Goal: Task Accomplishment & Management: Manage account settings

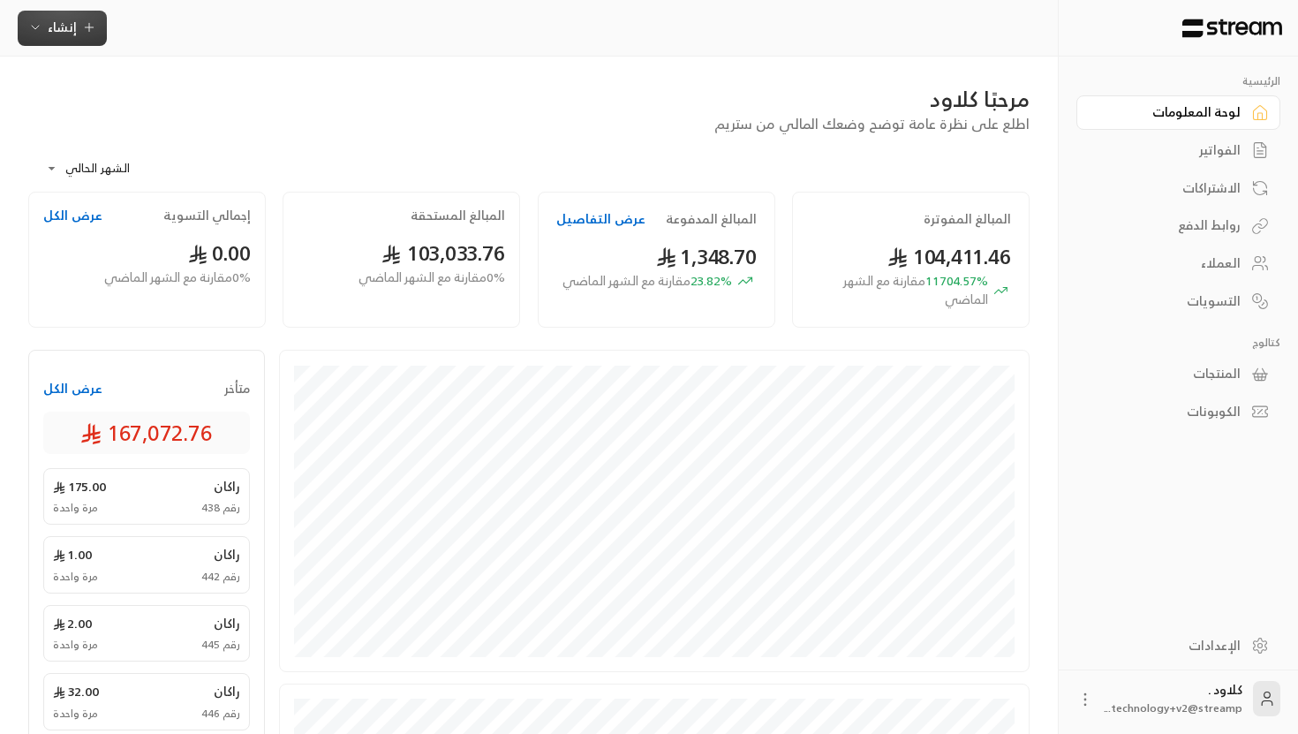
click at [57, 25] on span "إنشاء" at bounding box center [62, 27] width 29 height 22
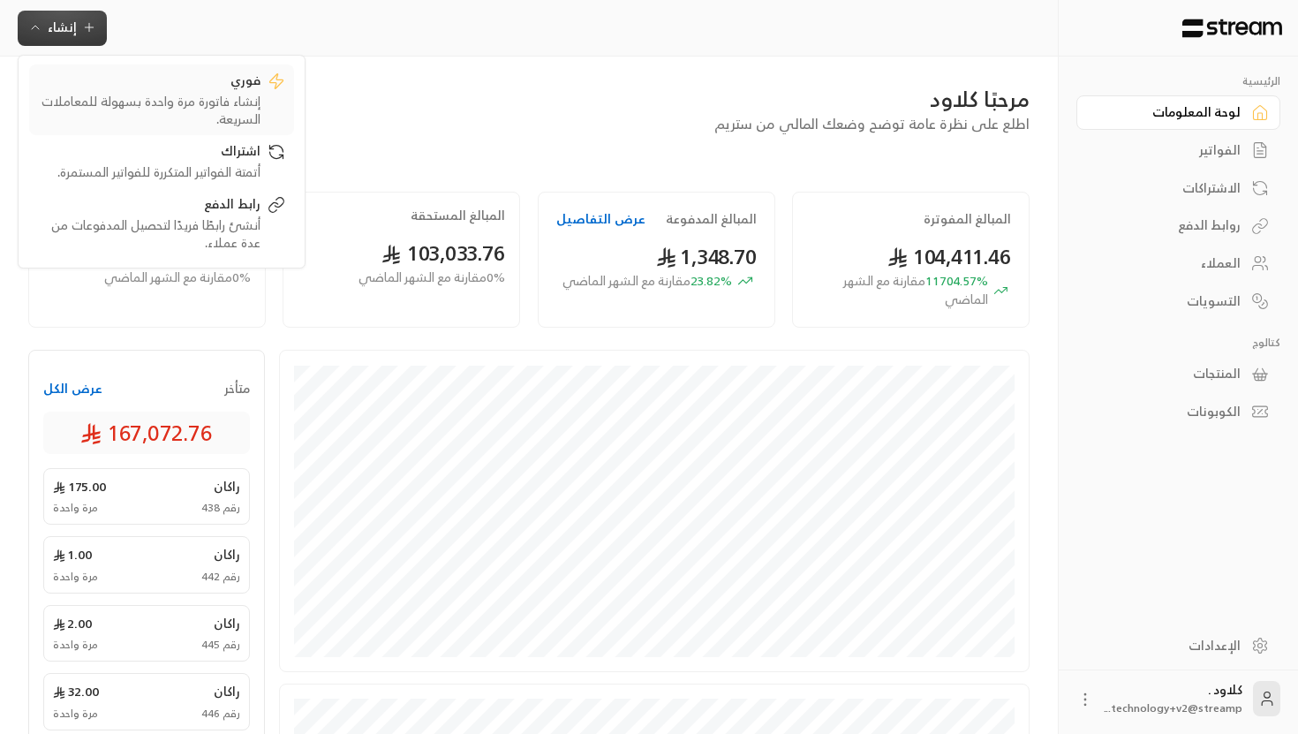
click at [125, 83] on div "فوري" at bounding box center [149, 82] width 223 height 21
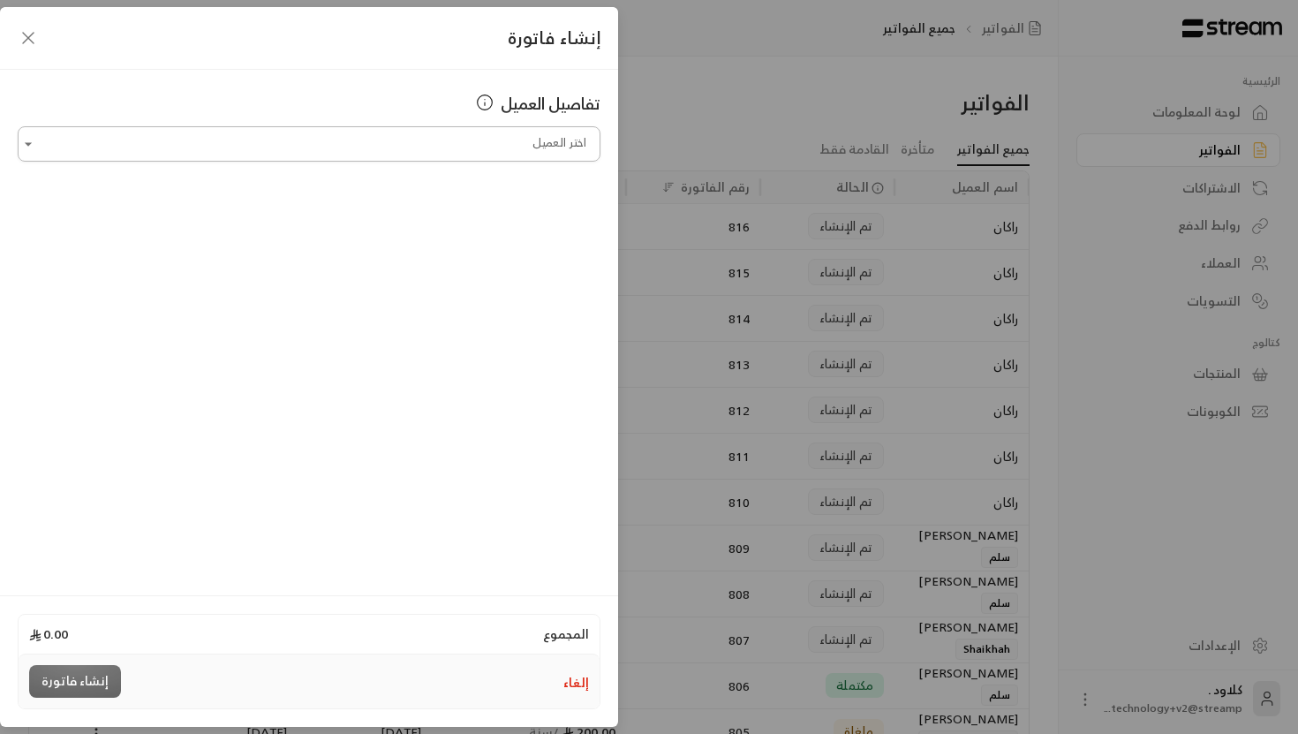
click at [481, 138] on input "اختر العميل" at bounding box center [309, 144] width 583 height 31
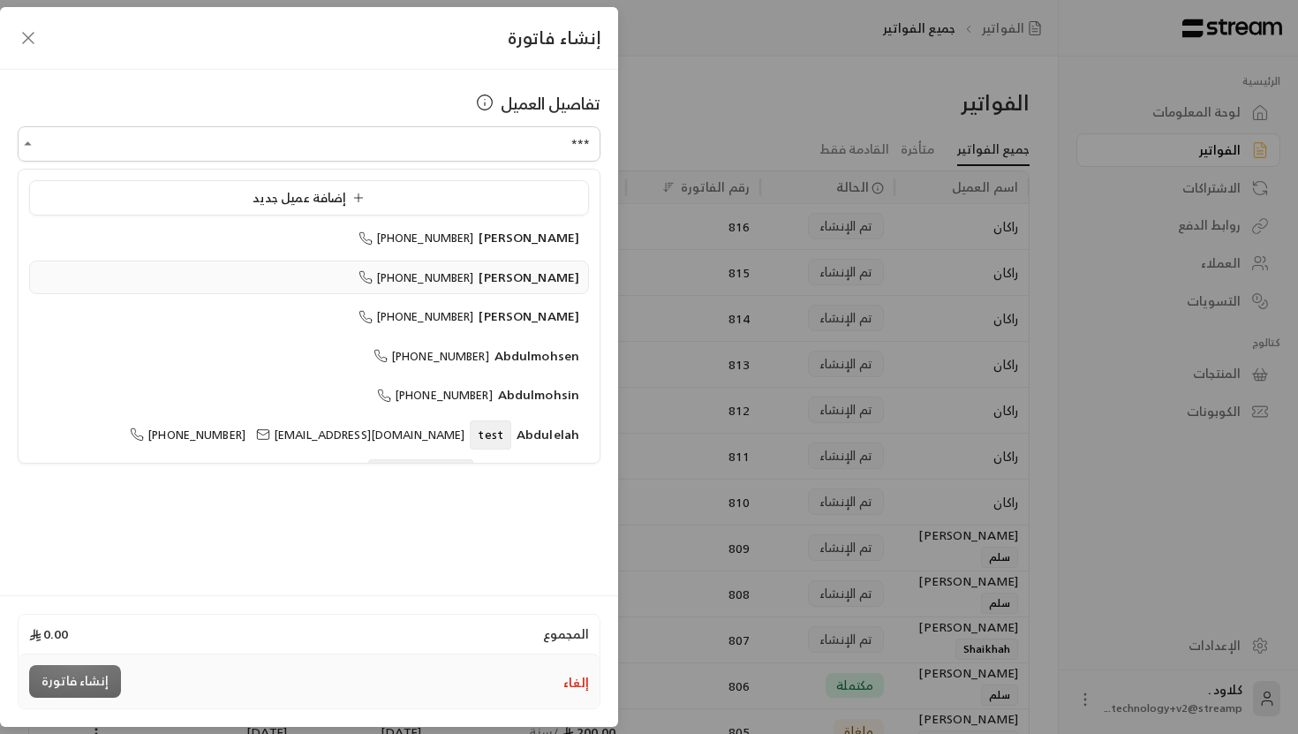
click at [540, 270] on span "[PERSON_NAME]" at bounding box center [529, 277] width 101 height 22
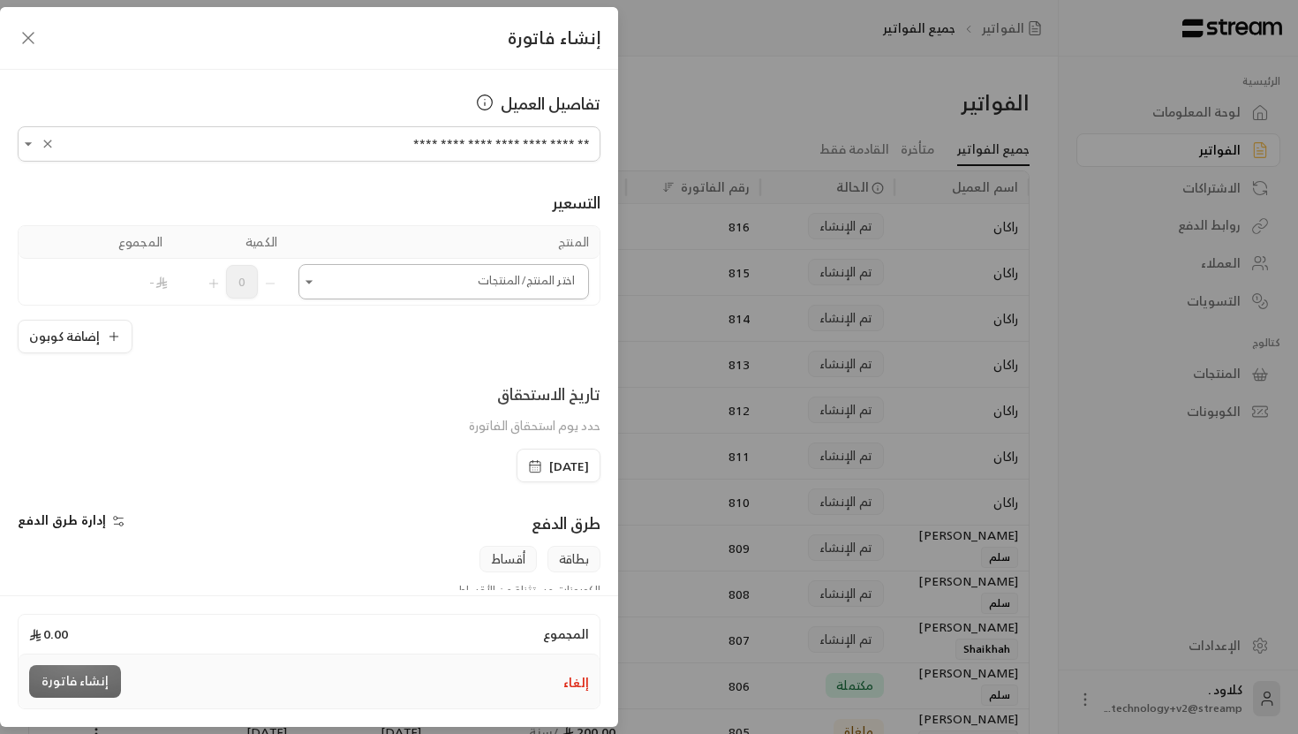
type input "**********"
click at [499, 280] on input "اختر العميل" at bounding box center [443, 282] width 291 height 31
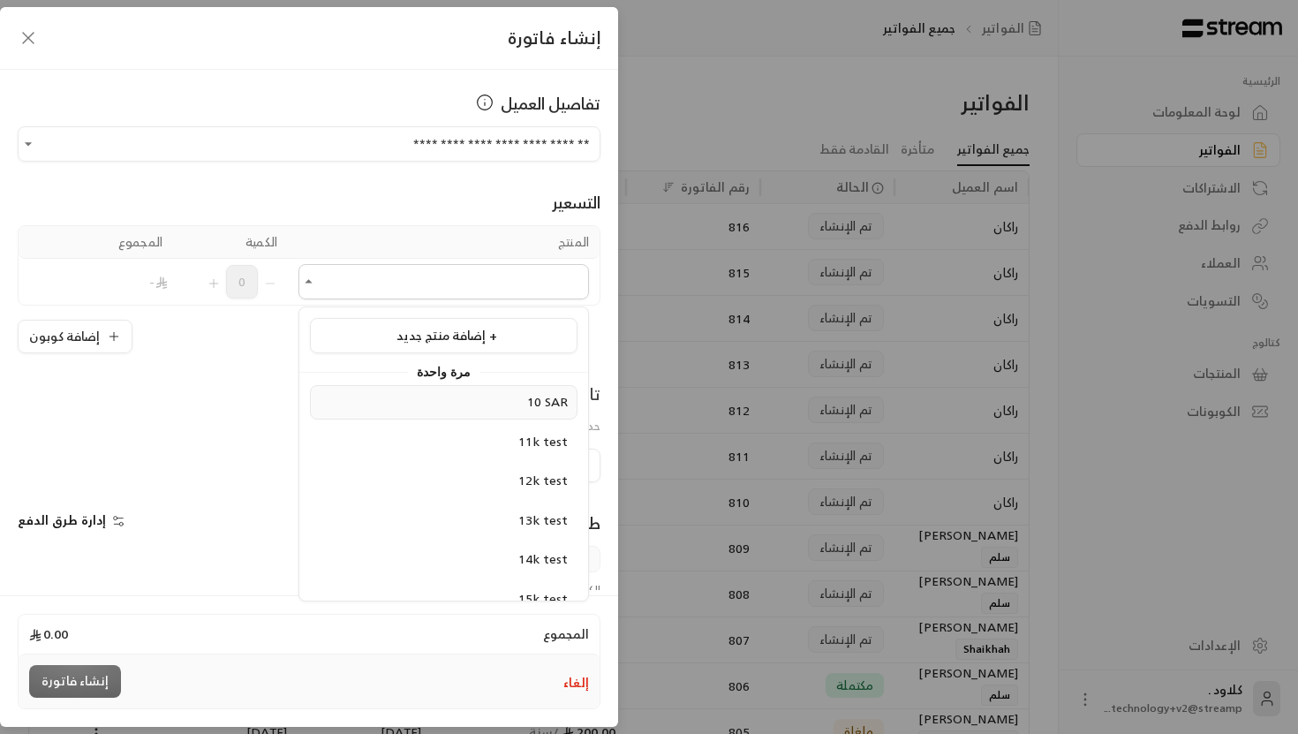
click at [535, 412] on span "10 SAR" at bounding box center [547, 401] width 41 height 22
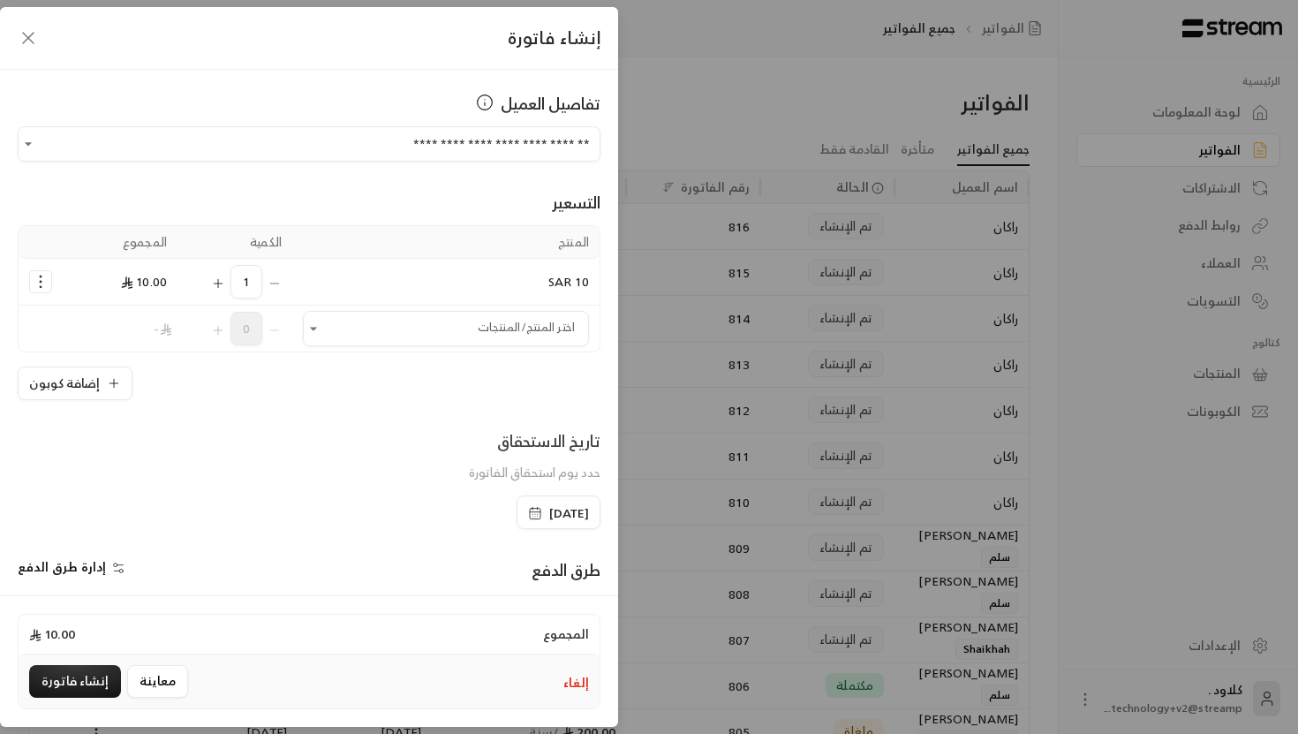
scroll to position [218, 0]
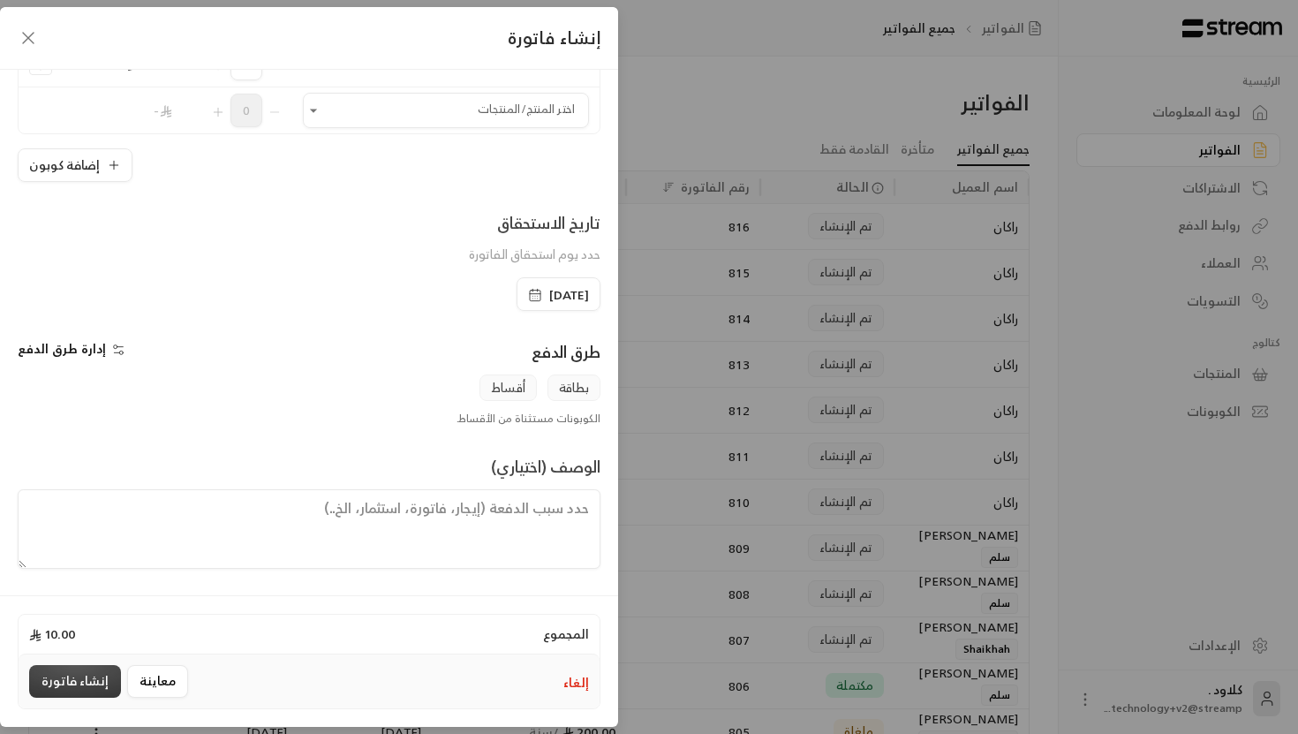
click at [75, 675] on button "إنشاء فاتورة" at bounding box center [75, 681] width 92 height 33
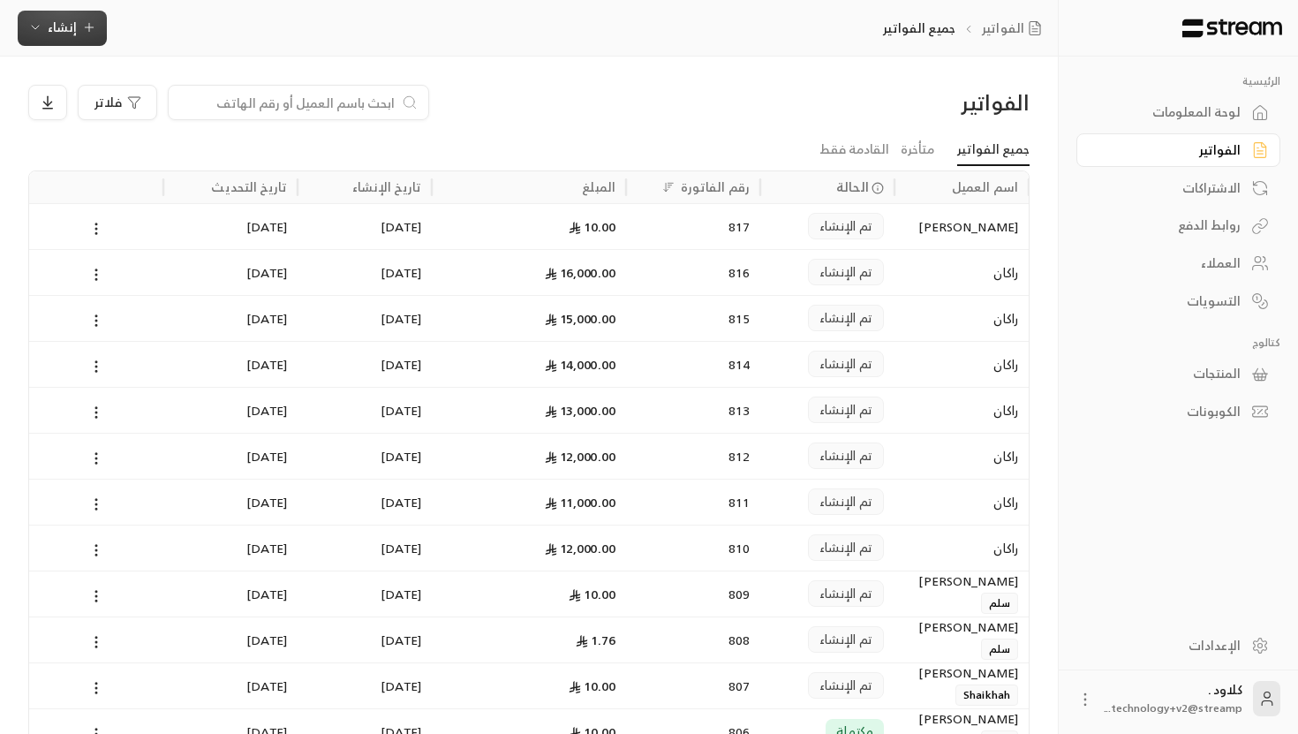
click at [23, 26] on button "إنشاء" at bounding box center [62, 28] width 89 height 35
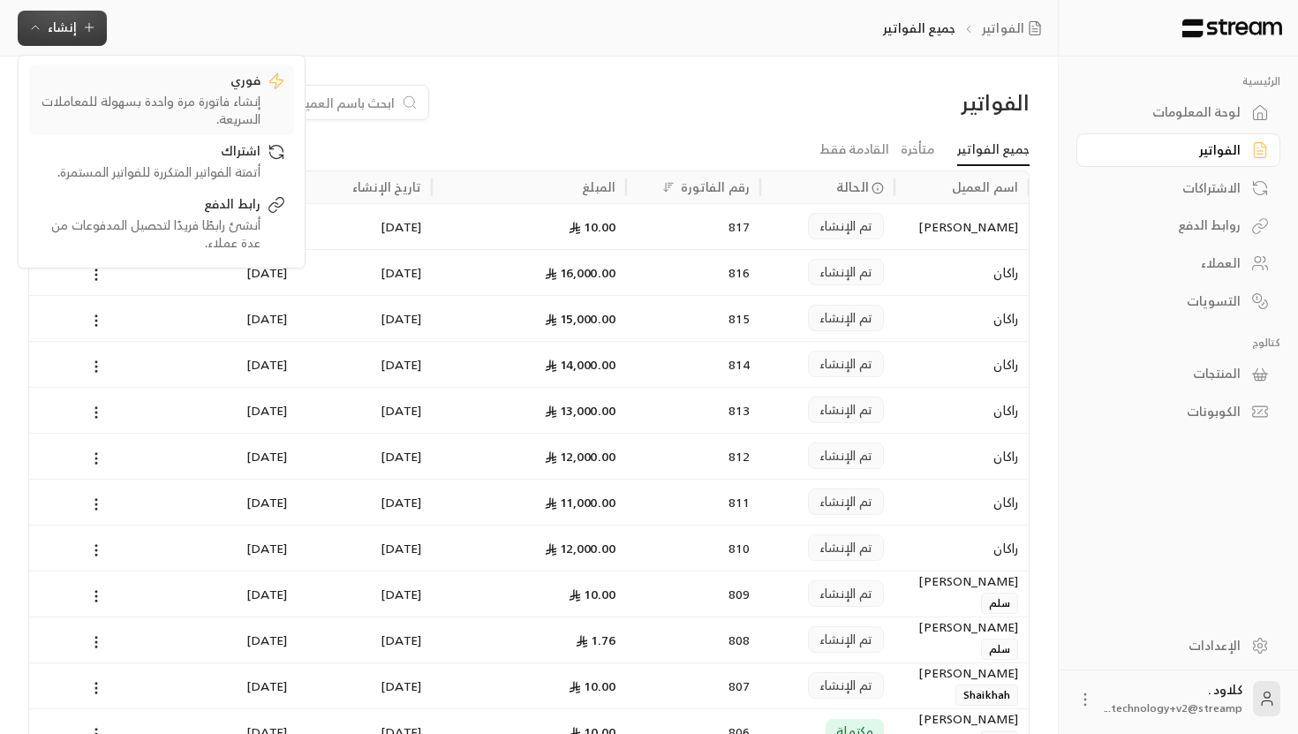
click at [124, 76] on div "فوري" at bounding box center [149, 82] width 223 height 21
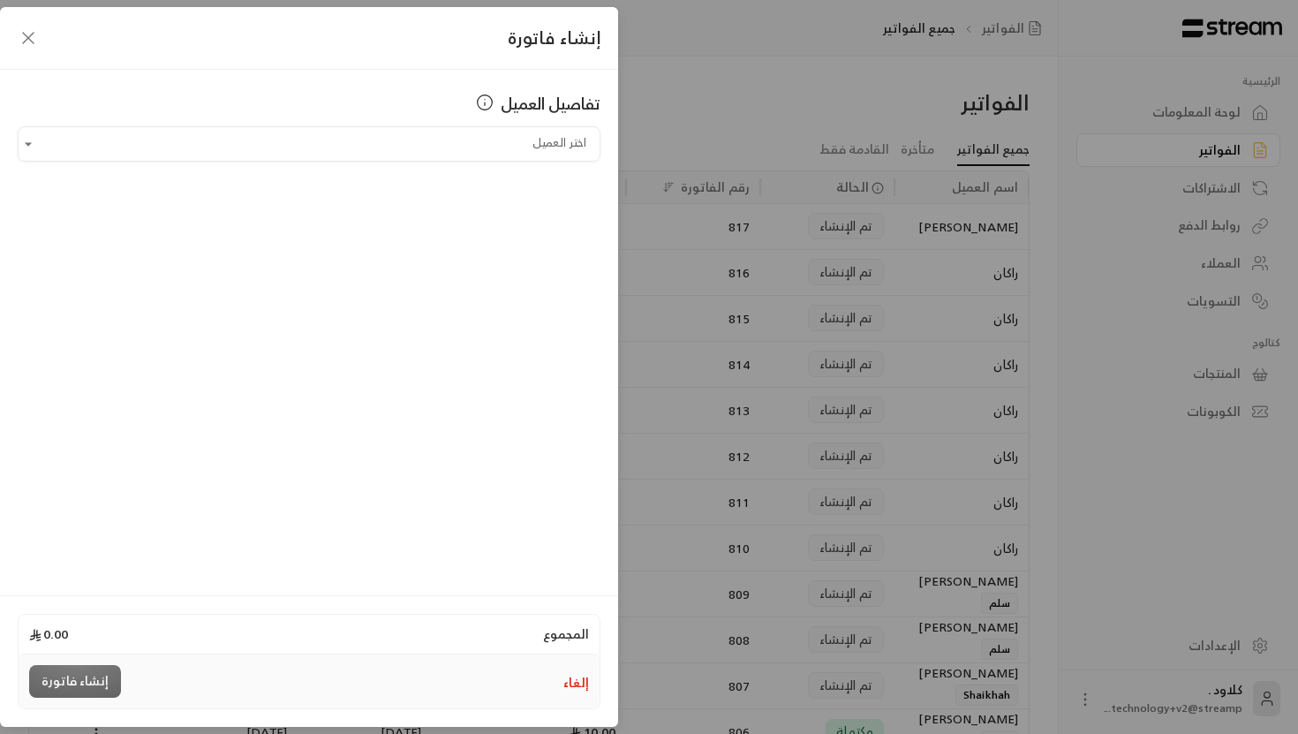
click at [430, 162] on div "تفاصيل العميل اختر العميل اختر العميل" at bounding box center [309, 330] width 618 height 520
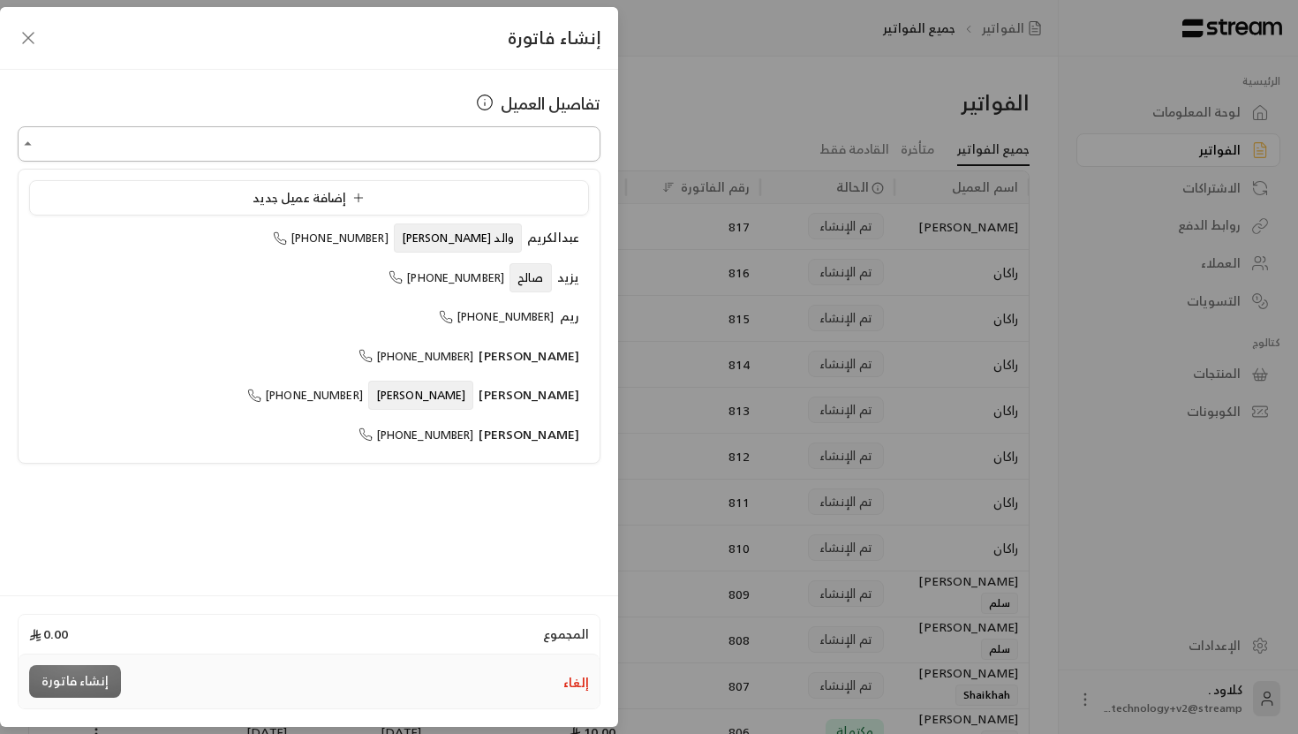
click at [441, 136] on input "اختر العميل" at bounding box center [309, 144] width 583 height 31
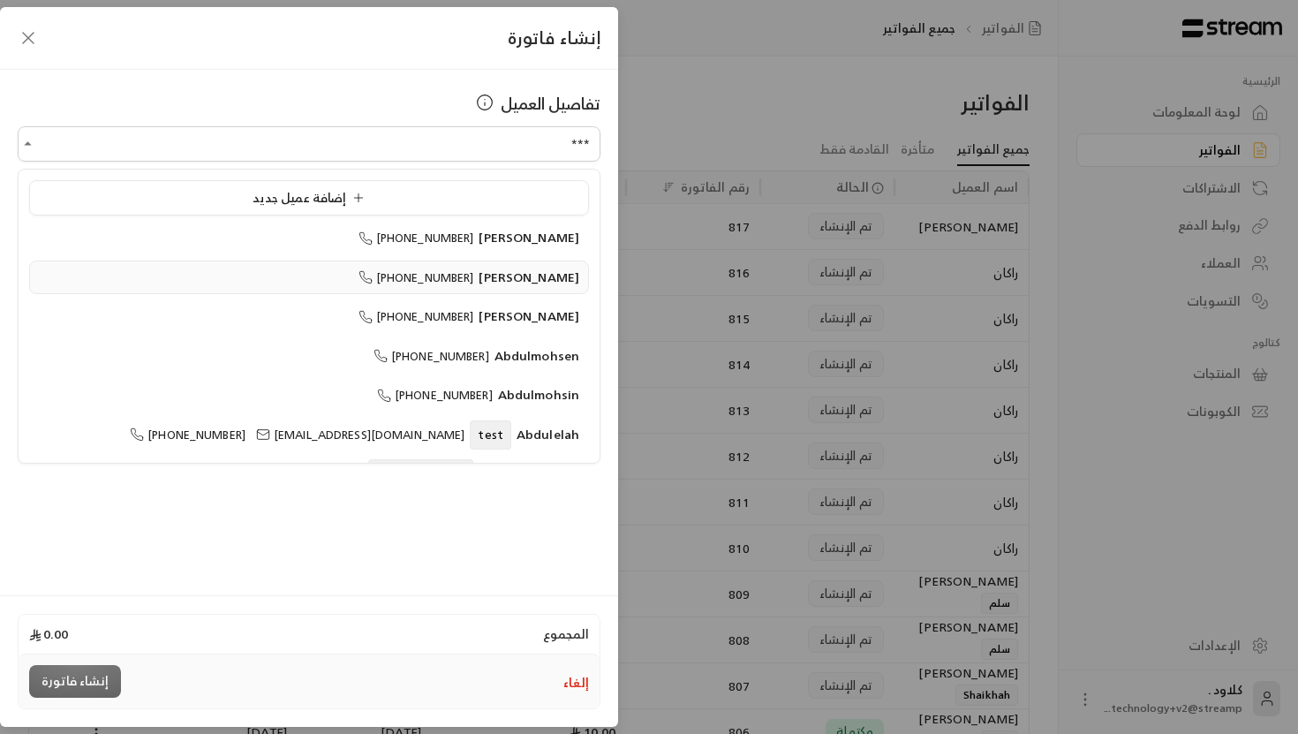
click at [564, 279] on span "[PERSON_NAME]" at bounding box center [529, 277] width 101 height 22
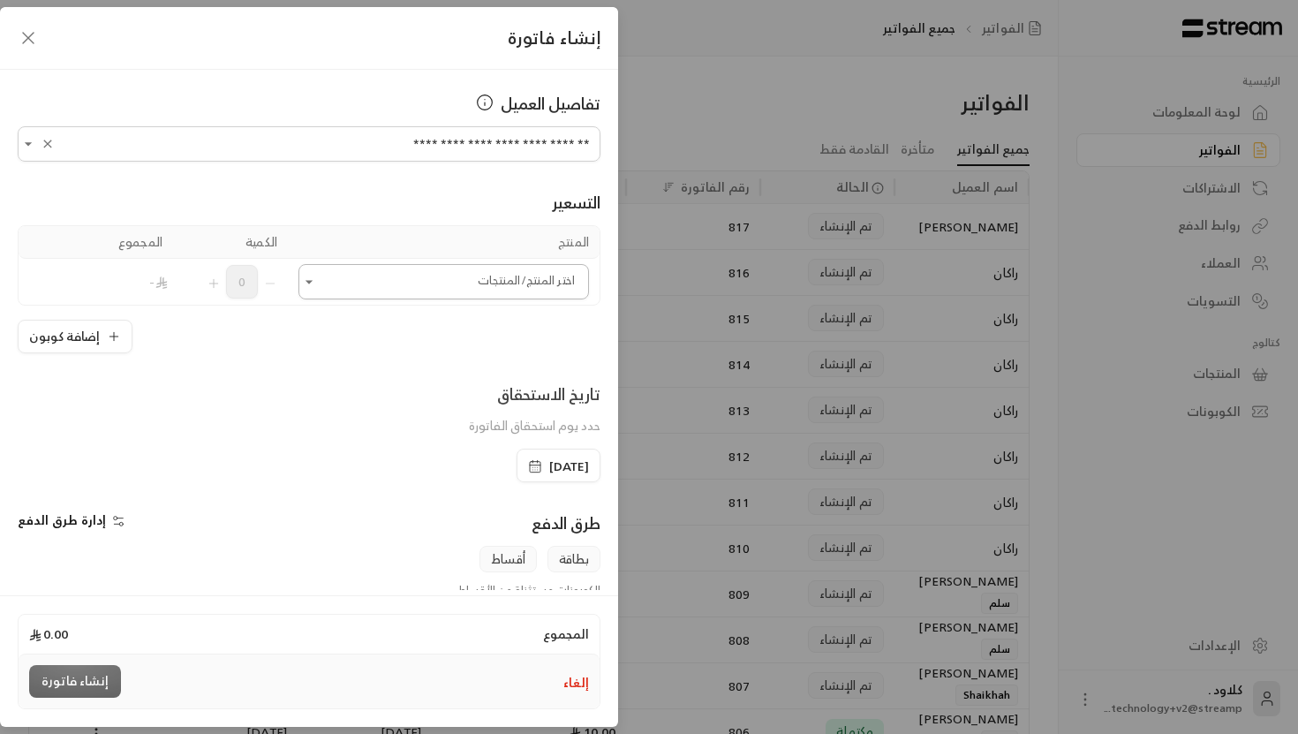
type input "**********"
click at [531, 268] on input "اختر العميل" at bounding box center [443, 282] width 291 height 31
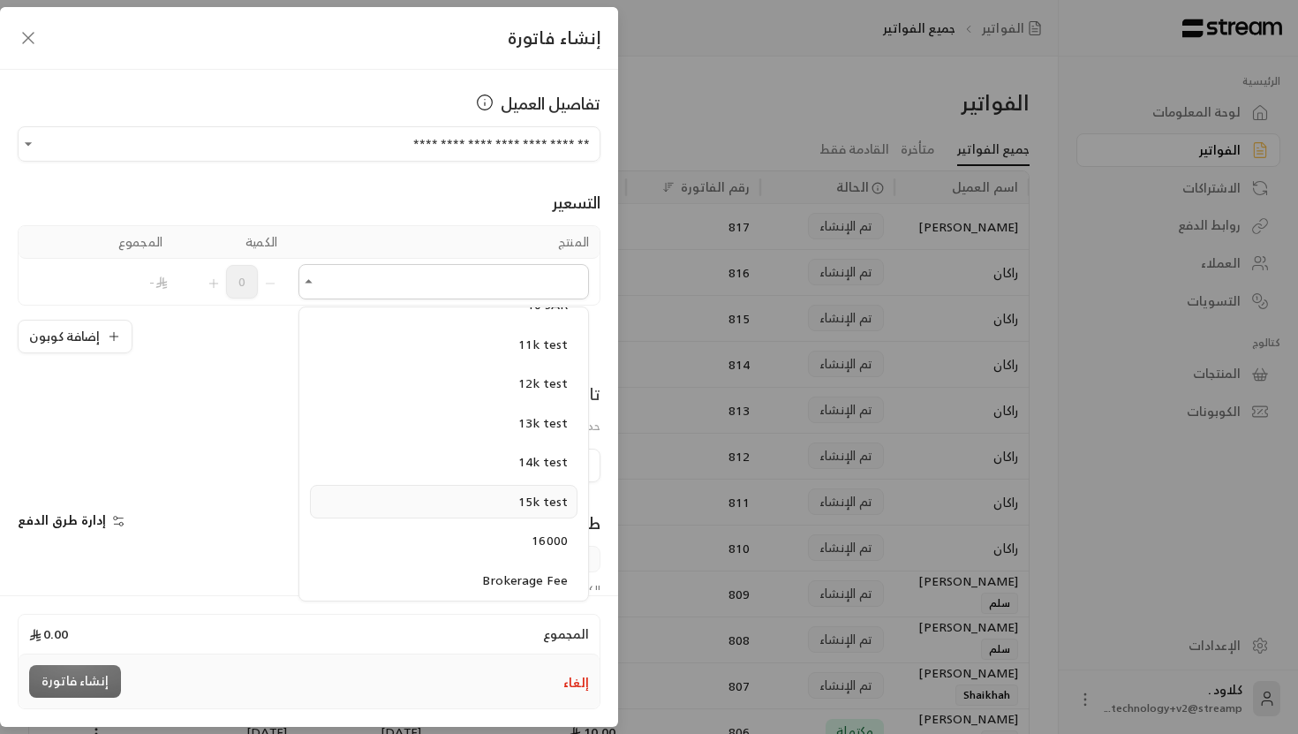
scroll to position [6, 0]
click at [533, 391] on span "10 SAR" at bounding box center [547, 395] width 41 height 22
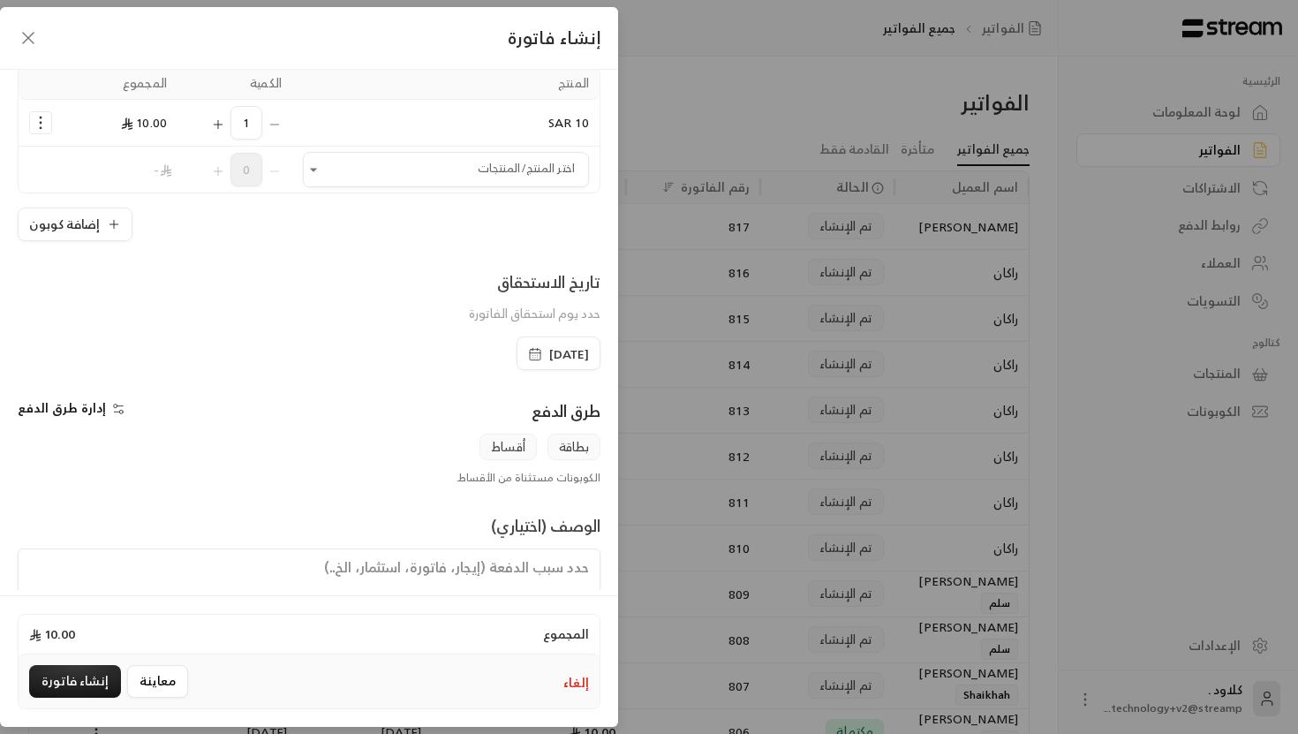
scroll to position [189, 0]
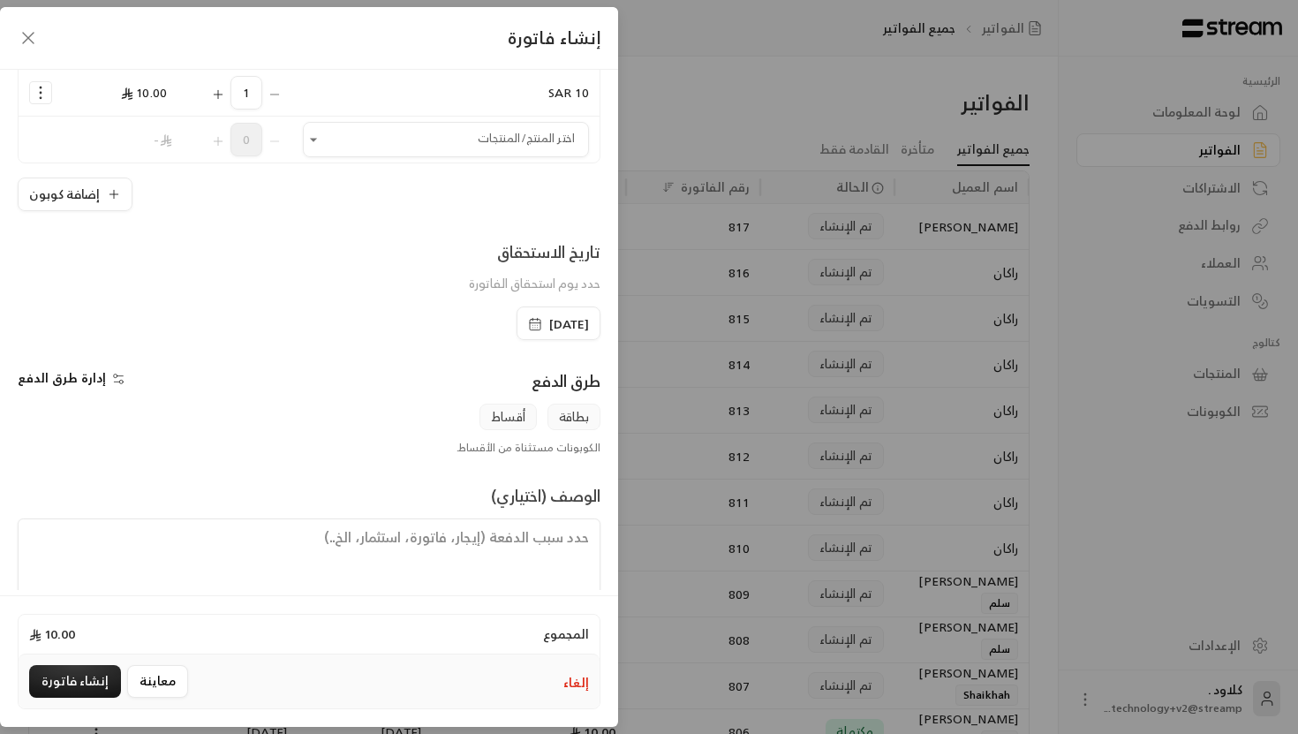
click at [90, 374] on span "إدارة طرق الدفع" at bounding box center [62, 377] width 88 height 22
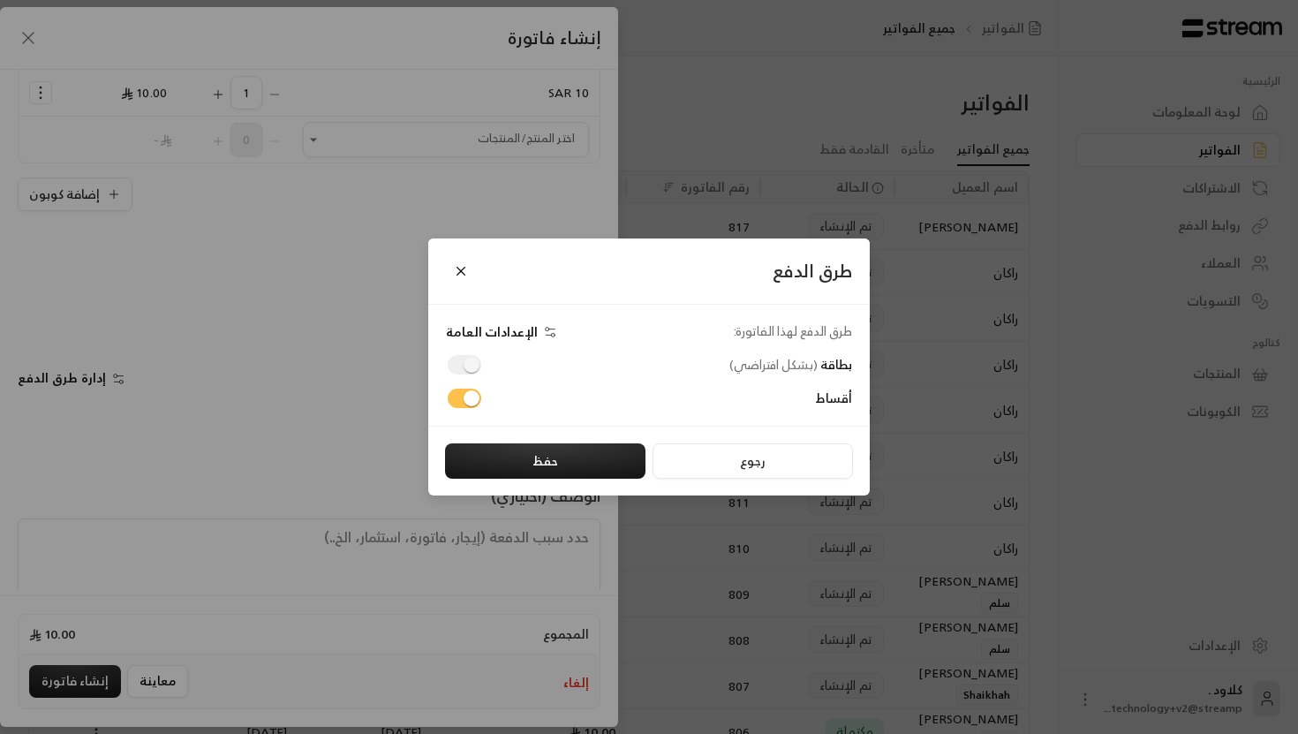
click at [475, 359] on span at bounding box center [465, 364] width 34 height 19
click at [474, 363] on span at bounding box center [465, 364] width 34 height 19
click at [447, 365] on div "بطاقة ( بشكل افتراضي )" at bounding box center [645, 364] width 432 height 19
click at [495, 363] on div "بطاقة ( بشكل افتراضي )" at bounding box center [645, 364] width 432 height 19
click at [459, 257] on button "Close" at bounding box center [461, 271] width 31 height 31
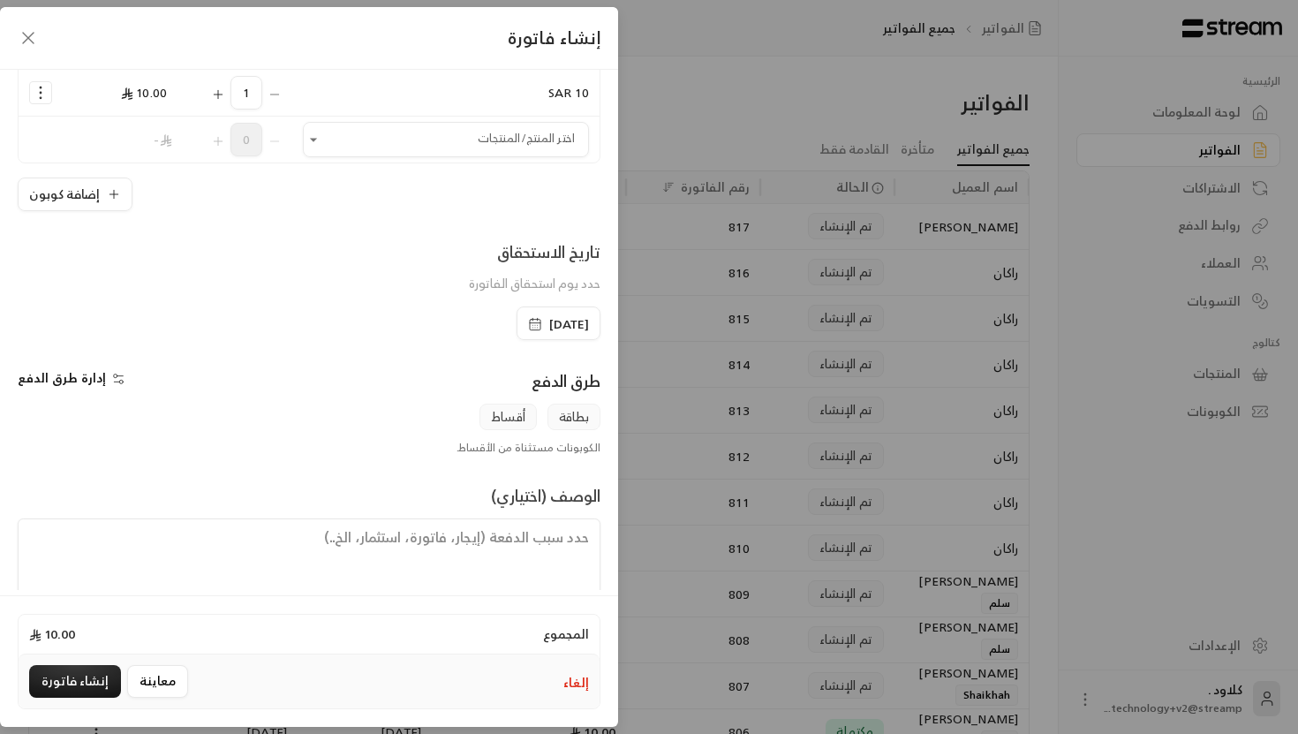
click at [15, 37] on div "إنشاء فاتورة" at bounding box center [309, 38] width 618 height 63
click at [21, 40] on icon "button" at bounding box center [28, 37] width 21 height 21
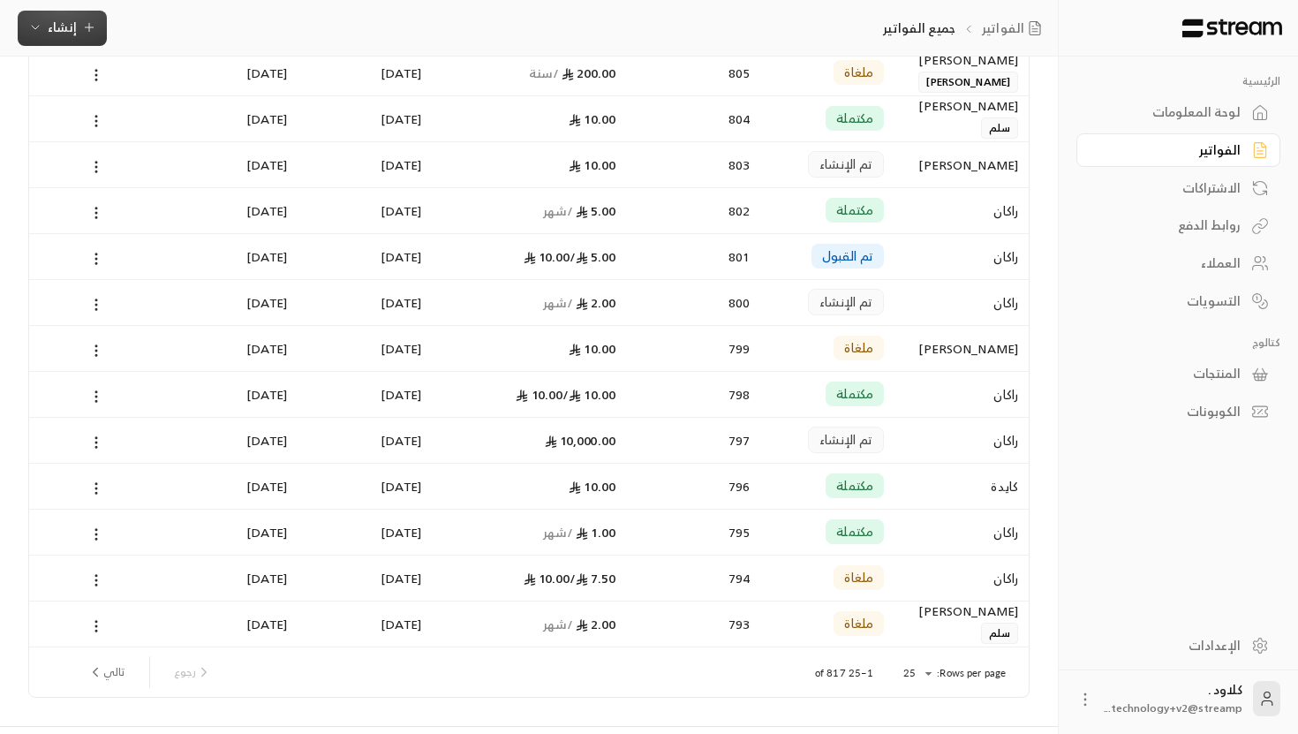
scroll to position [750, 0]
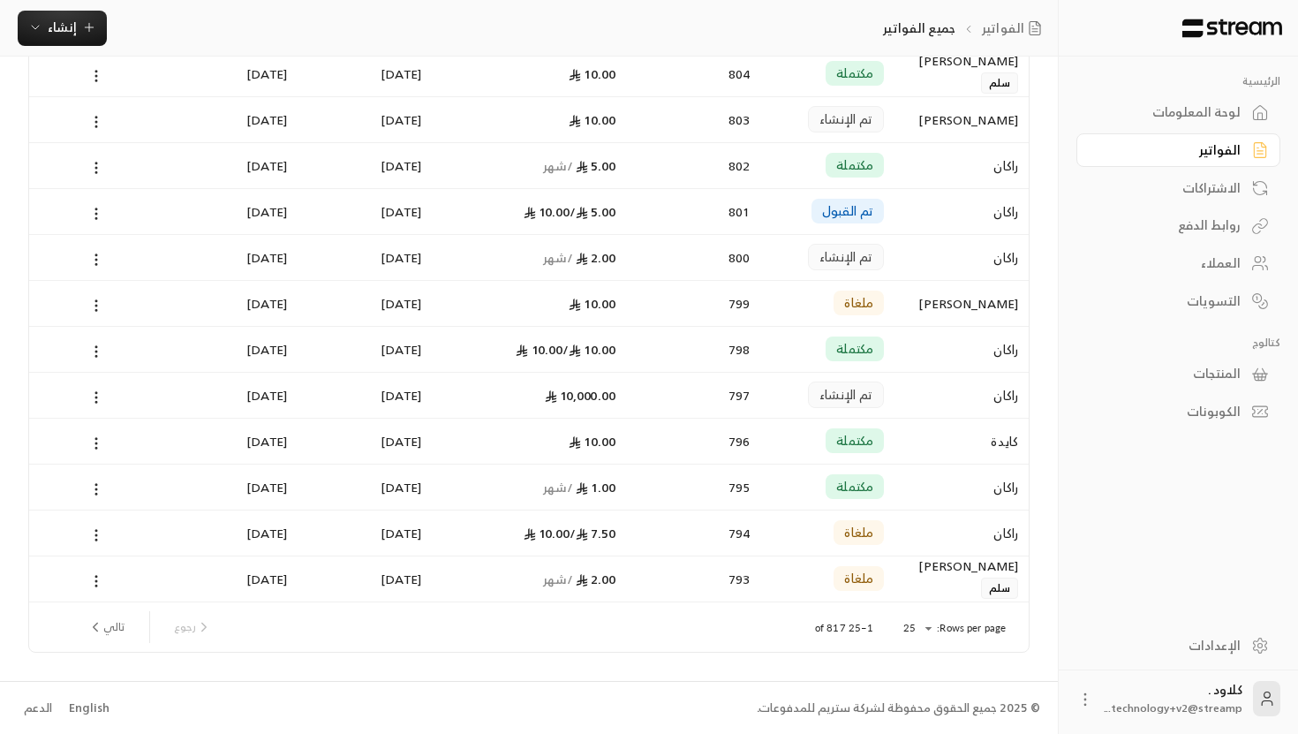
click at [91, 704] on div "English" at bounding box center [89, 708] width 41 height 18
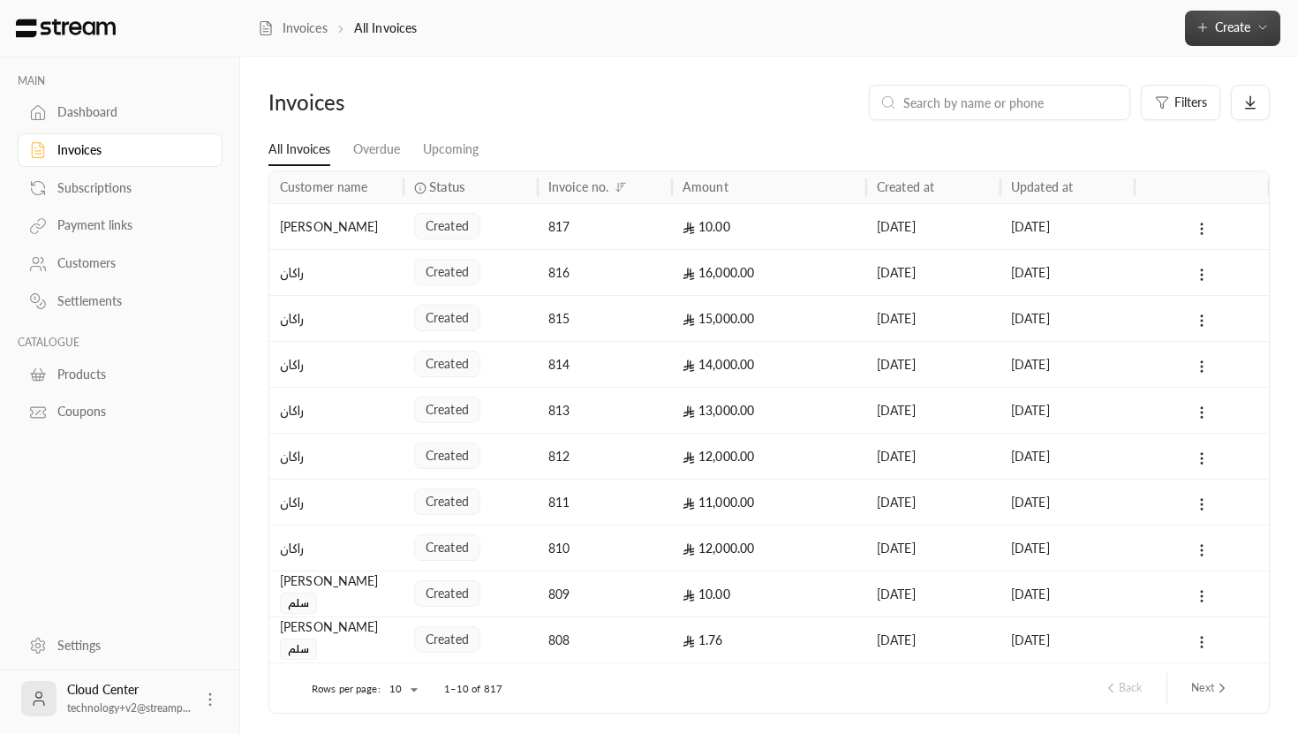
click at [1215, 33] on span "Create" at bounding box center [1232, 26] width 35 height 15
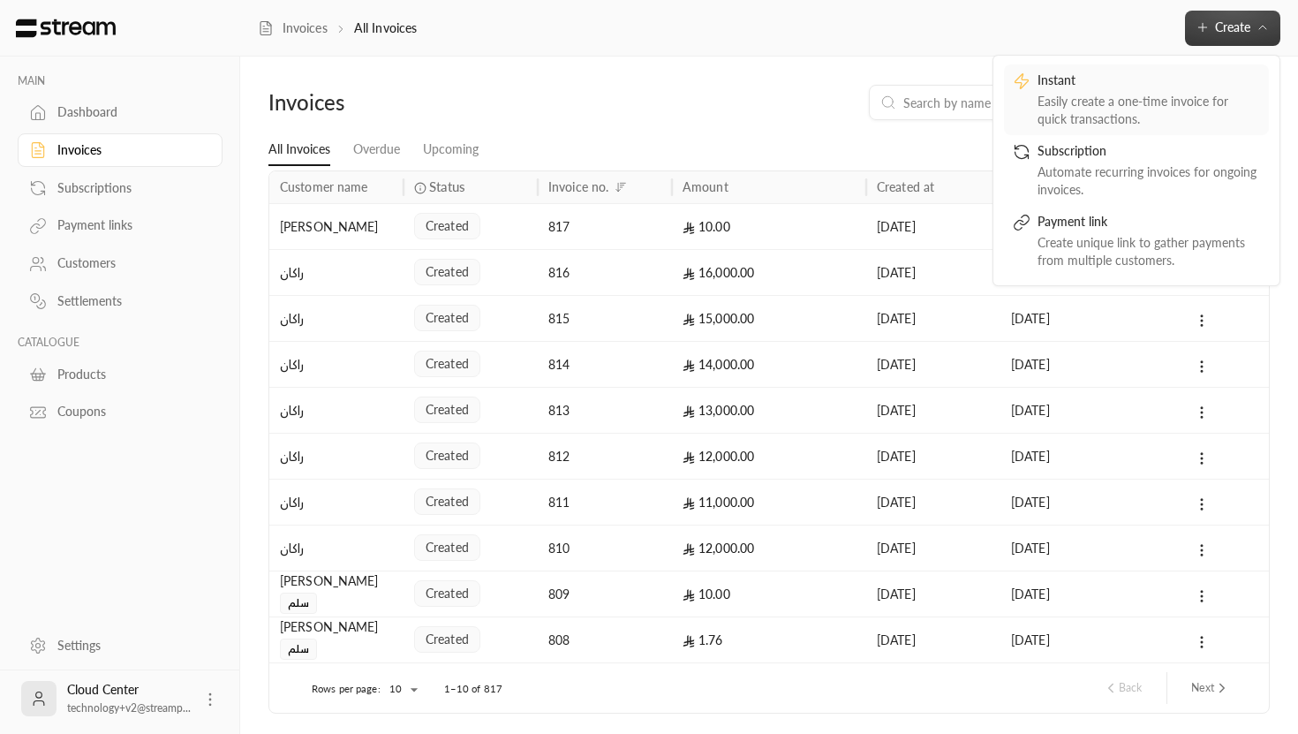
click at [1093, 97] on div "Easily create a one-time invoice for quick transactions." at bounding box center [1149, 110] width 223 height 35
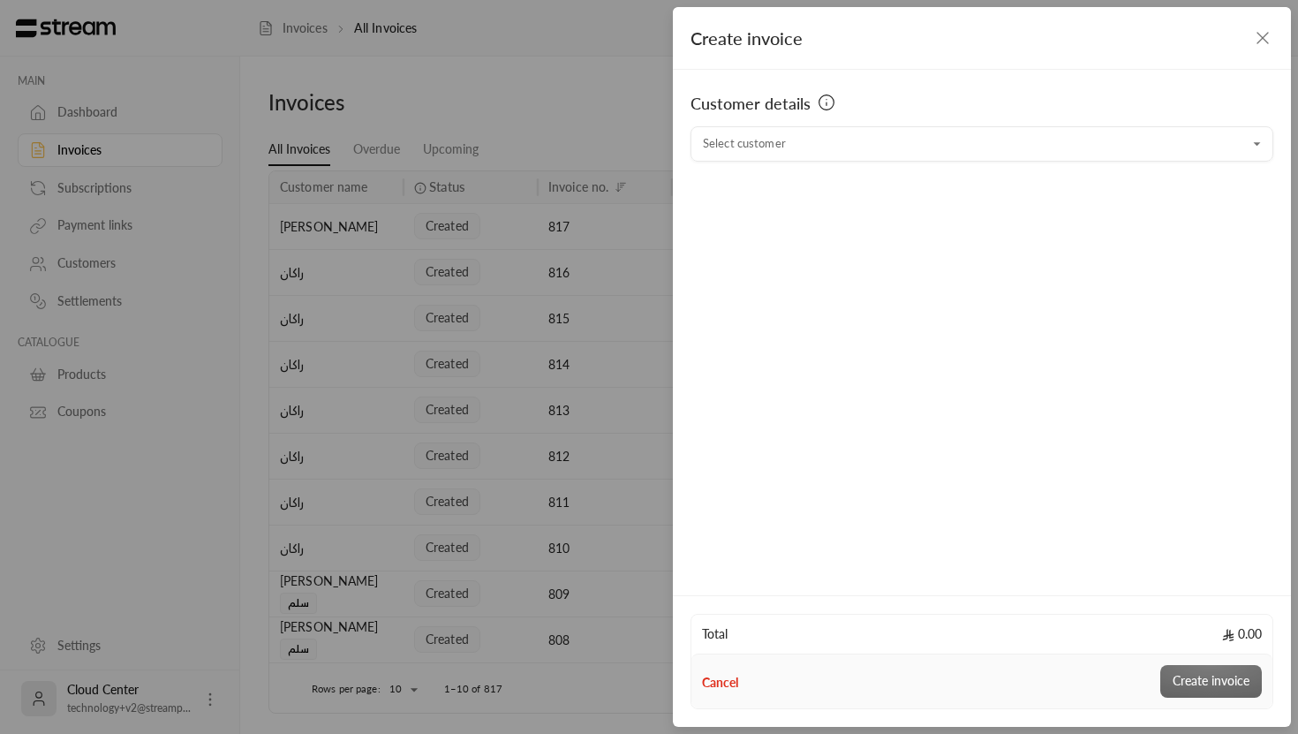
click at [804, 168] on div "Customer details Select customer Select customer" at bounding box center [982, 330] width 618 height 520
click at [802, 146] on input "Select customer" at bounding box center [982, 144] width 583 height 31
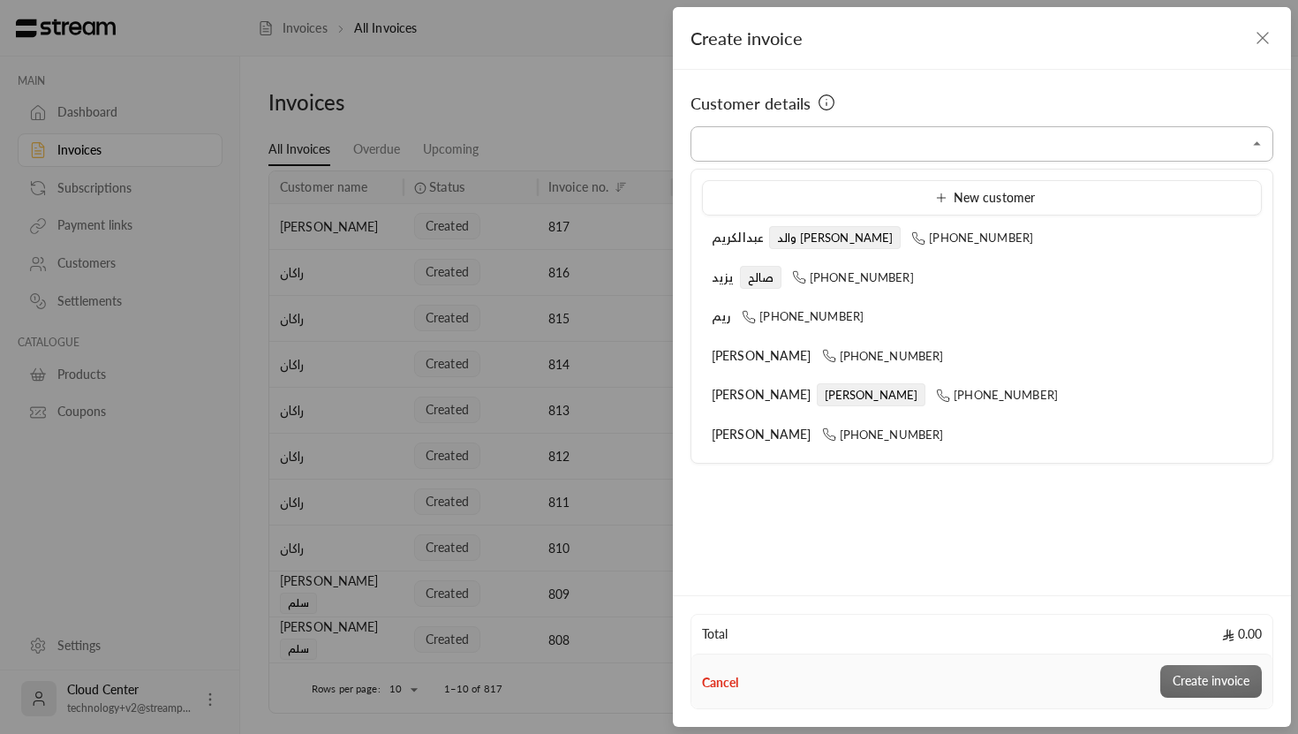
click at [755, 152] on input "Select customer" at bounding box center [982, 144] width 583 height 31
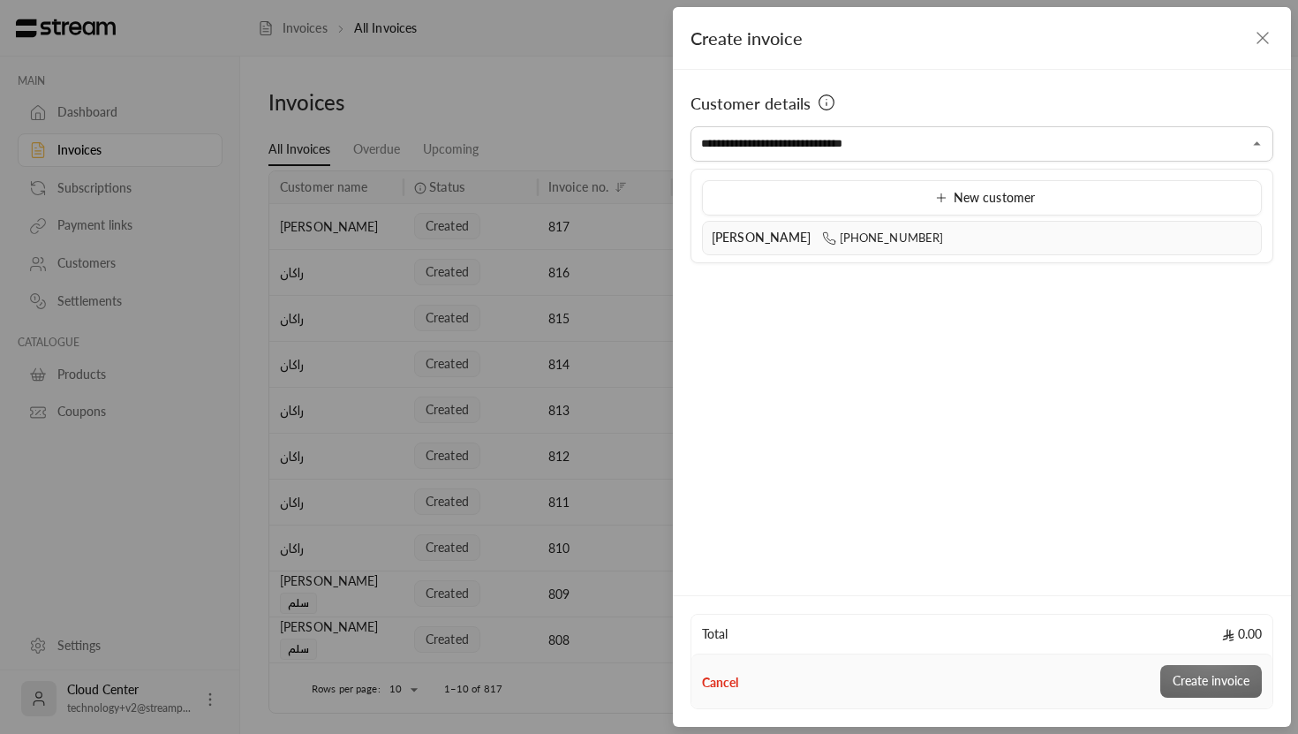
click at [858, 230] on span "[PHONE_NUMBER]" at bounding box center [883, 237] width 122 height 14
type input "**********"
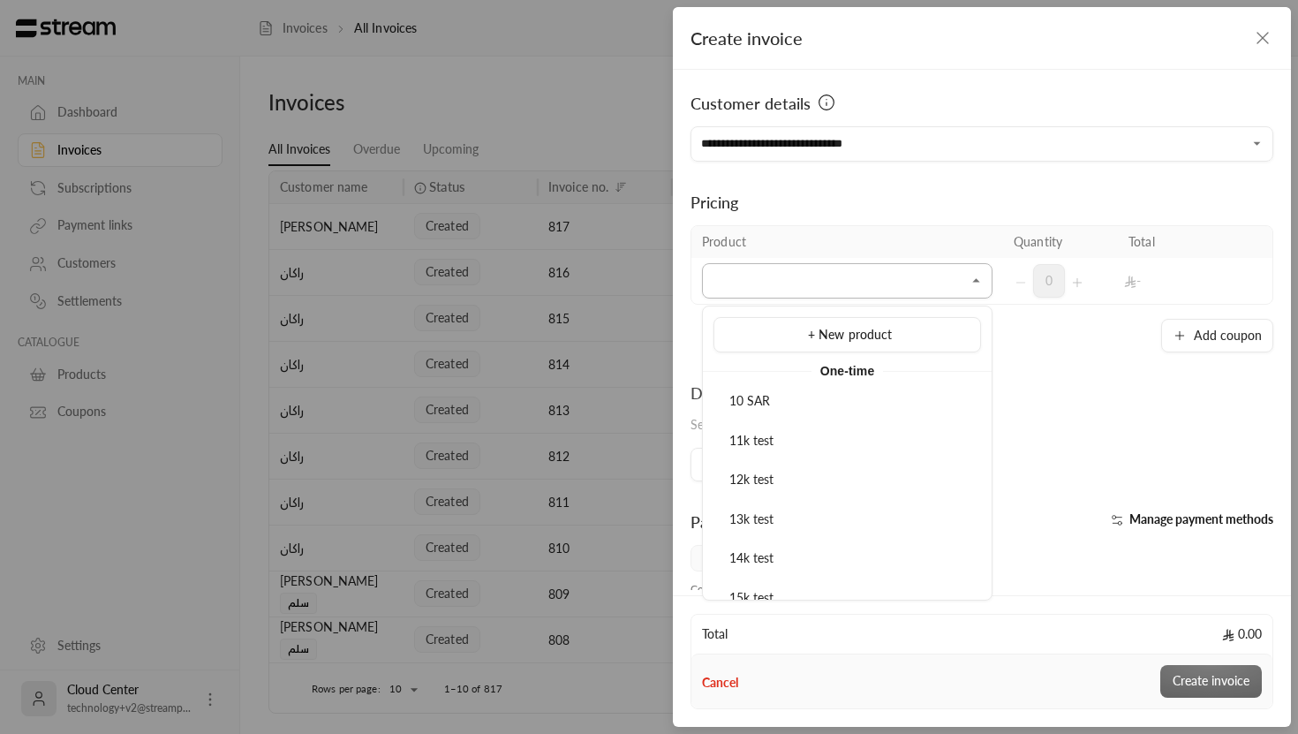
click at [816, 286] on input "Select customer" at bounding box center [847, 281] width 291 height 31
click at [841, 404] on div "10 SAR" at bounding box center [847, 401] width 248 height 19
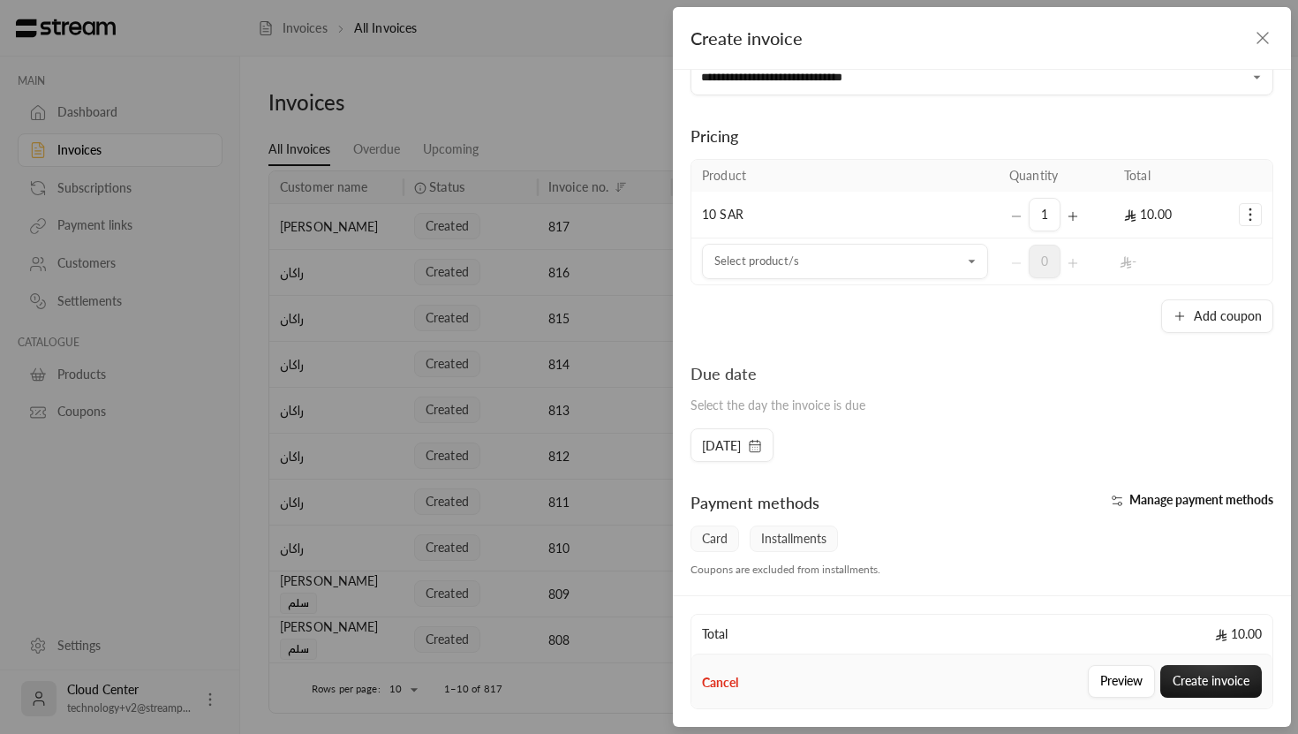
scroll to position [87, 0]
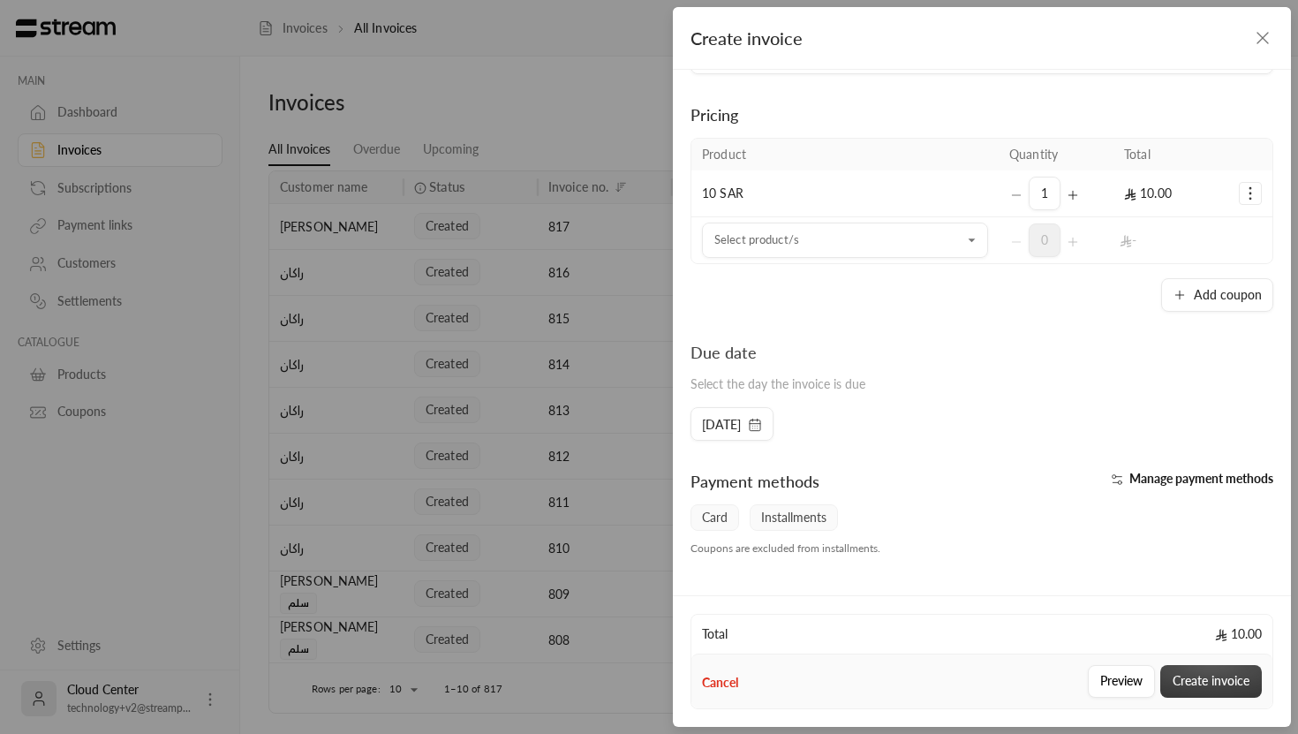
click at [1197, 674] on button "Create invoice" at bounding box center [1211, 681] width 102 height 33
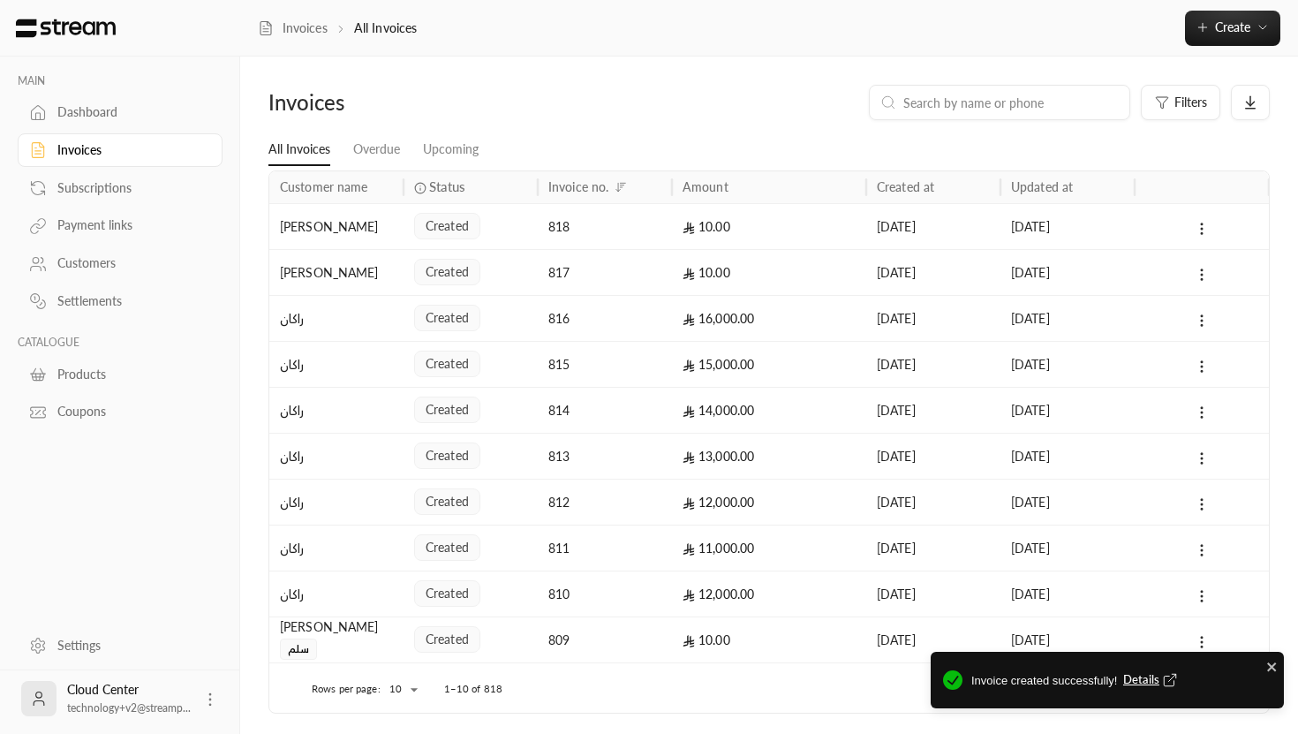
click at [215, 702] on icon at bounding box center [210, 700] width 18 height 18
click at [173, 728] on div at bounding box center [649, 367] width 1298 height 734
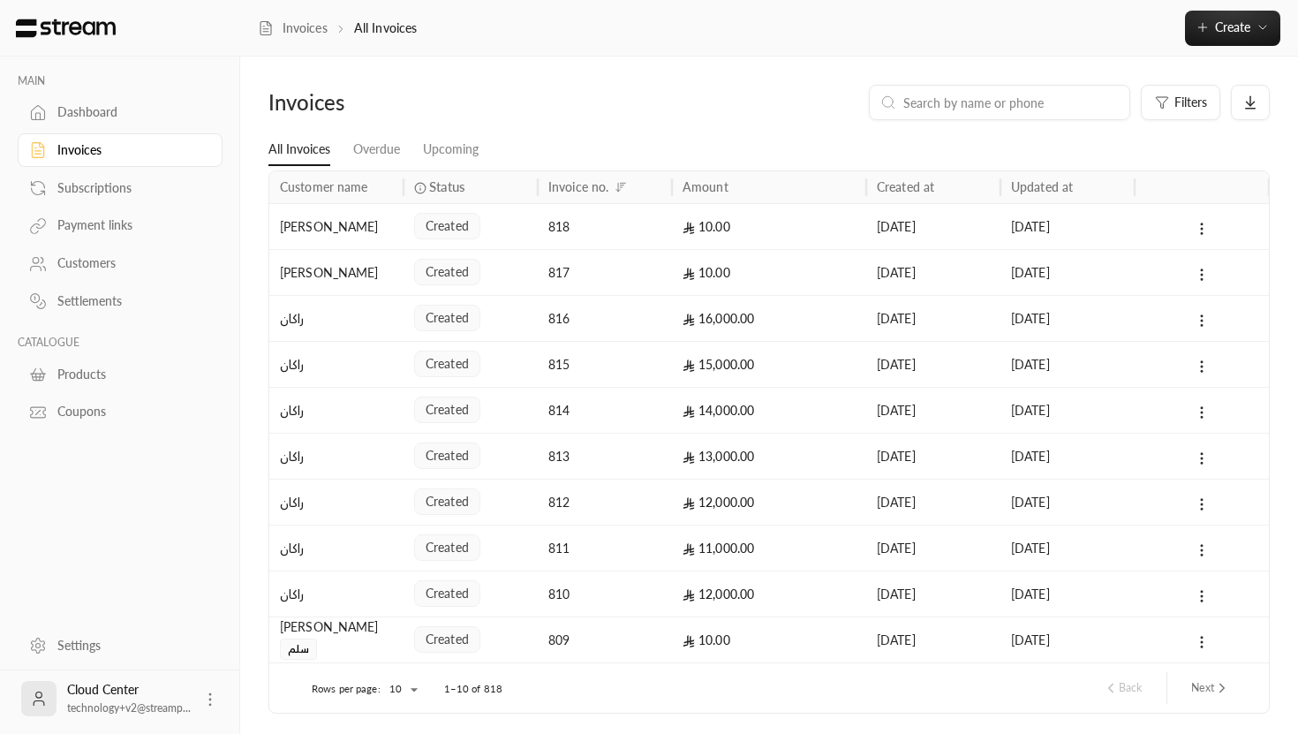
click at [226, 698] on div "Cloud Center technology+v2@streamp..." at bounding box center [120, 697] width 240 height 57
click at [208, 698] on icon at bounding box center [210, 700] width 18 height 18
click at [173, 688] on li "Logout" at bounding box center [183, 698] width 64 height 28
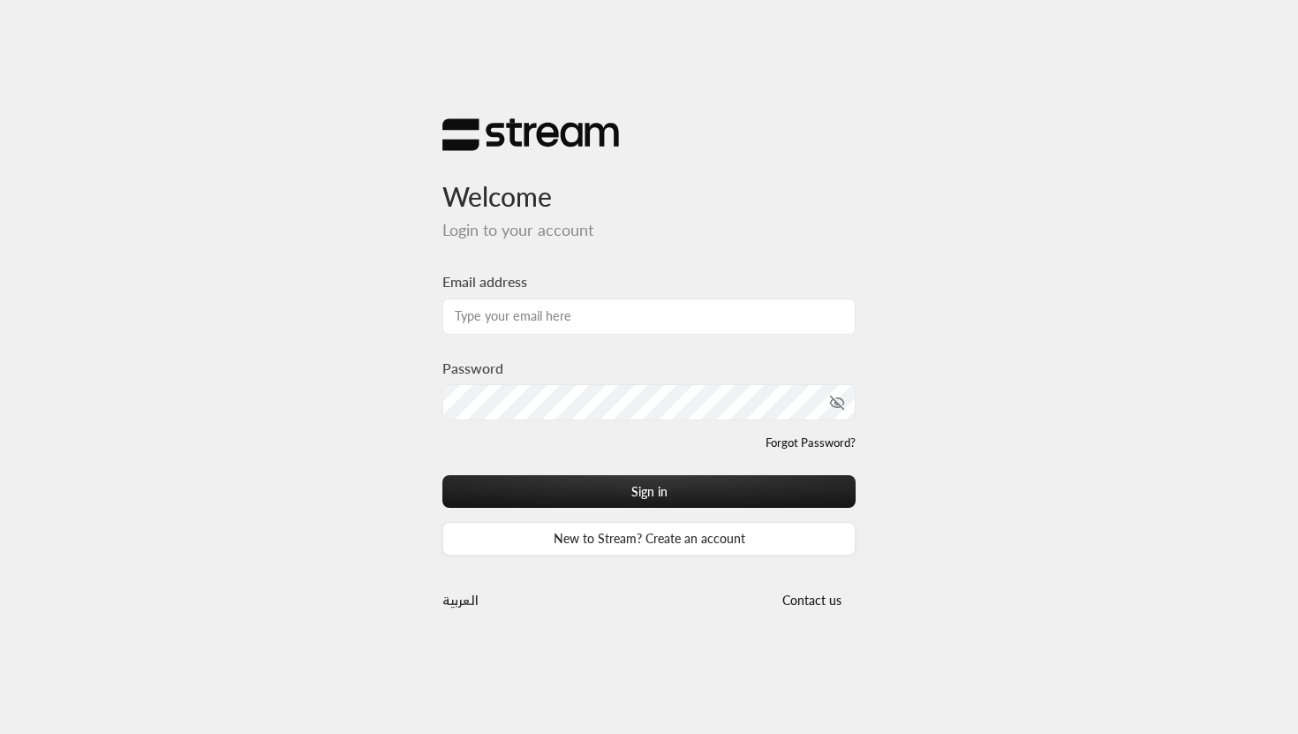
click at [621, 296] on div "Email address" at bounding box center [648, 302] width 413 height 63
click at [571, 303] on input "Email address" at bounding box center [648, 316] width 413 height 36
type input "technology+v2@streampay.sa"
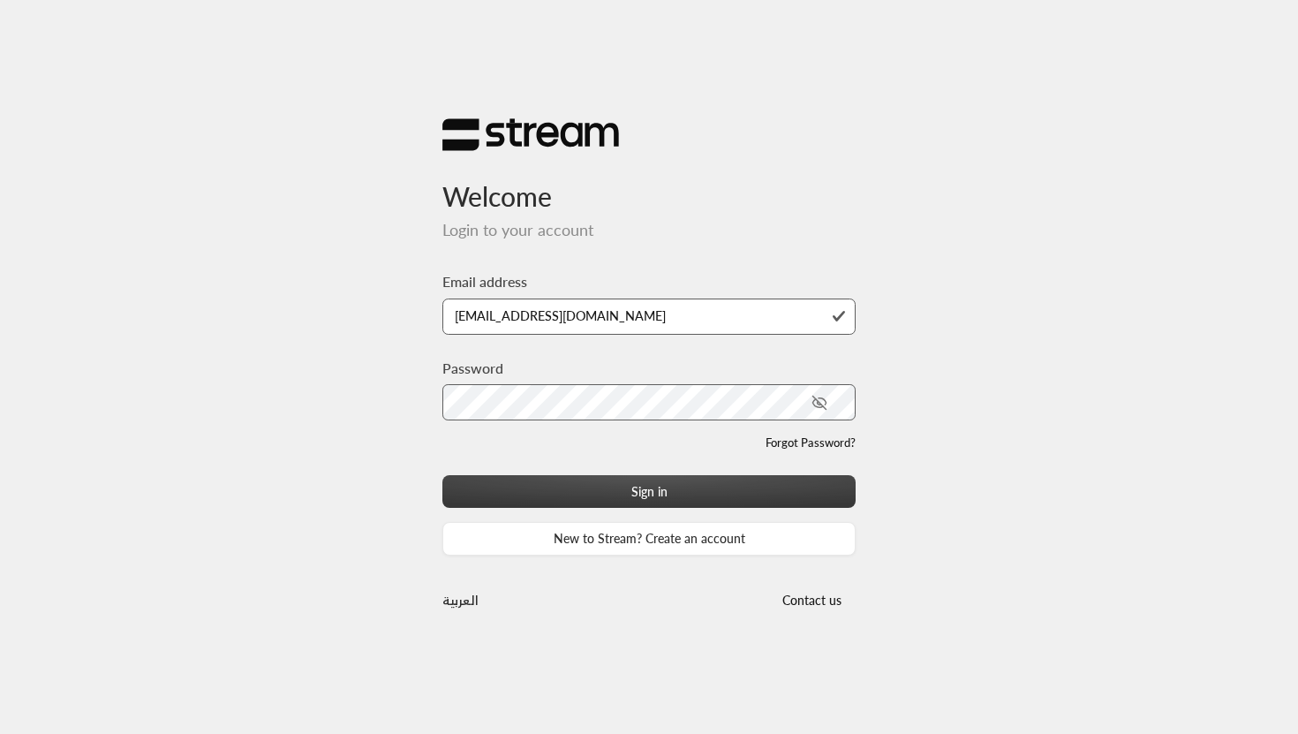
click at [624, 494] on button "Sign in" at bounding box center [648, 491] width 413 height 33
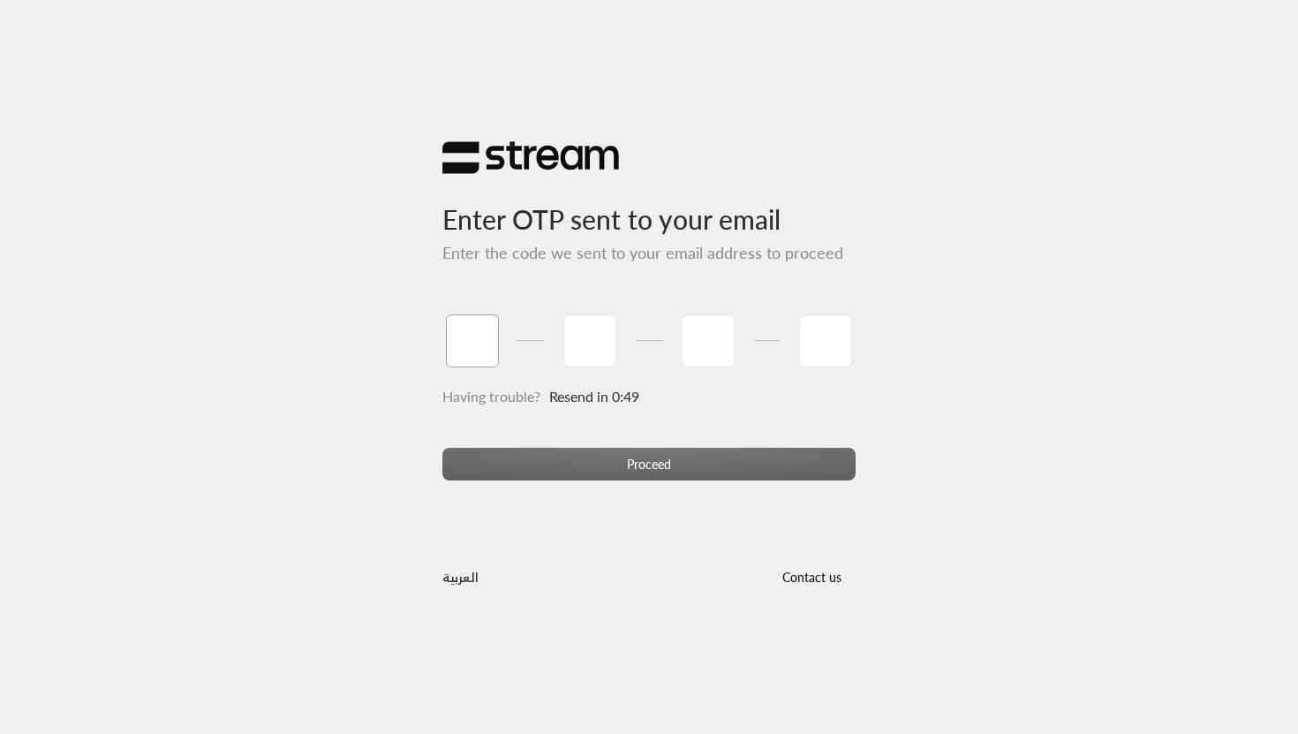
type input "1"
type input "6"
type input "0"
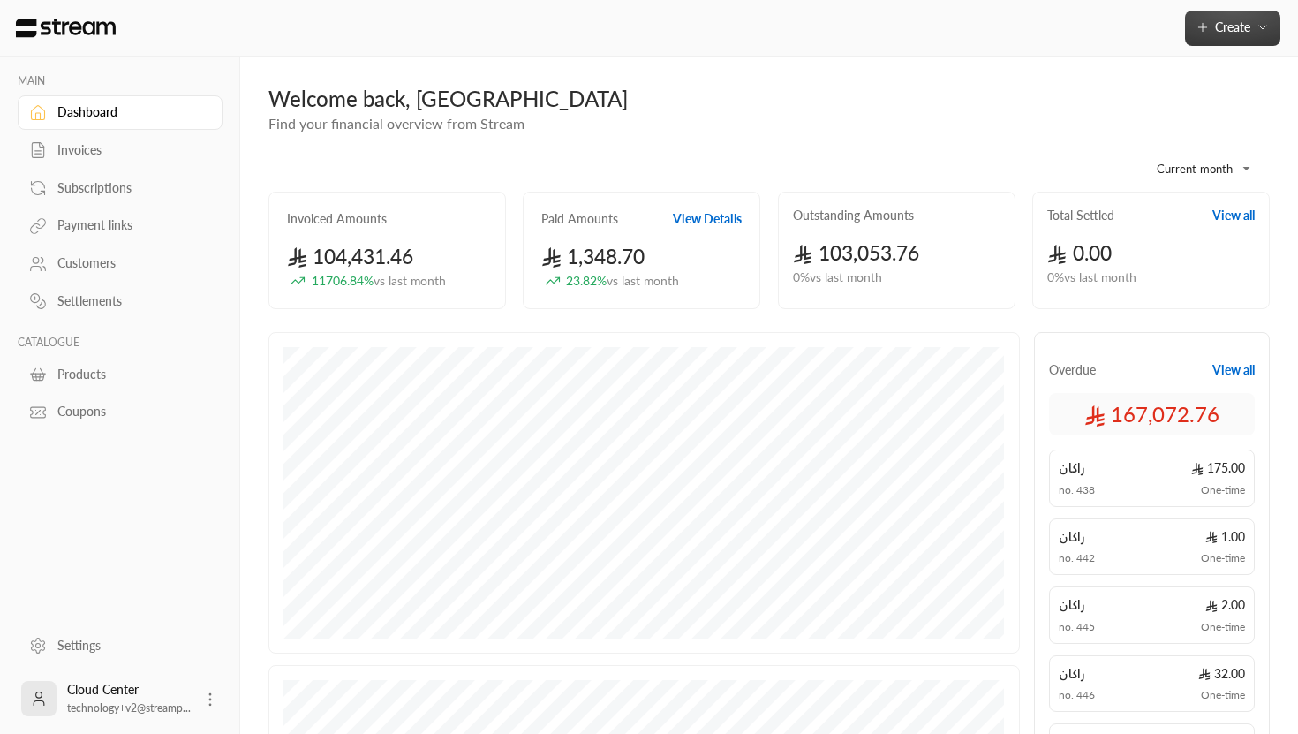
click at [1218, 30] on span "Create" at bounding box center [1232, 26] width 35 height 15
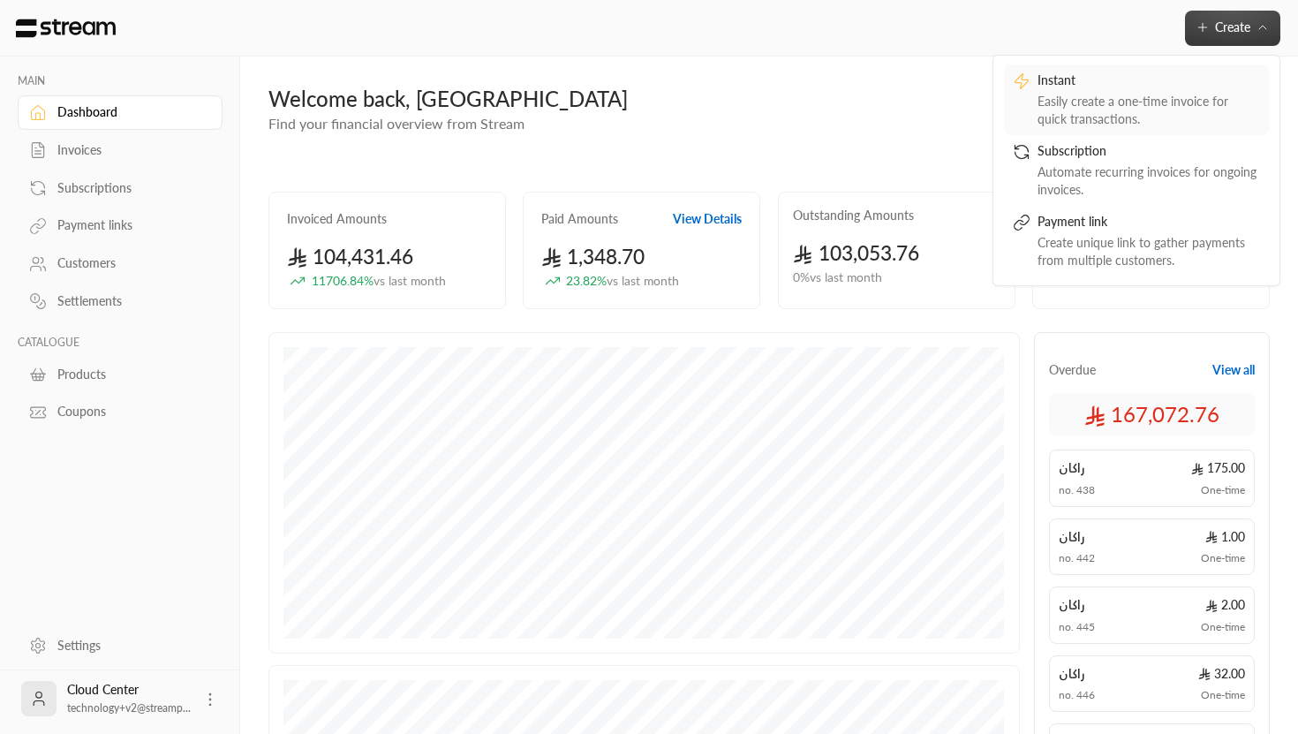
click at [1208, 78] on div "Instant" at bounding box center [1149, 82] width 223 height 21
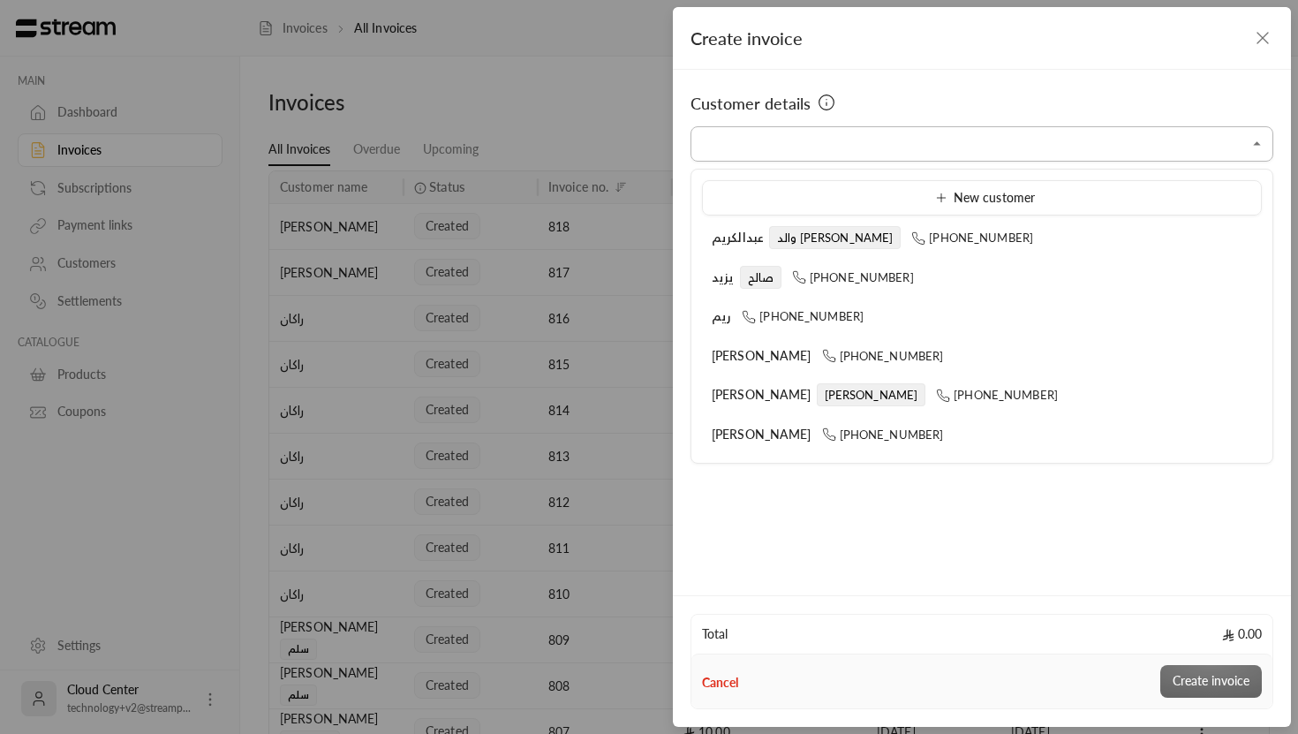
click at [851, 148] on input "Select customer" at bounding box center [982, 144] width 583 height 31
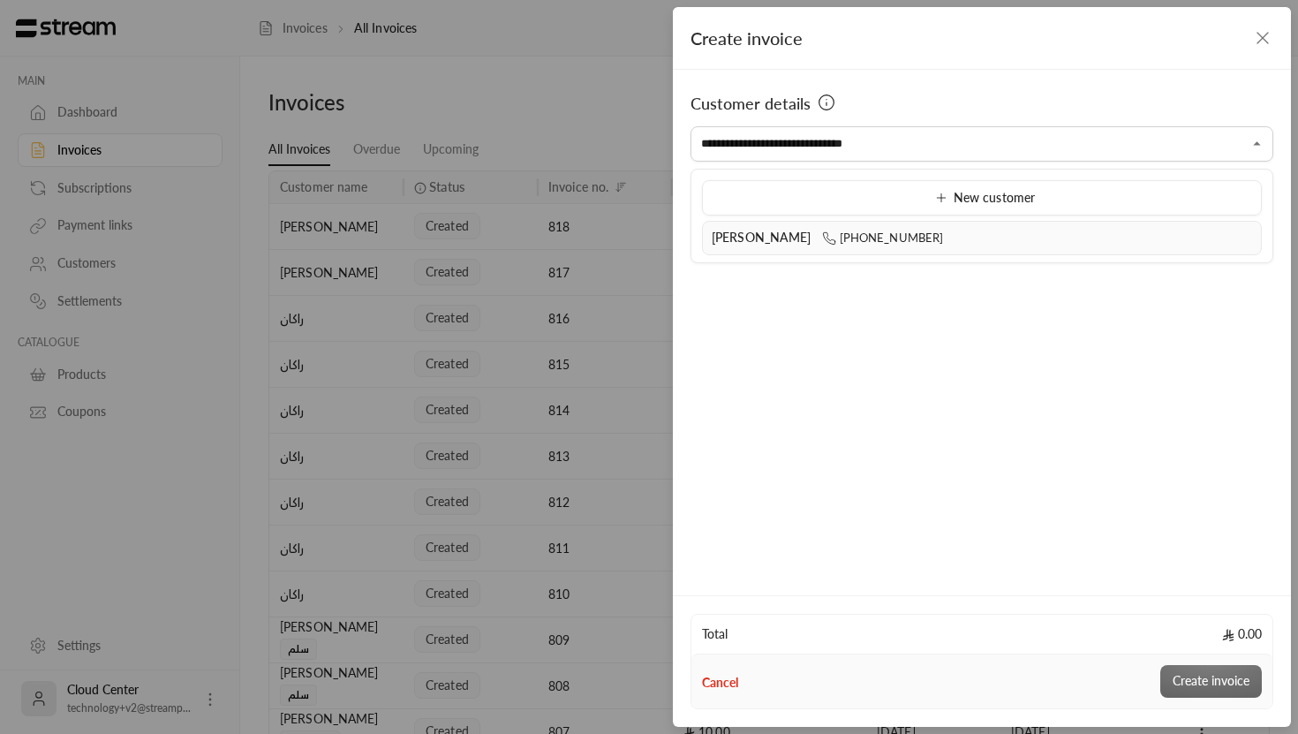
click at [923, 254] on li "Abdullah Alsinan +966561040999" at bounding box center [982, 238] width 560 height 34
type input "**********"
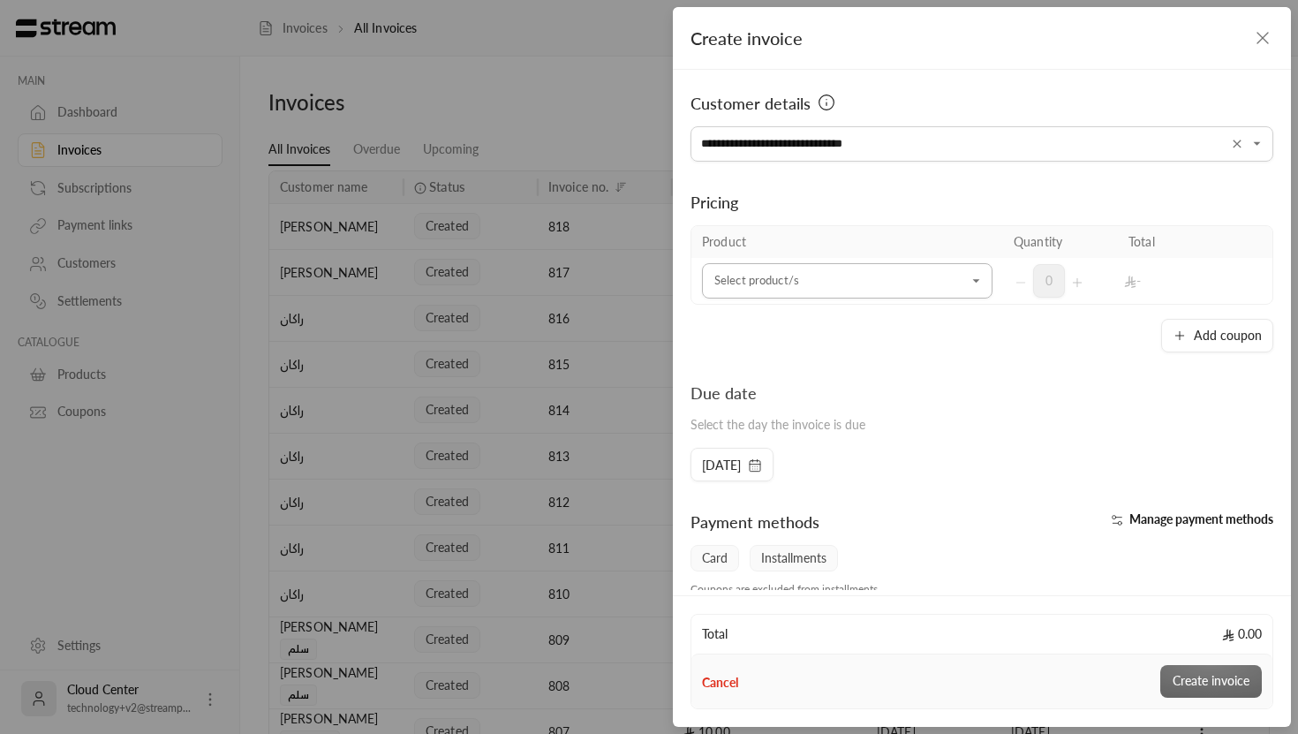
click at [947, 287] on input "Select customer" at bounding box center [847, 281] width 291 height 31
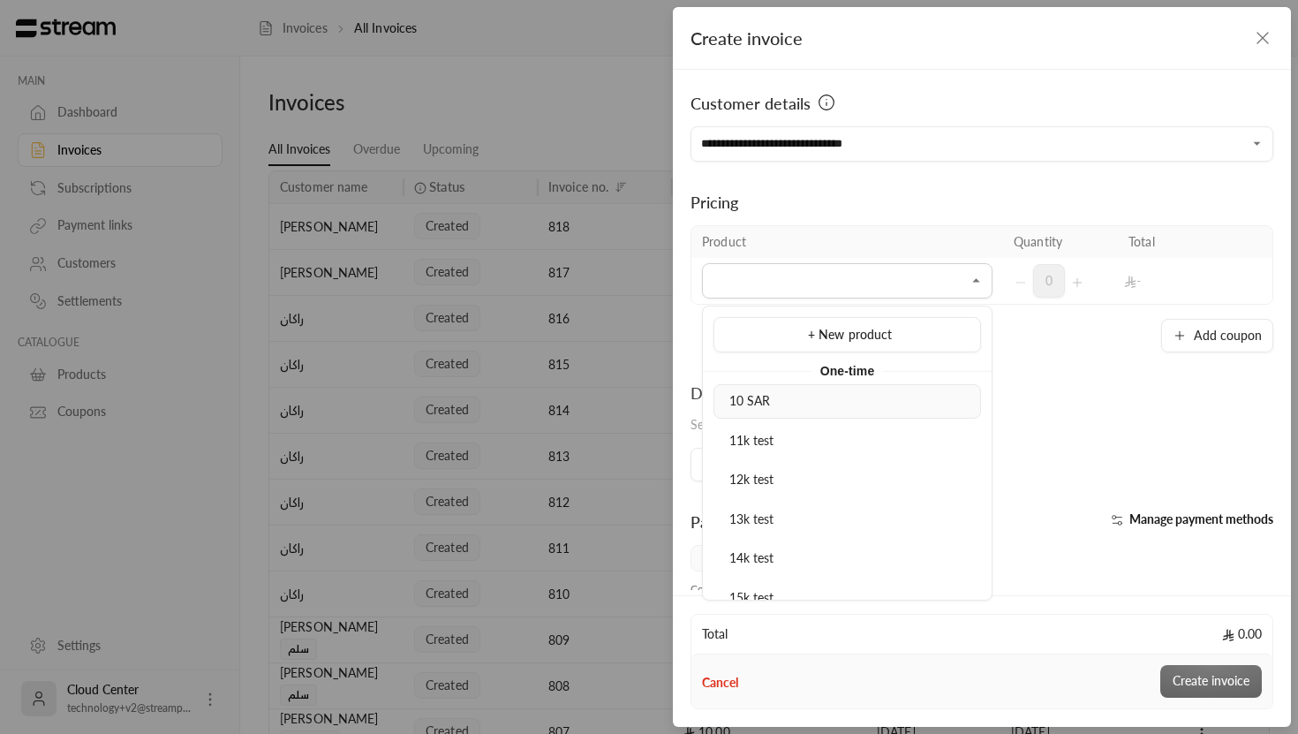
click at [911, 398] on div "10 SAR" at bounding box center [847, 401] width 248 height 19
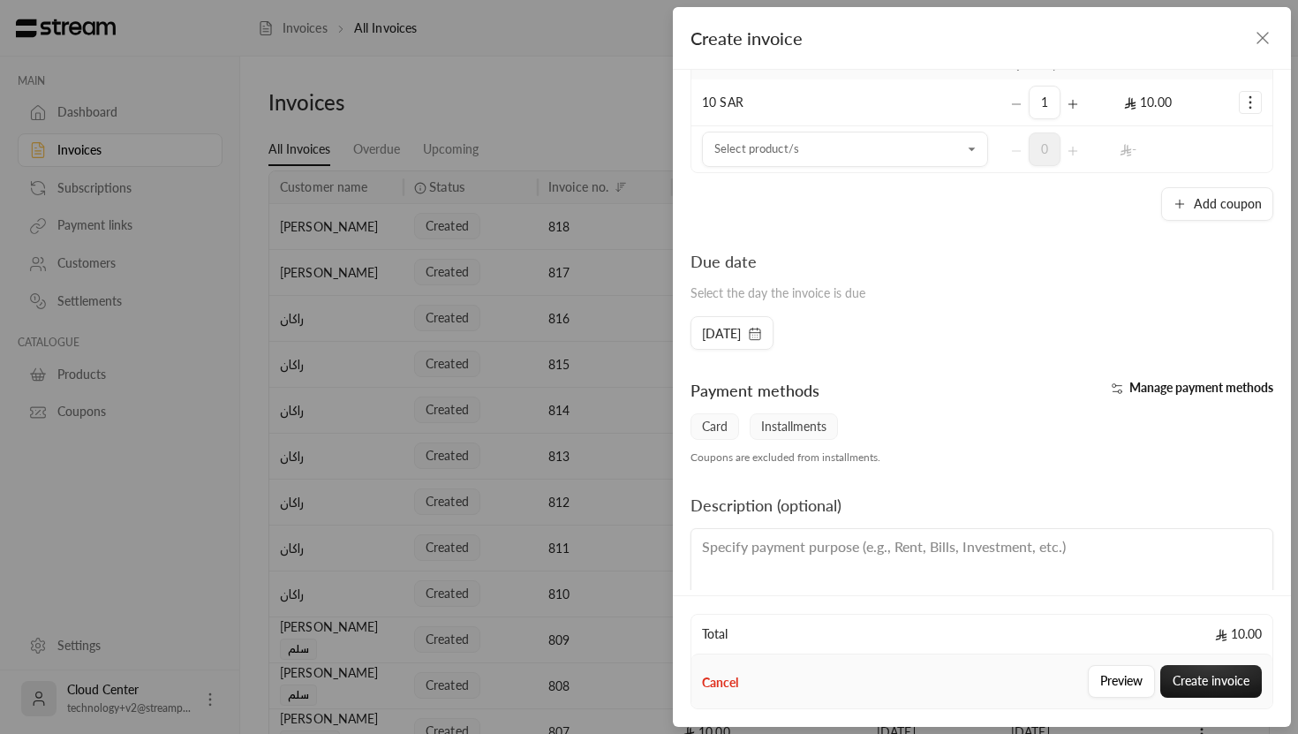
scroll to position [217, 0]
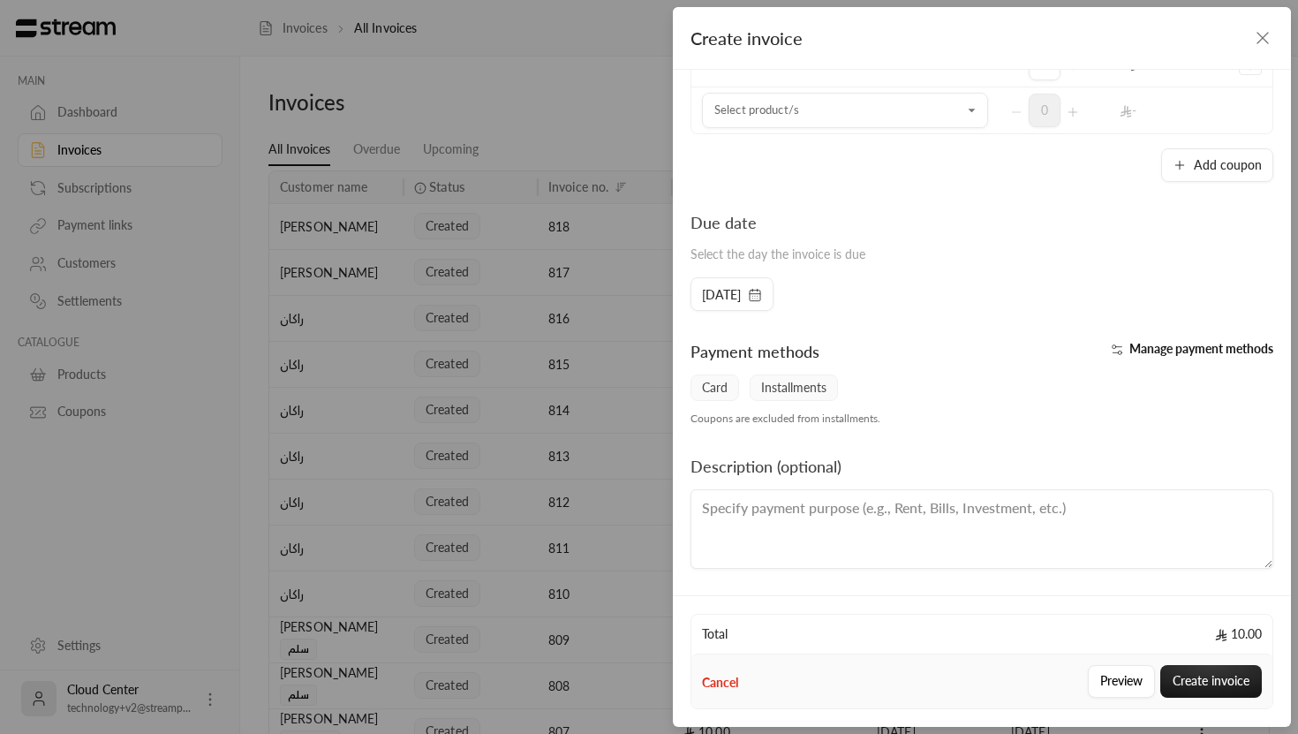
click at [1145, 348] on span "Manage payment methods" at bounding box center [1201, 348] width 144 height 15
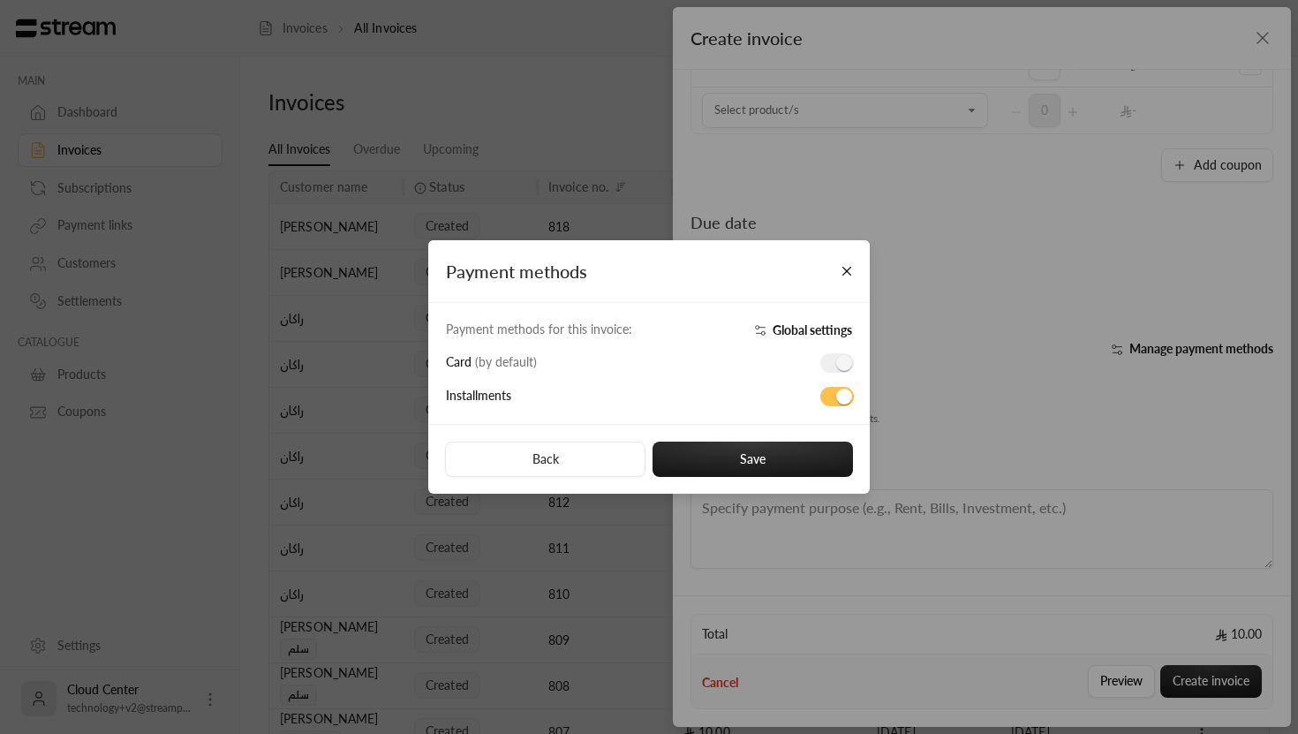
click at [847, 362] on span at bounding box center [837, 362] width 34 height 19
click at [966, 403] on div "Payment methods Payment methods for this invoice: Global settings Card ( by def…" at bounding box center [649, 367] width 1298 height 734
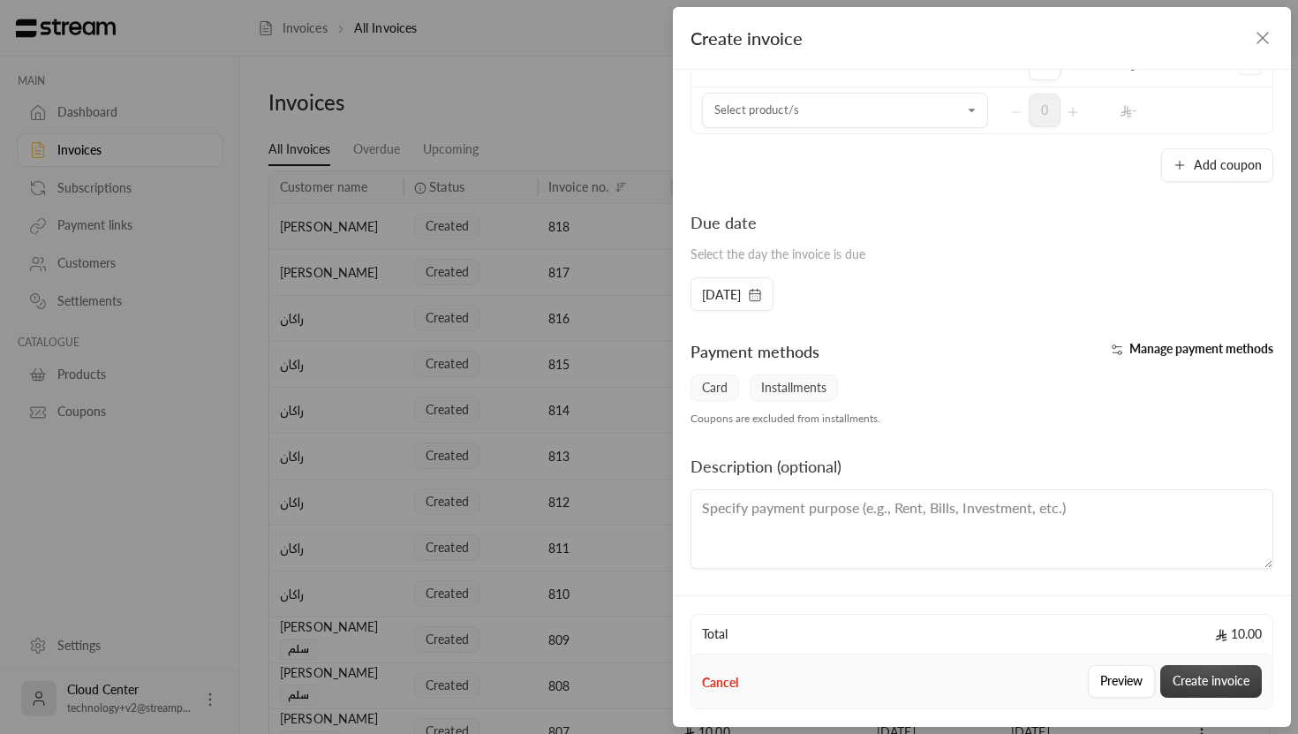
click at [1212, 679] on button "Create invoice" at bounding box center [1211, 681] width 102 height 33
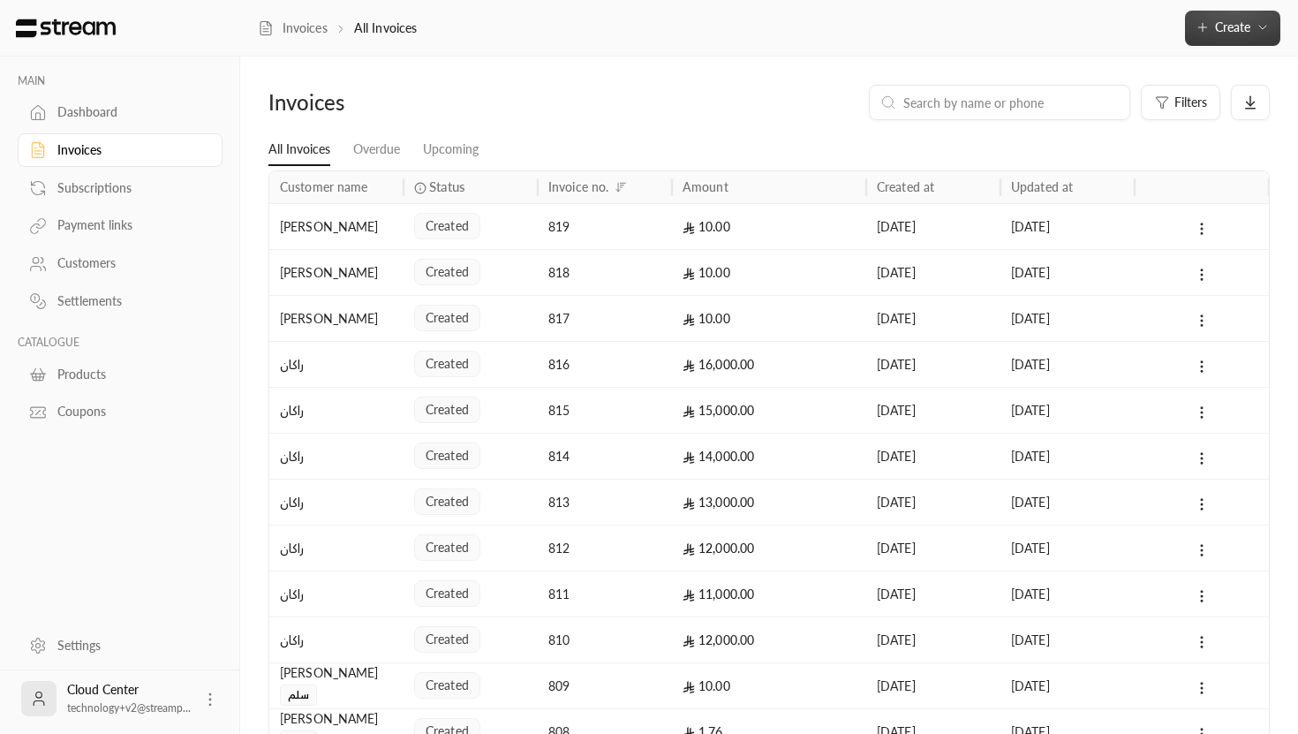
click at [1244, 27] on span "Create" at bounding box center [1232, 26] width 35 height 15
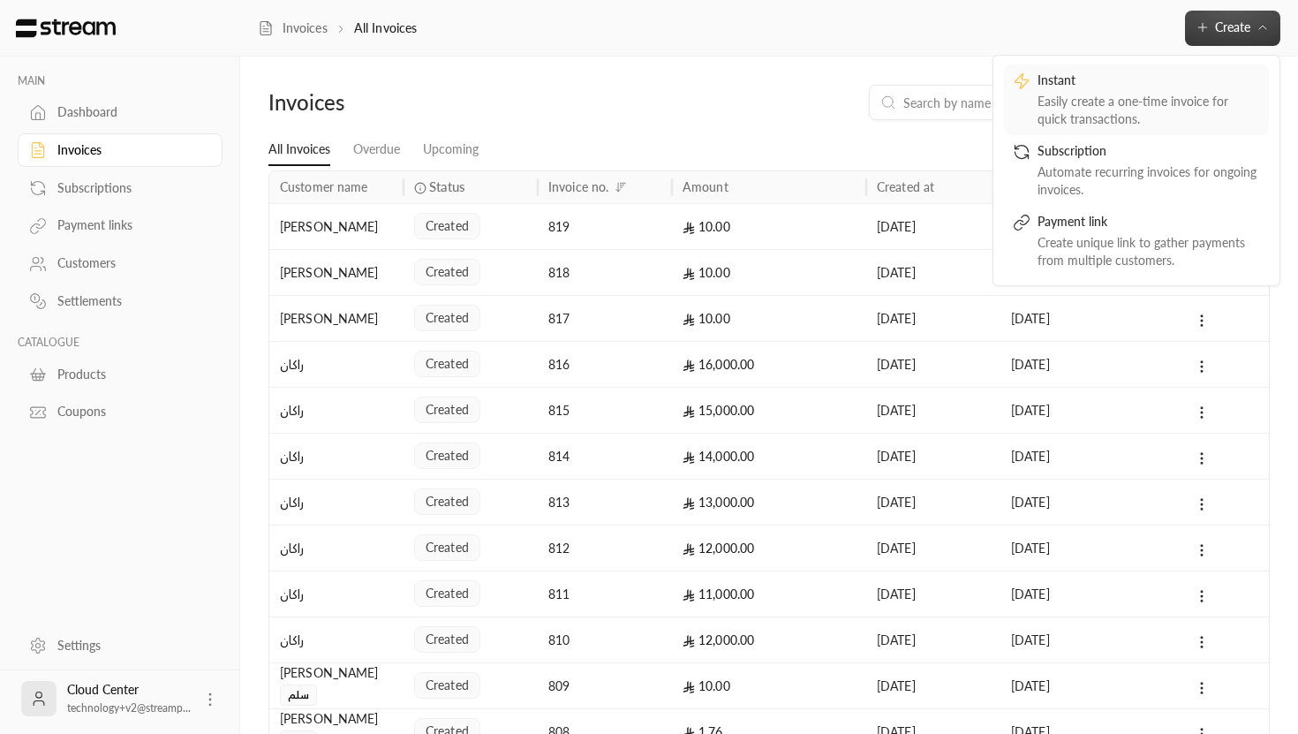
click at [1121, 108] on div "Easily create a one-time invoice for quick transactions." at bounding box center [1149, 110] width 223 height 35
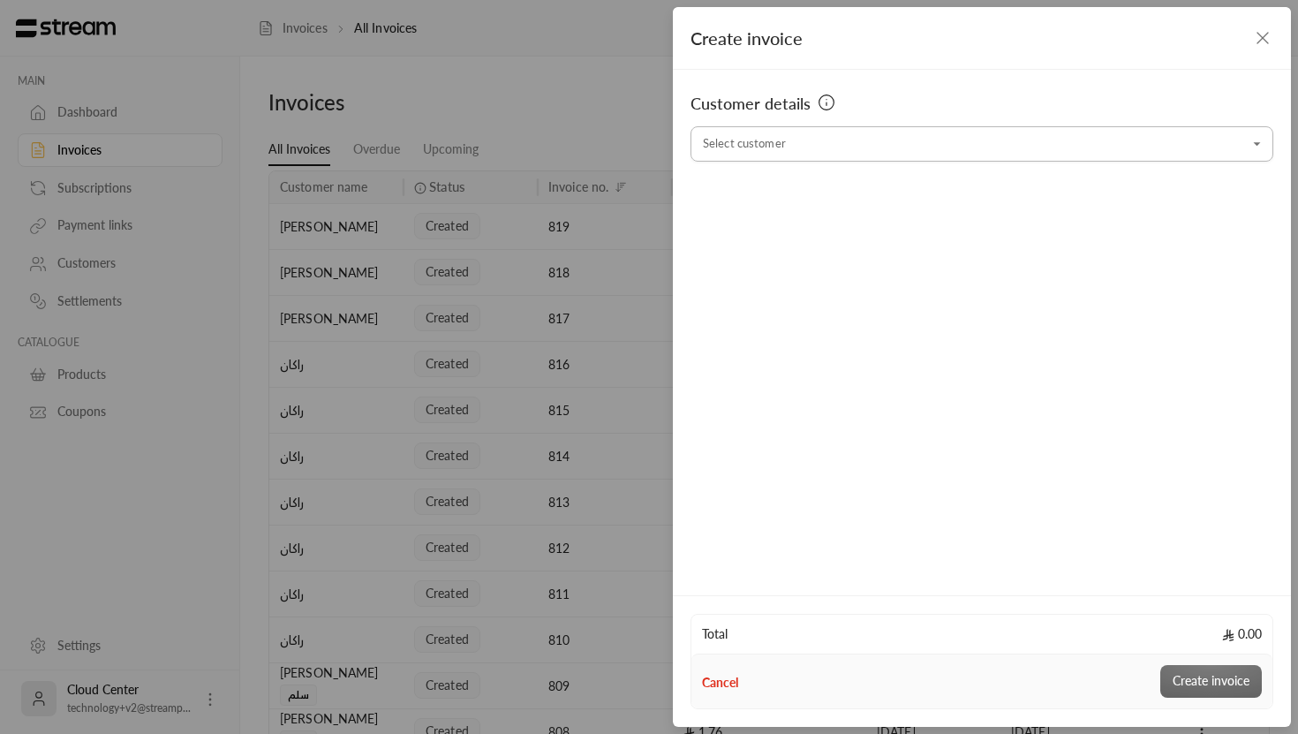
click at [808, 144] on input "Select customer" at bounding box center [982, 144] width 583 height 31
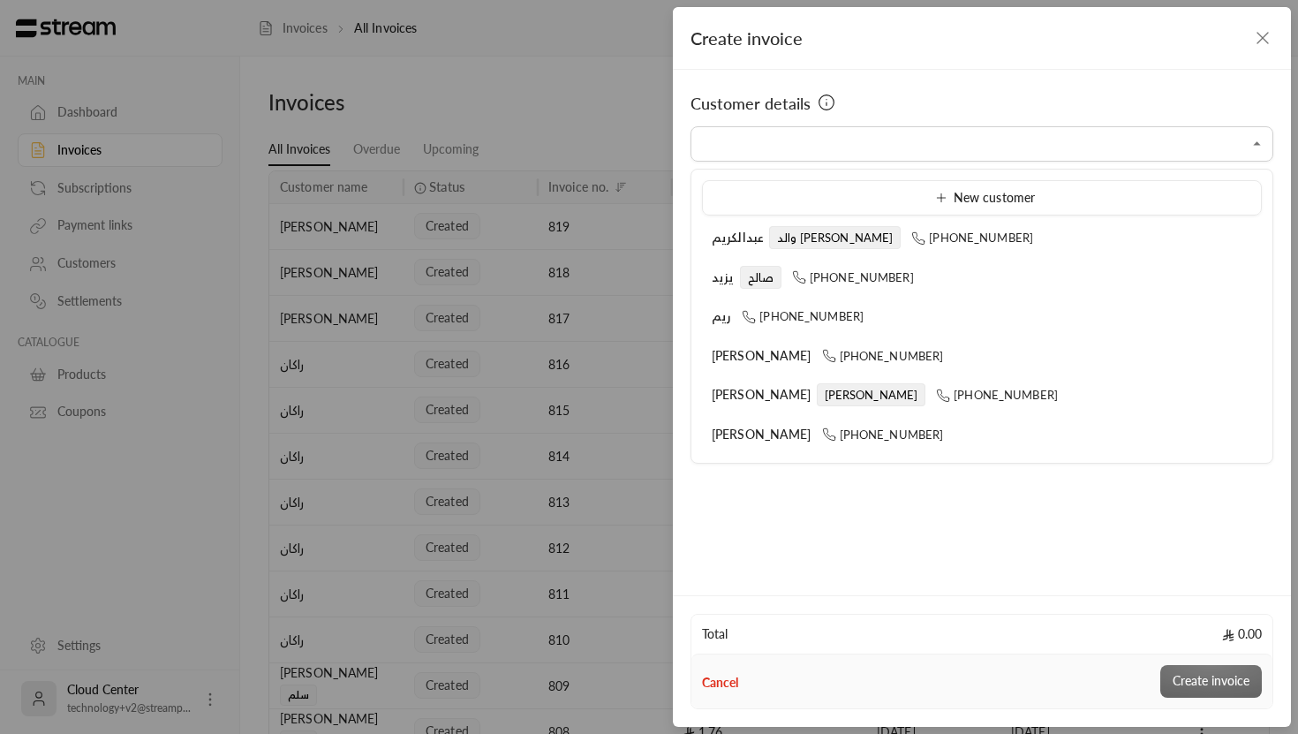
click at [751, 536] on div "Customer details Select customer Select customer" at bounding box center [982, 330] width 618 height 520
click at [858, 134] on input "Select customer" at bounding box center [982, 144] width 583 height 31
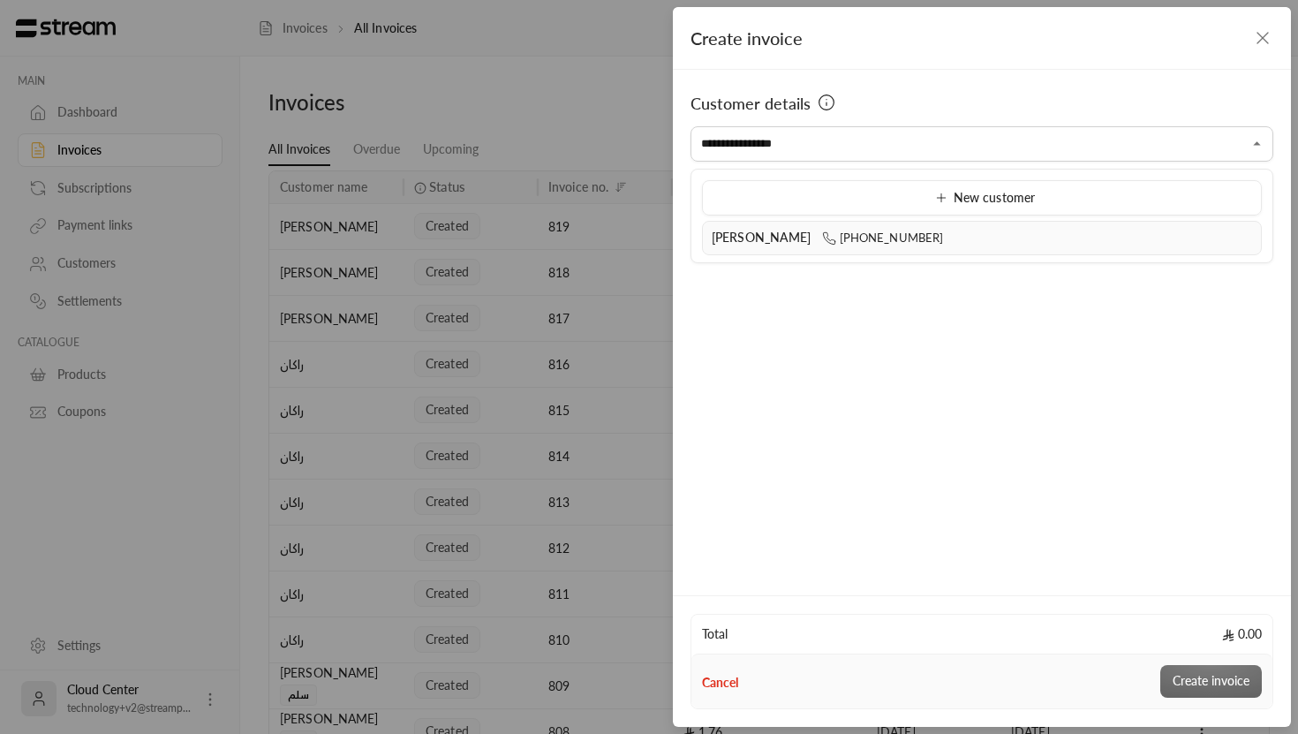
click at [868, 228] on li "Abdullah Alsinan +966561040999" at bounding box center [982, 238] width 560 height 34
type input "**********"
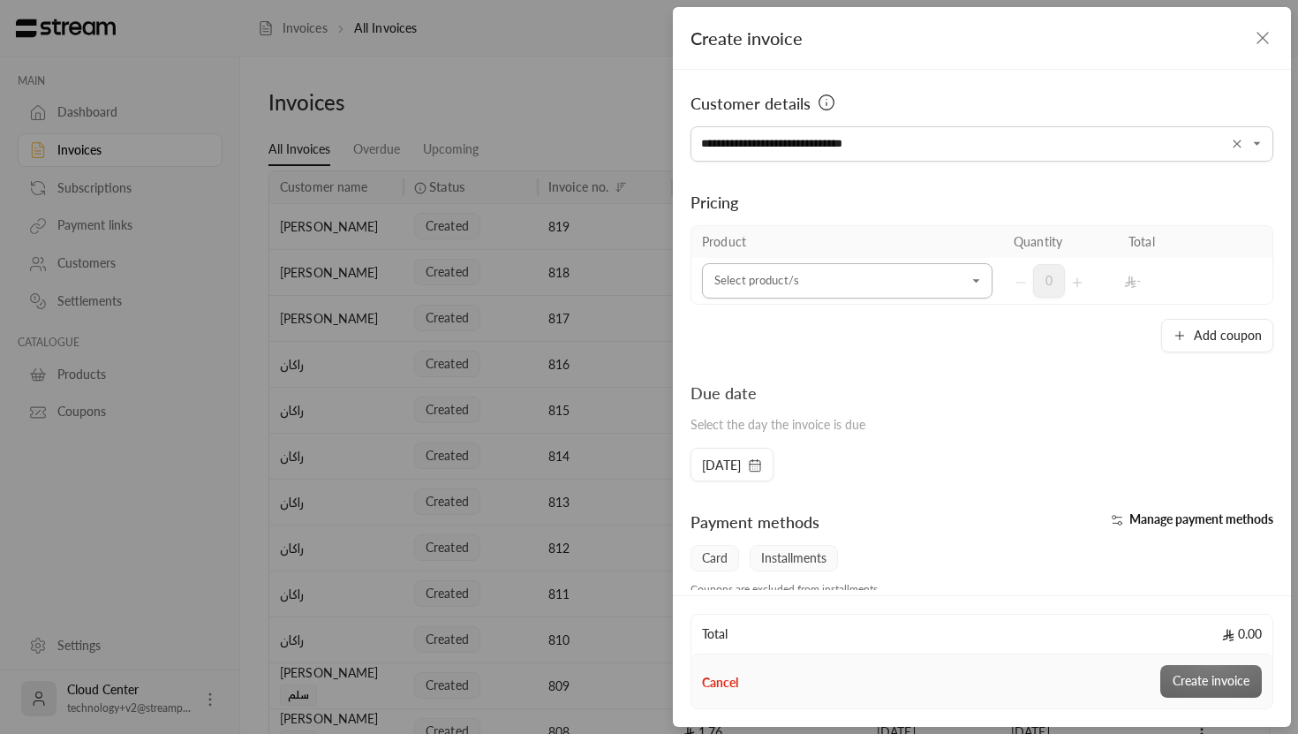
click at [833, 282] on input "Select customer" at bounding box center [847, 281] width 291 height 31
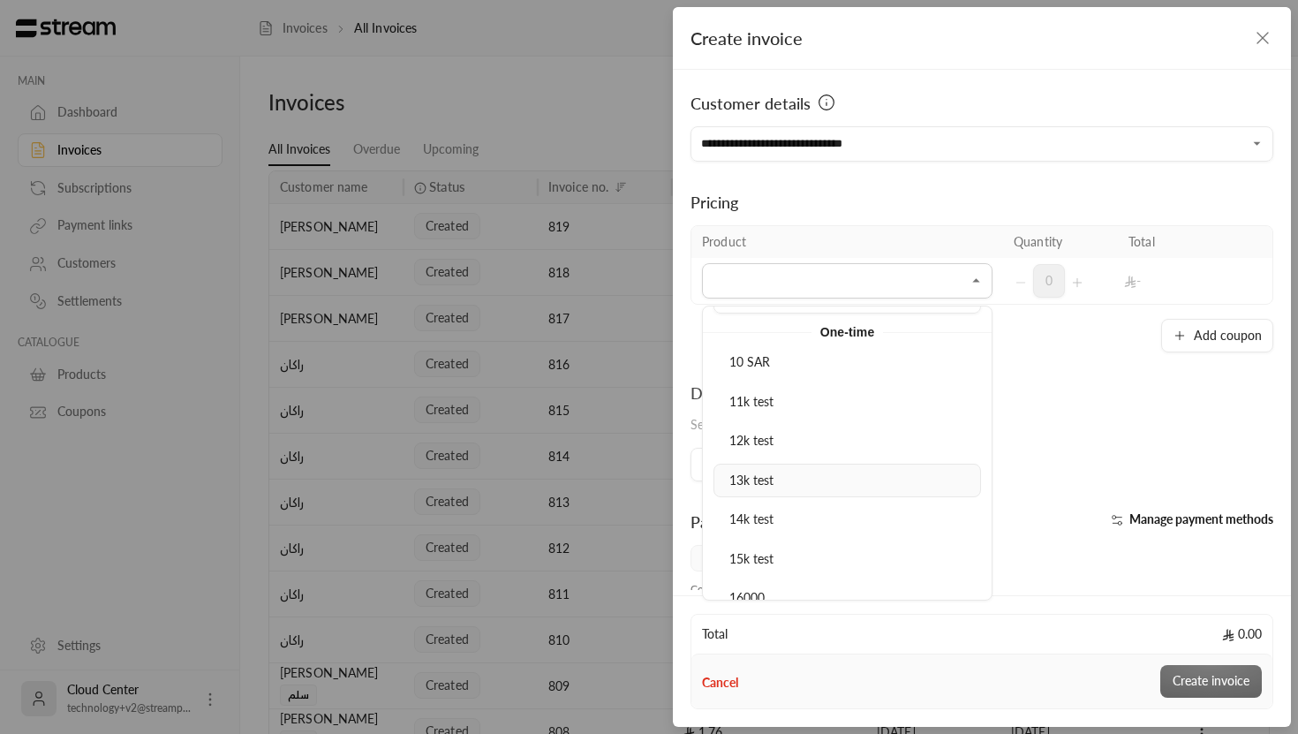
scroll to position [42, 0]
click at [779, 447] on div "12k test" at bounding box center [847, 438] width 248 height 19
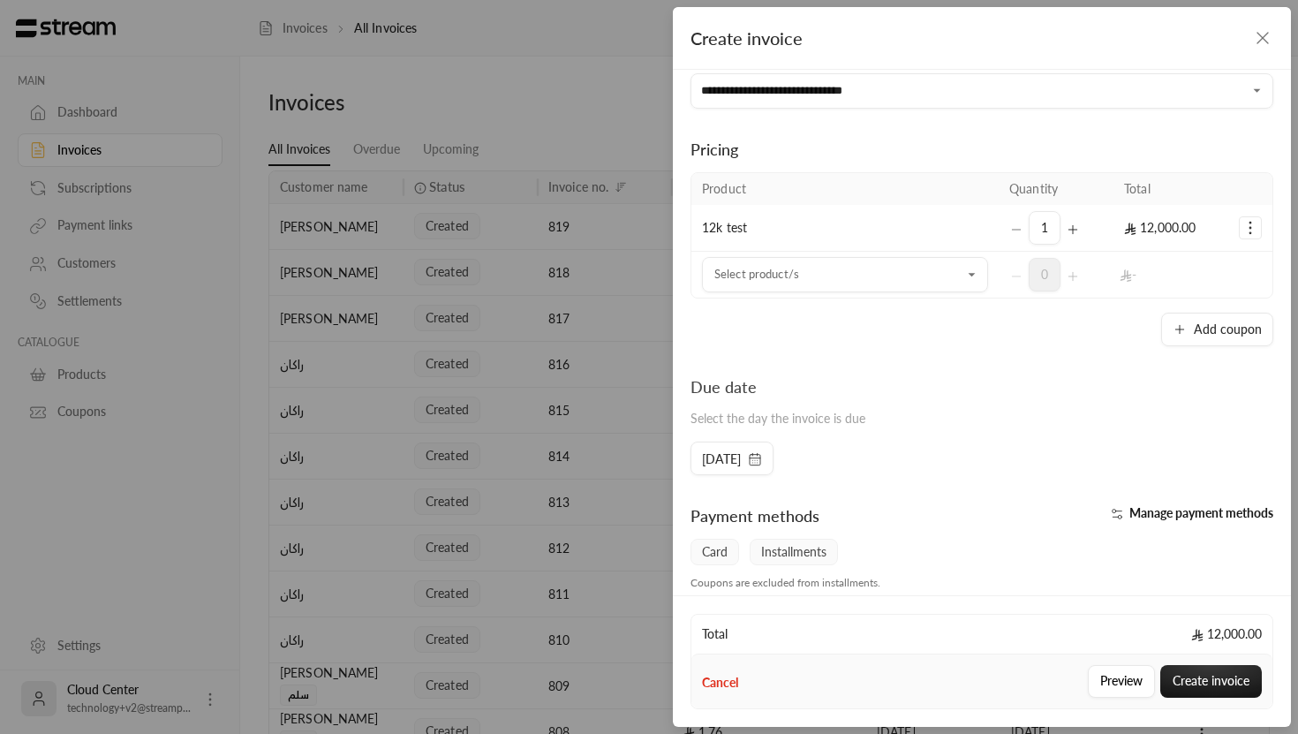
scroll to position [63, 0]
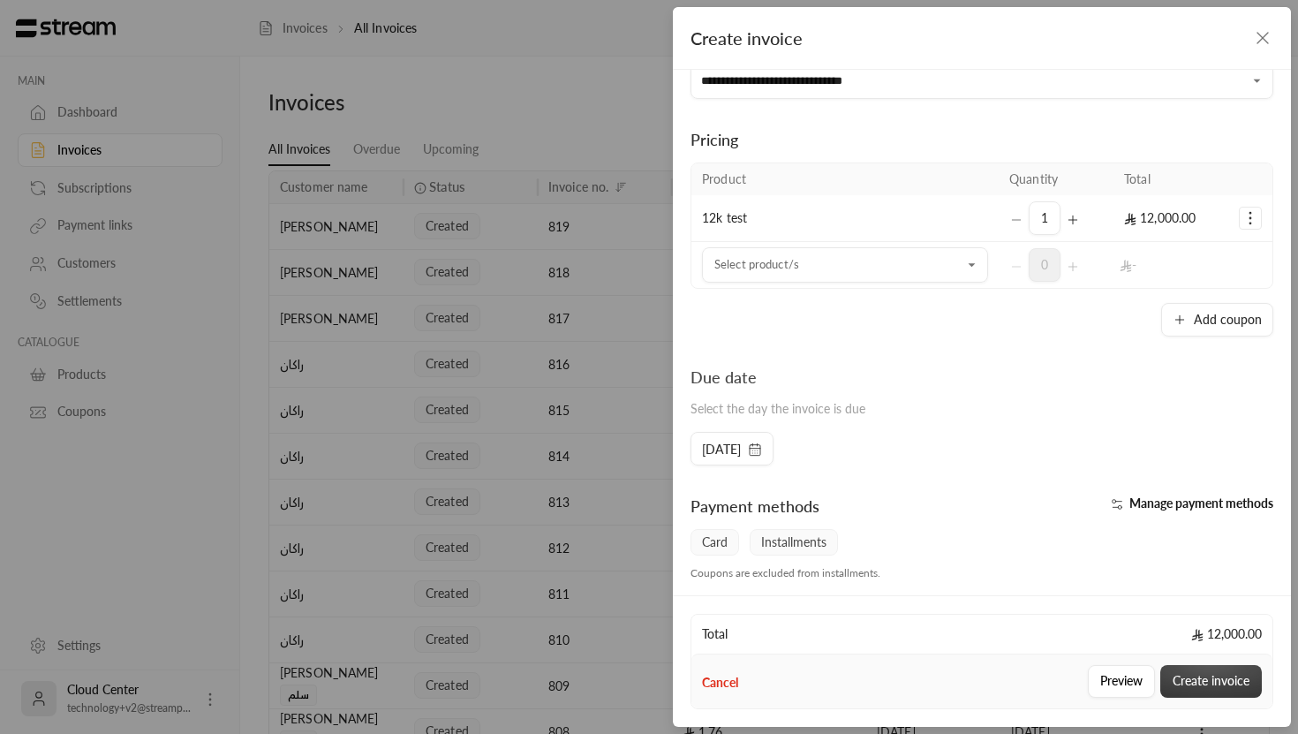
click at [1216, 676] on button "Create invoice" at bounding box center [1211, 681] width 102 height 33
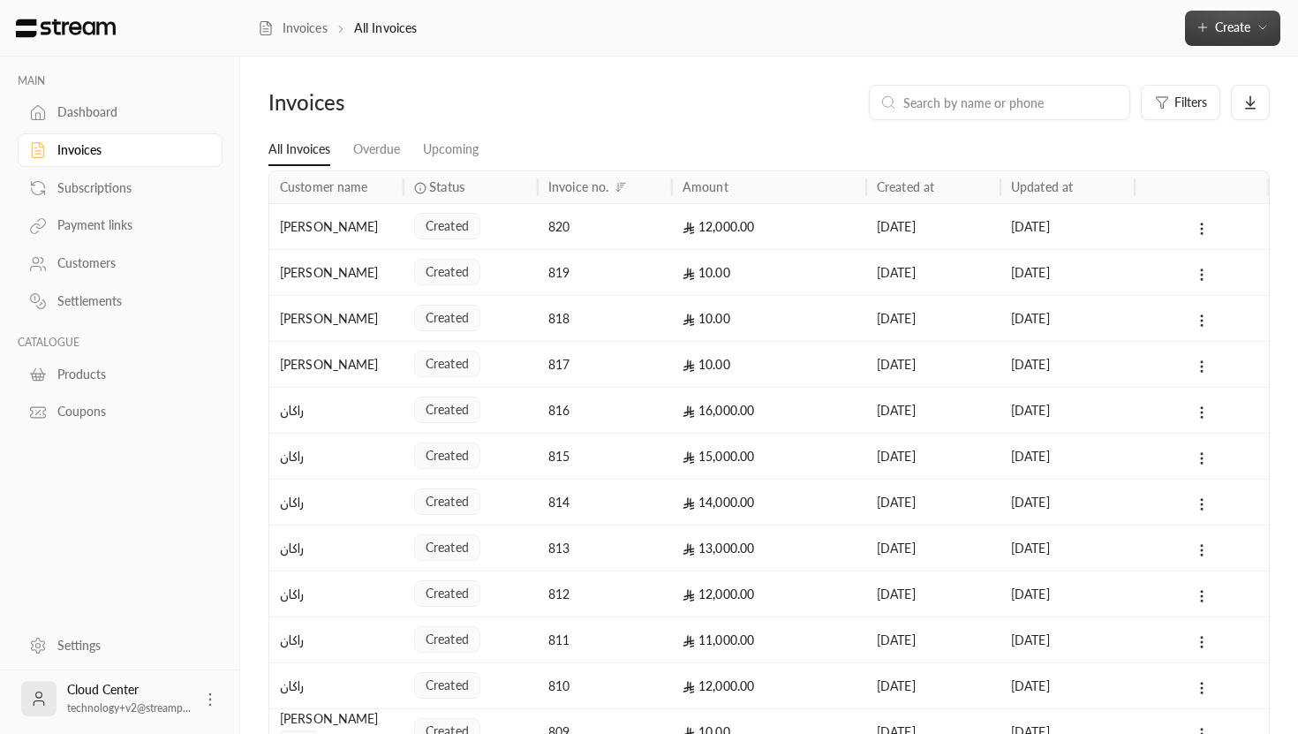
click at [1231, 26] on span "Create" at bounding box center [1232, 26] width 35 height 15
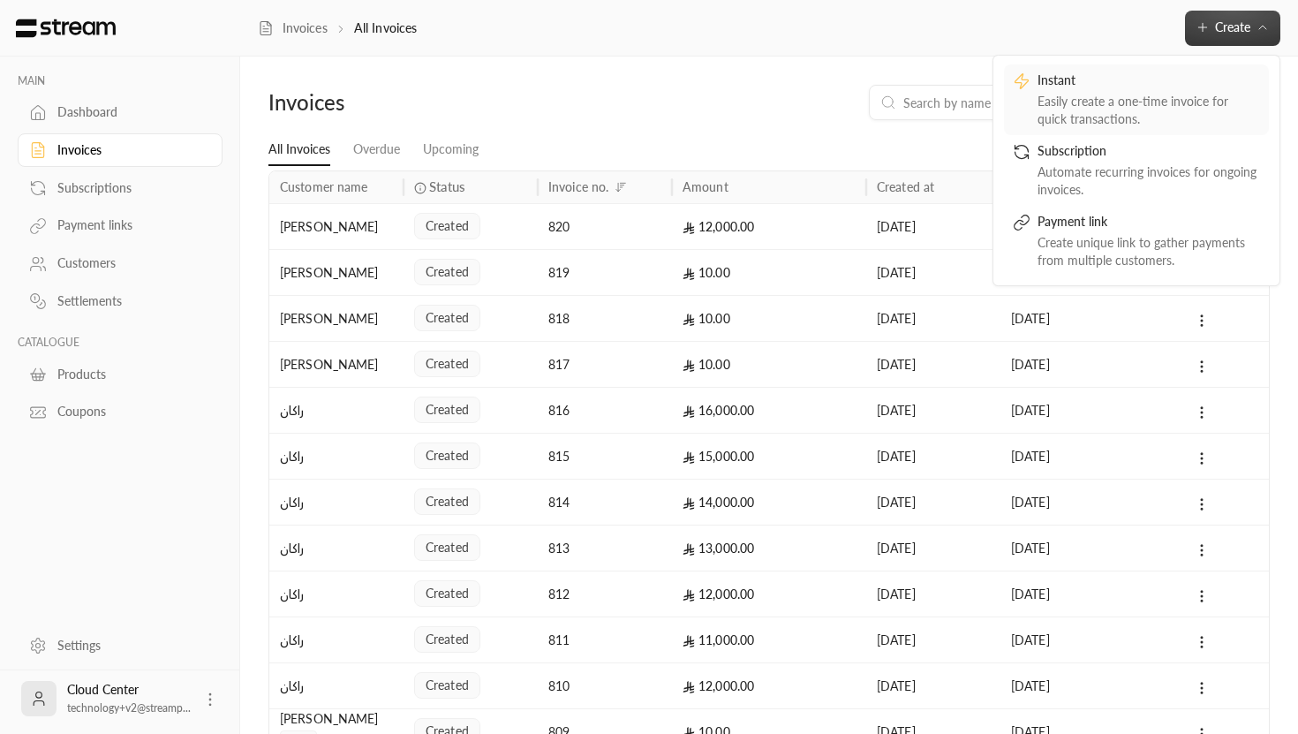
click at [1143, 94] on div "Easily create a one-time invoice for quick transactions." at bounding box center [1149, 110] width 223 height 35
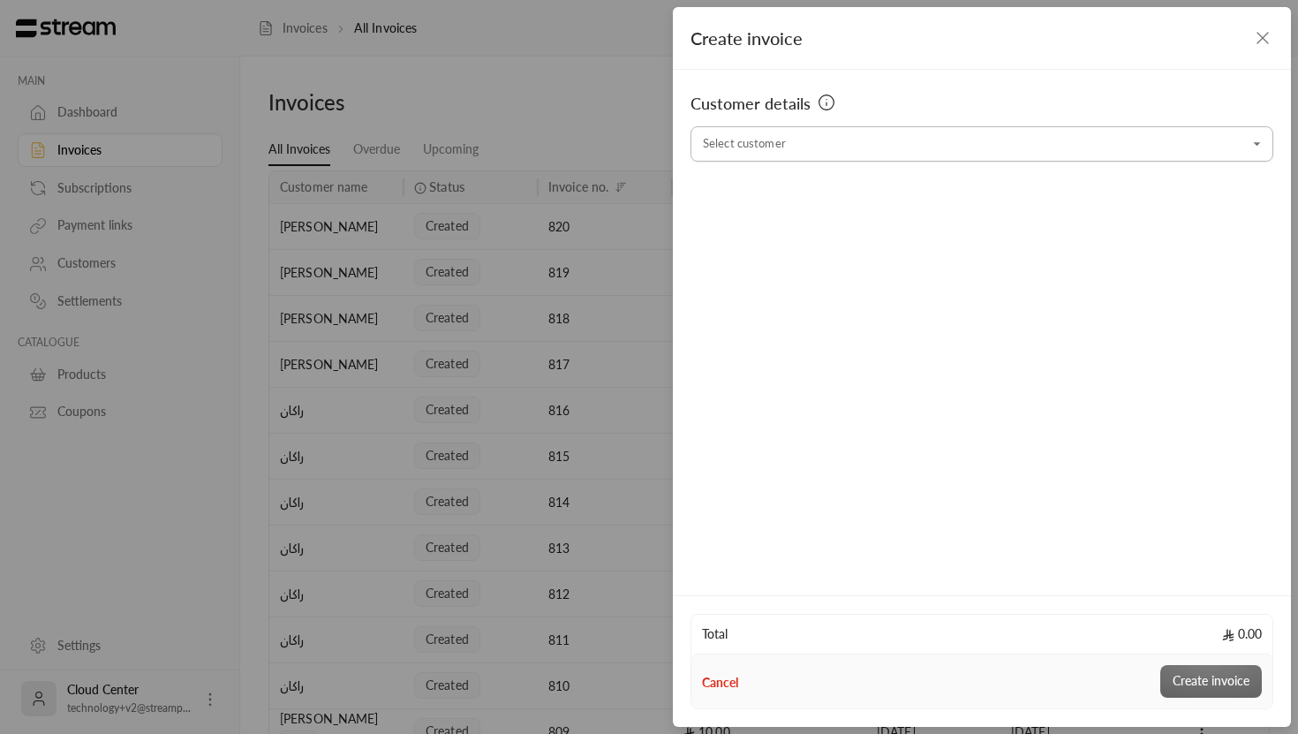
click at [966, 146] on input "Select customer" at bounding box center [982, 144] width 583 height 31
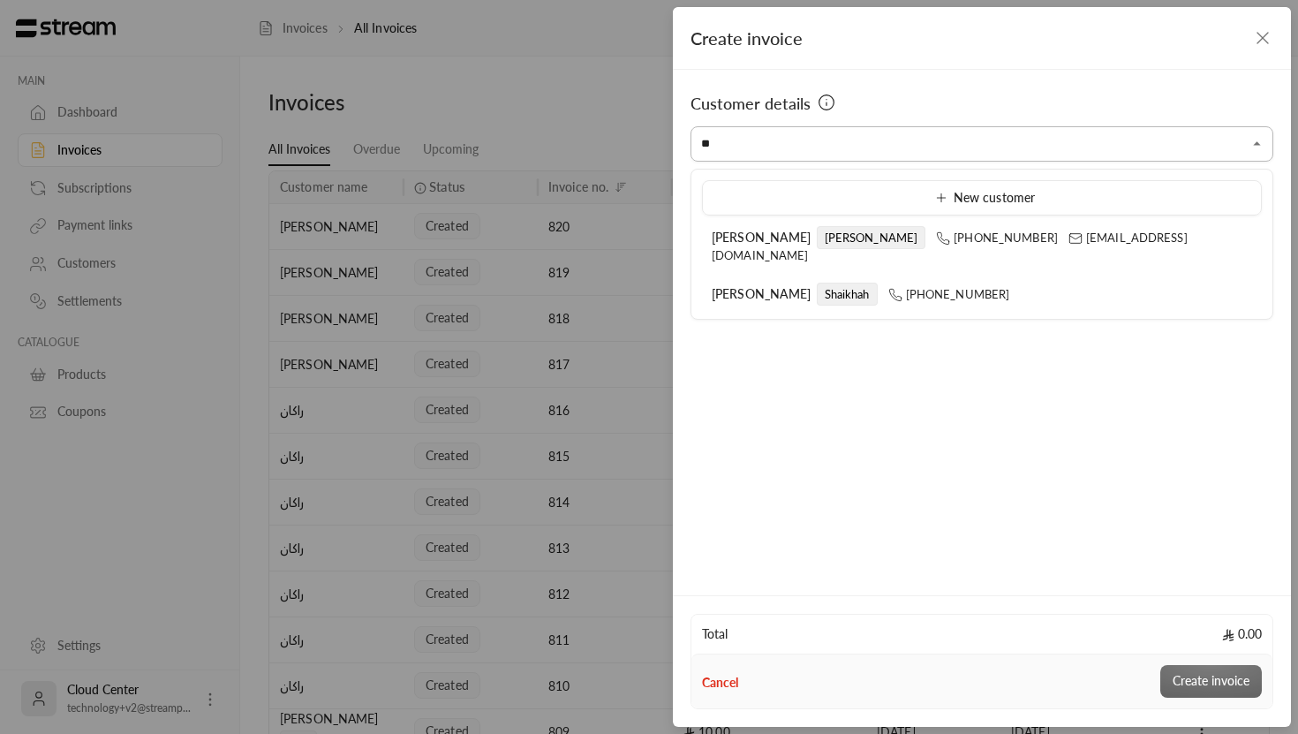
type input "*"
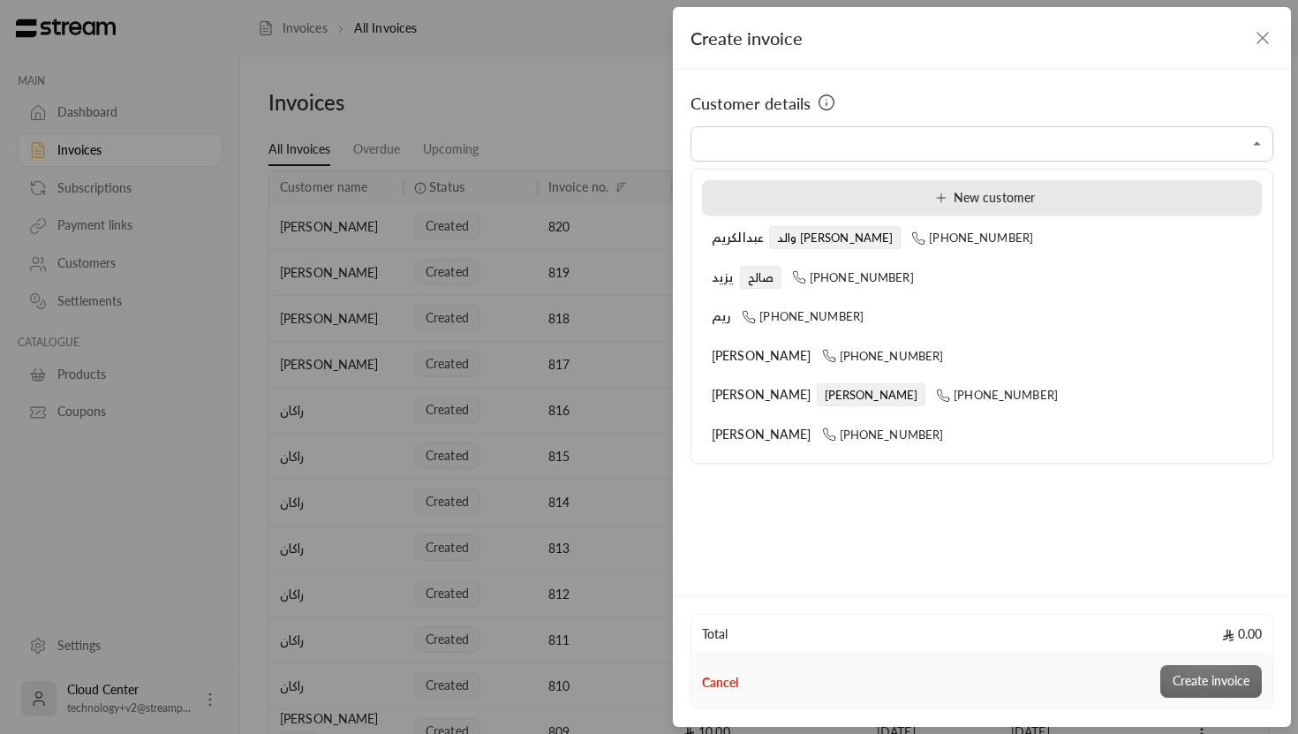
click at [928, 195] on div "New customer" at bounding box center [982, 198] width 540 height 19
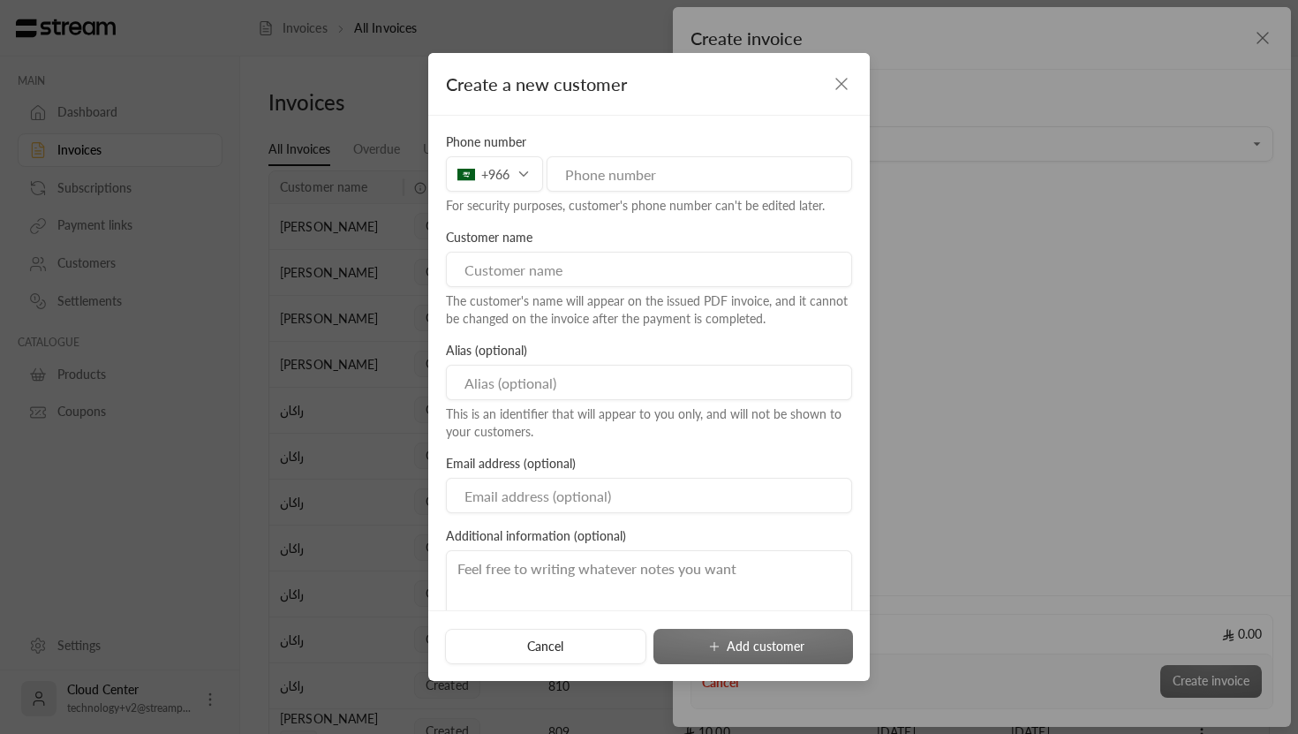
click at [688, 189] on input "tel" at bounding box center [700, 173] width 306 height 35
type input "582511270"
click at [630, 254] on input at bounding box center [649, 269] width 406 height 35
type input "Aisha"
click at [581, 392] on input at bounding box center [649, 382] width 406 height 35
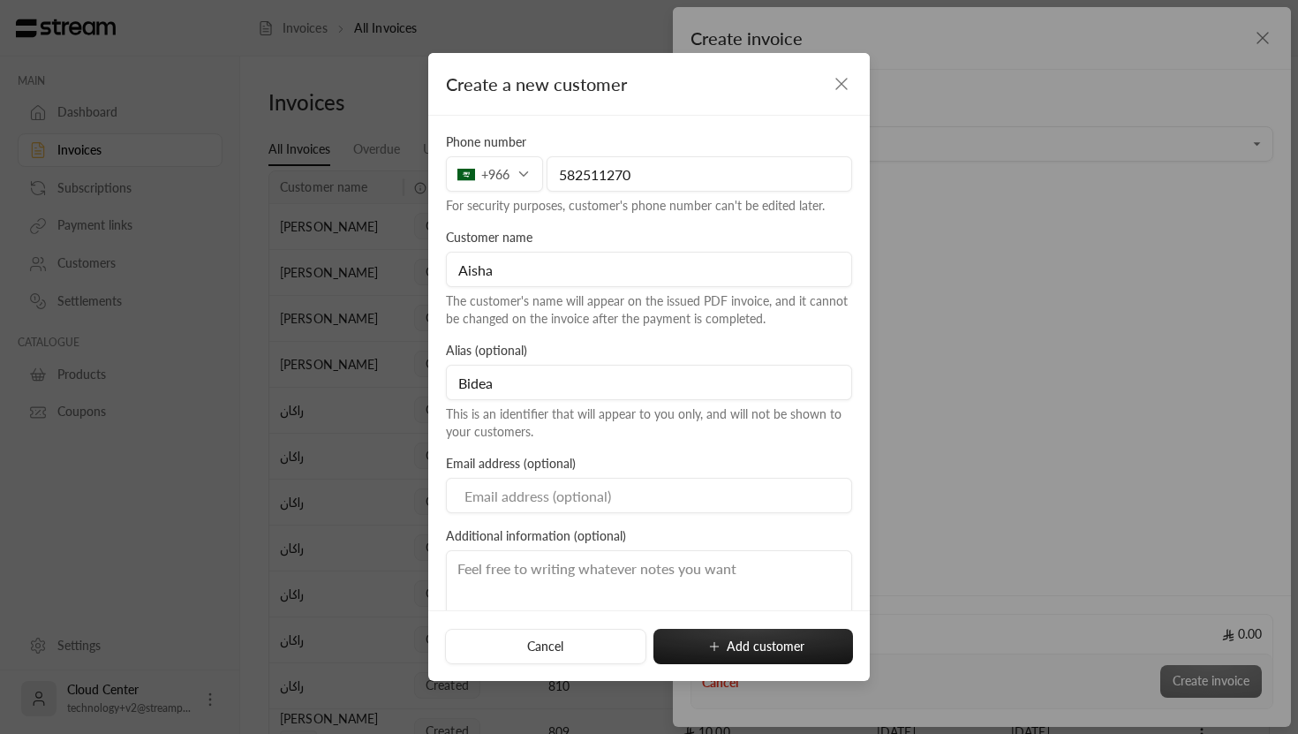
scroll to position [100, 0]
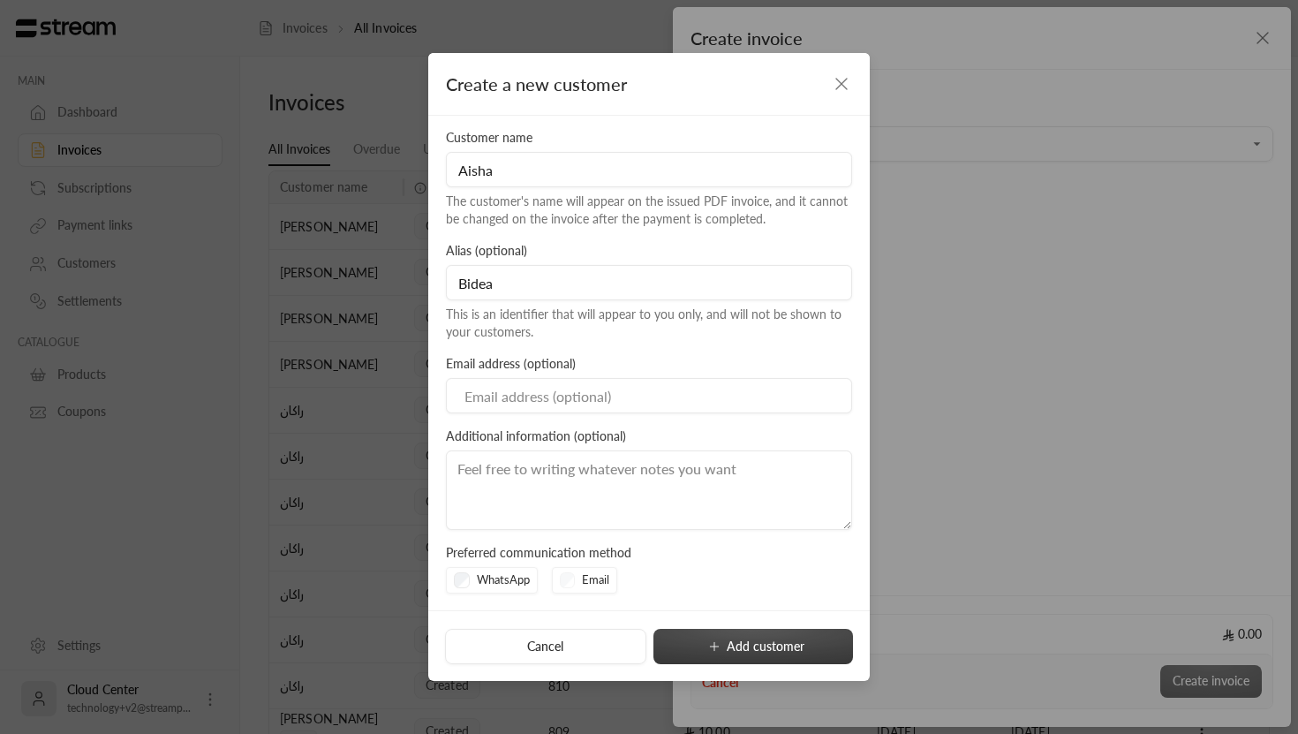
type input "Bidea"
click at [697, 637] on button "Add customer" at bounding box center [753, 646] width 200 height 35
type input "**********"
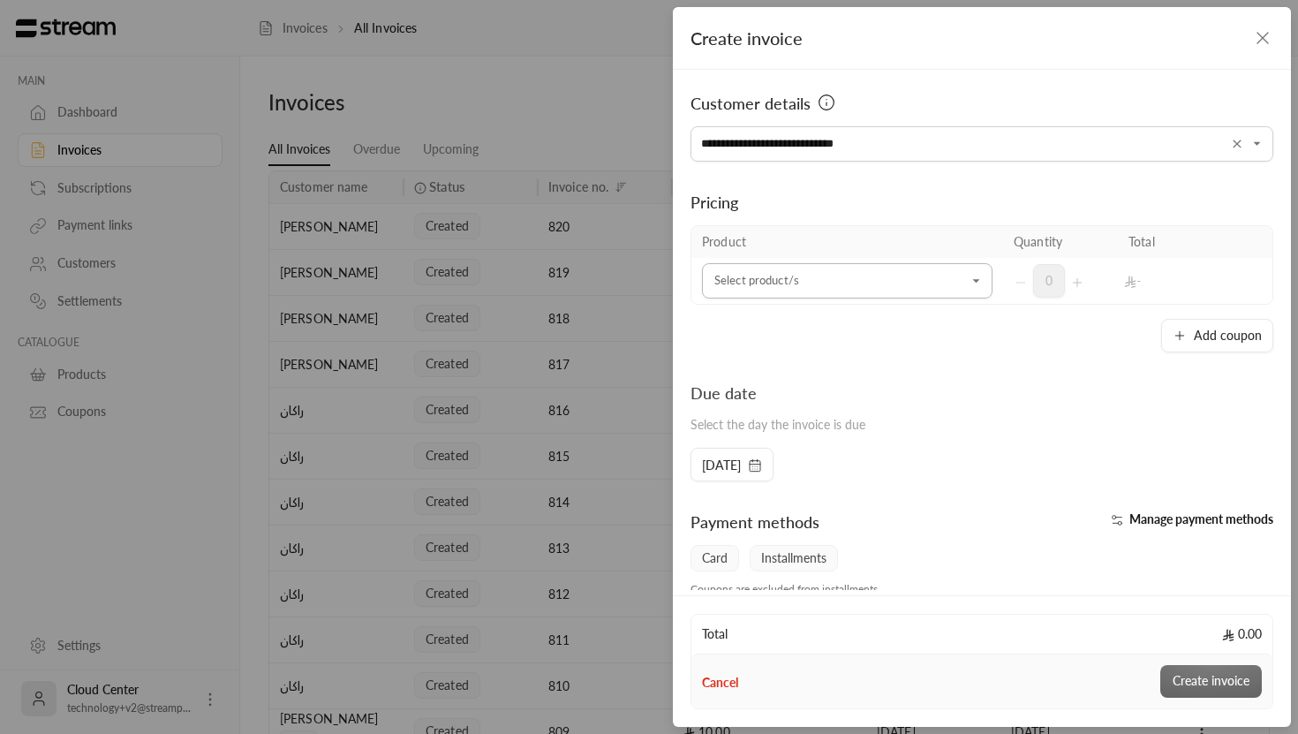
click at [788, 268] on input "Select customer" at bounding box center [847, 281] width 291 height 31
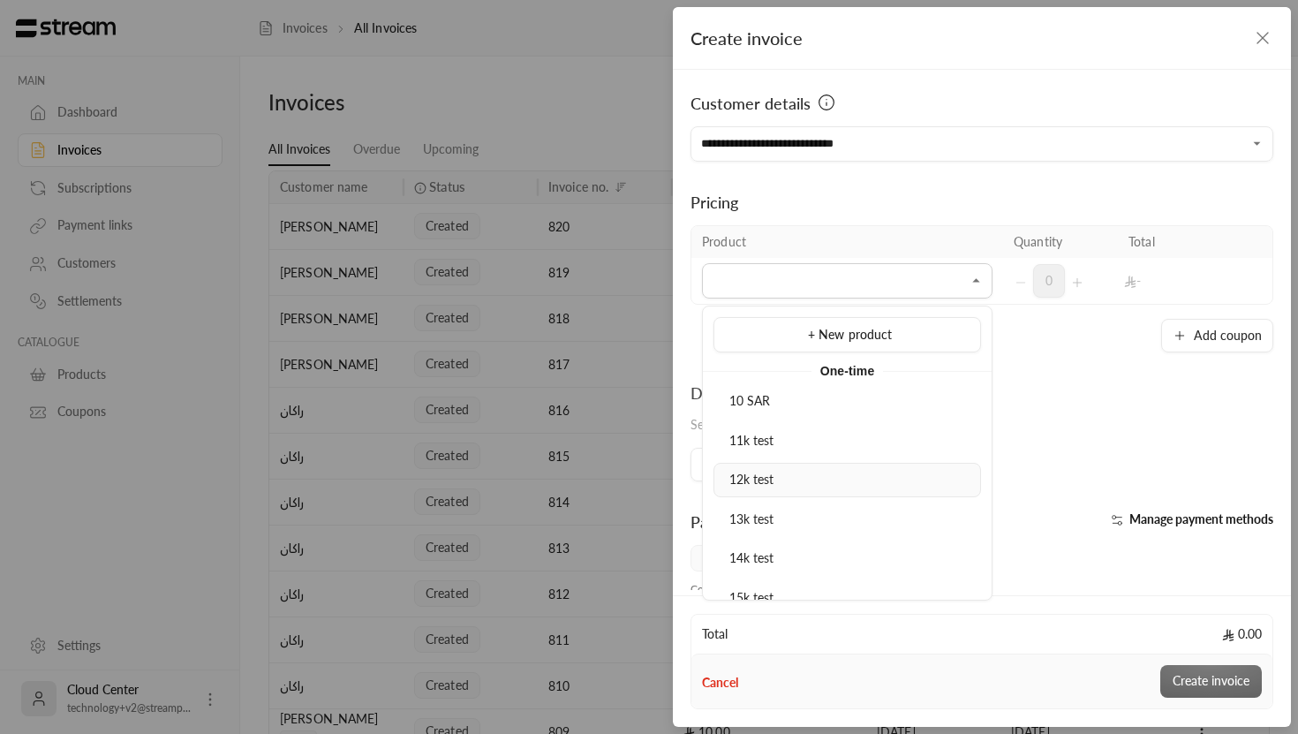
click at [779, 468] on li "12k test" at bounding box center [847, 480] width 268 height 34
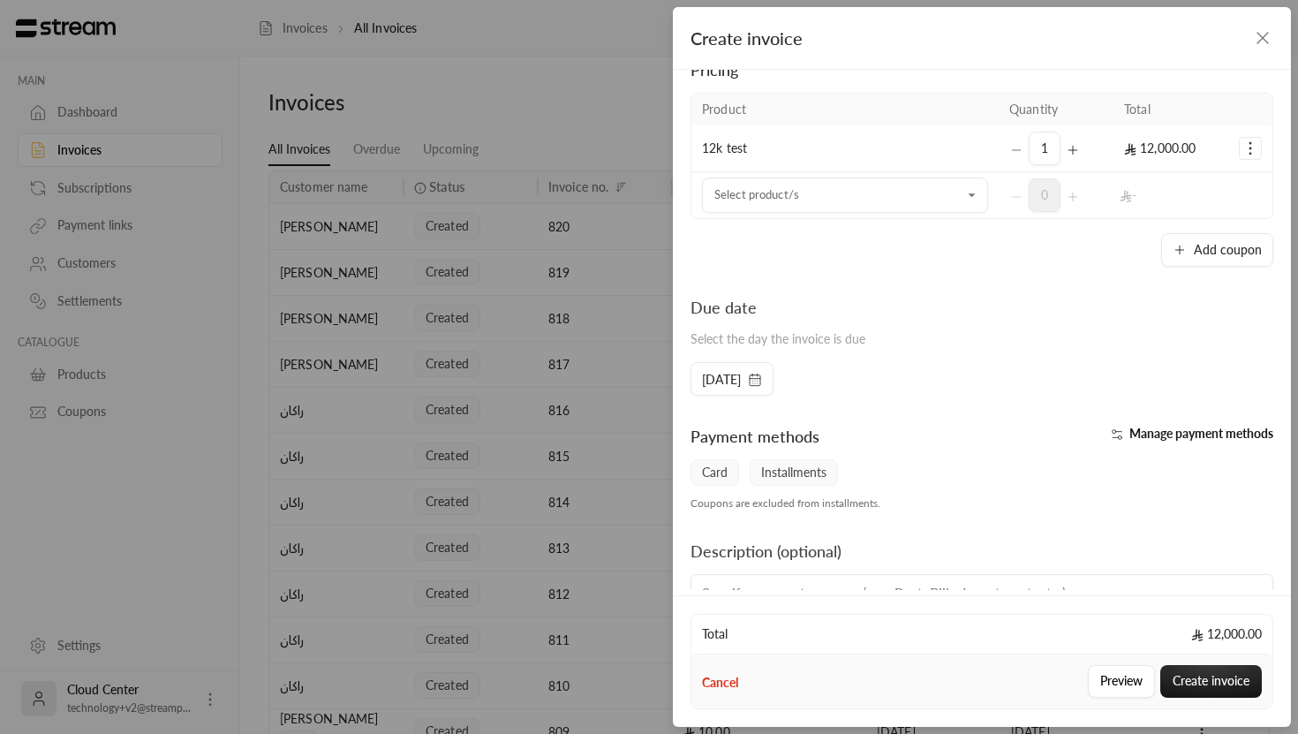
scroll to position [217, 0]
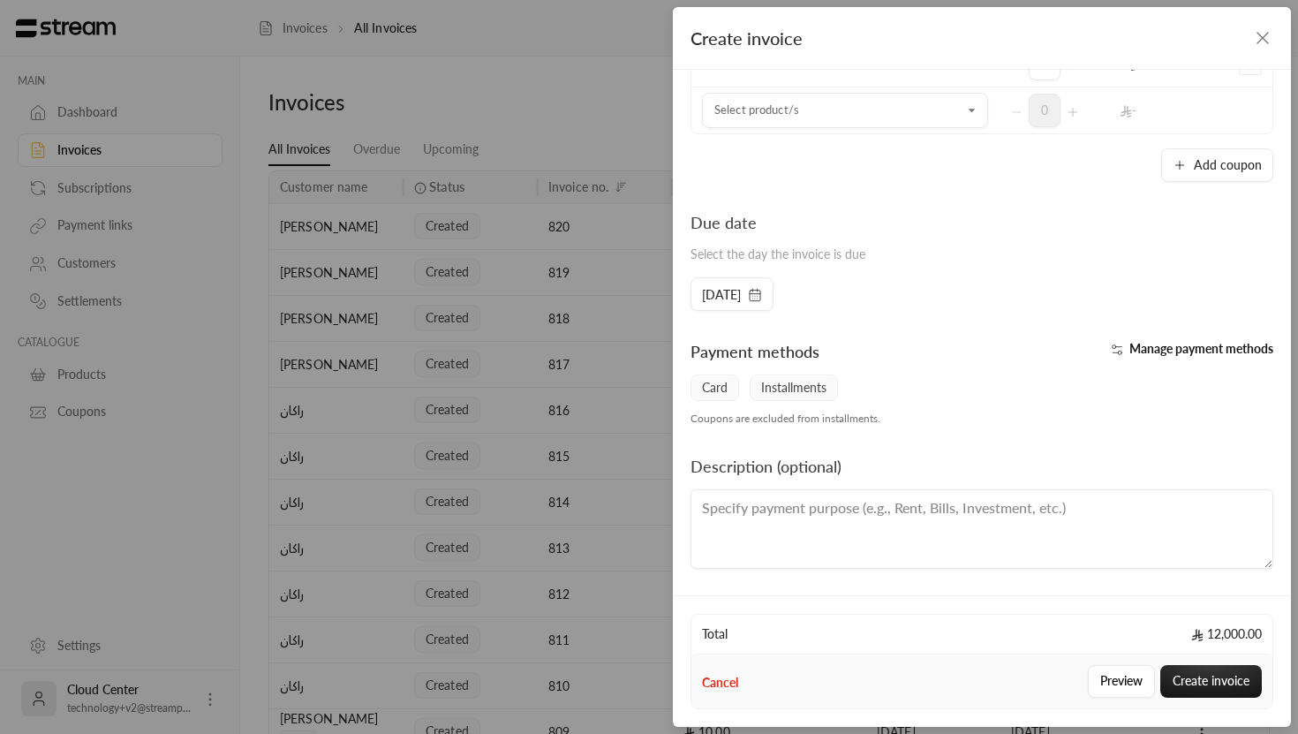
click at [1122, 355] on button "Manage payment methods" at bounding box center [1189, 349] width 169 height 18
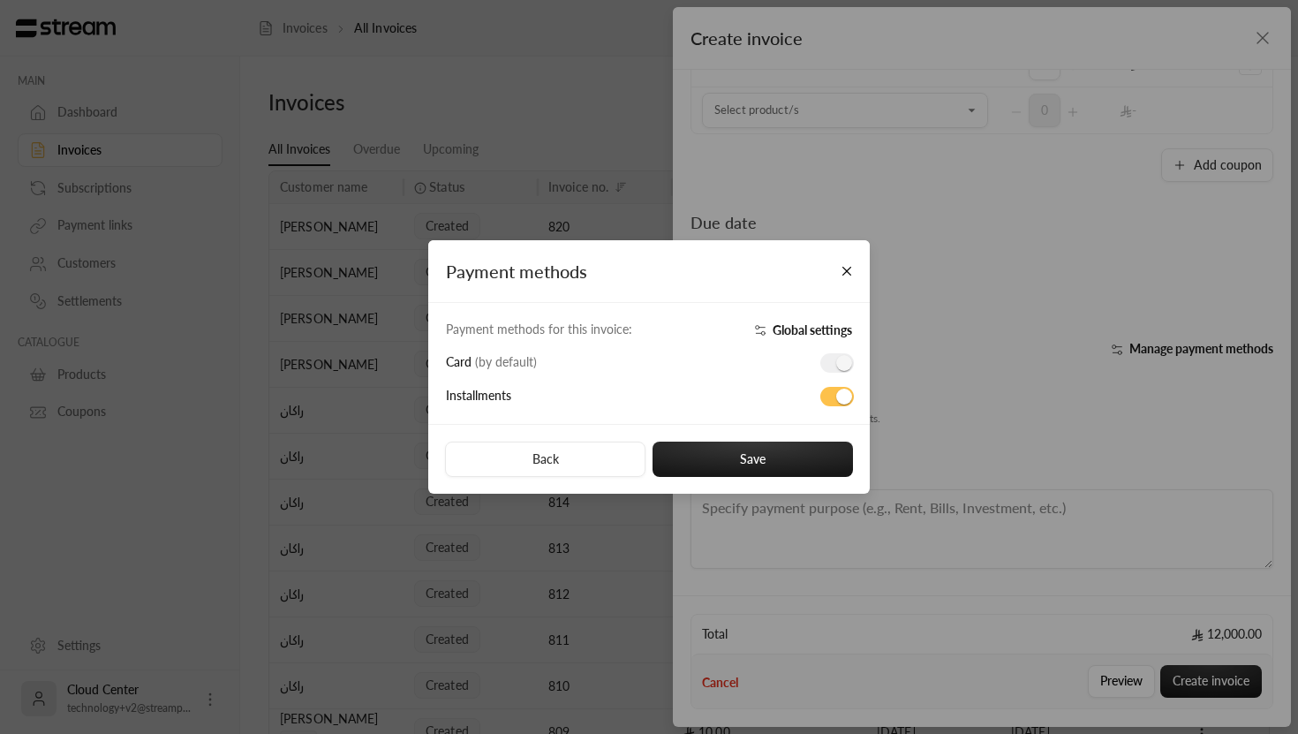
click at [1105, 361] on div "Payment methods Payment methods for this invoice: Global settings Card ( by def…" at bounding box center [649, 367] width 1298 height 734
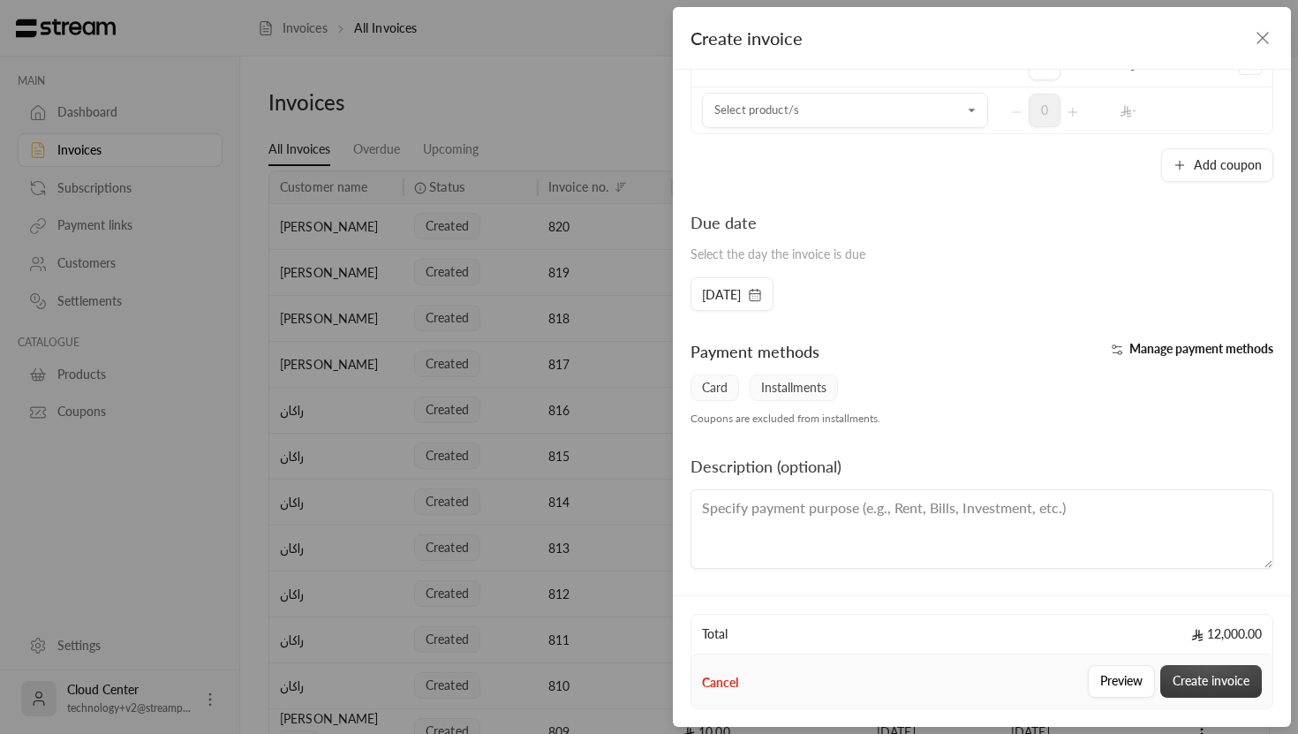
click at [1212, 678] on button "Create invoice" at bounding box center [1211, 681] width 102 height 33
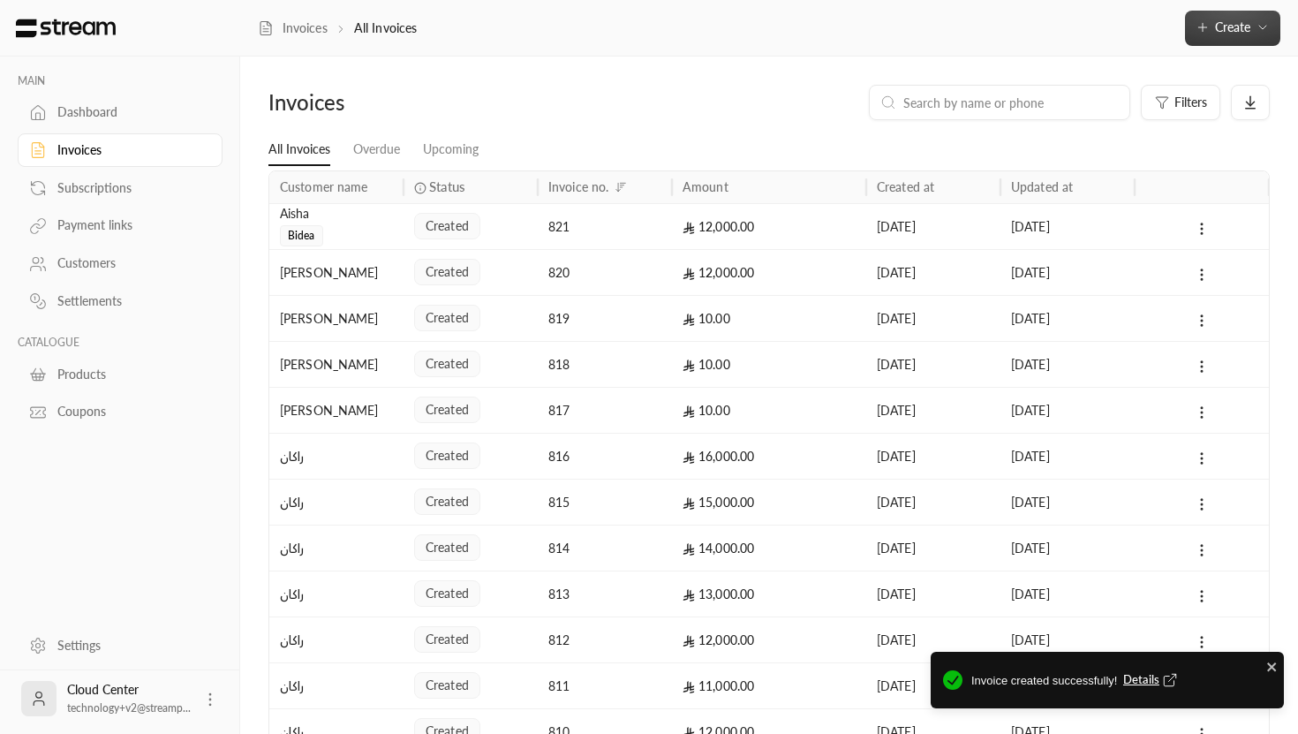
click at [1221, 33] on span "Create" at bounding box center [1232, 26] width 35 height 15
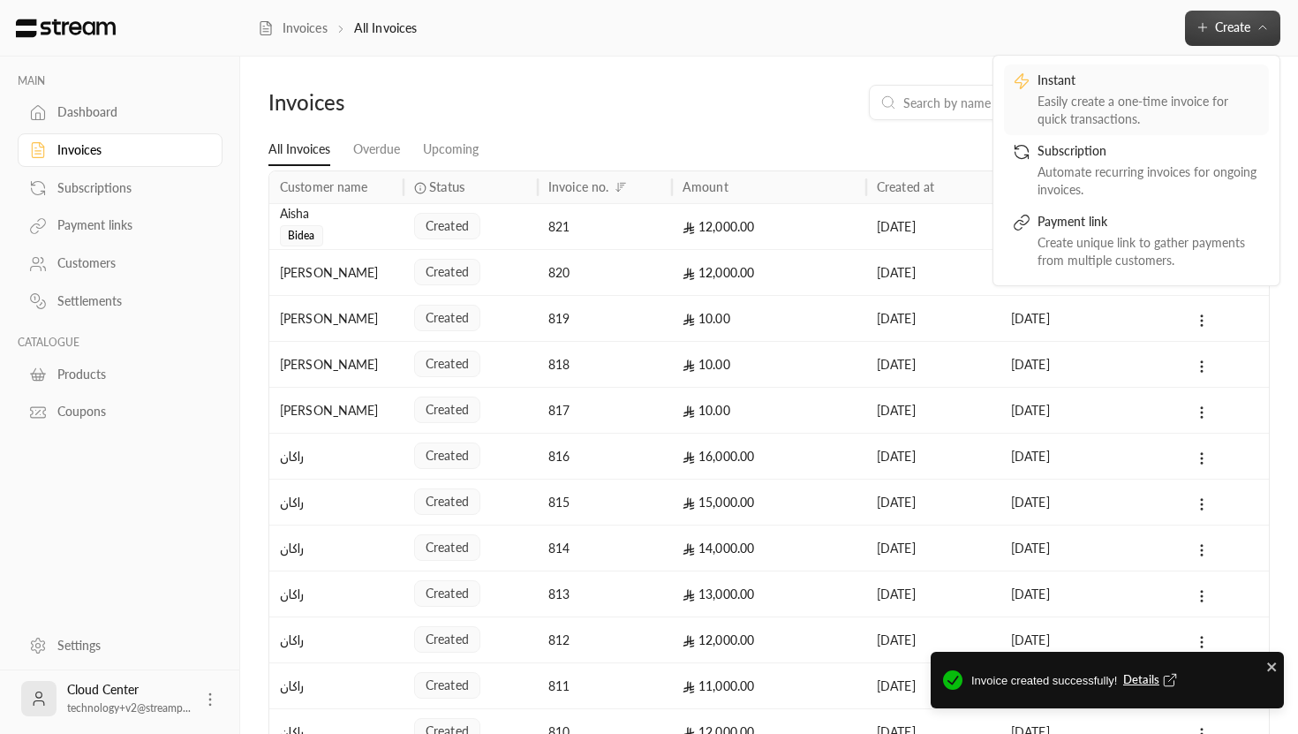
click at [1131, 108] on div "Easily create a one-time invoice for quick transactions." at bounding box center [1149, 110] width 223 height 35
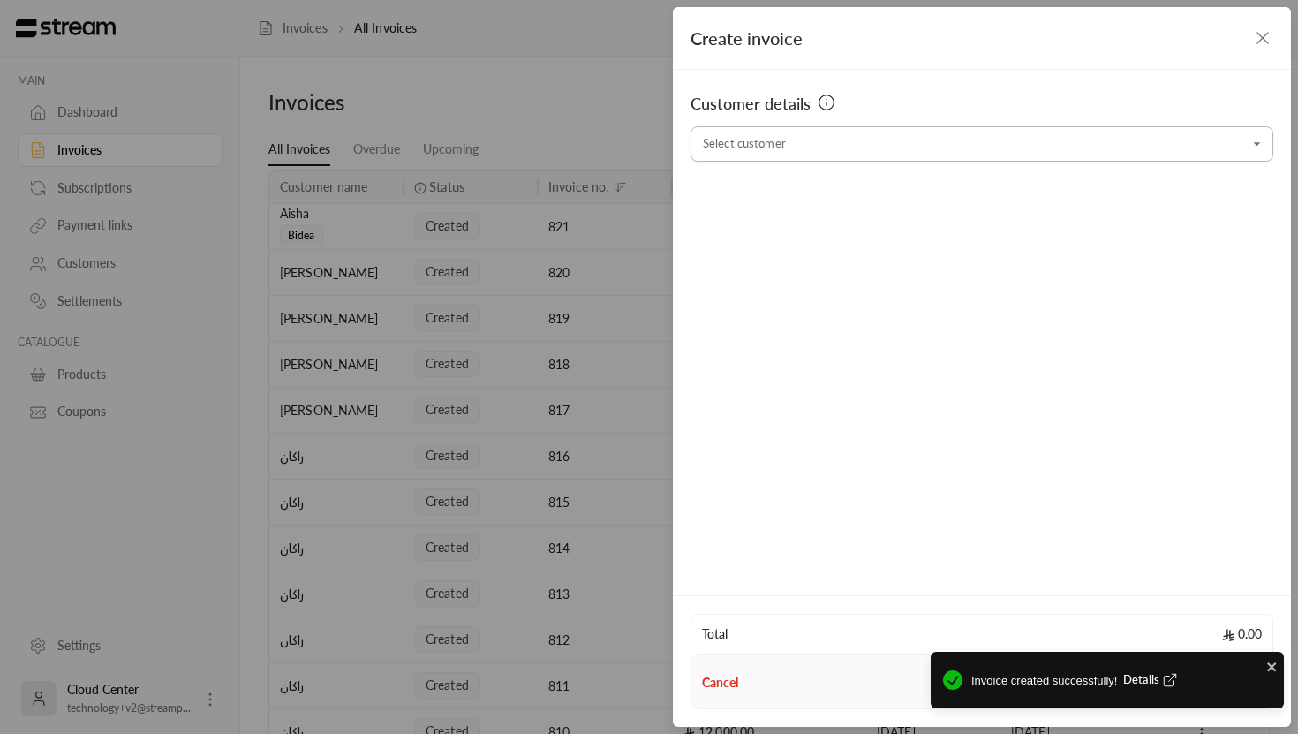
click at [841, 145] on input "Select customer" at bounding box center [982, 144] width 583 height 31
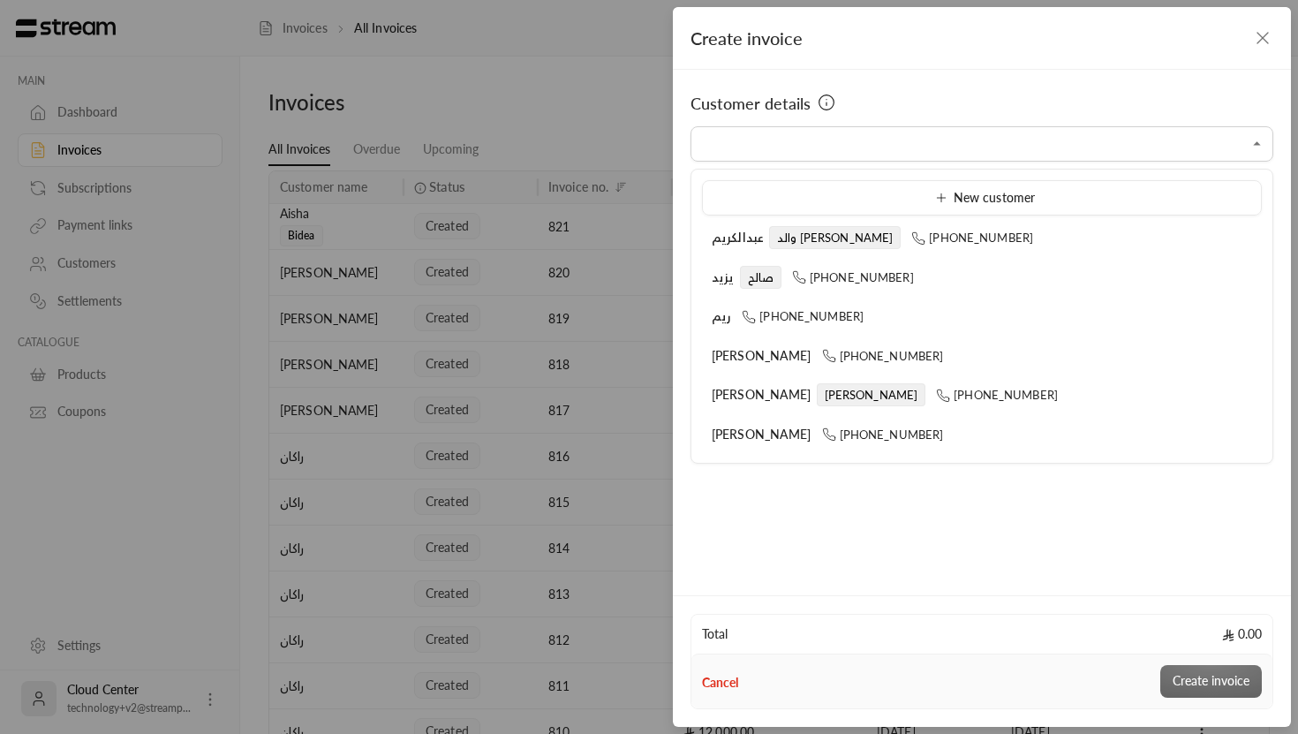
click at [743, 177] on ul "New customer عبدالكريم والد ماجد +966532000526 يزيد صالح +966559760764 ريم +966…" at bounding box center [981, 316] width 581 height 293
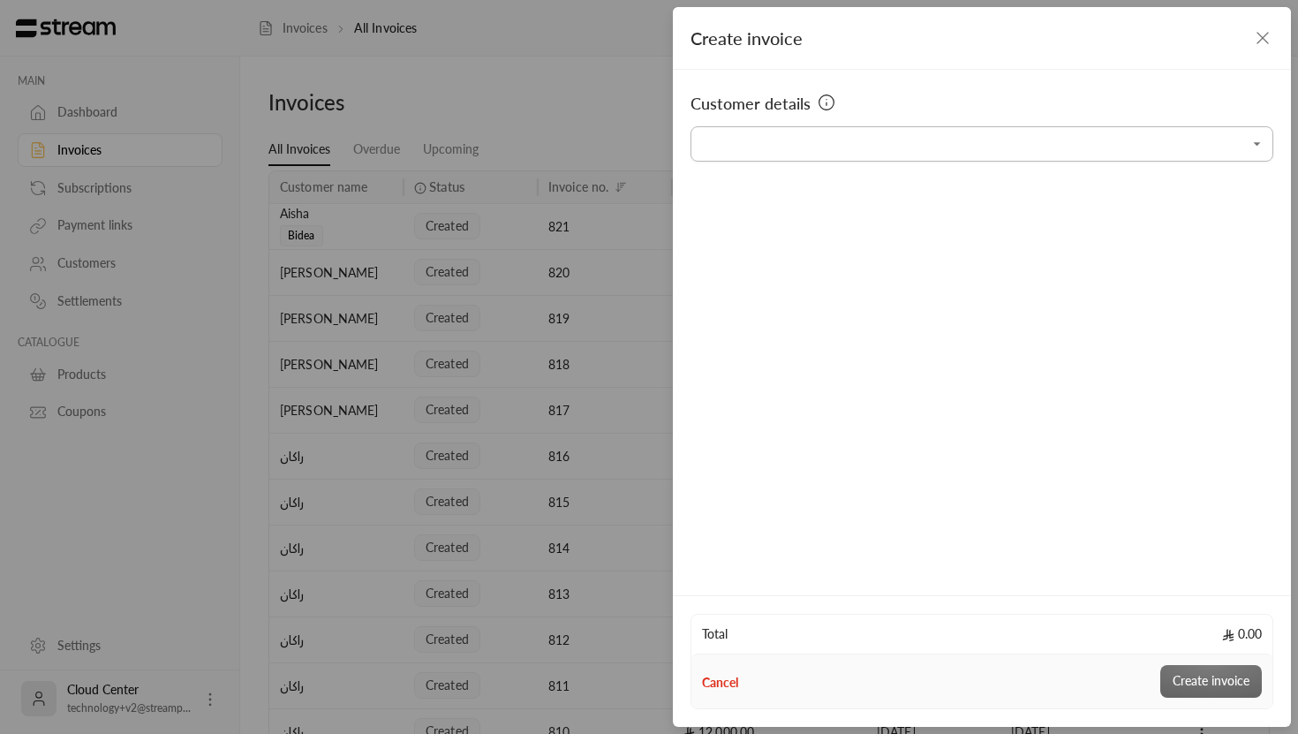
click at [750, 155] on input "Select customer" at bounding box center [982, 144] width 583 height 31
click at [729, 242] on span "Aisha" at bounding box center [727, 237] width 31 height 15
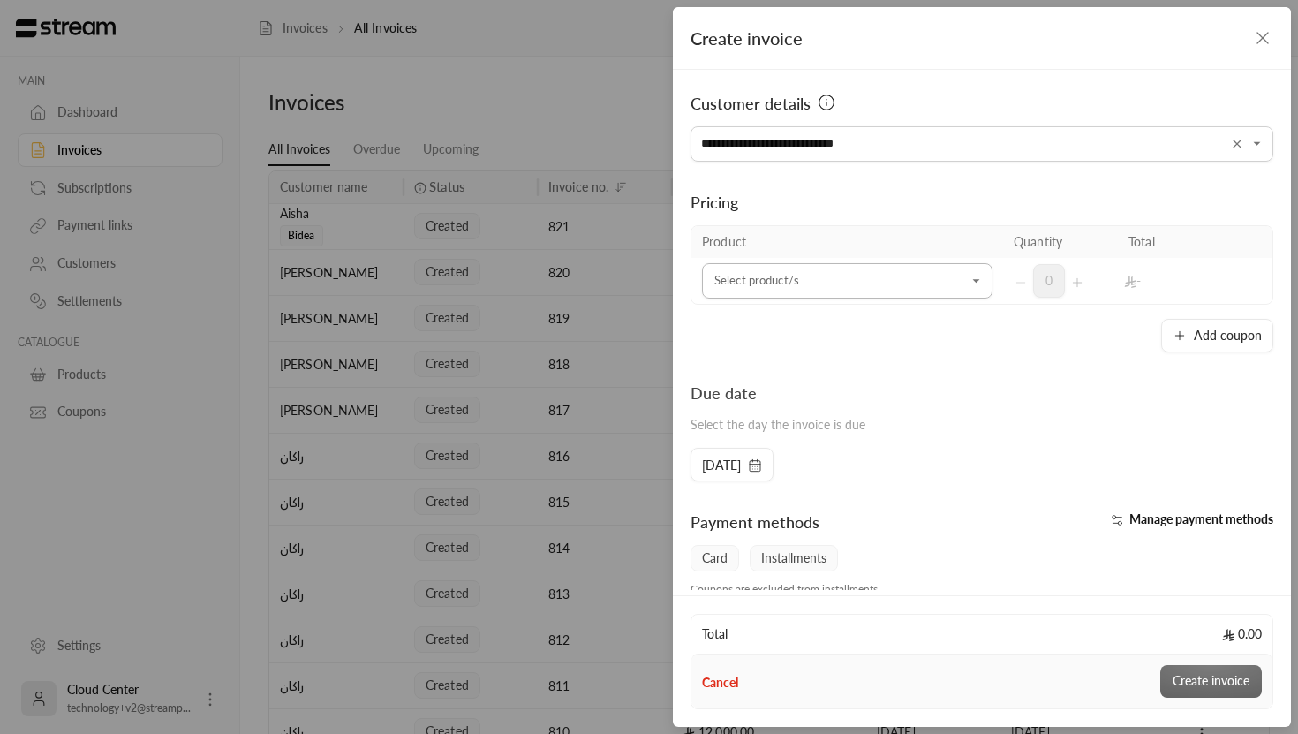
type input "**********"
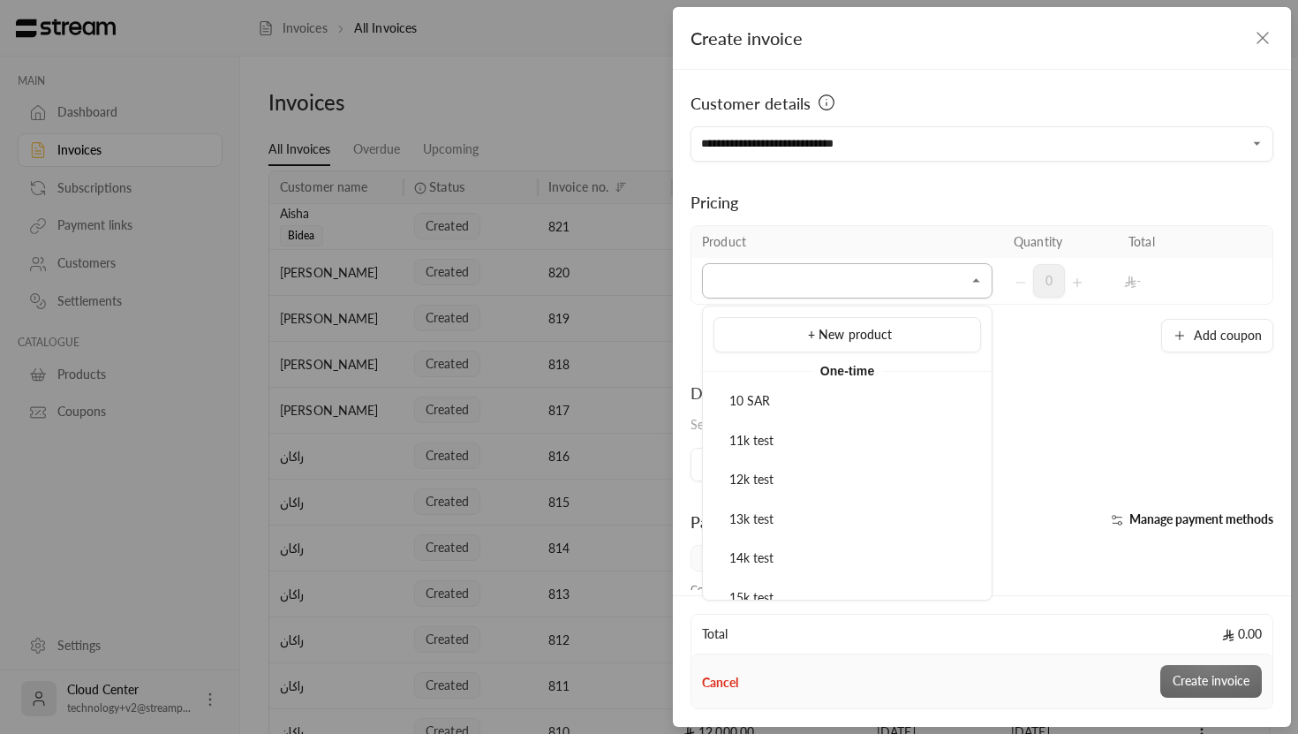
click at [878, 282] on input "Select customer" at bounding box center [847, 281] width 291 height 31
click at [799, 472] on div "12k test" at bounding box center [847, 480] width 248 height 19
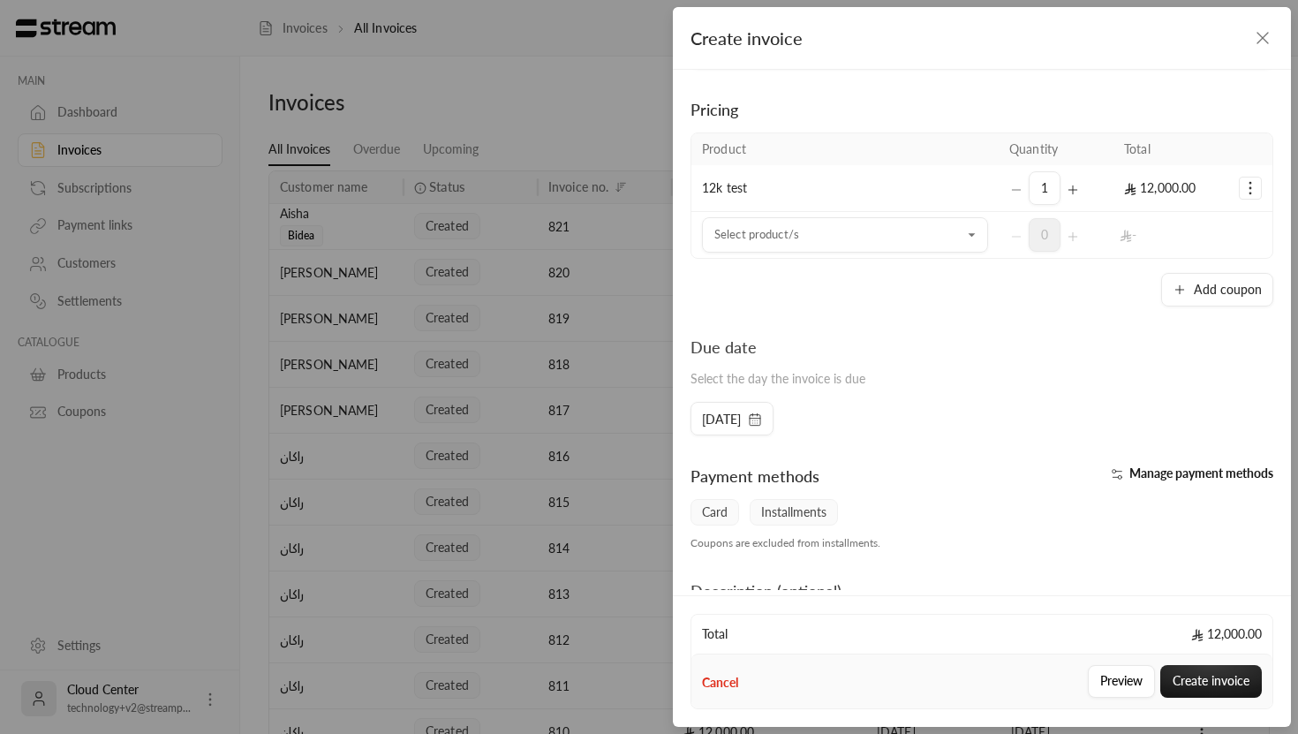
scroll to position [53, 0]
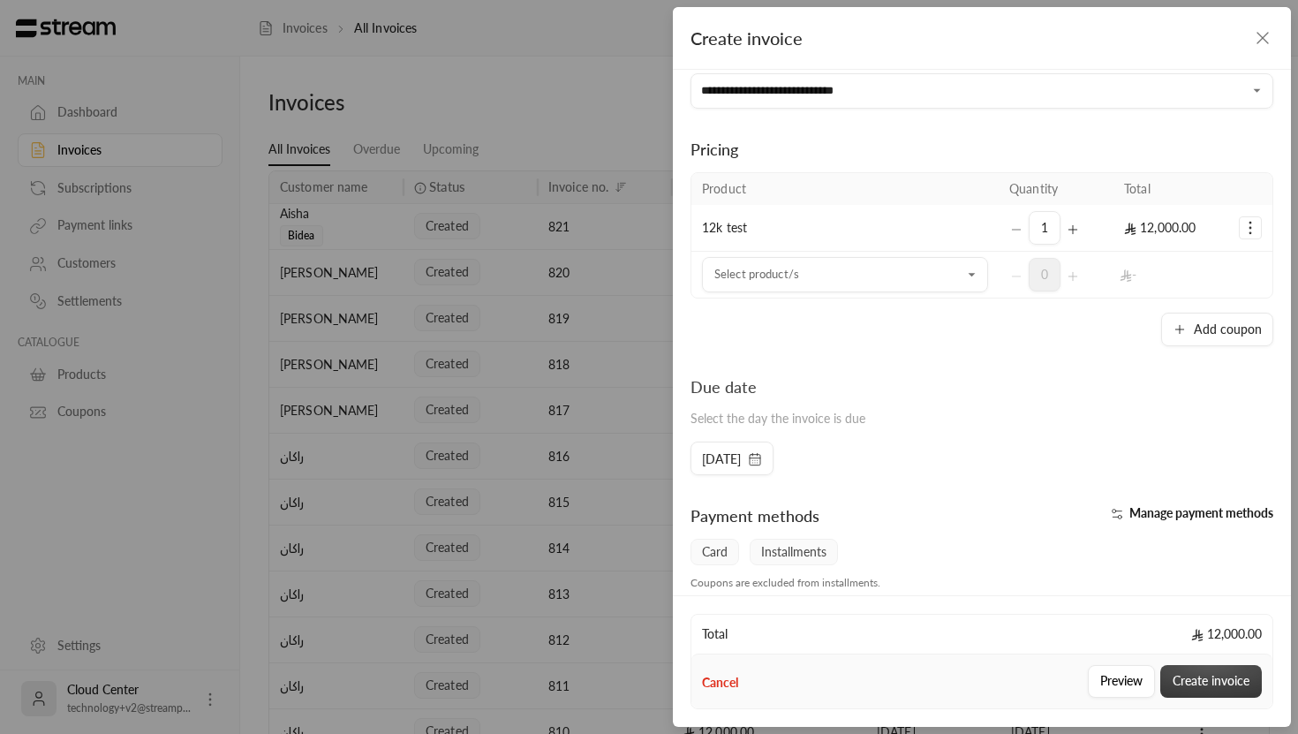
click at [1193, 687] on button "Create invoice" at bounding box center [1211, 681] width 102 height 33
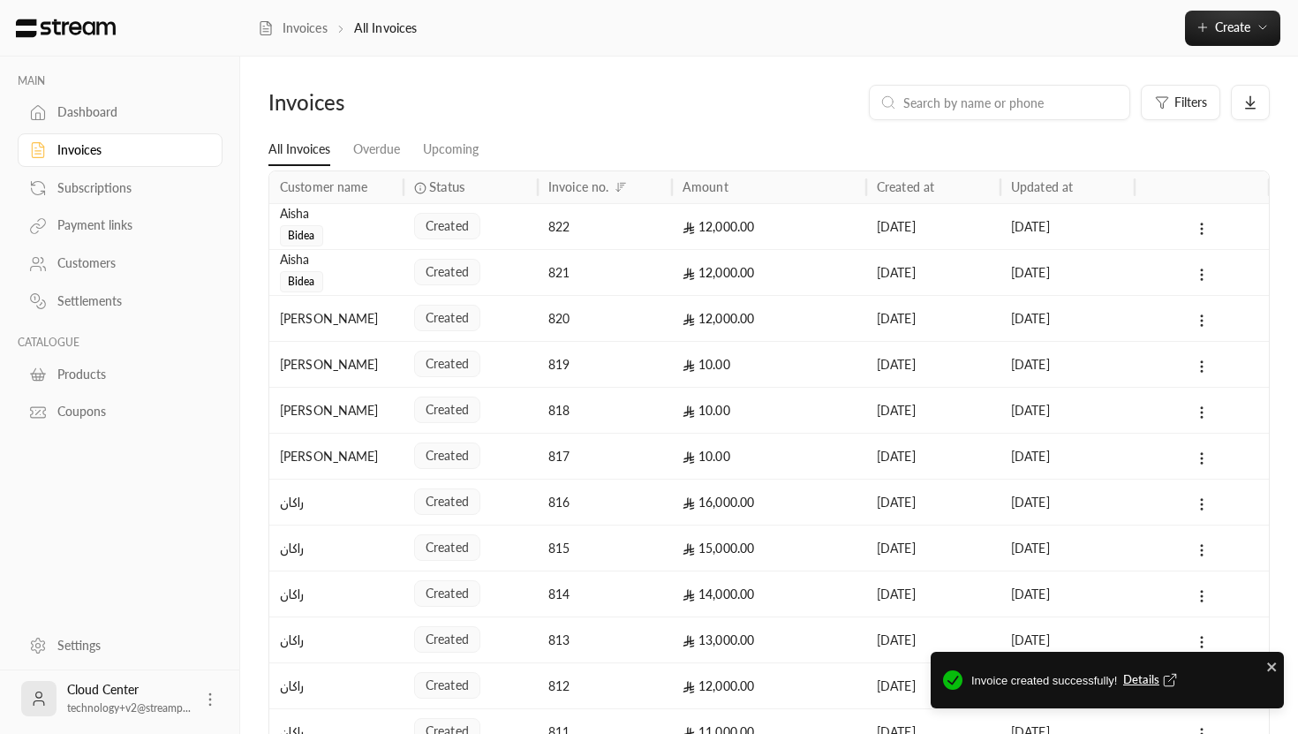
click at [382, 216] on div "Aisha" at bounding box center [336, 213] width 113 height 19
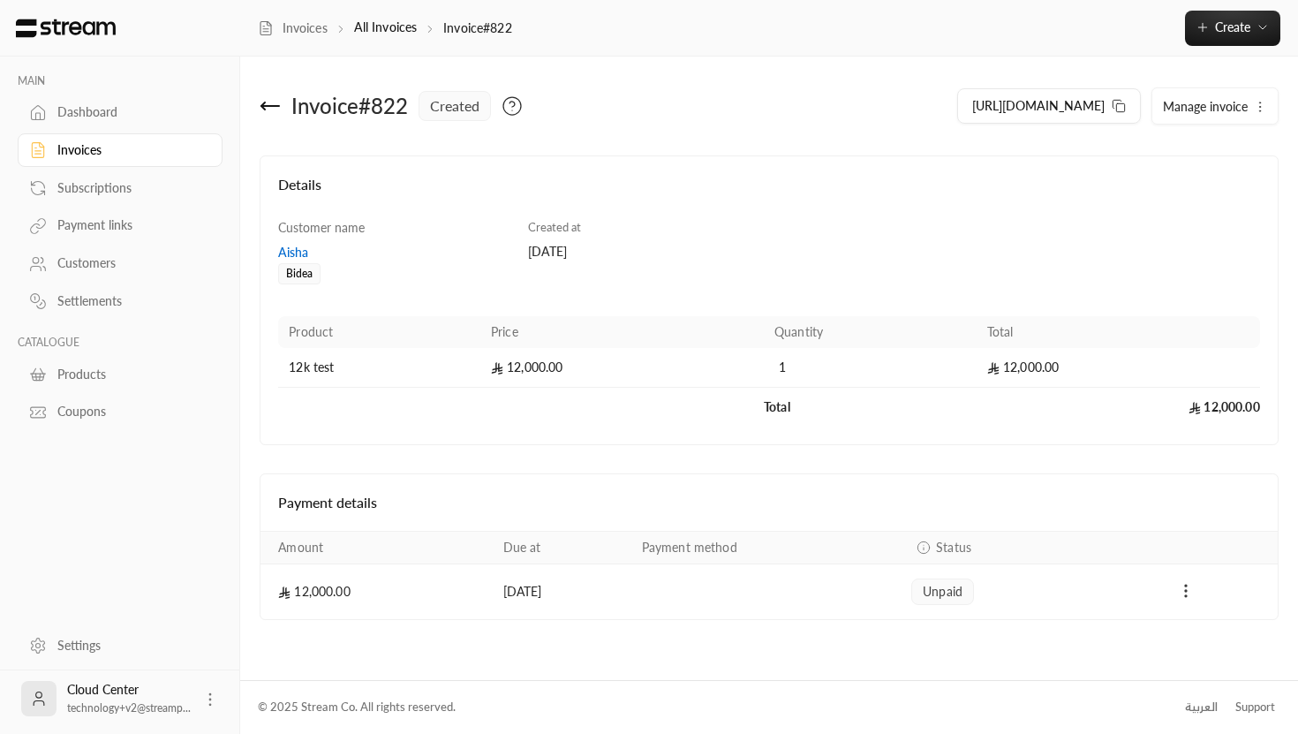
click at [1189, 589] on icon "Payments" at bounding box center [1186, 591] width 18 height 18
click at [1218, 638] on li "Mark as paid" at bounding box center [1224, 637] width 81 height 32
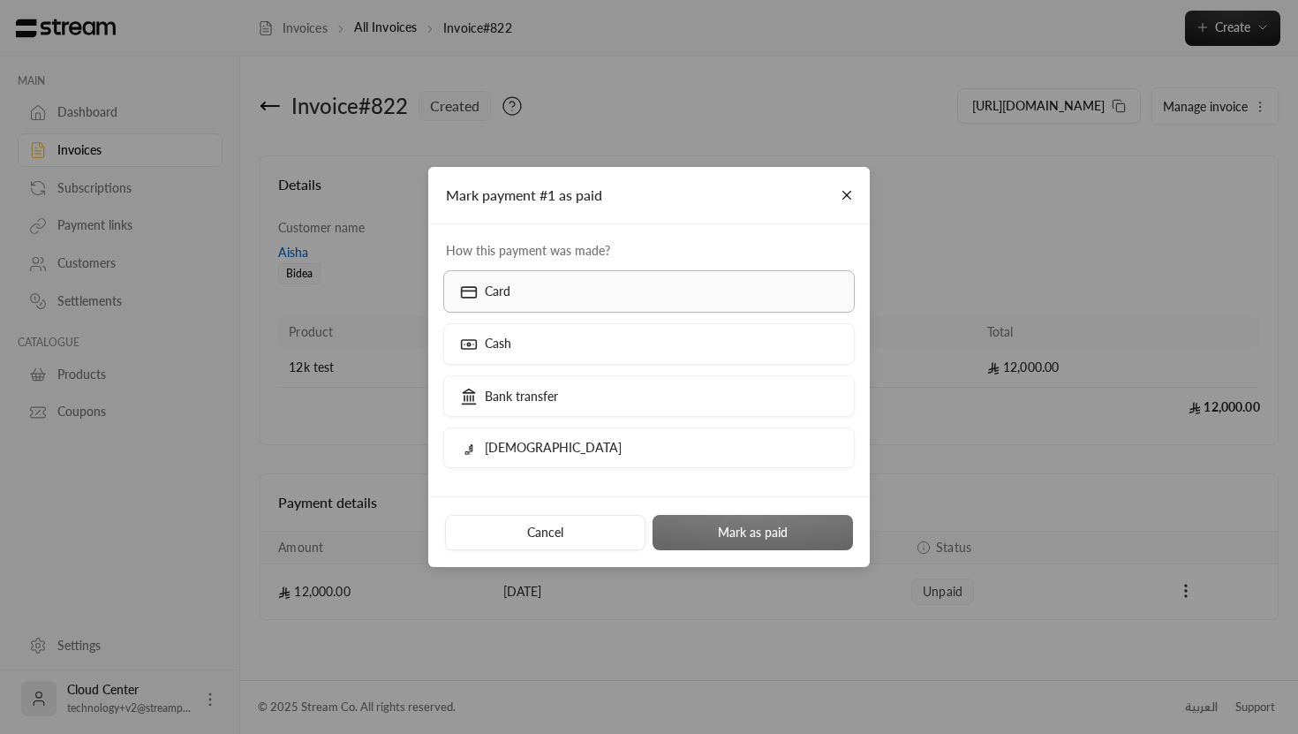
click at [540, 293] on label "Card" at bounding box center [649, 291] width 412 height 42
click at [631, 342] on label "Cash" at bounding box center [649, 344] width 412 height 42
click at [721, 530] on button "Mark as paid" at bounding box center [753, 532] width 200 height 35
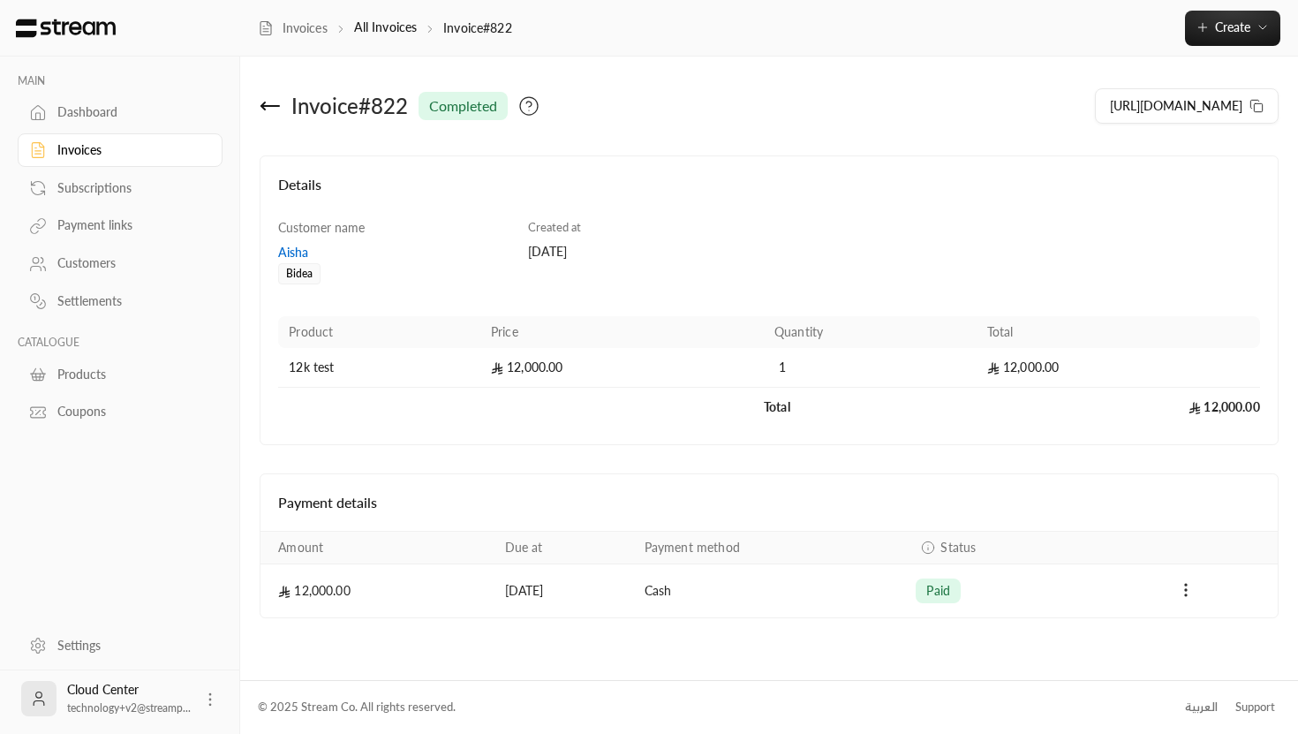
click at [266, 106] on icon at bounding box center [270, 106] width 18 height 0
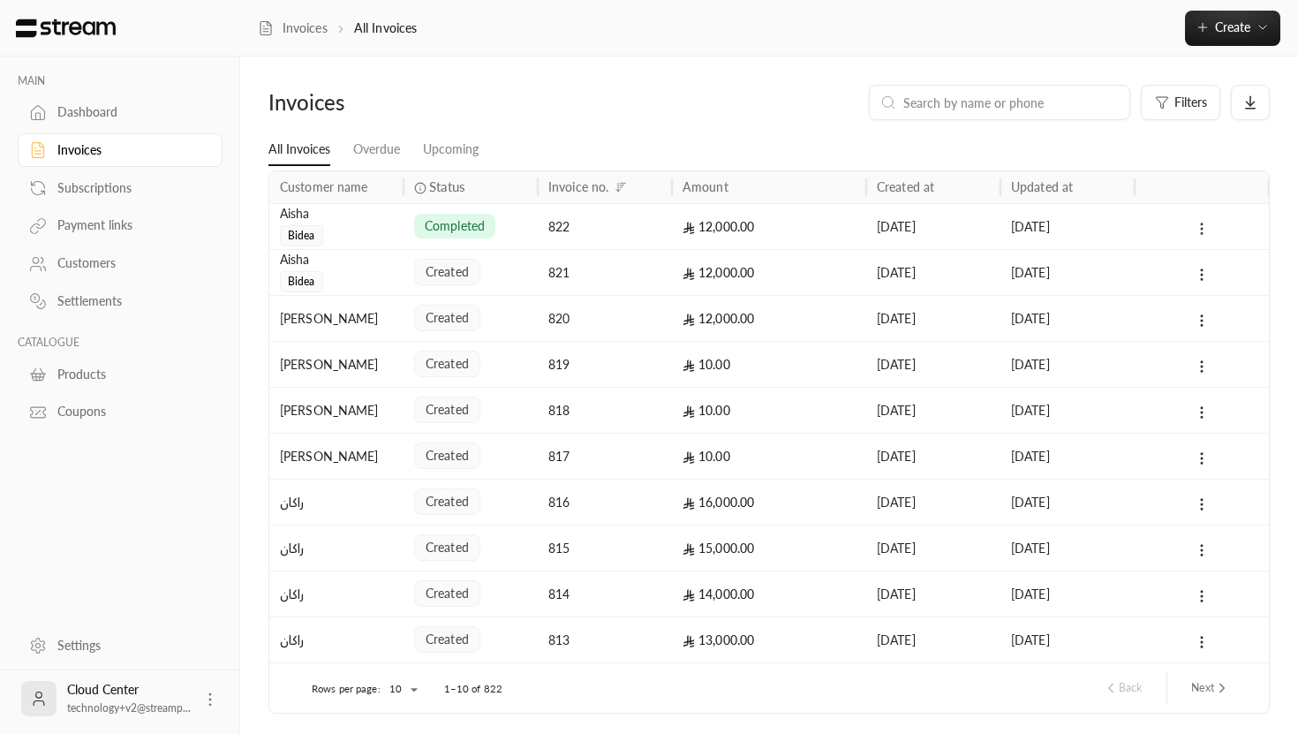
click at [1201, 235] on icon at bounding box center [1202, 229] width 16 height 16
click at [1223, 261] on li "View" at bounding box center [1221, 275] width 44 height 32
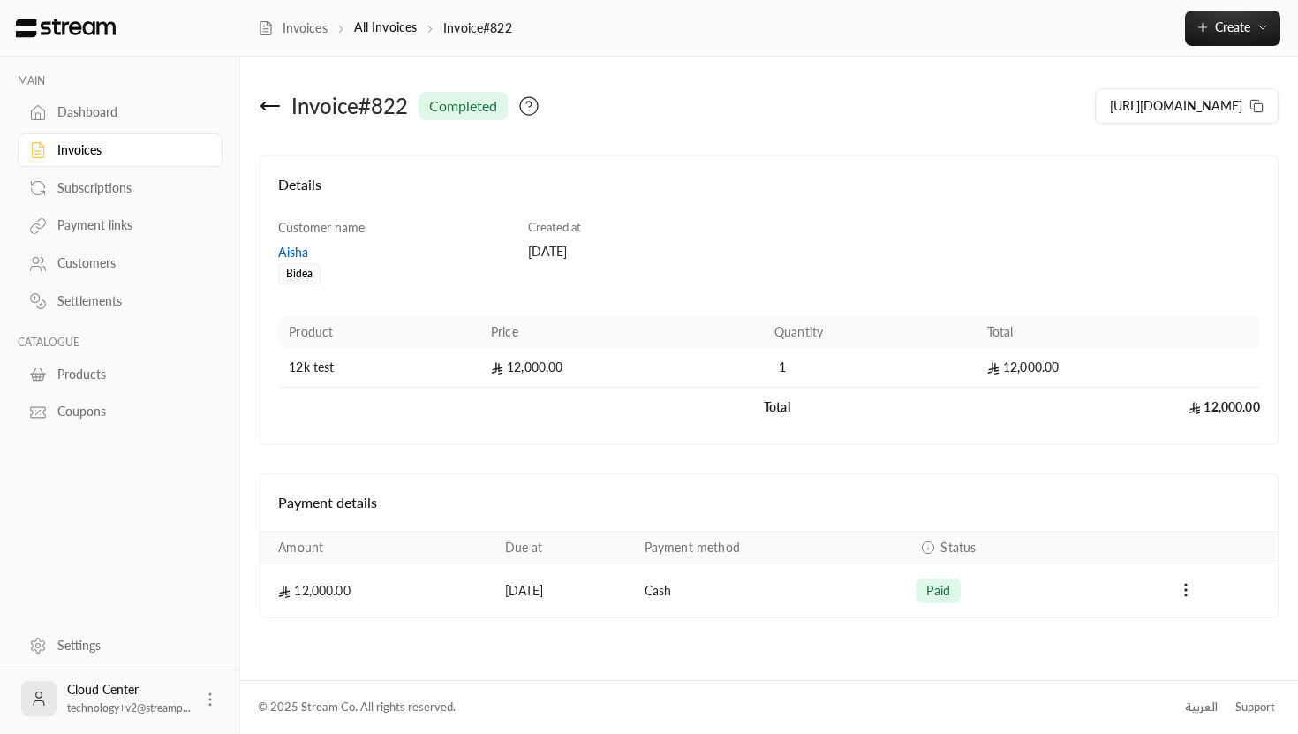
click at [296, 247] on div "Aisha" at bounding box center [394, 253] width 232 height 18
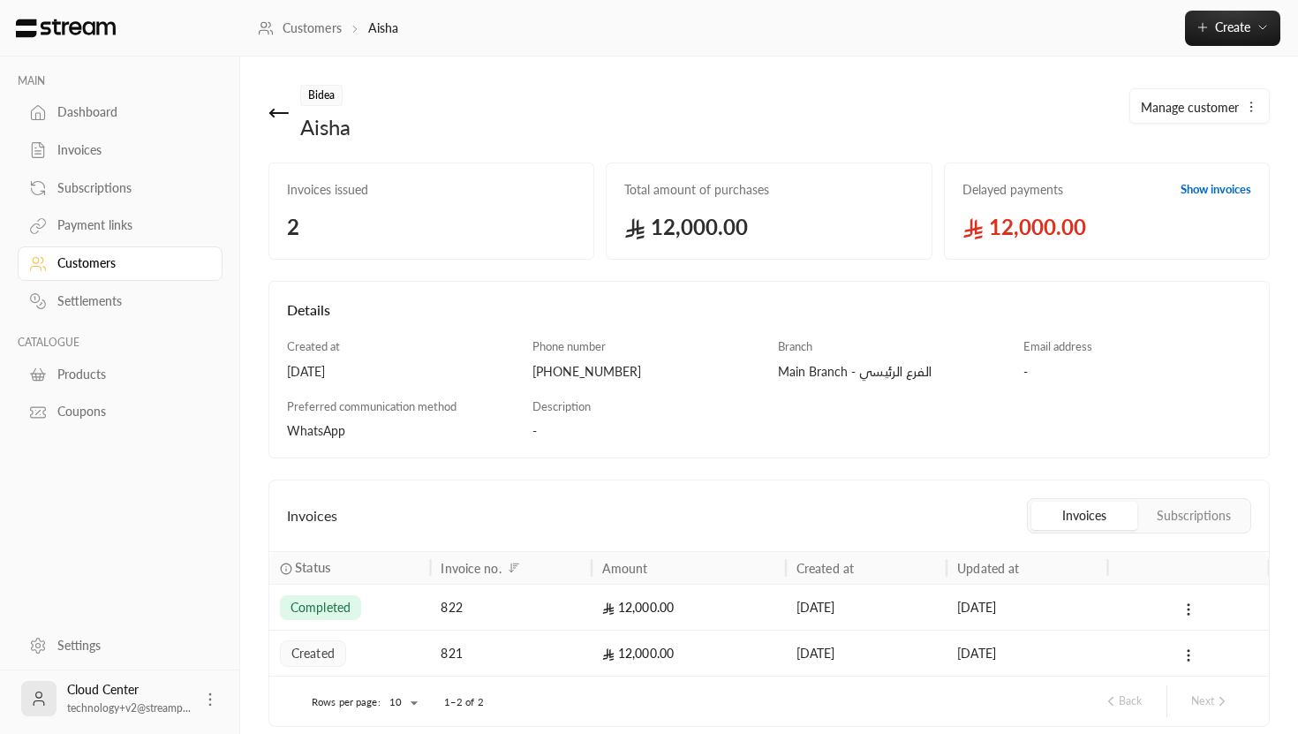
click at [585, 372] on div "+966582511270" at bounding box center [646, 372] width 228 height 18
click at [1249, 105] on icon "button" at bounding box center [1251, 107] width 14 height 14
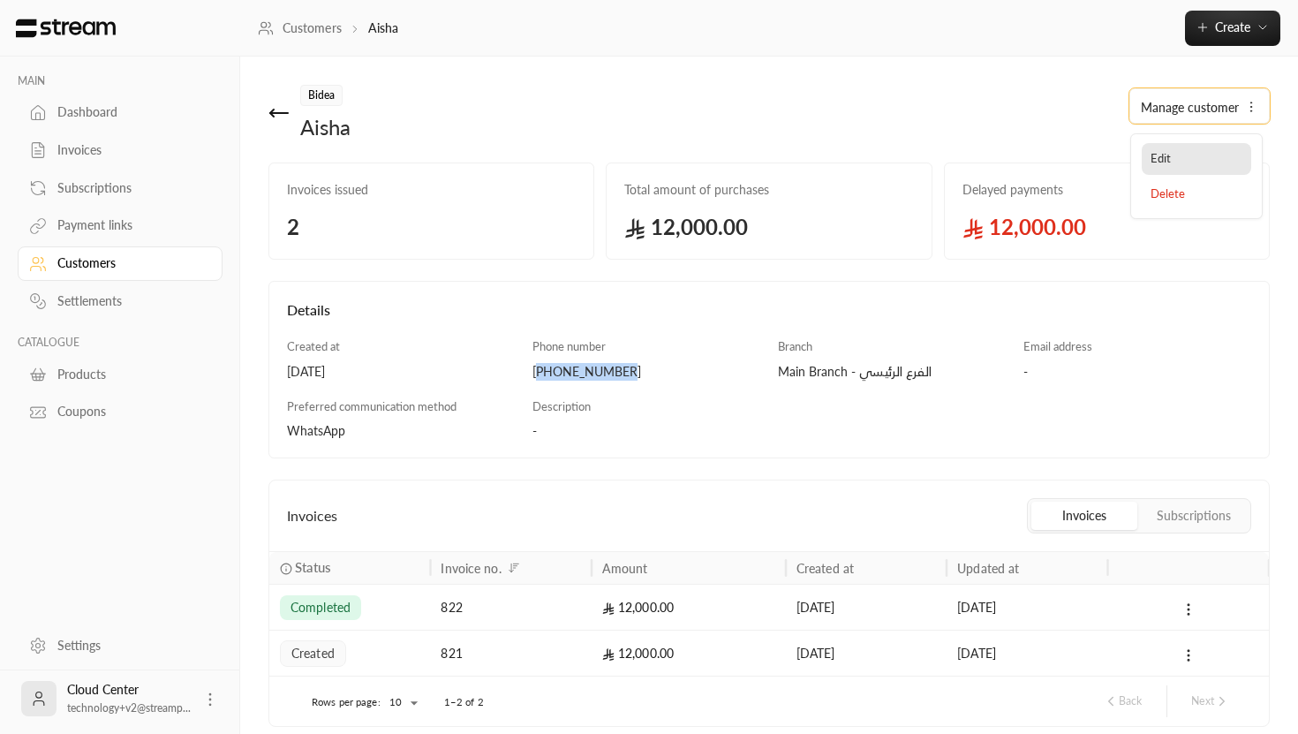
click at [1205, 166] on link "Edit" at bounding box center [1196, 159] width 109 height 32
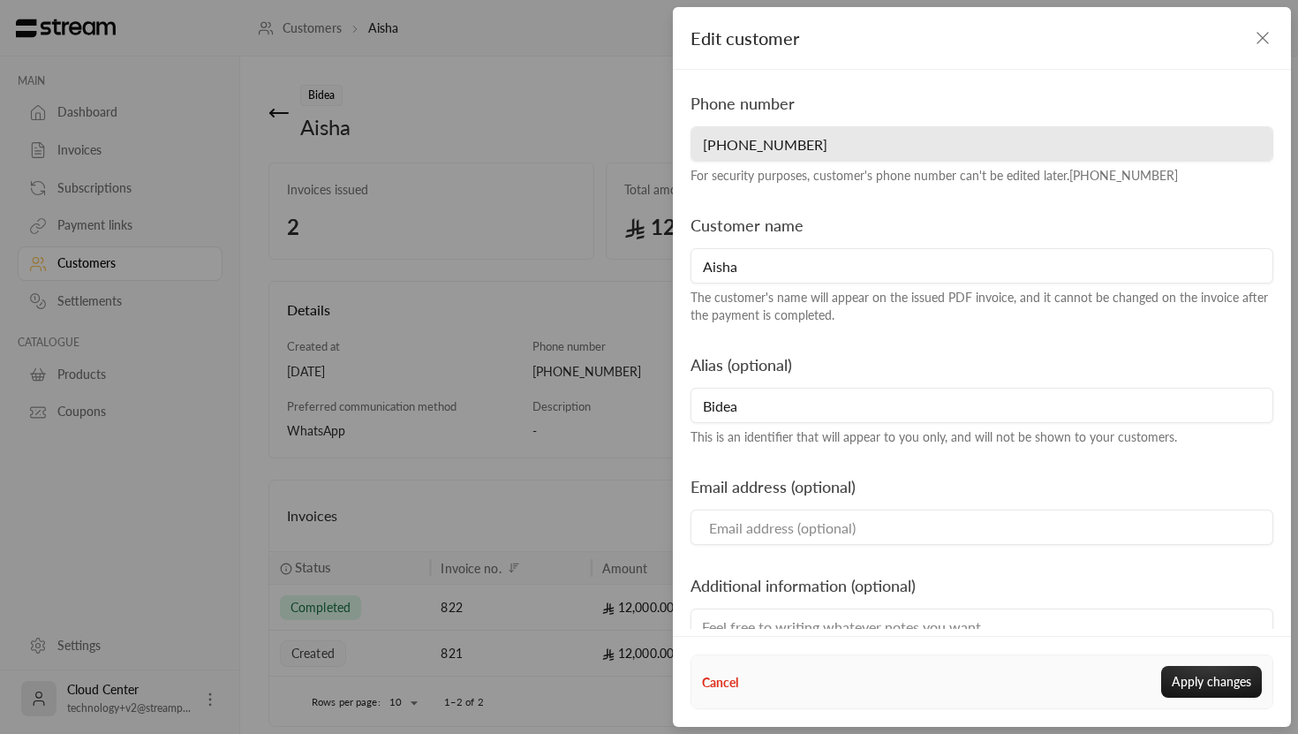
click at [710, 689] on button "Cancel" at bounding box center [720, 682] width 36 height 19
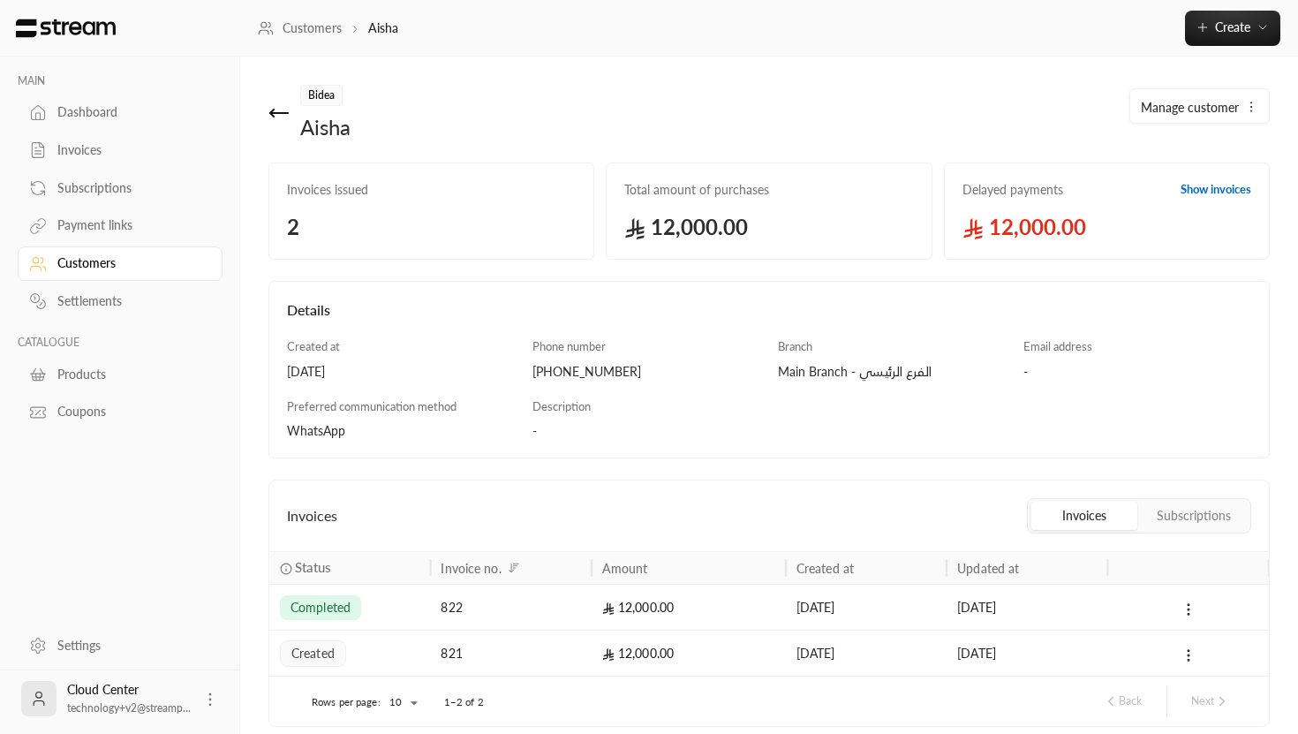
click at [272, 117] on icon at bounding box center [278, 112] width 21 height 21
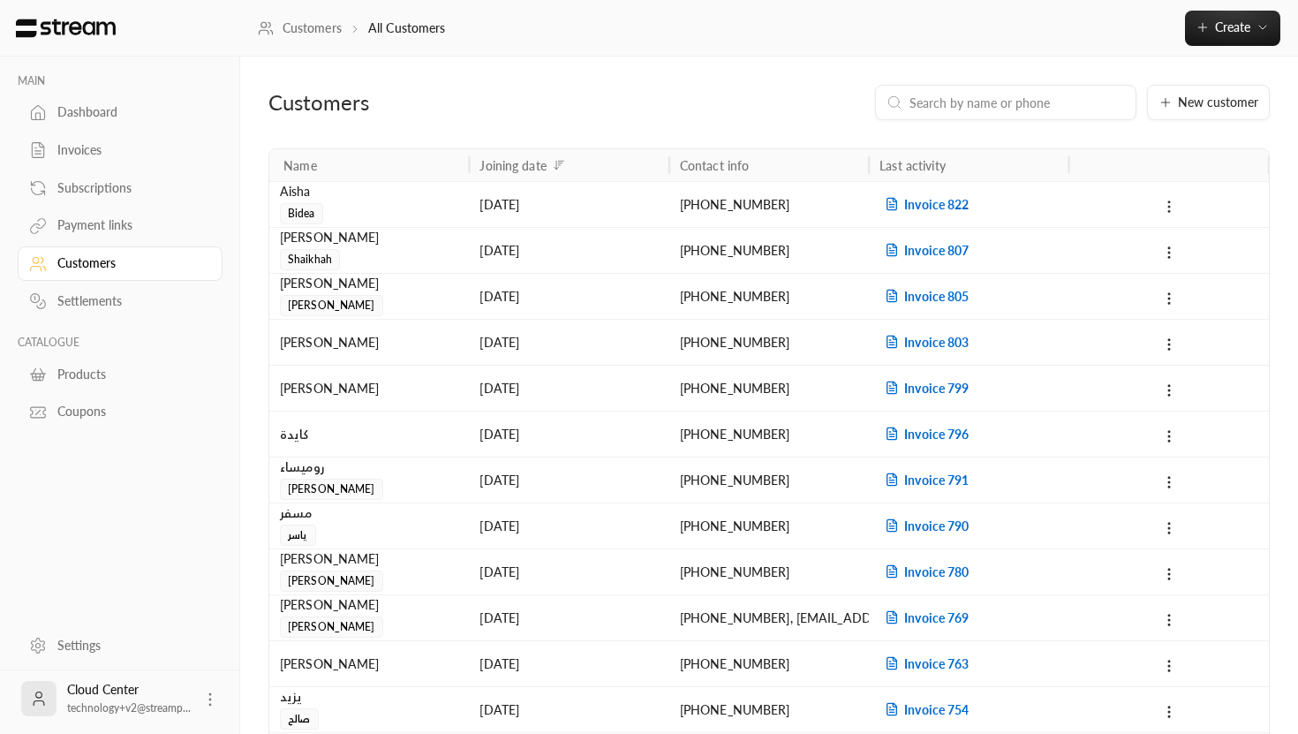
click at [1166, 207] on icon at bounding box center [1169, 207] width 16 height 16
click at [1189, 291] on li "Delete" at bounding box center [1192, 284] width 53 height 32
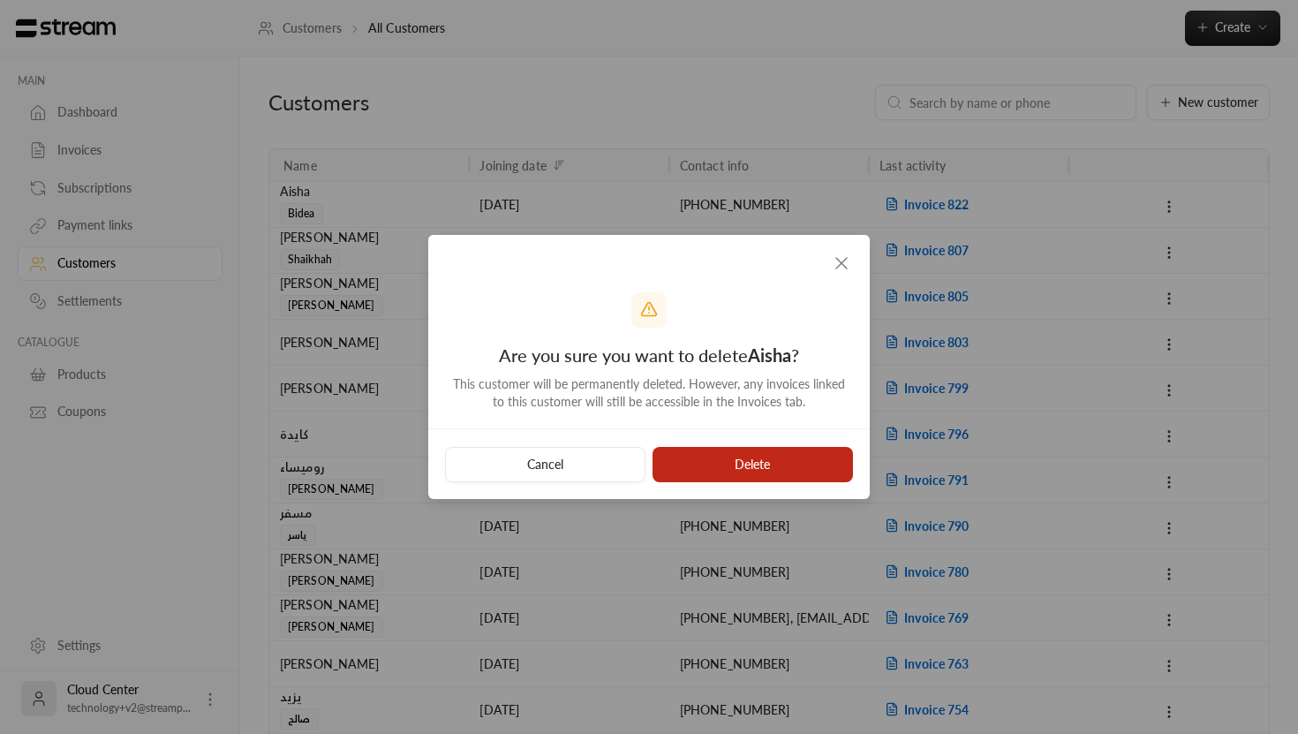
click at [738, 459] on button "Delete" at bounding box center [753, 464] width 200 height 35
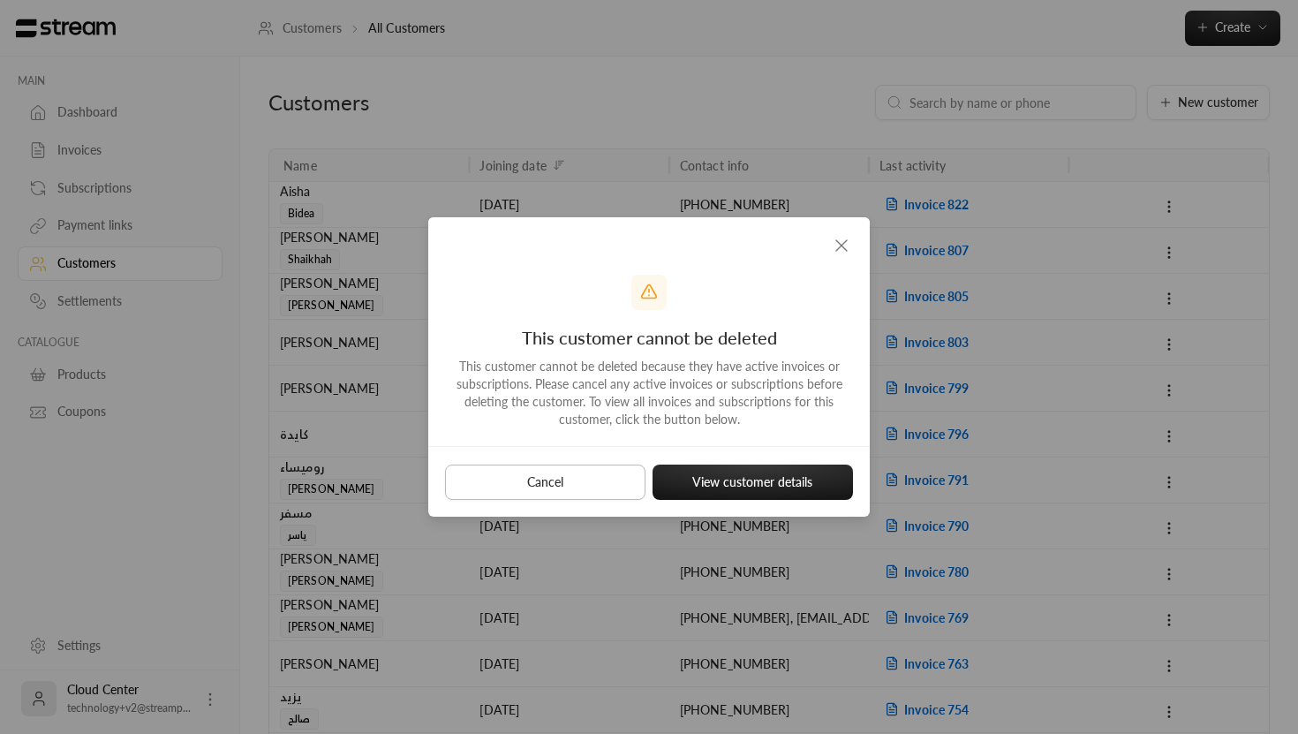
click at [548, 479] on button "Cancel" at bounding box center [545, 481] width 200 height 35
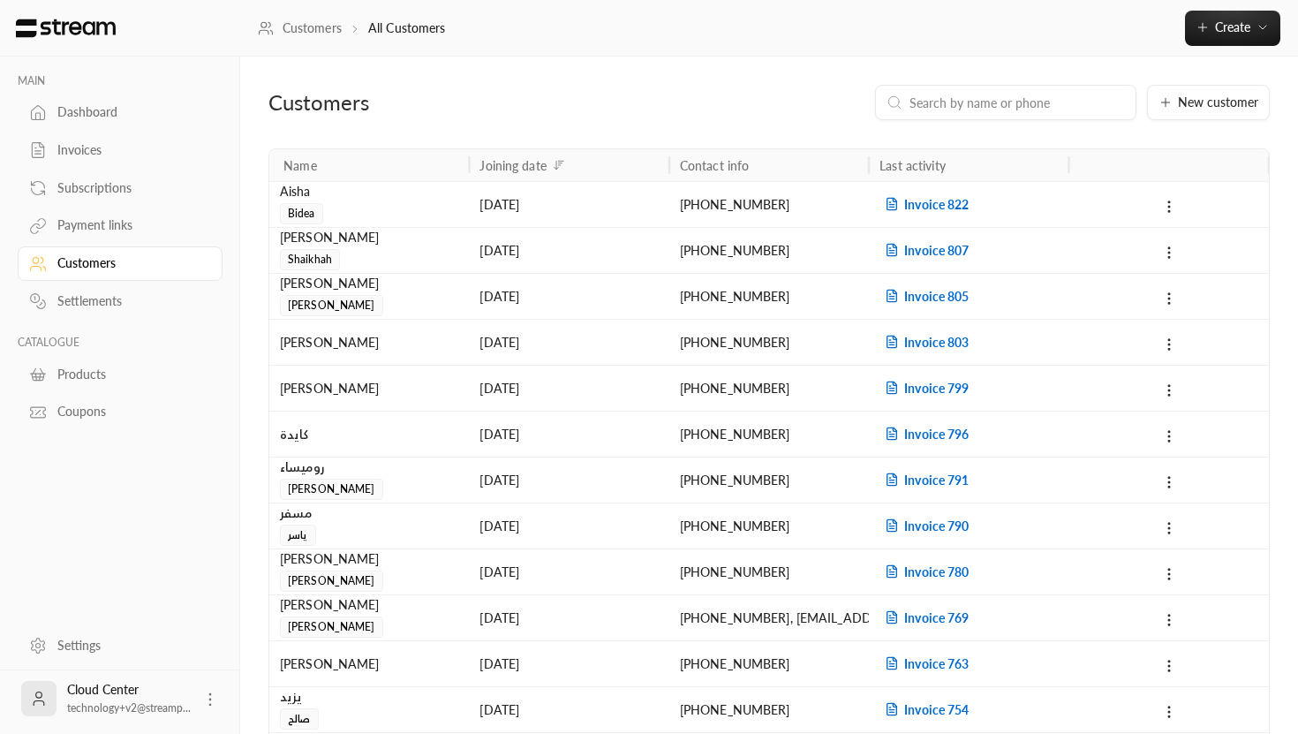
click at [115, 108] on div "Dashboard" at bounding box center [128, 112] width 143 height 18
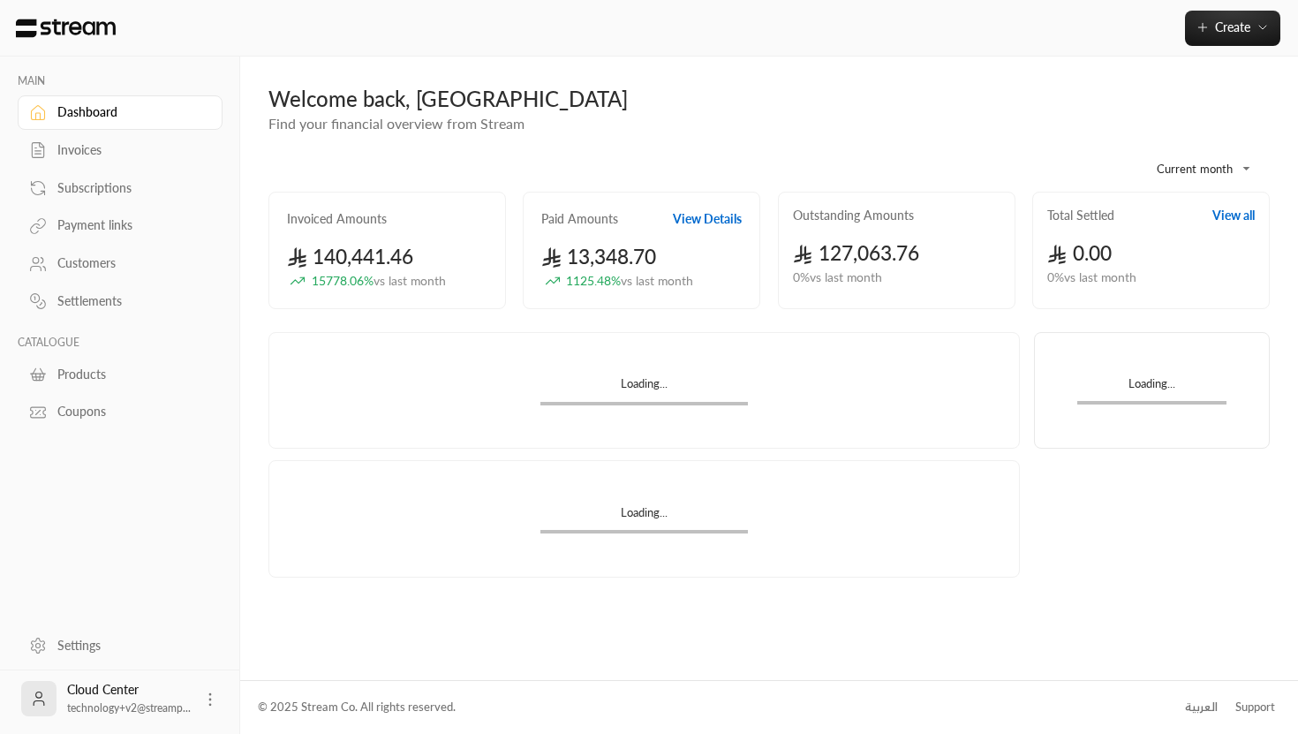
click at [90, 145] on div "Invoices" at bounding box center [128, 150] width 143 height 18
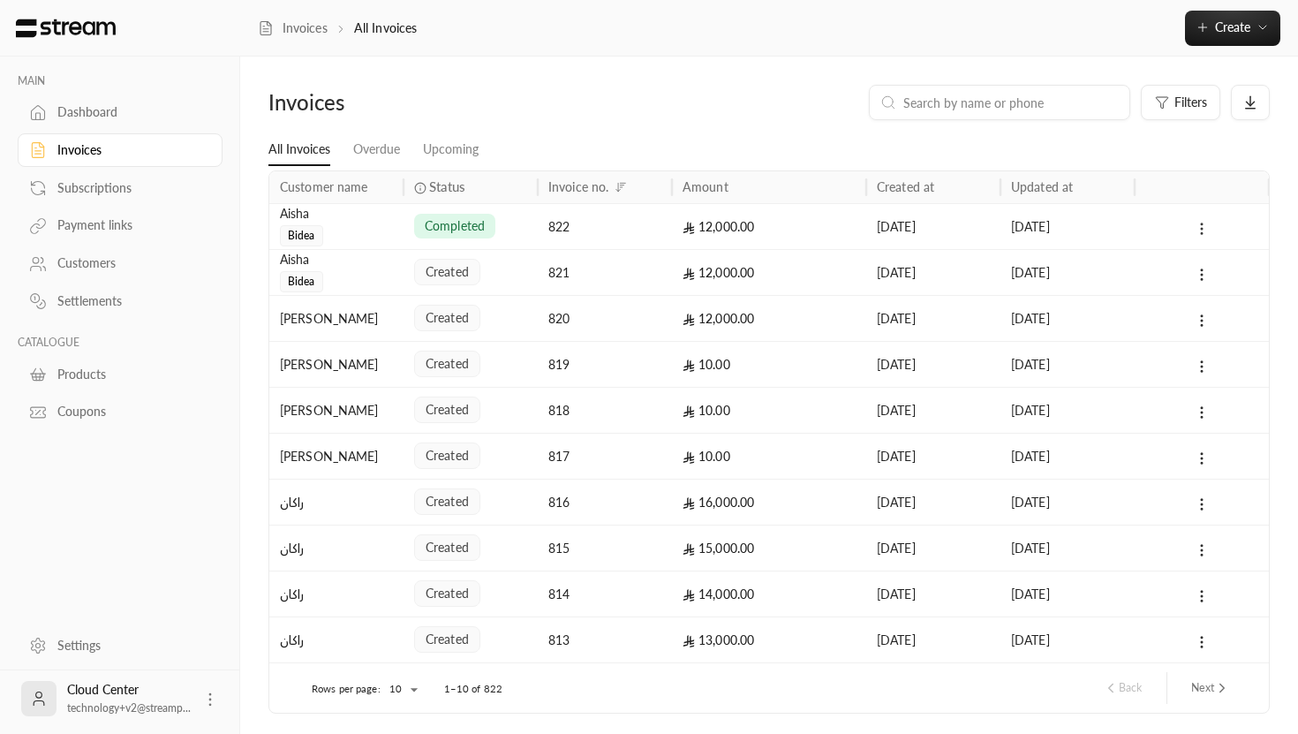
click at [1197, 230] on icon at bounding box center [1202, 229] width 16 height 16
click at [1222, 263] on li "View" at bounding box center [1221, 275] width 44 height 32
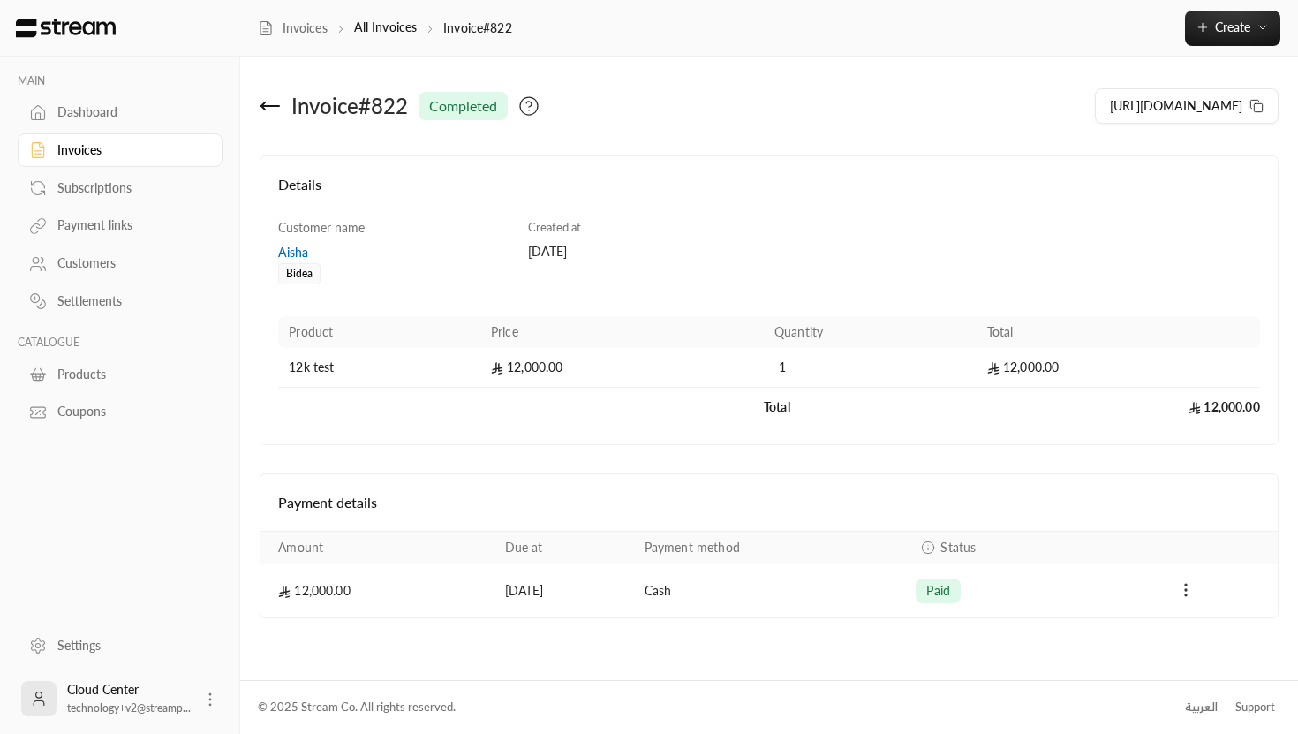
click at [1187, 591] on circle "Payments" at bounding box center [1186, 590] width 2 height 2
click at [1126, 487] on div at bounding box center [649, 367] width 1298 height 734
click at [276, 109] on icon at bounding box center [270, 105] width 21 height 21
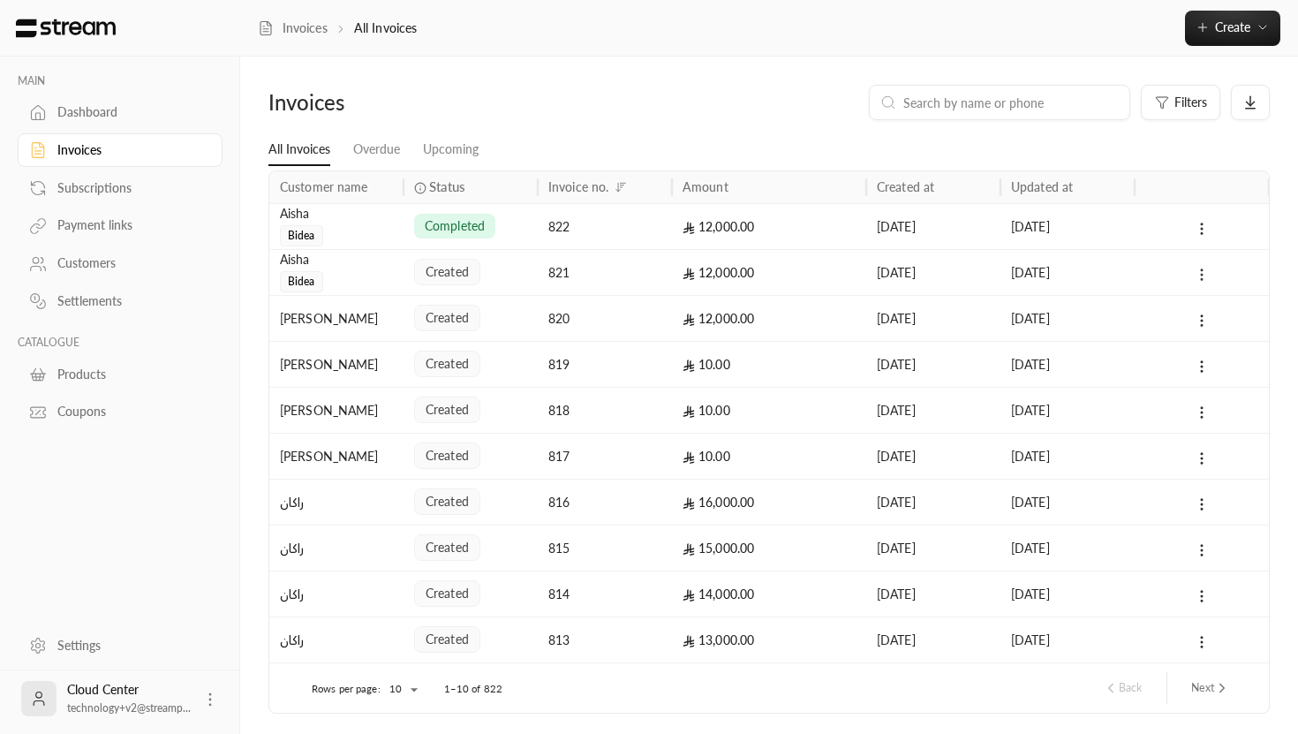
click at [1197, 276] on icon at bounding box center [1202, 275] width 16 height 16
click at [1216, 339] on ul "View" at bounding box center [1221, 321] width 53 height 46
click at [1216, 324] on li "View" at bounding box center [1221, 321] width 44 height 32
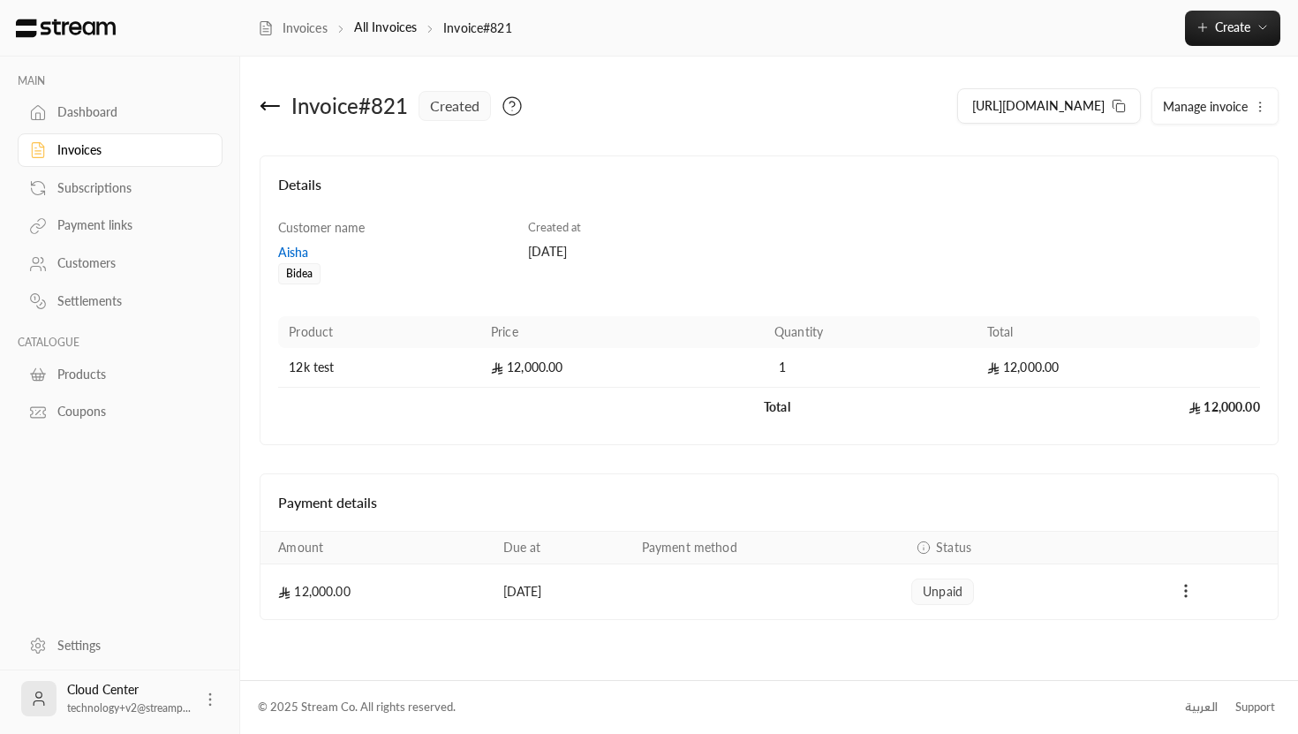
click at [1188, 592] on icon "Payments" at bounding box center [1186, 591] width 18 height 18
click at [1207, 627] on li "Mark as paid" at bounding box center [1224, 637] width 81 height 32
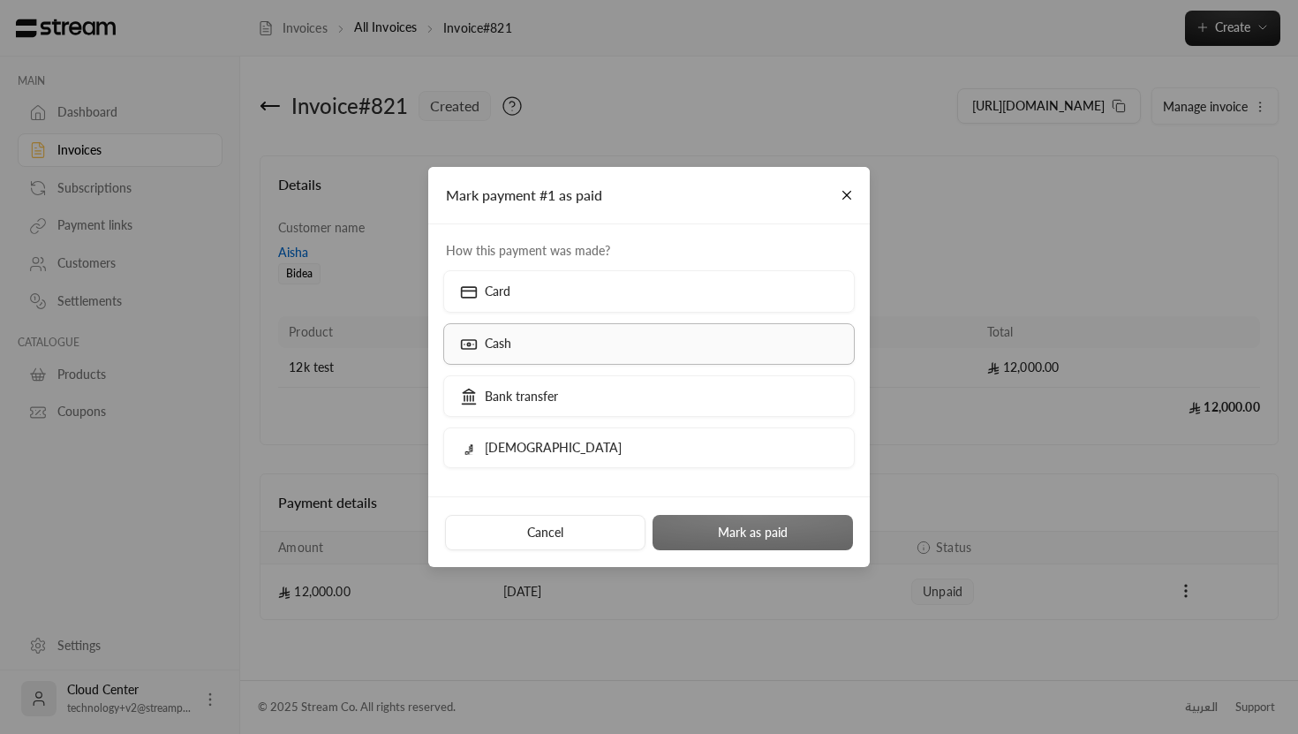
click at [571, 356] on label "Cash" at bounding box center [649, 344] width 412 height 42
click at [747, 529] on button "Mark as paid" at bounding box center [753, 532] width 200 height 35
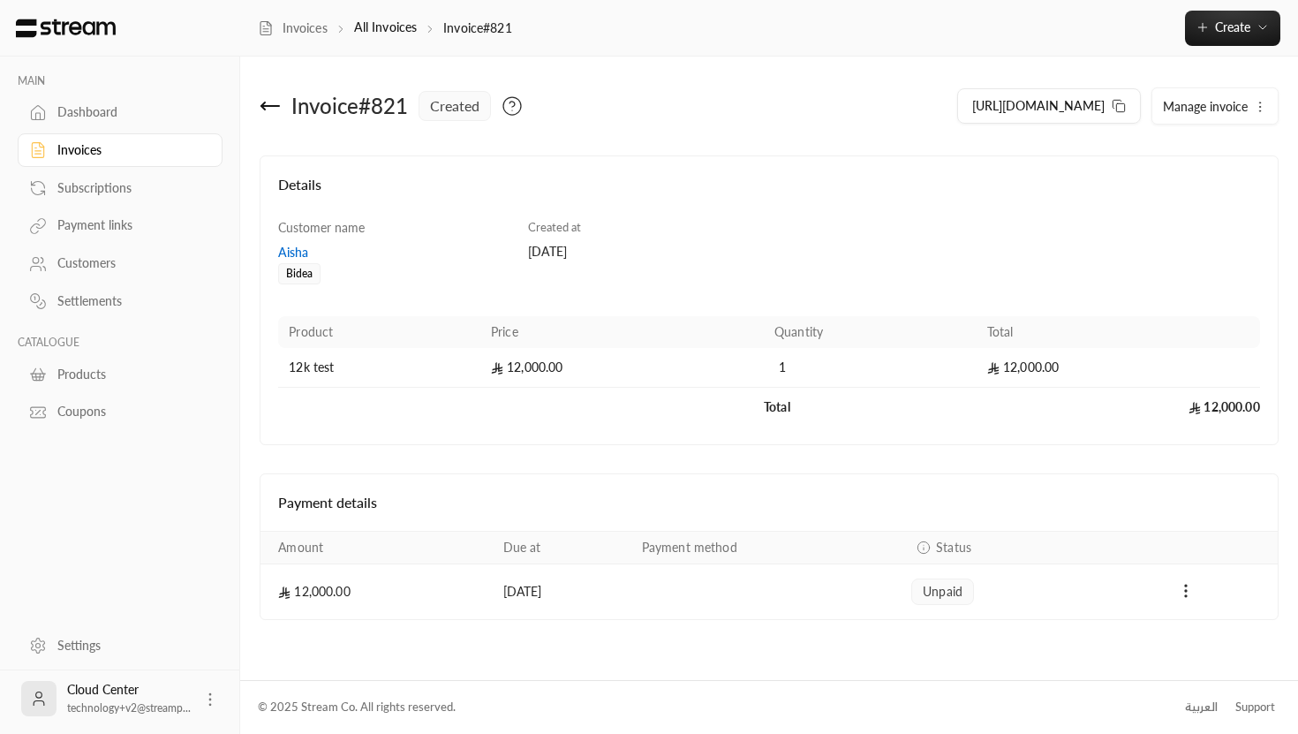
click at [269, 106] on icon at bounding box center [270, 106] width 18 height 0
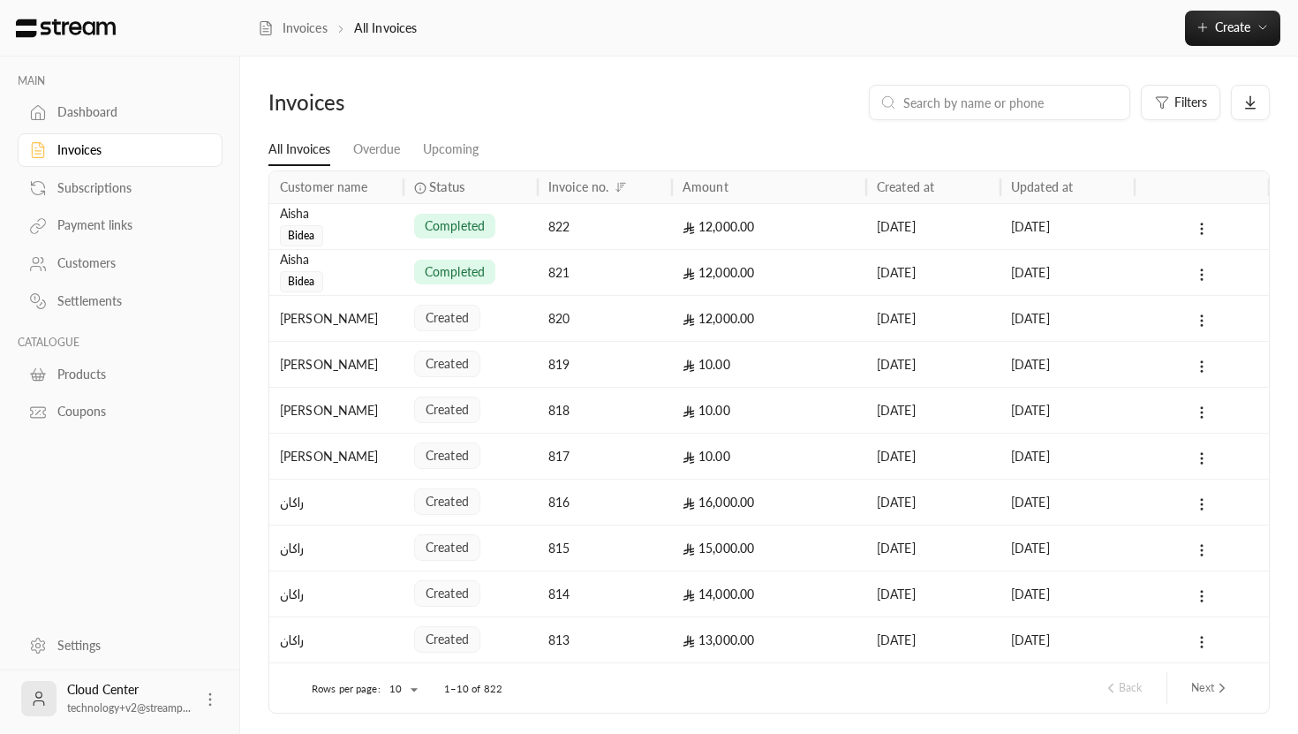
click at [93, 268] on div "Customers" at bounding box center [128, 263] width 143 height 18
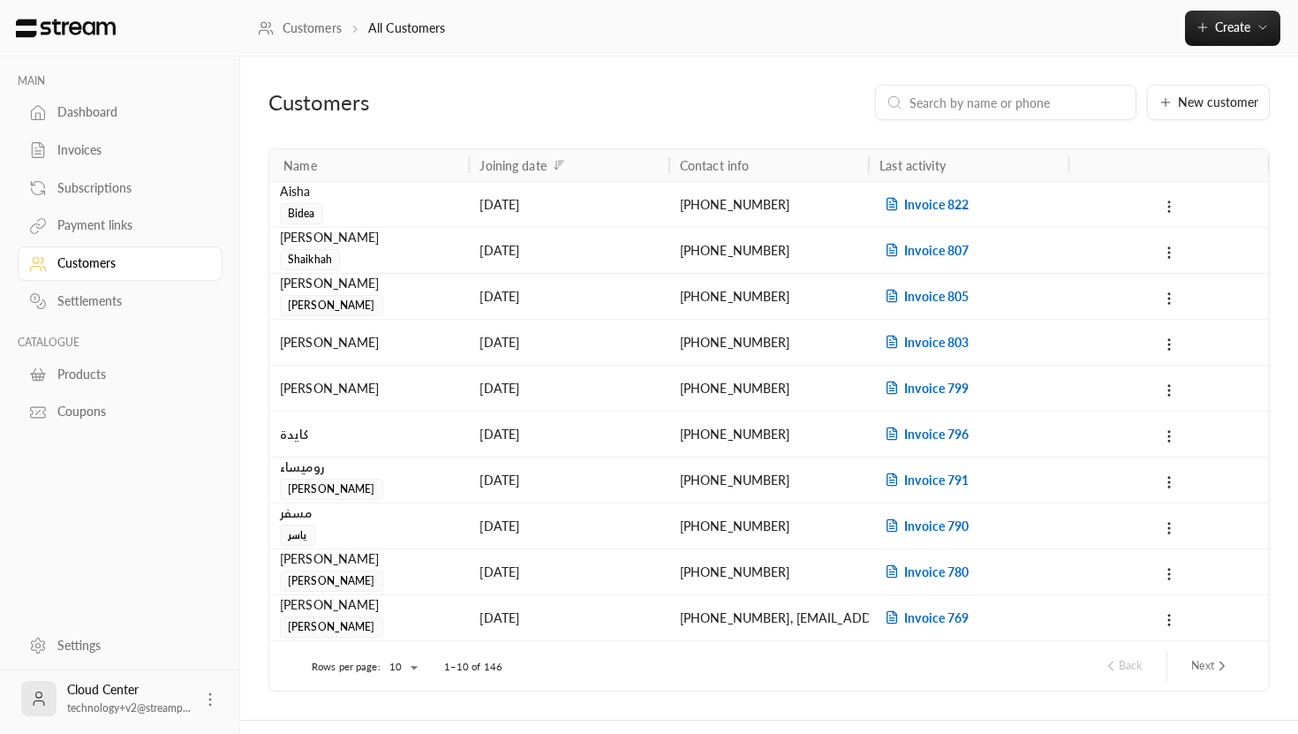
click at [1174, 201] on icon at bounding box center [1169, 207] width 16 height 16
click at [1190, 278] on li "Delete" at bounding box center [1192, 284] width 53 height 32
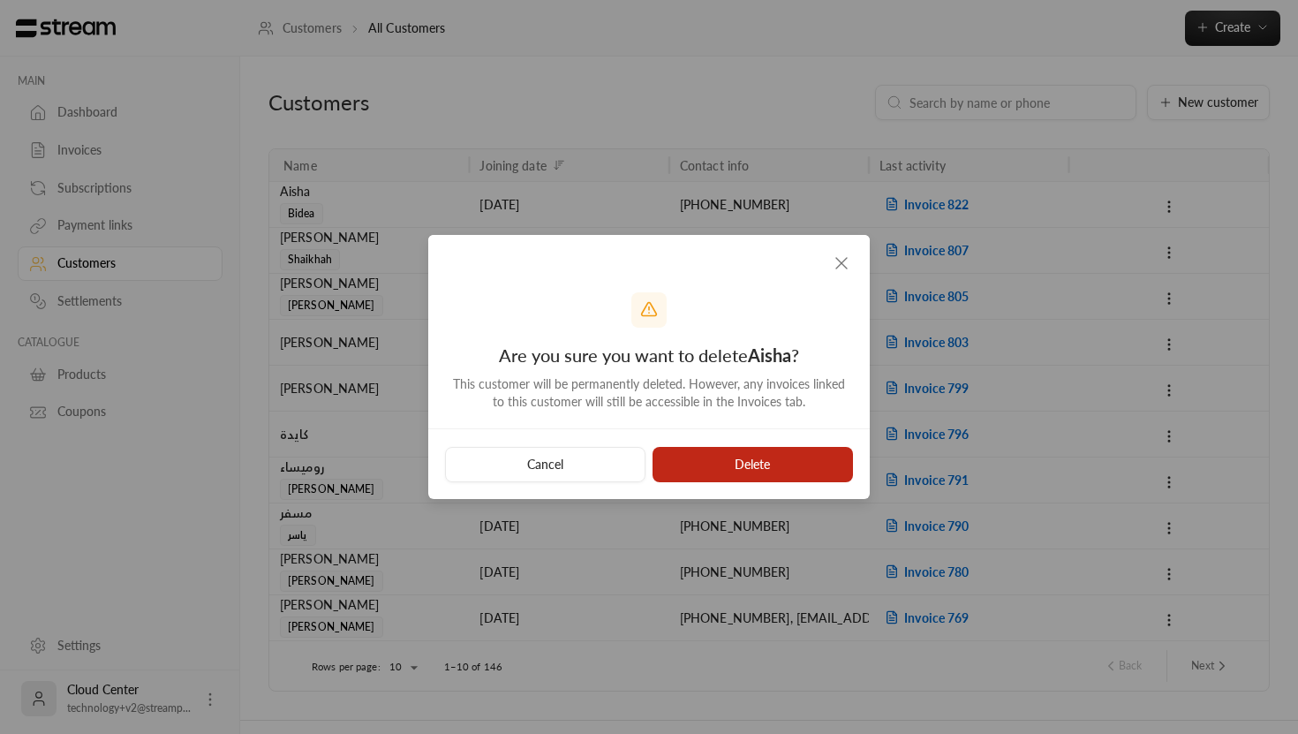
click at [760, 462] on button "Delete" at bounding box center [753, 464] width 200 height 35
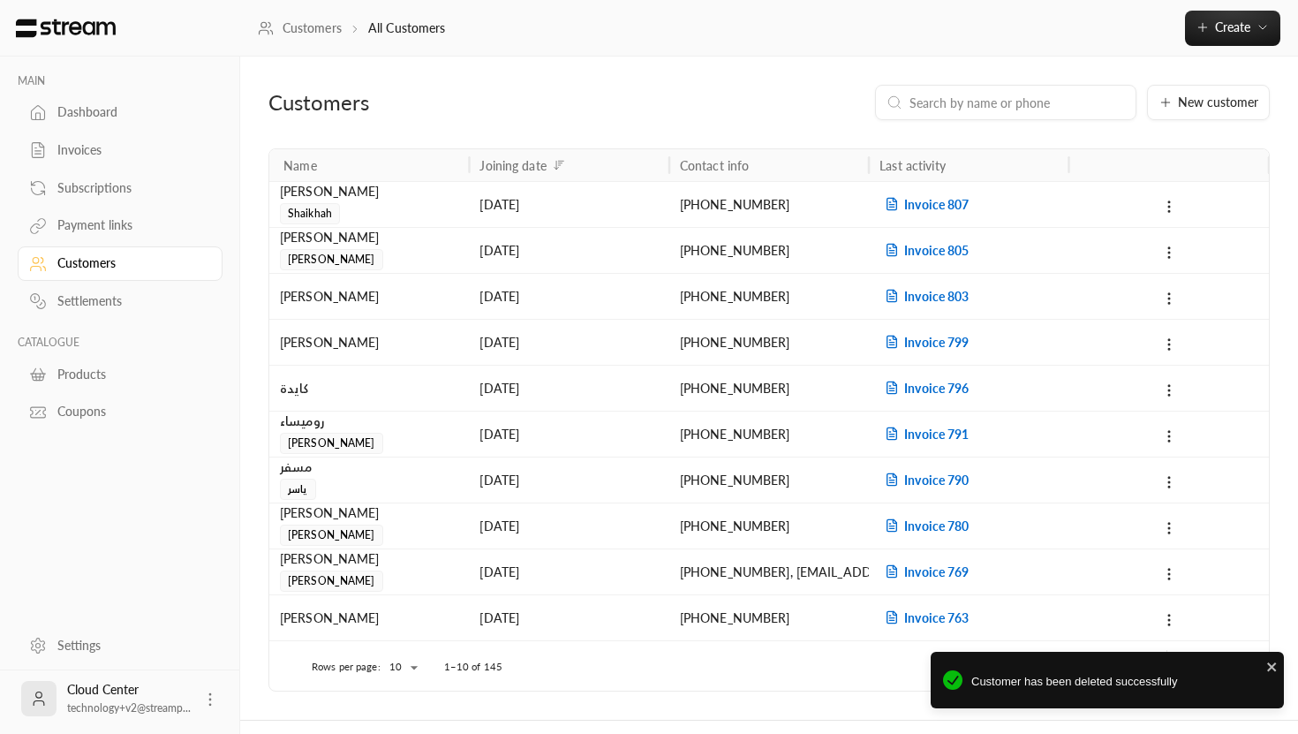
click at [92, 160] on link "Invoices" at bounding box center [120, 150] width 205 height 34
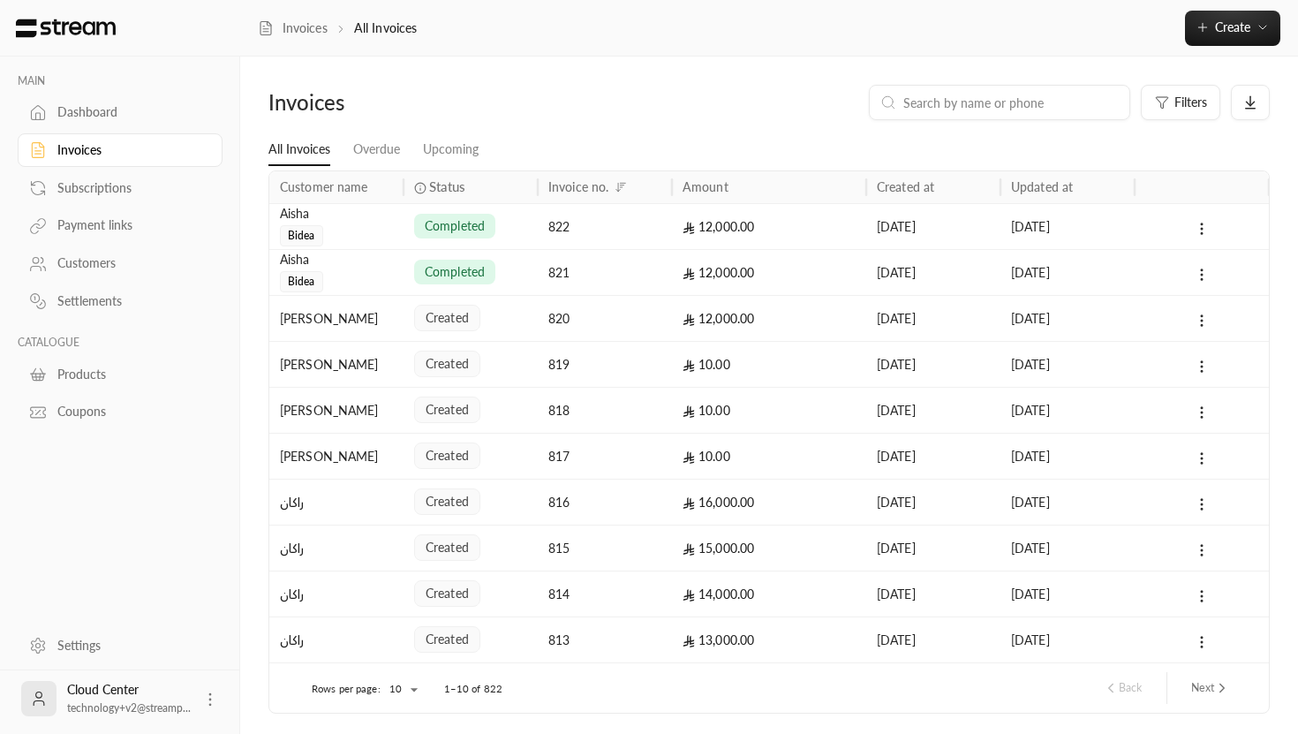
click at [313, 222] on div "Aisha" at bounding box center [336, 213] width 113 height 19
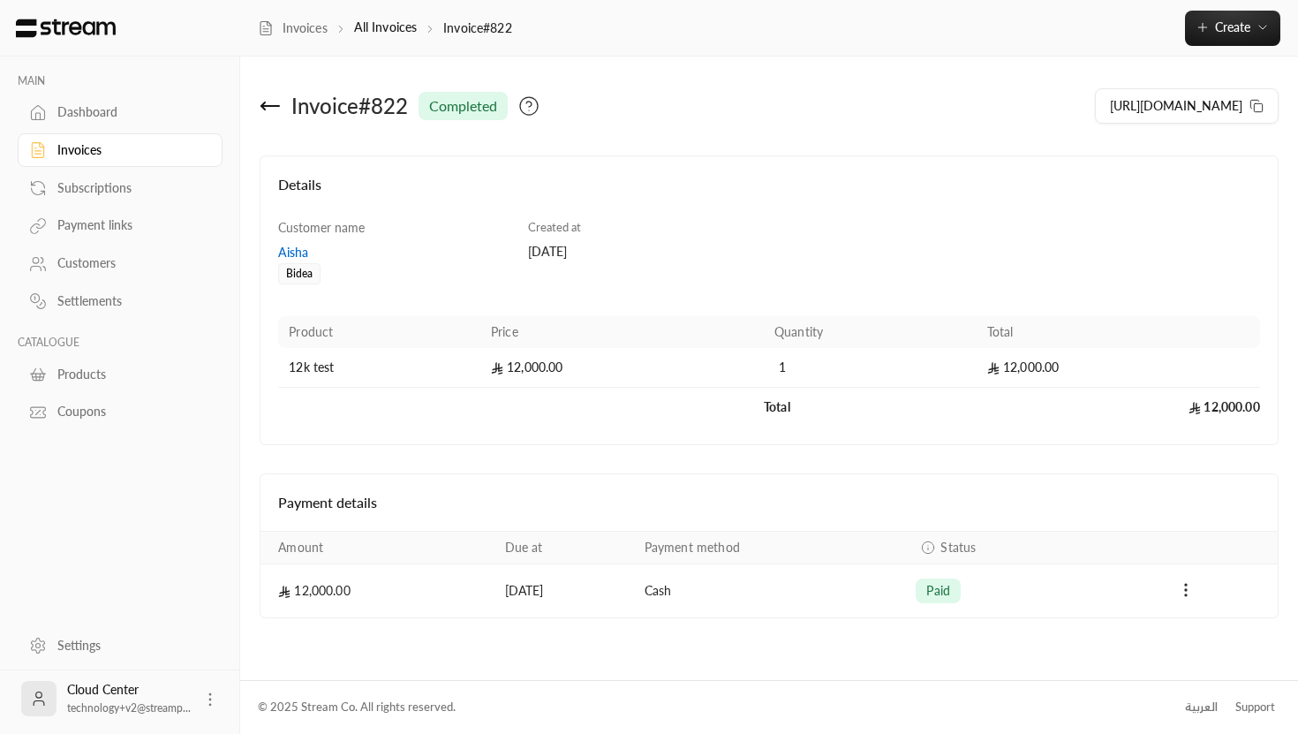
click at [301, 248] on div "Aisha" at bounding box center [394, 253] width 232 height 18
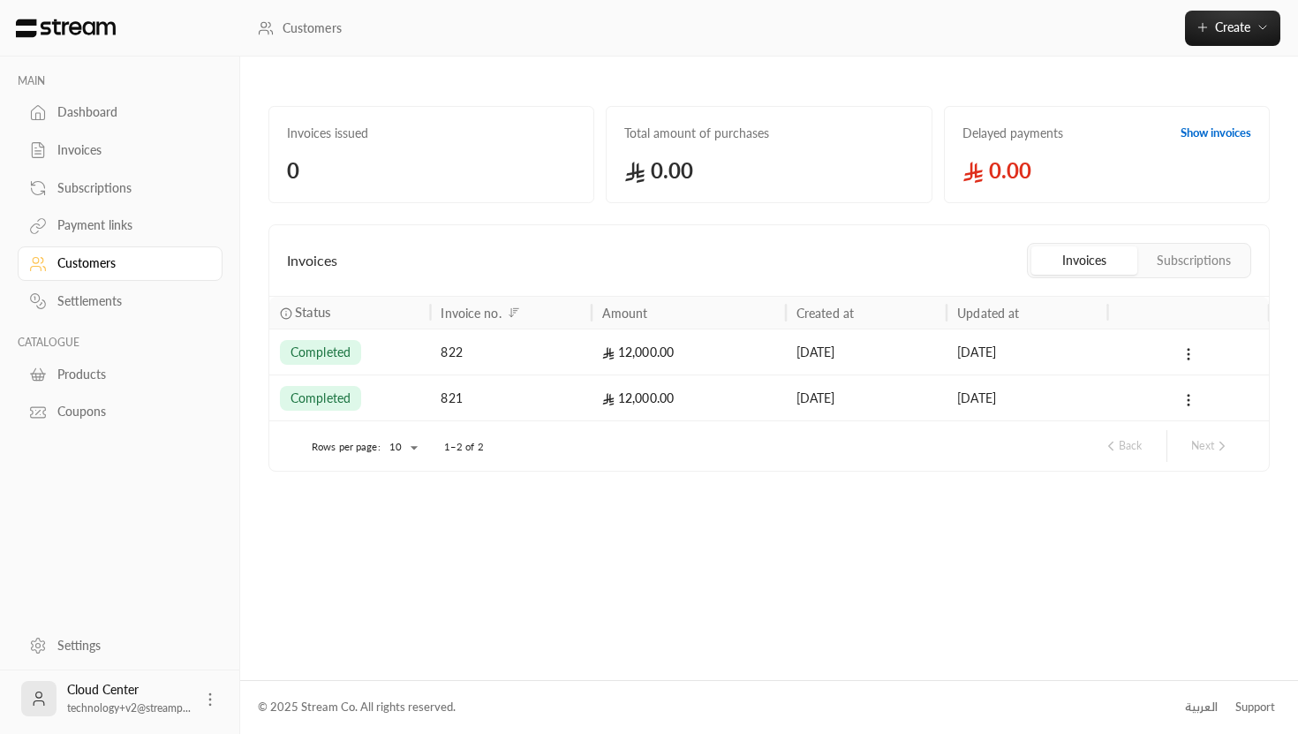
click at [672, 176] on span "0.00" at bounding box center [768, 170] width 289 height 28
click at [279, 29] on link "Customers" at bounding box center [300, 28] width 84 height 18
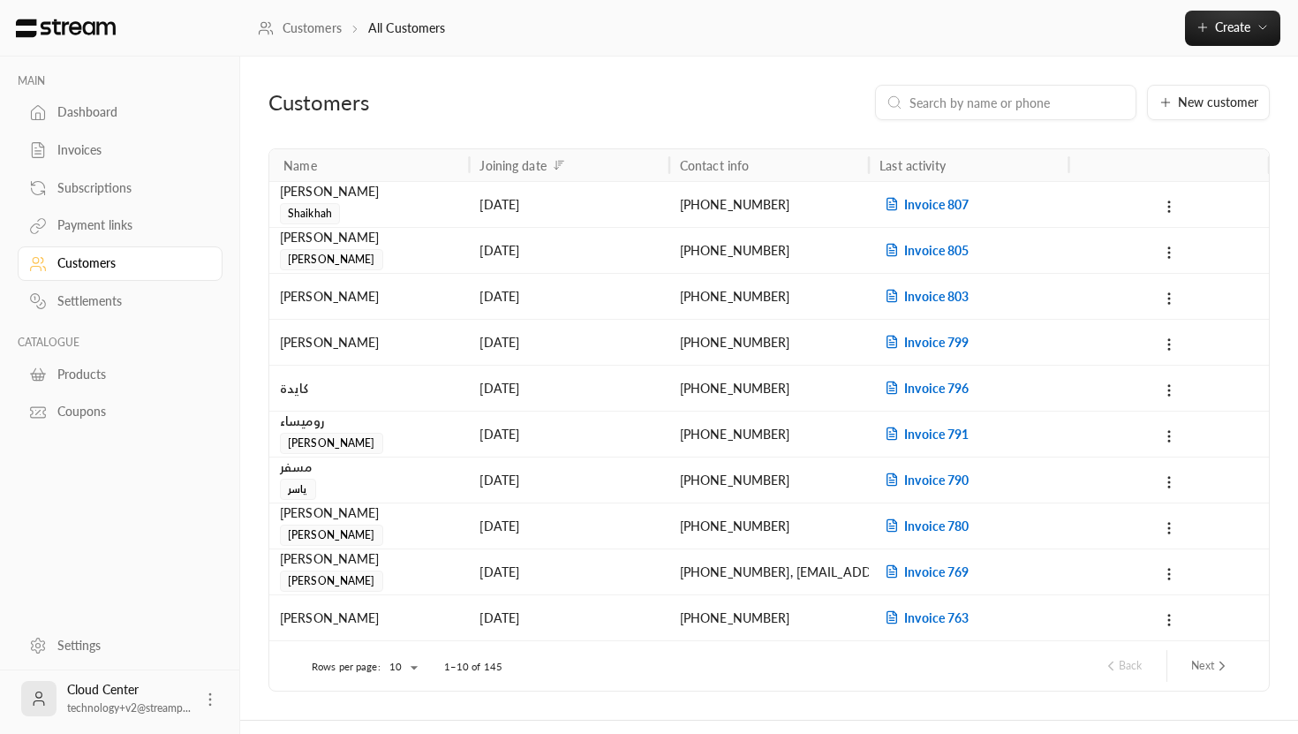
click at [110, 158] on div "Invoices" at bounding box center [128, 150] width 143 height 18
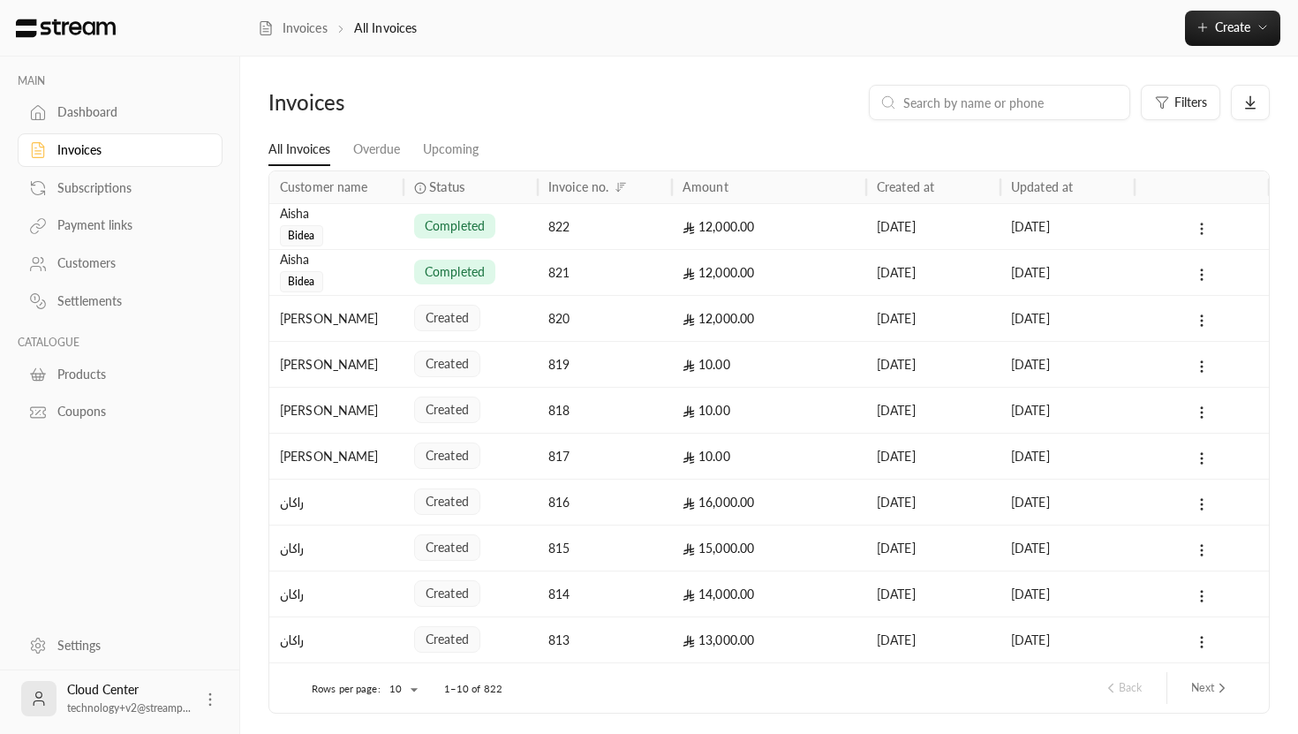
click at [1202, 229] on circle at bounding box center [1202, 229] width 2 height 2
click at [1231, 268] on li "View" at bounding box center [1221, 275] width 44 height 32
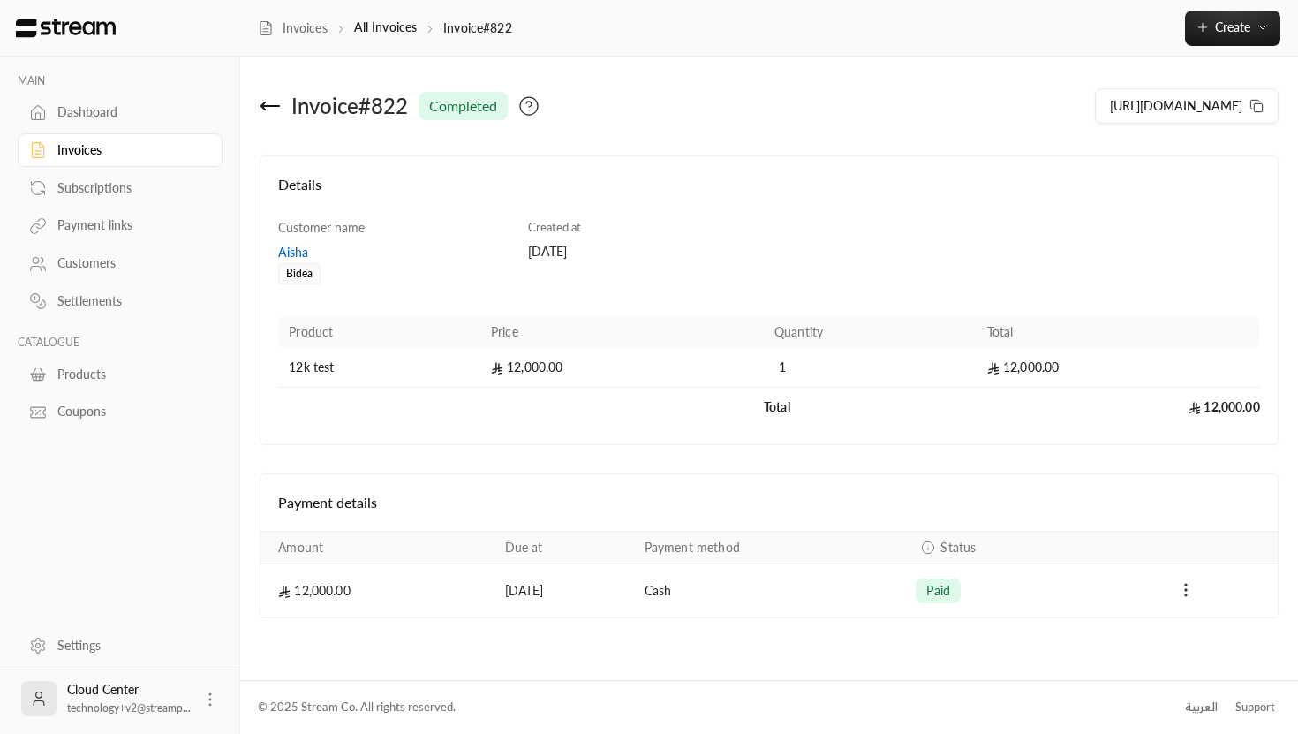
click at [1185, 591] on circle "Payments" at bounding box center [1186, 590] width 2 height 2
click at [1185, 591] on div at bounding box center [649, 367] width 1298 height 734
click at [263, 102] on icon at bounding box center [270, 105] width 21 height 21
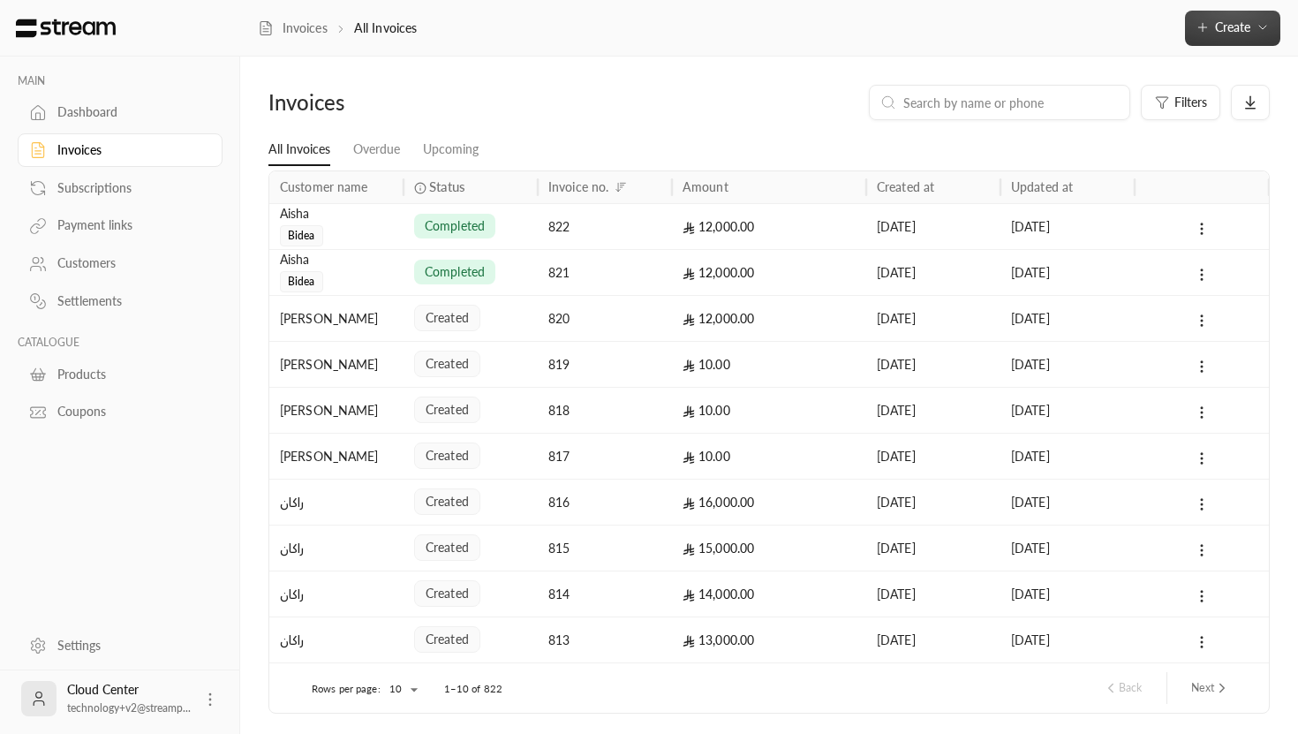
click at [1236, 30] on span "Create" at bounding box center [1232, 26] width 35 height 15
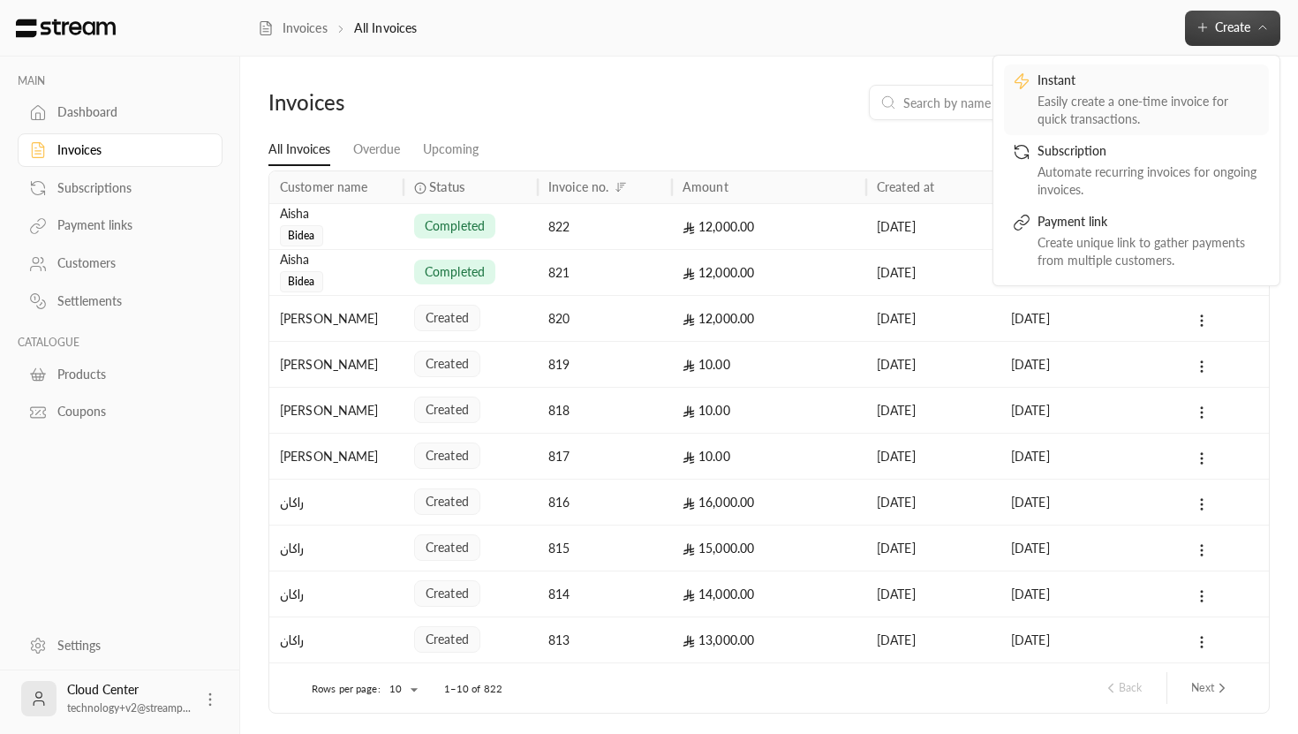
click at [1085, 103] on div "Easily create a one-time invoice for quick transactions." at bounding box center [1149, 110] width 223 height 35
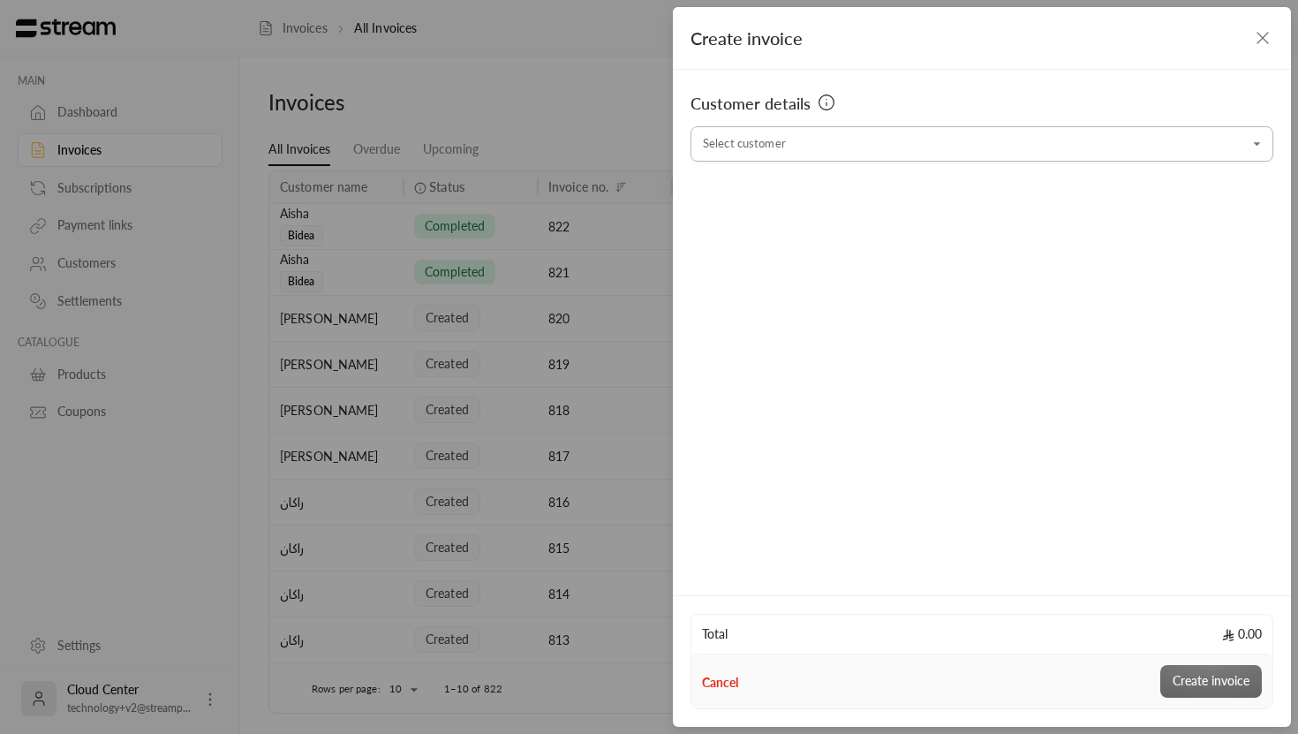
click at [858, 131] on input "Select customer" at bounding box center [982, 144] width 583 height 31
drag, startPoint x: 878, startPoint y: 144, endPoint x: 784, endPoint y: 144, distance: 93.6
click at [784, 144] on input "**********" at bounding box center [982, 144] width 583 height 31
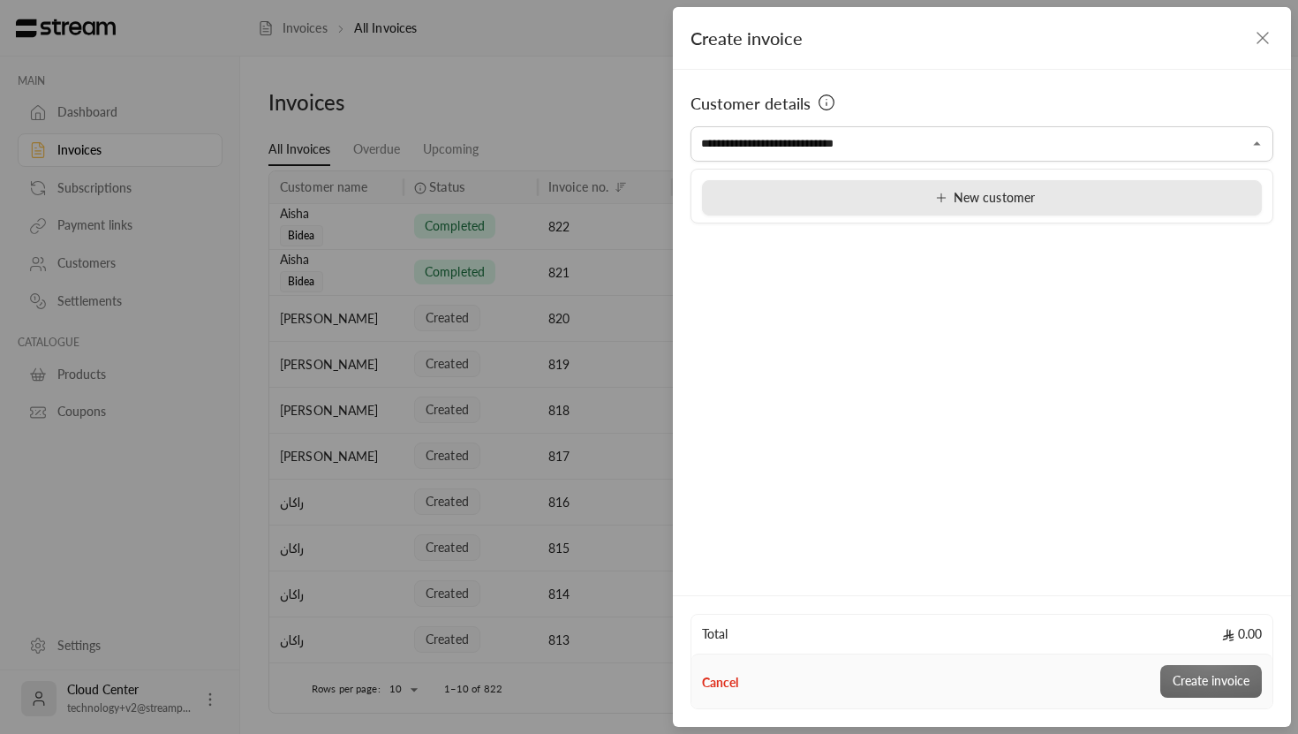
click at [931, 203] on span "New customer" at bounding box center [982, 197] width 106 height 15
type input "**********"
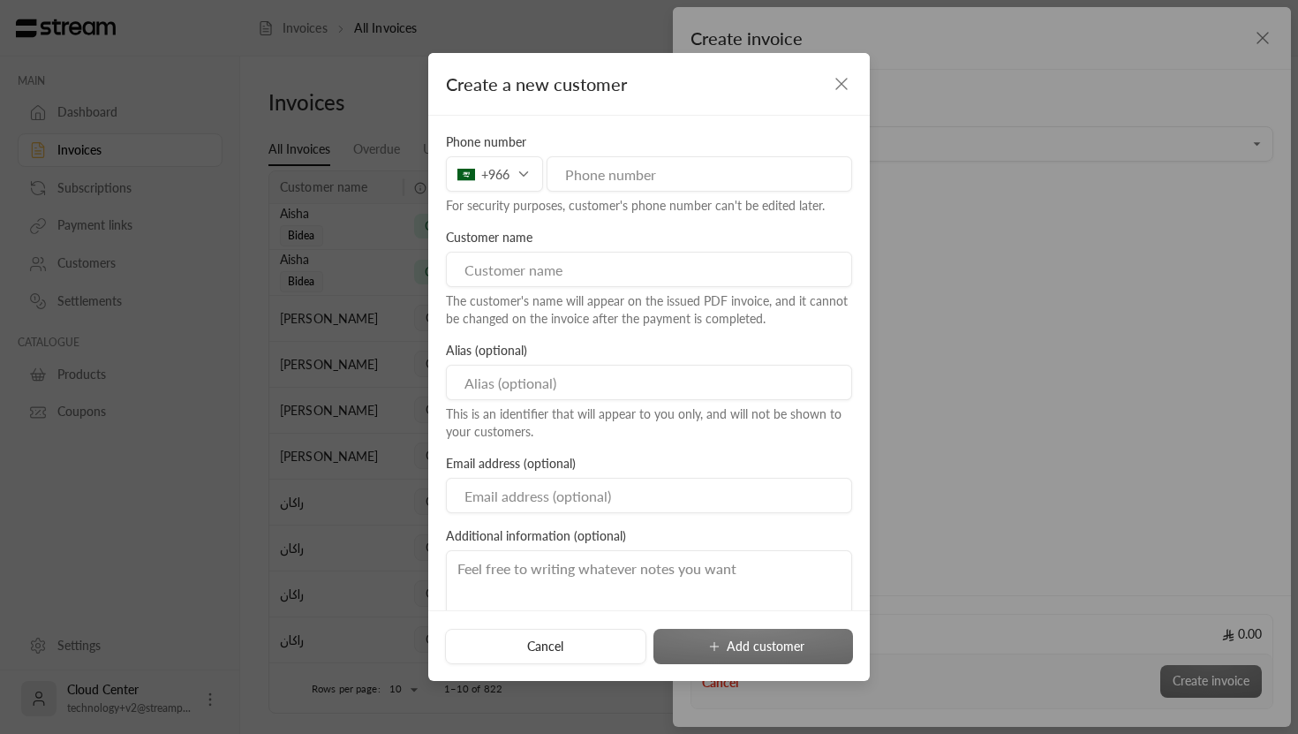
click at [687, 177] on input "tel" at bounding box center [700, 173] width 306 height 35
paste input "[PHONE_NUMBER]"
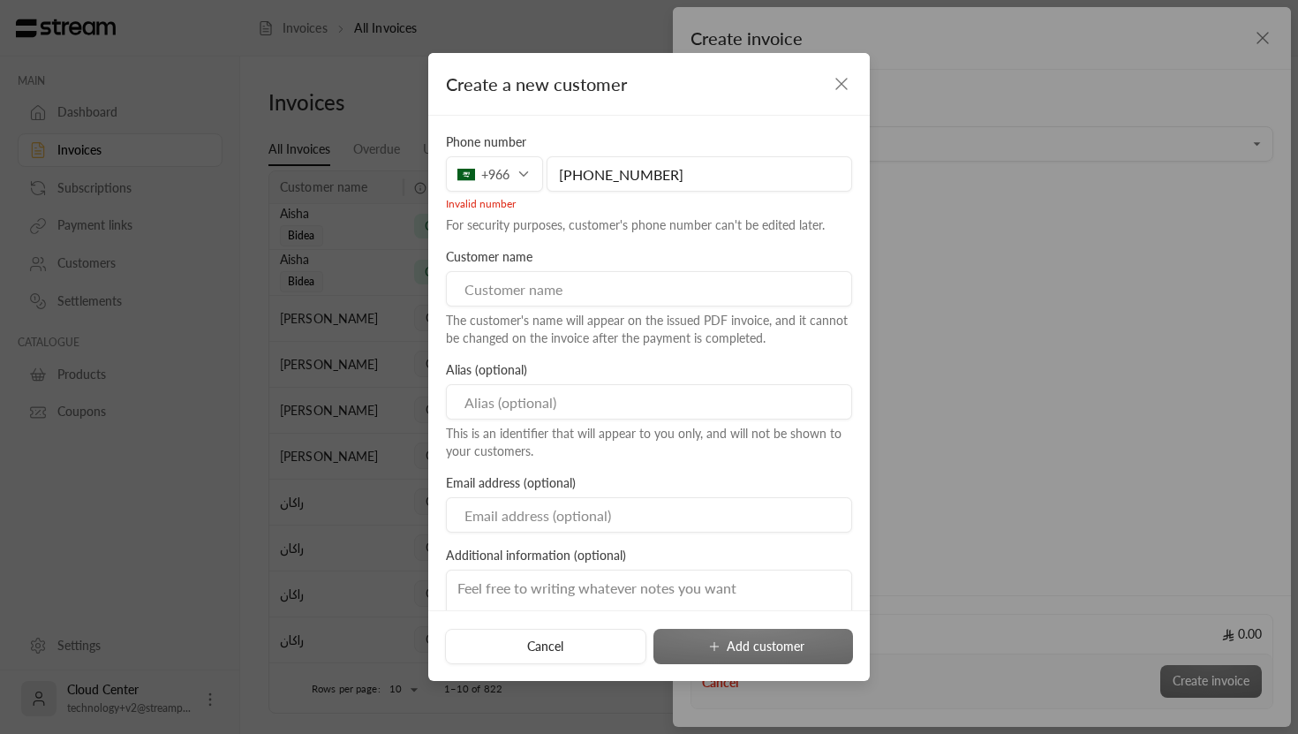
drag, startPoint x: 592, startPoint y: 180, endPoint x: 532, endPoint y: 180, distance: 59.2
click at [532, 180] on div "+966 [PHONE_NUMBER]" at bounding box center [649, 173] width 406 height 35
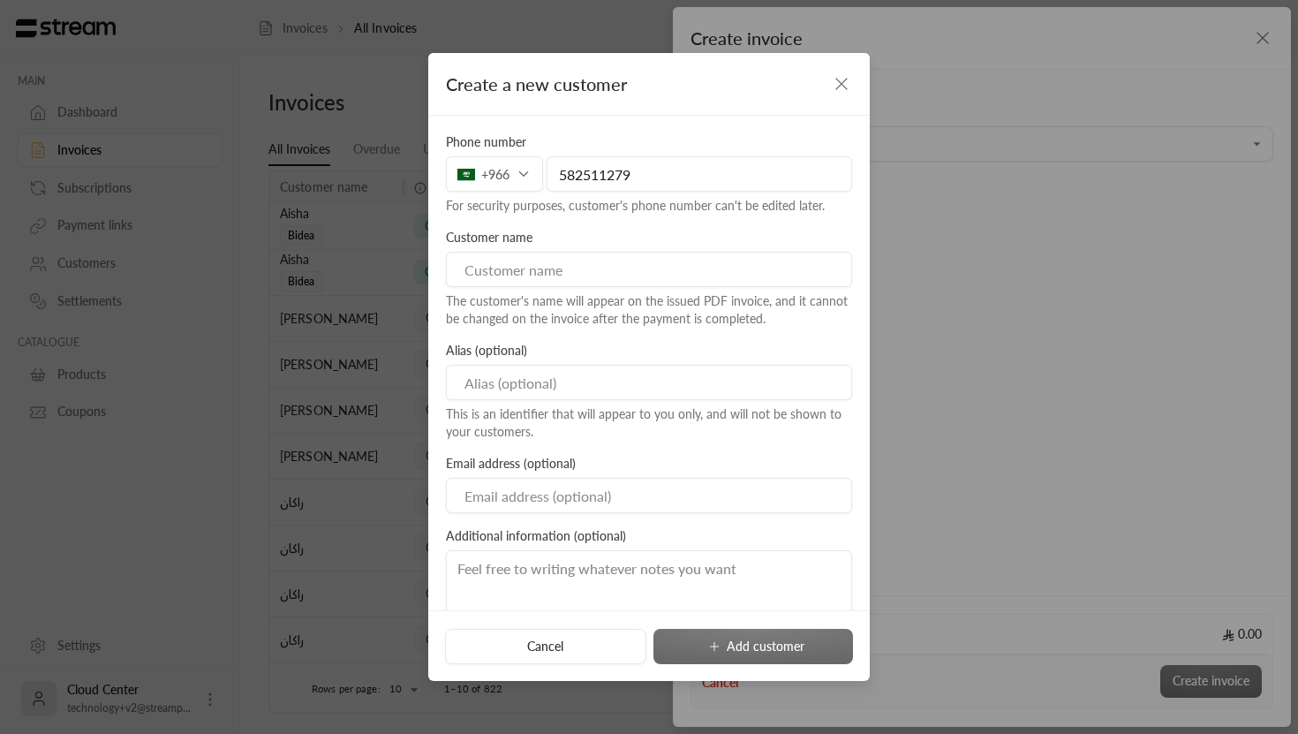
type input "582511279"
click at [709, 291] on div "Customer name The customer's name will appear on the issued PDF invoice, and it…" at bounding box center [649, 278] width 424 height 99
click at [703, 279] on input at bounding box center [649, 269] width 406 height 35
type input "Aisha"
click at [622, 378] on input at bounding box center [649, 382] width 406 height 35
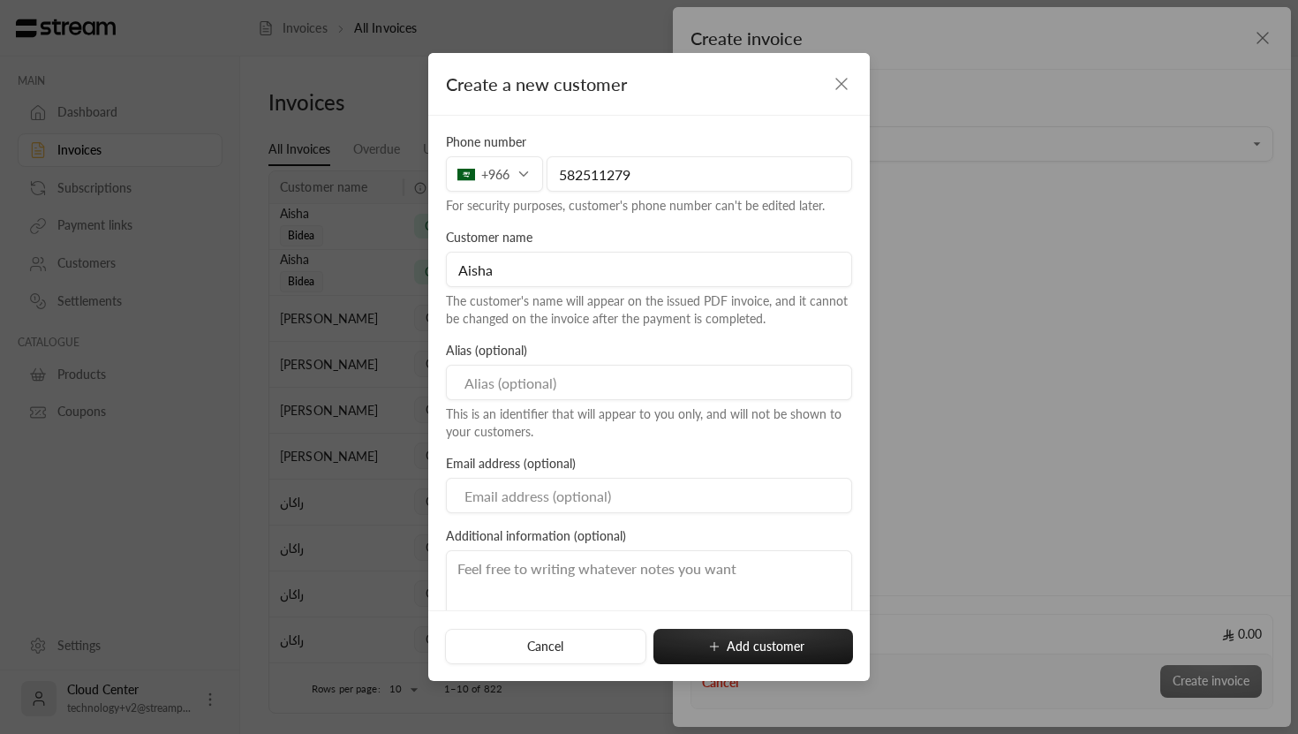
type input "Bidea"
click at [709, 642] on icon "submit" at bounding box center [714, 646] width 14 height 14
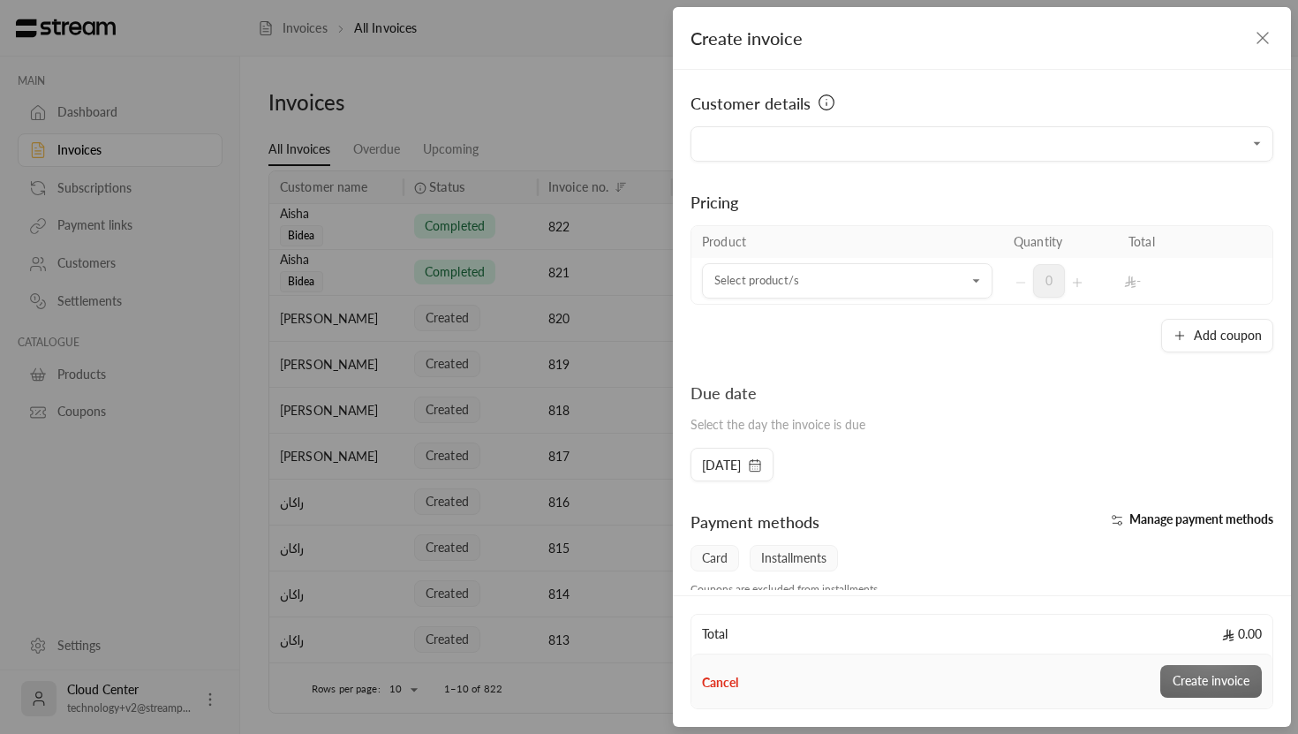
type input "**********"
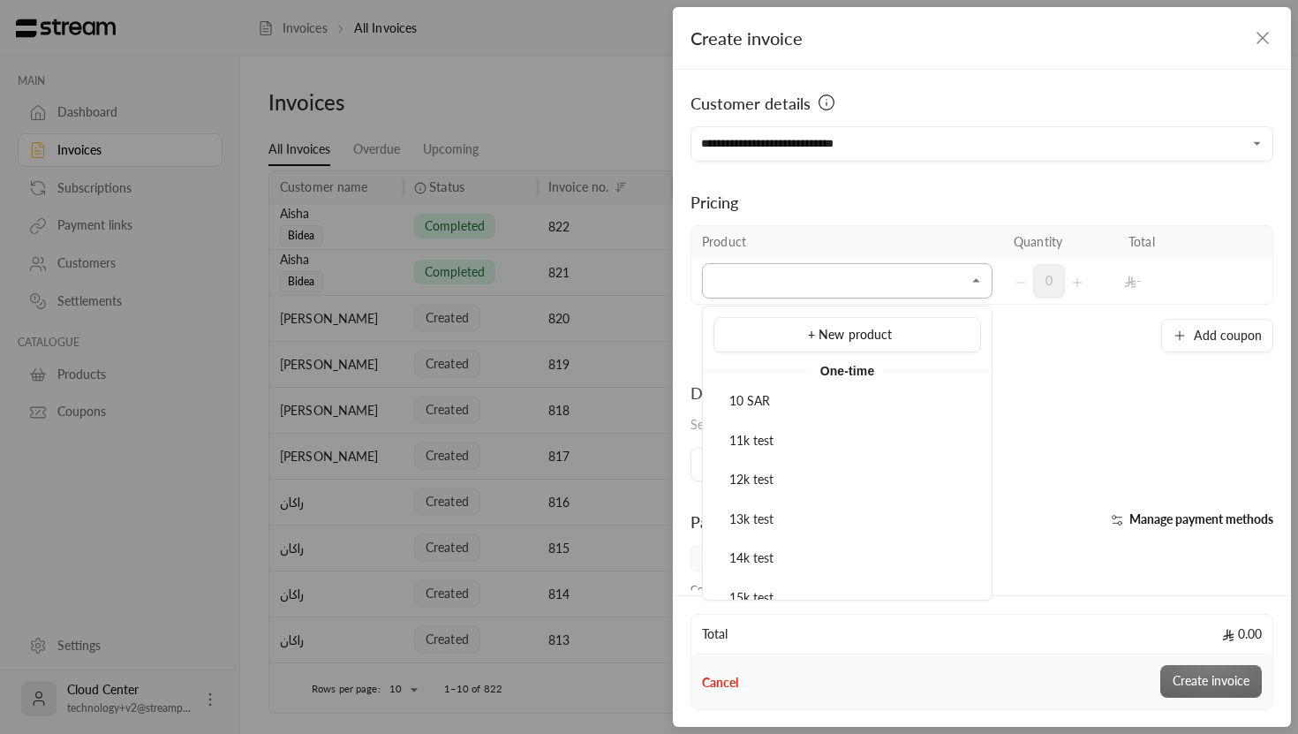
click at [835, 267] on input "Select customer" at bounding box center [847, 281] width 291 height 31
click at [781, 487] on div "12k test" at bounding box center [847, 480] width 248 height 19
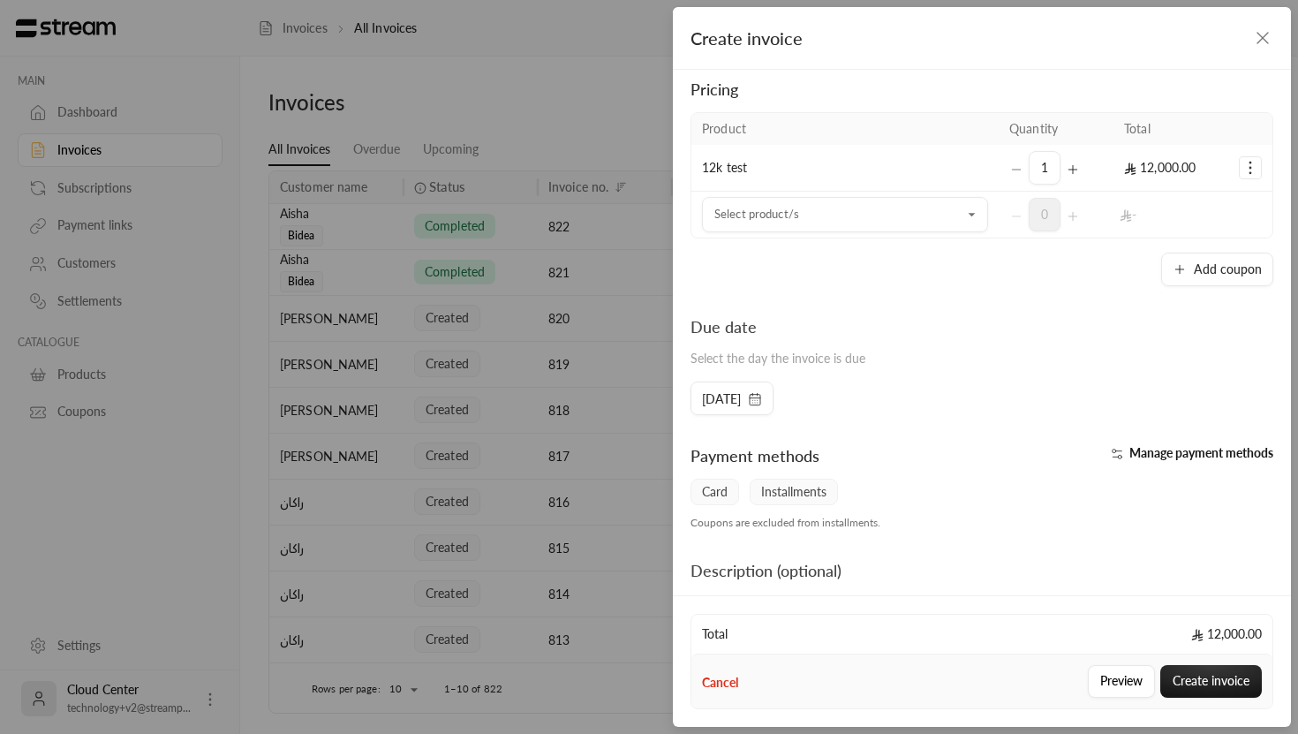
scroll to position [217, 0]
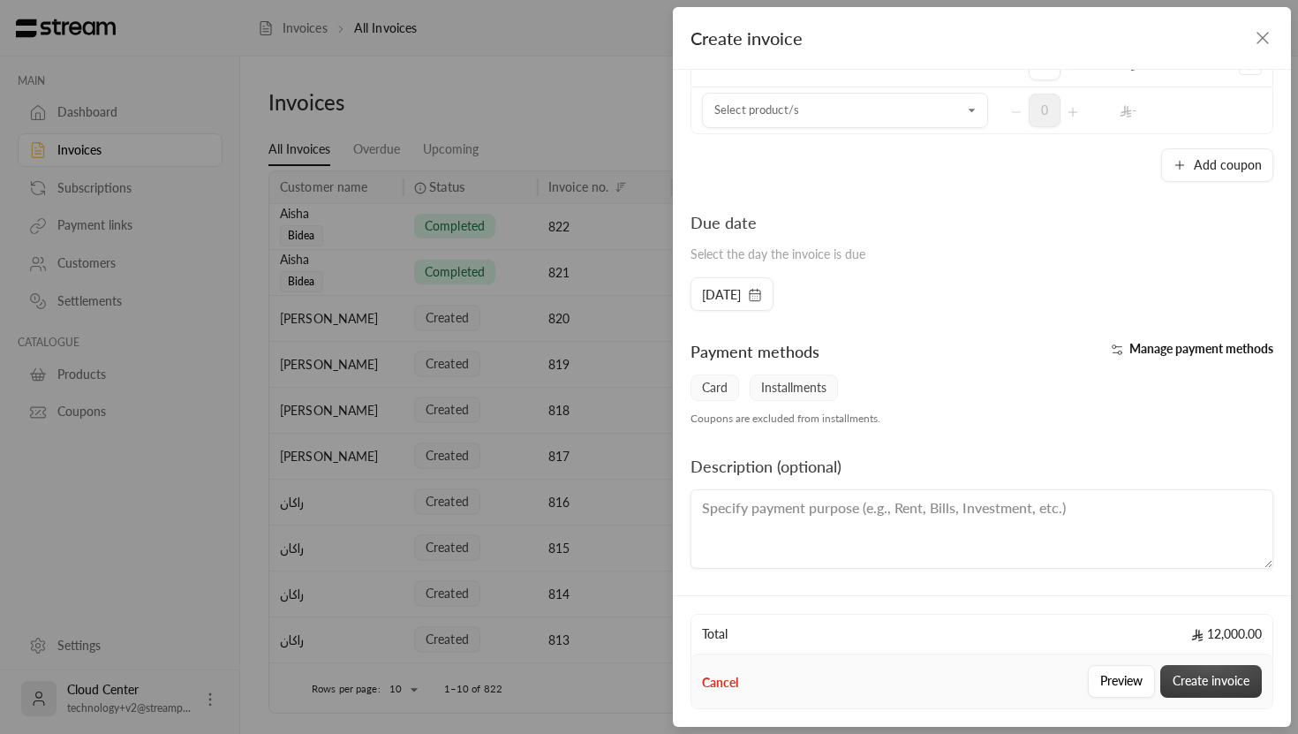
click at [1218, 690] on button "Create invoice" at bounding box center [1211, 681] width 102 height 33
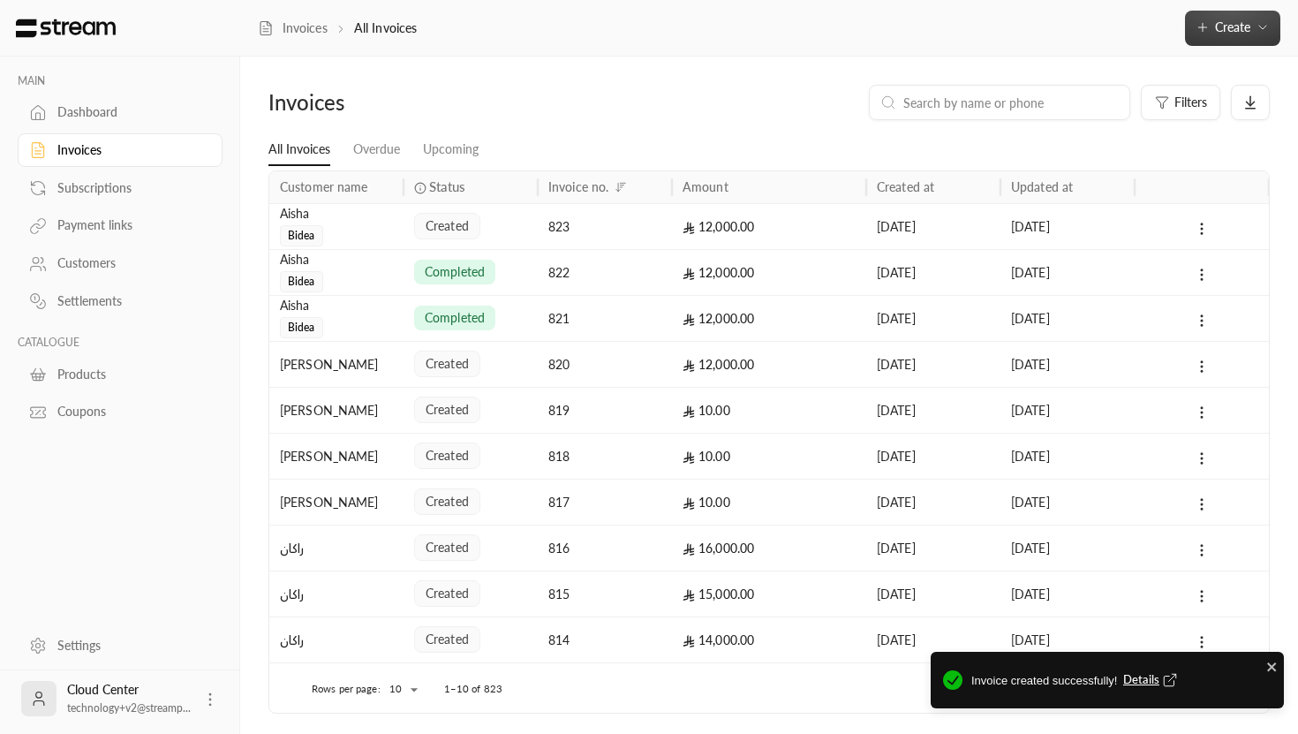
click at [1219, 36] on button "Create" at bounding box center [1232, 28] width 95 height 35
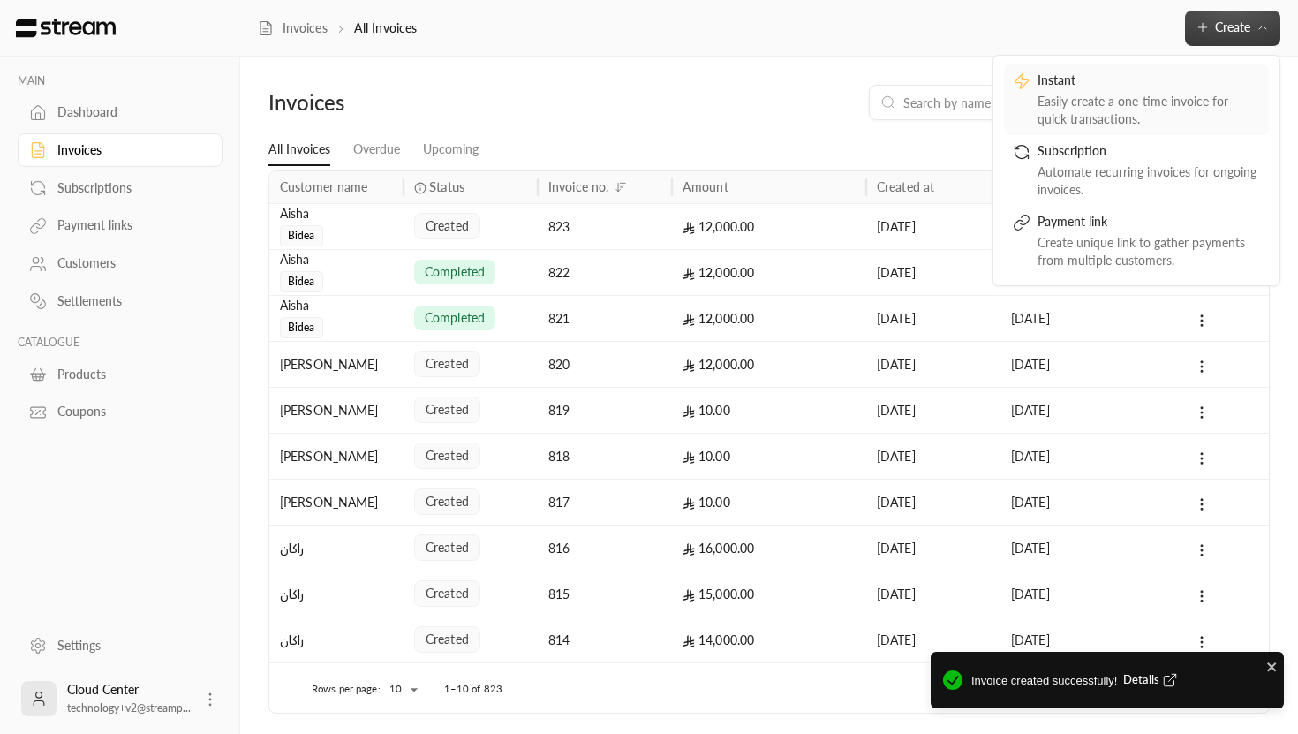
click at [1124, 106] on div "Easily create a one-time invoice for quick transactions." at bounding box center [1149, 110] width 223 height 35
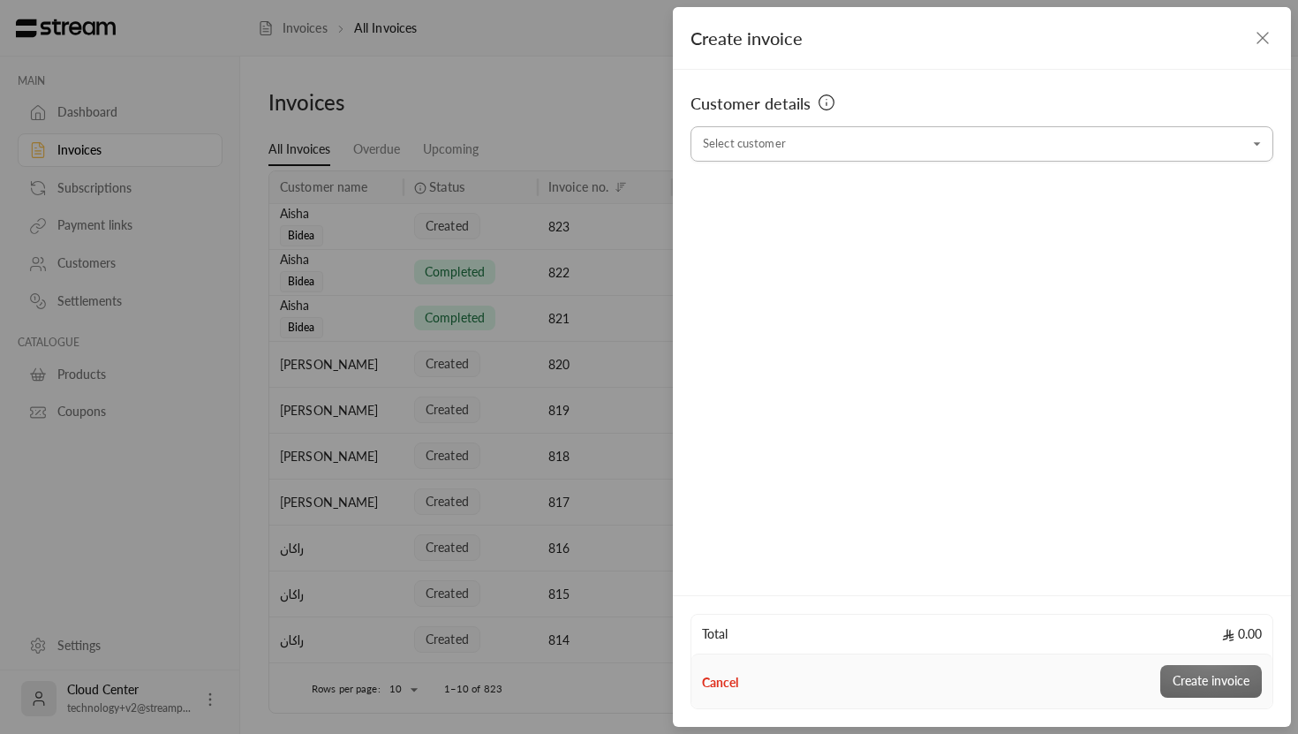
click at [845, 140] on input "Select customer" at bounding box center [982, 144] width 583 height 31
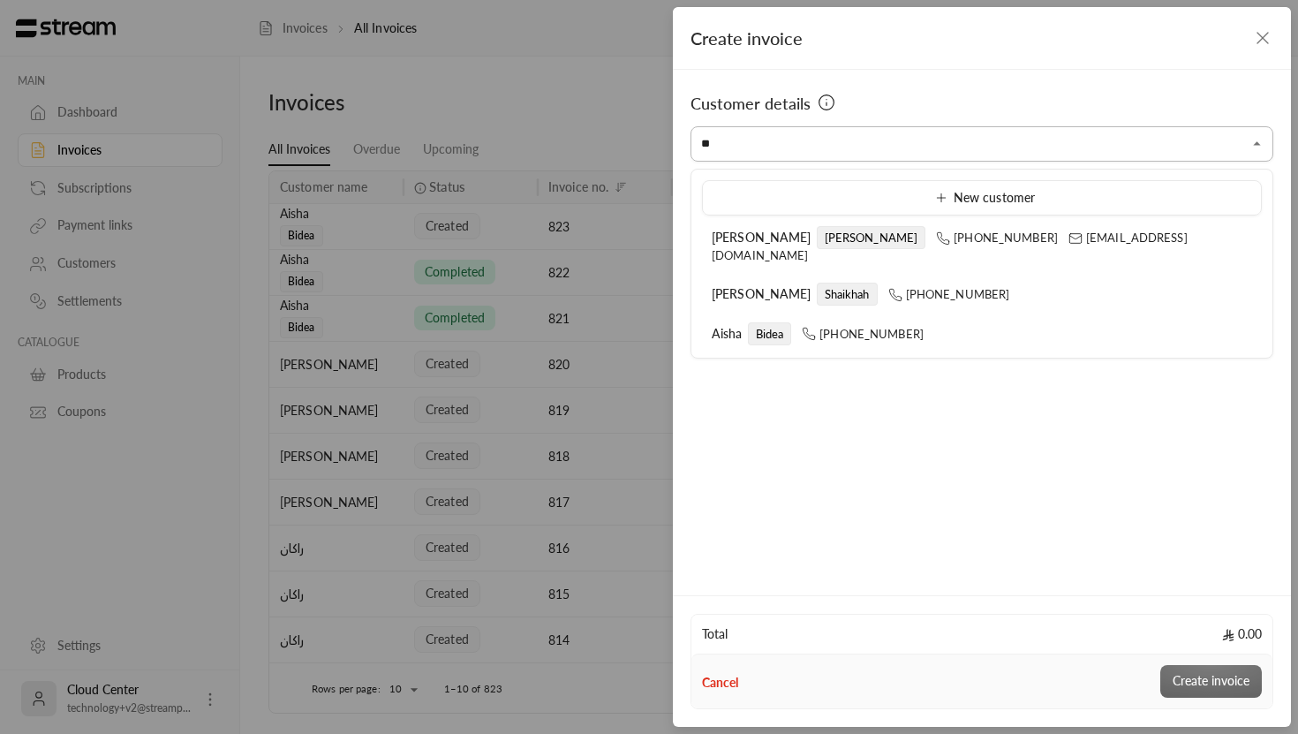
type input "**********"
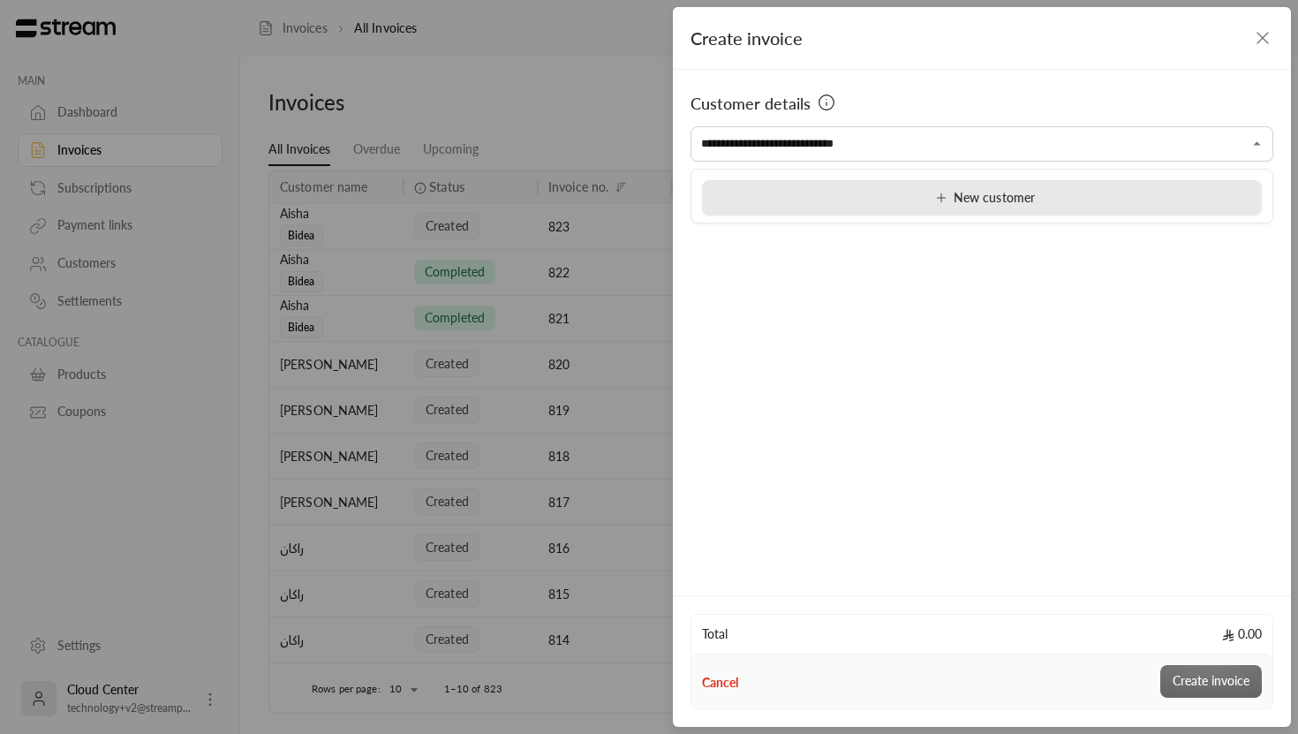
click at [904, 192] on div "New customer" at bounding box center [982, 198] width 540 height 19
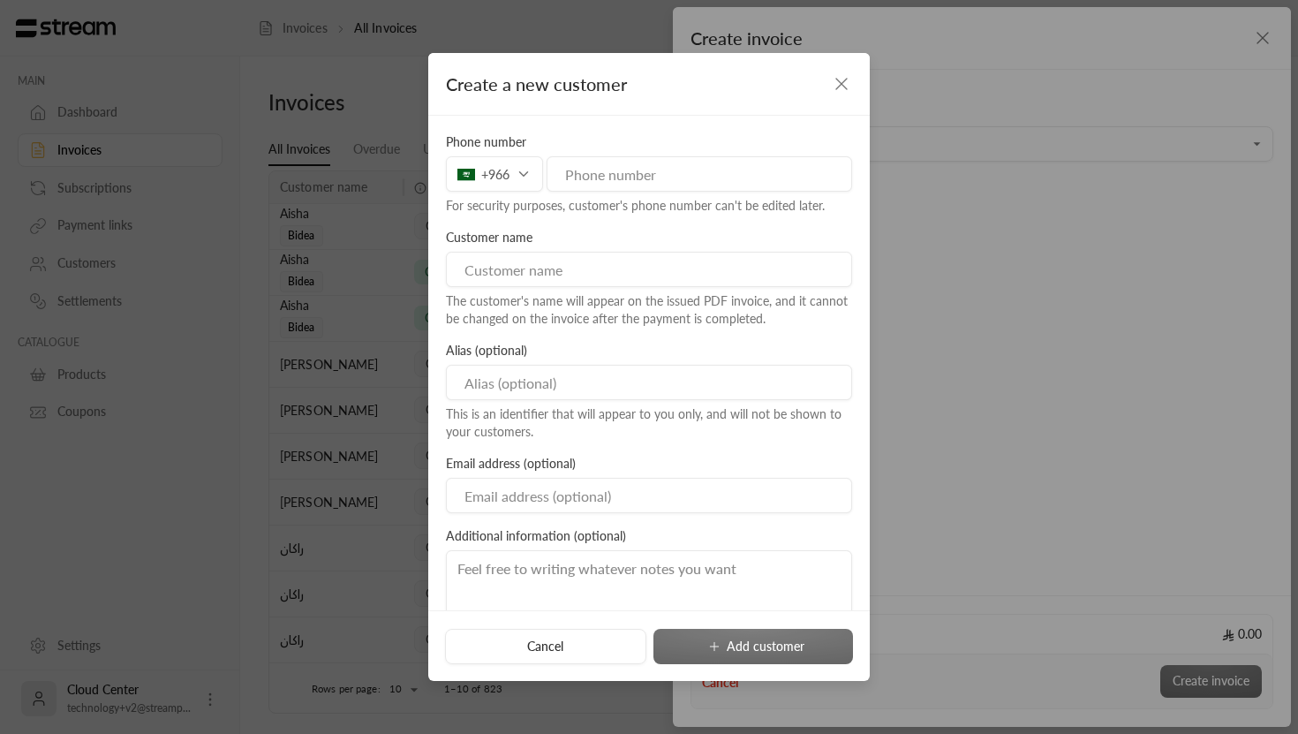
click at [846, 79] on icon "button" at bounding box center [841, 83] width 21 height 21
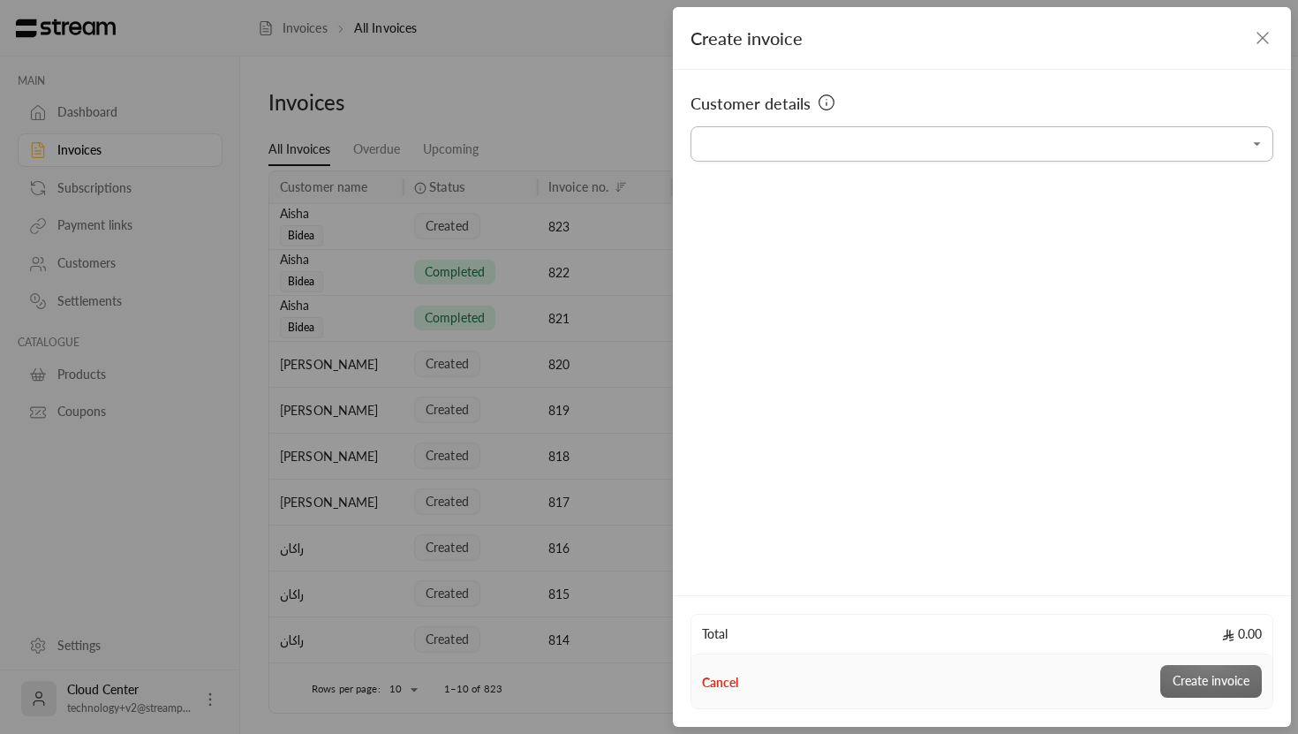
click at [839, 130] on input "Select customer" at bounding box center [982, 144] width 583 height 31
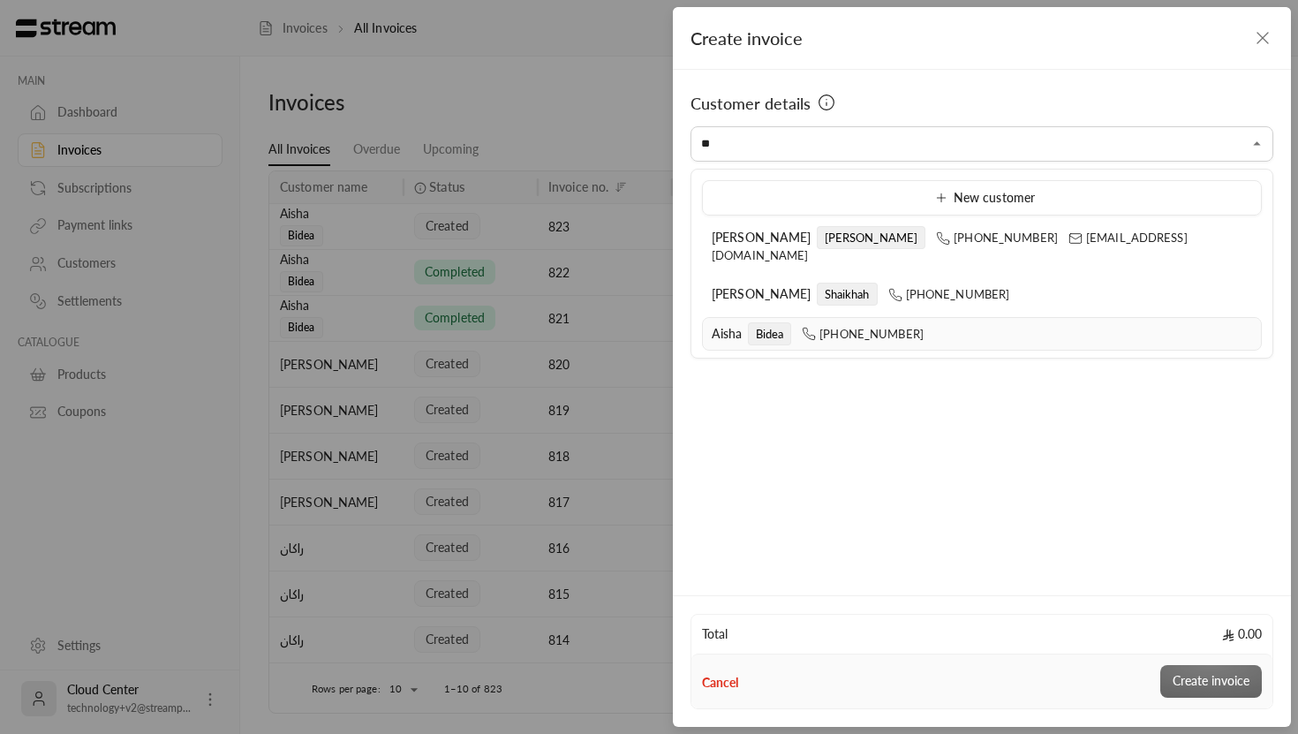
click at [815, 327] on span "[PHONE_NUMBER]" at bounding box center [863, 334] width 122 height 14
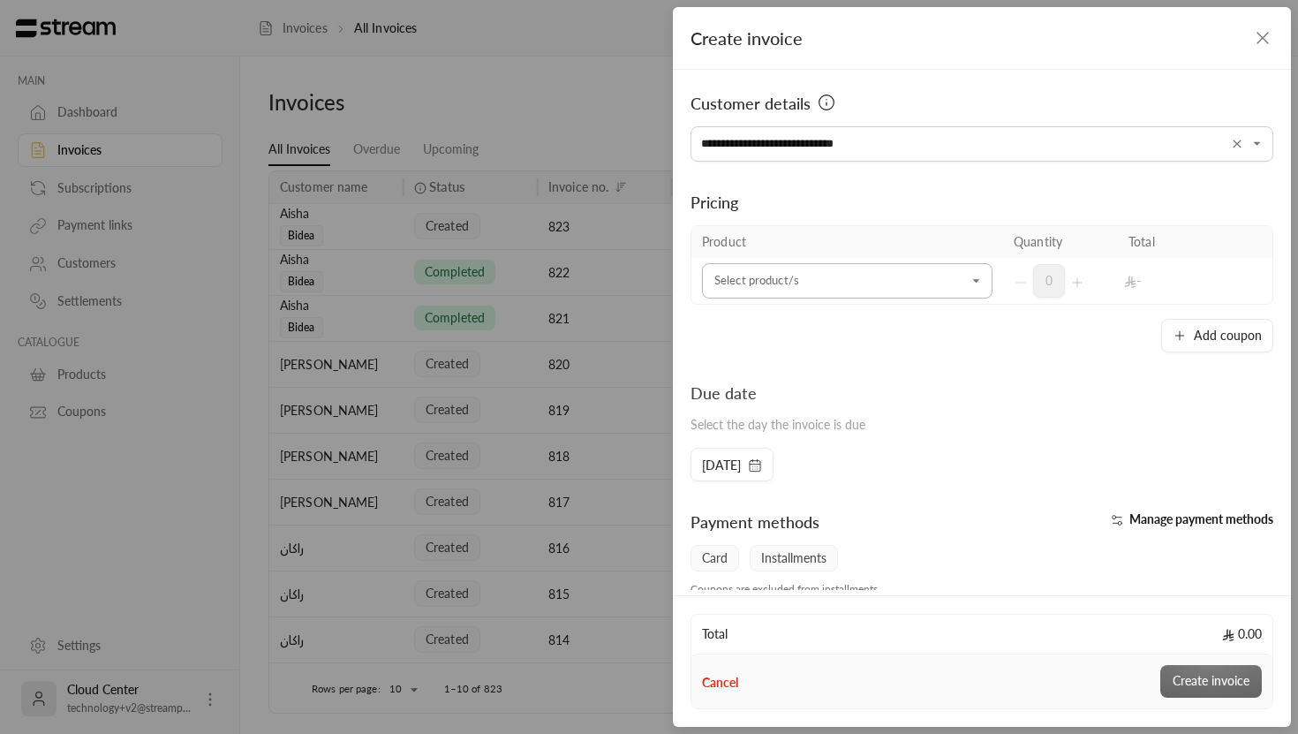
click at [973, 278] on icon "Open" at bounding box center [977, 281] width 18 height 18
type input "**********"
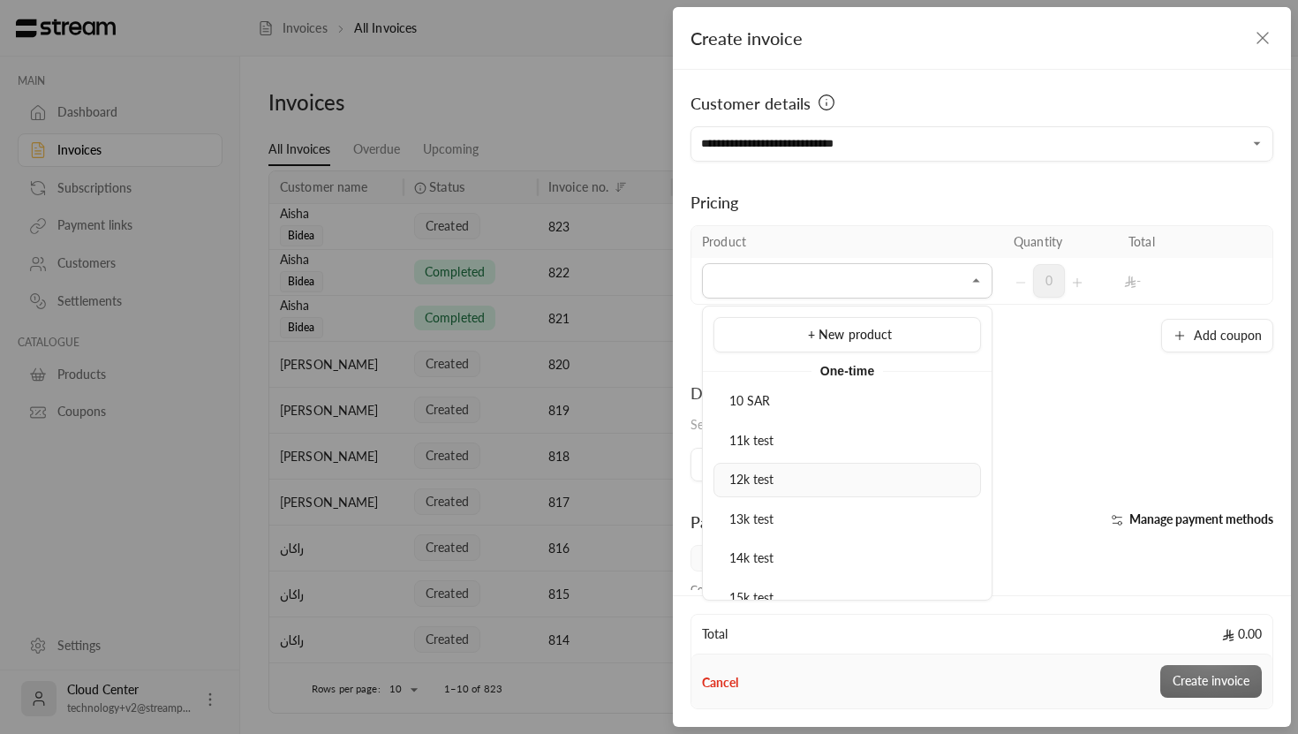
click at [780, 479] on div "12k test" at bounding box center [847, 480] width 248 height 19
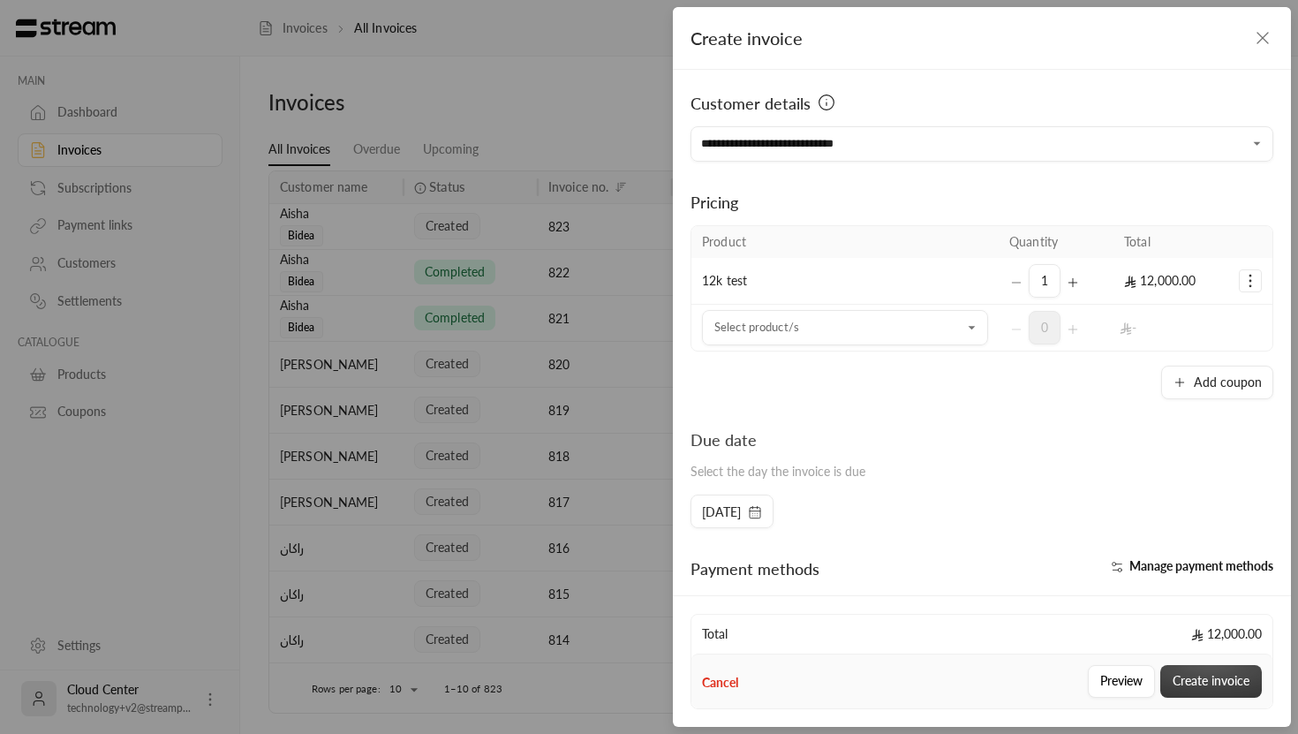
click at [1195, 676] on button "Create invoice" at bounding box center [1211, 681] width 102 height 33
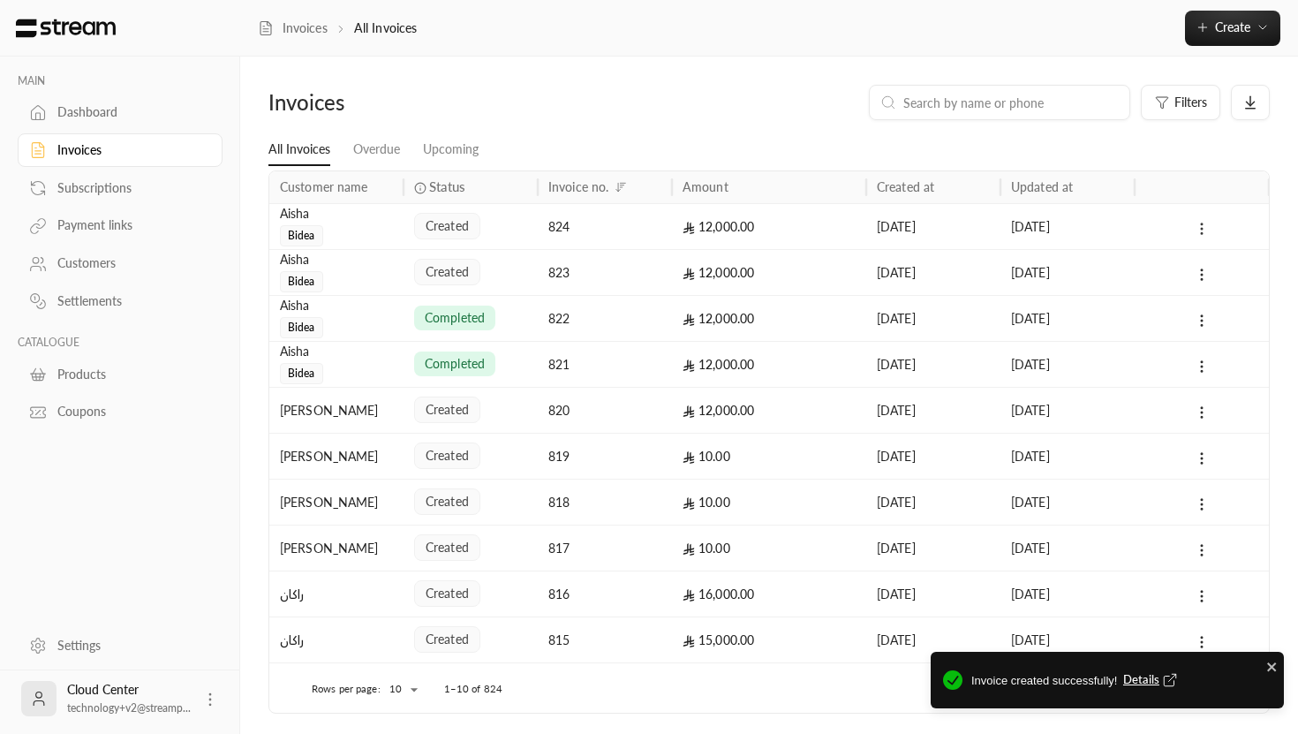
click at [1192, 233] on button at bounding box center [1201, 228] width 19 height 20
click at [1091, 234] on div at bounding box center [649, 367] width 1298 height 734
click at [566, 230] on div "824" at bounding box center [604, 226] width 113 height 45
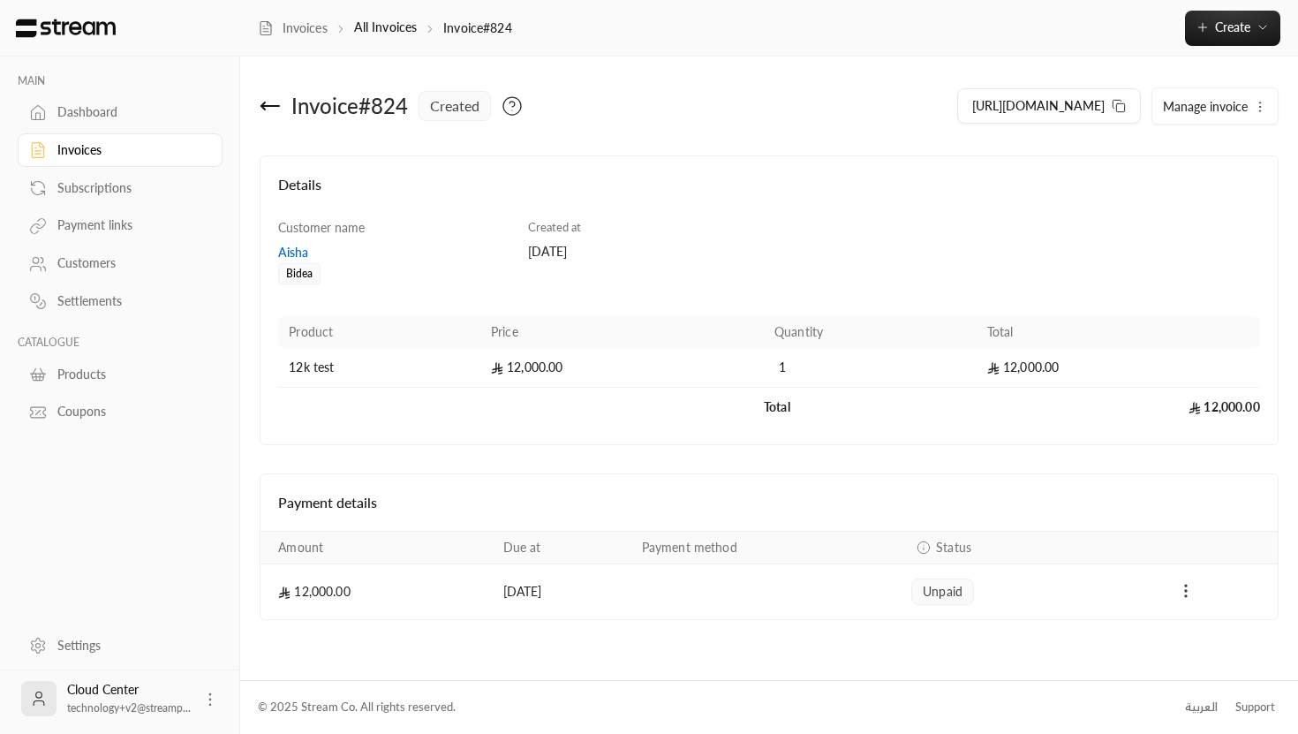
click at [1188, 588] on icon "Payments" at bounding box center [1186, 591] width 18 height 18
click at [1210, 634] on li "Mark as paid" at bounding box center [1224, 637] width 81 height 32
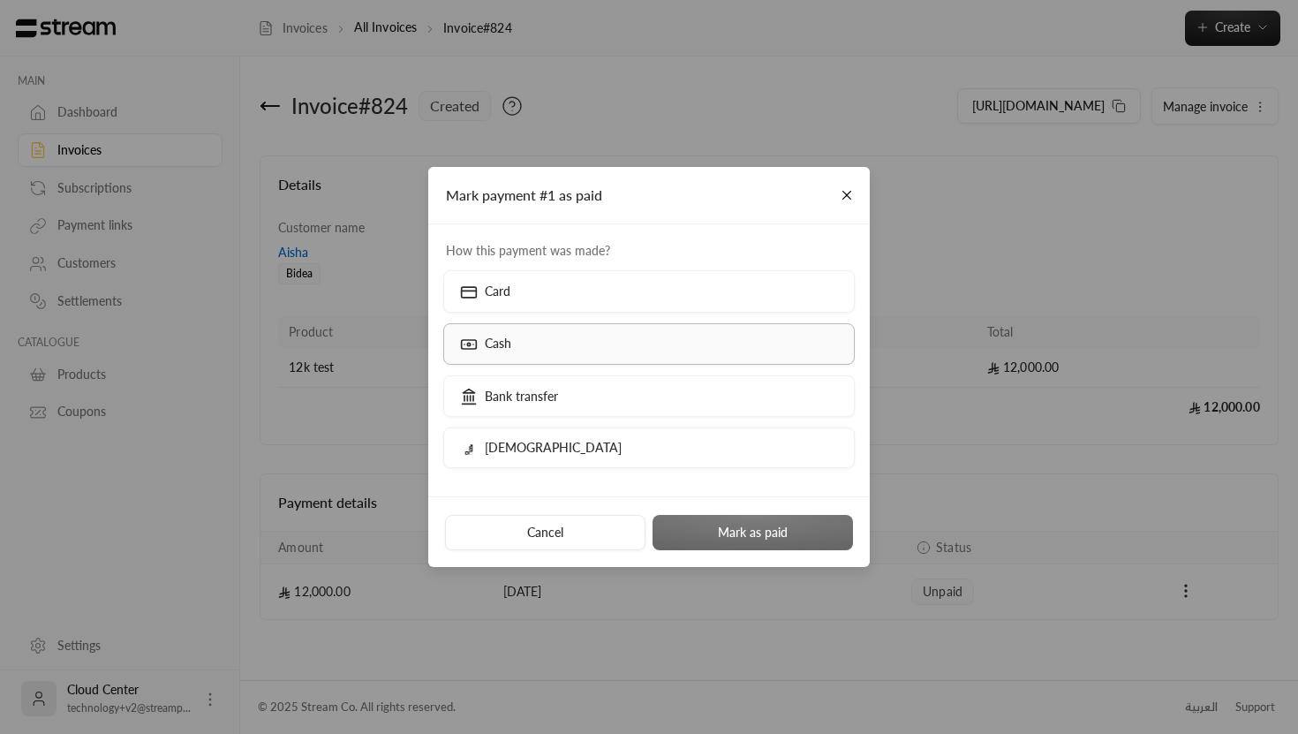
click at [541, 337] on label "Cash" at bounding box center [649, 344] width 412 height 42
click at [713, 530] on button "Mark as paid" at bounding box center [753, 532] width 200 height 35
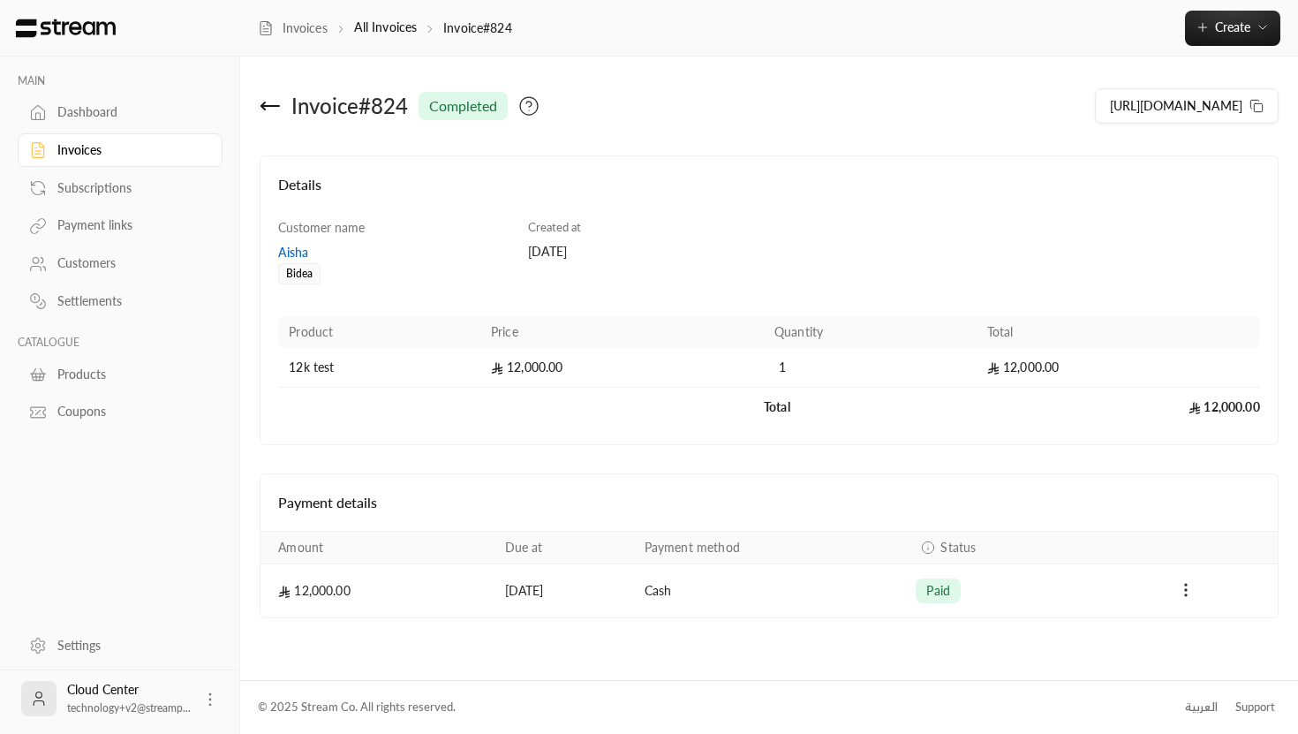
click at [263, 117] on div "Invoice # 824 completed" at bounding box center [511, 106] width 518 height 42
click at [263, 112] on icon at bounding box center [270, 105] width 21 height 21
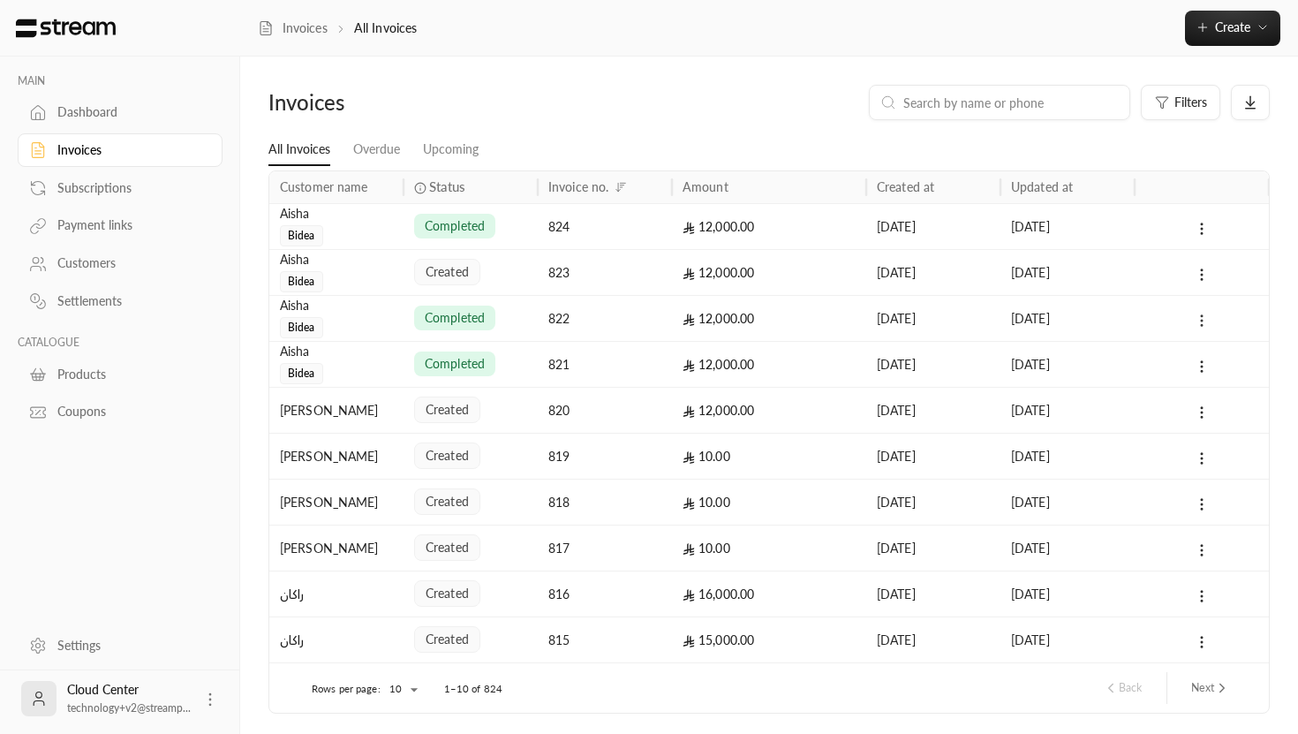
click at [1208, 322] on icon at bounding box center [1202, 321] width 16 height 16
click at [1206, 364] on li "View" at bounding box center [1221, 367] width 44 height 32
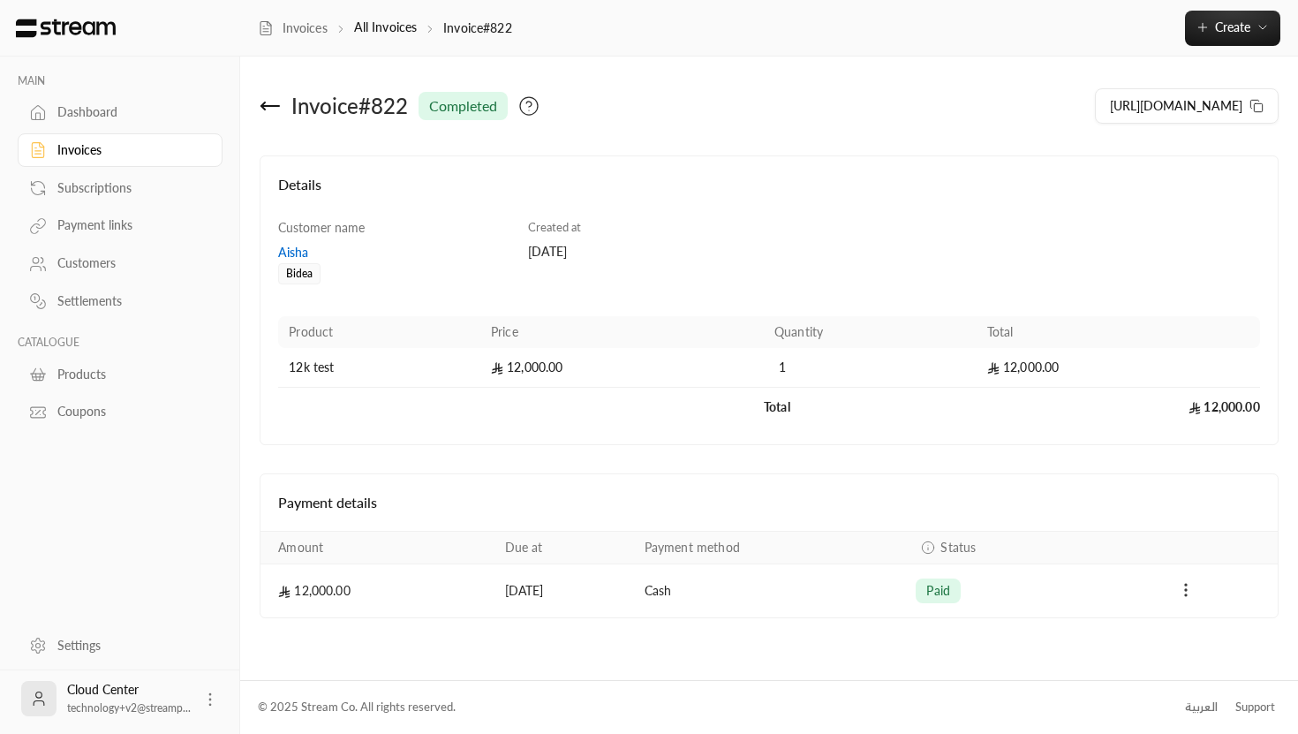
click at [1180, 589] on icon "Payments" at bounding box center [1186, 590] width 18 height 18
click at [916, 474] on div at bounding box center [649, 367] width 1298 height 734
click at [272, 110] on icon at bounding box center [270, 105] width 21 height 21
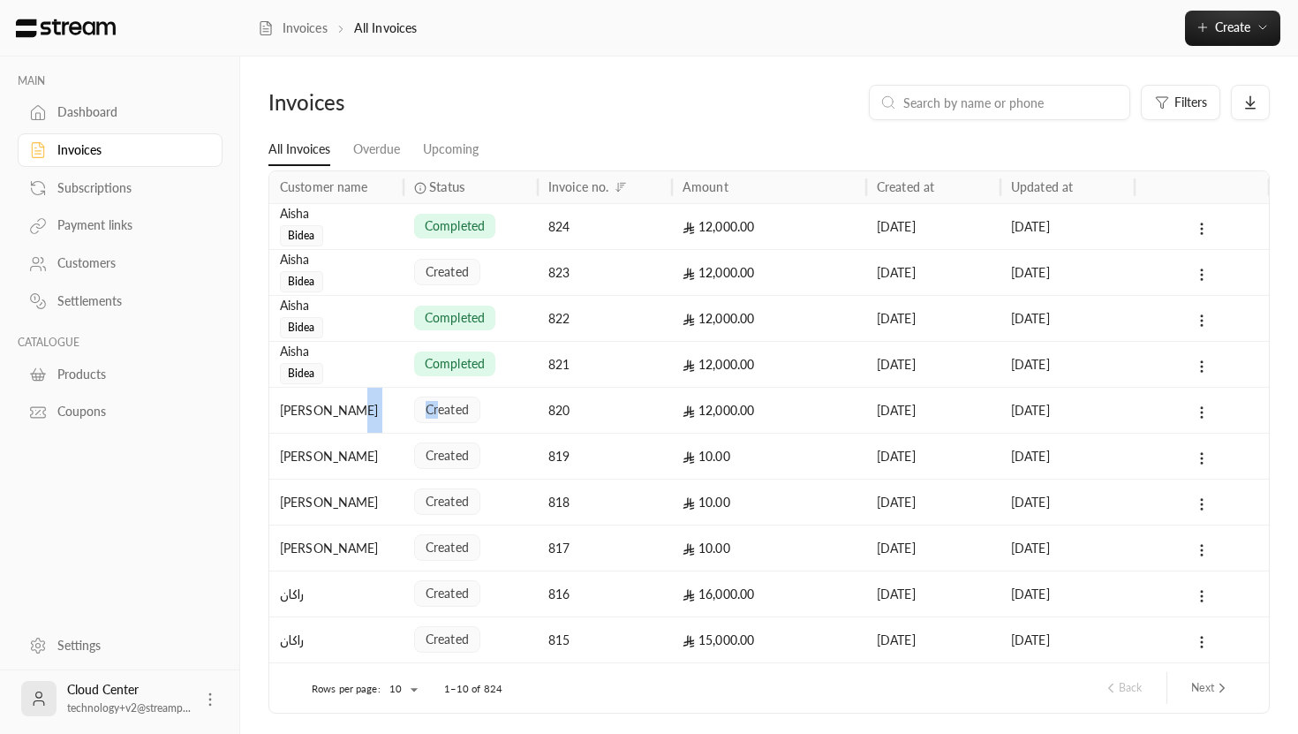
drag, startPoint x: 436, startPoint y: 404, endPoint x: 343, endPoint y: 401, distance: 92.8
click at [343, 401] on div "[PERSON_NAME] created 820 12,000.00 [DATE] [DATE]" at bounding box center [769, 410] width 1000 height 46
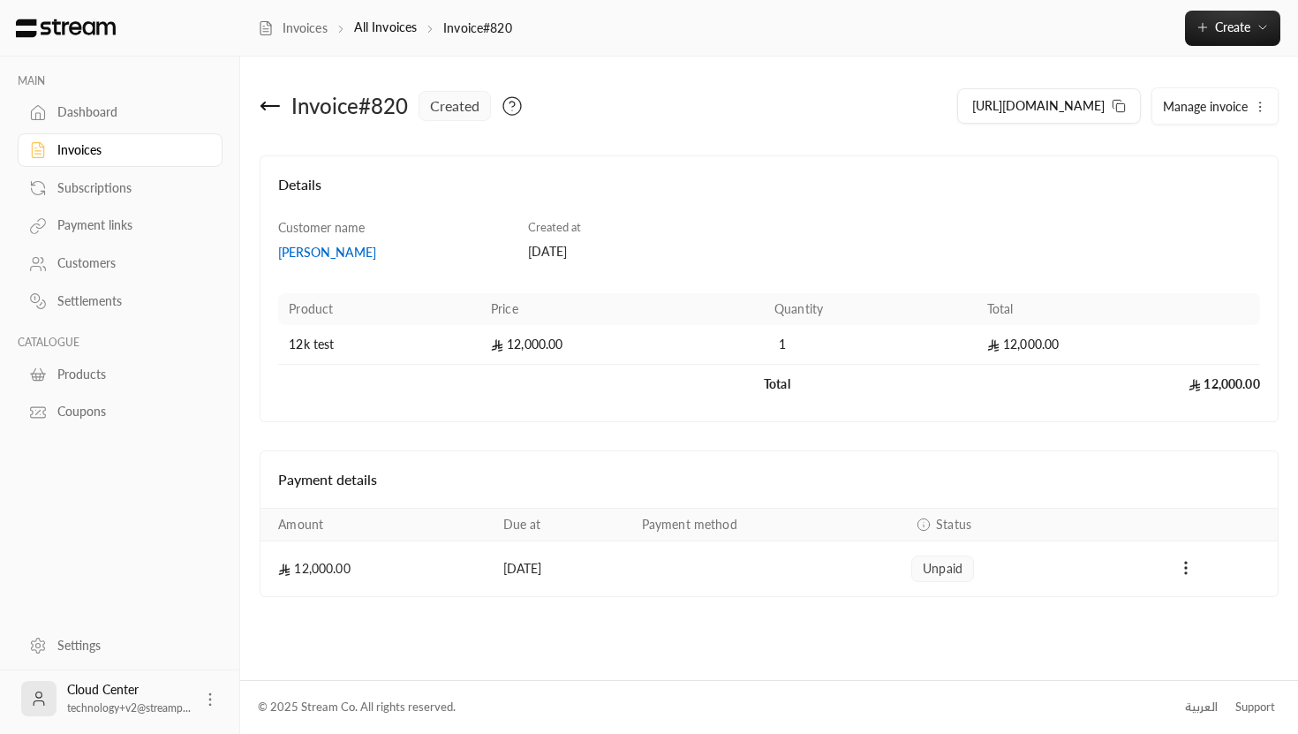
click at [267, 106] on icon at bounding box center [270, 106] width 18 height 0
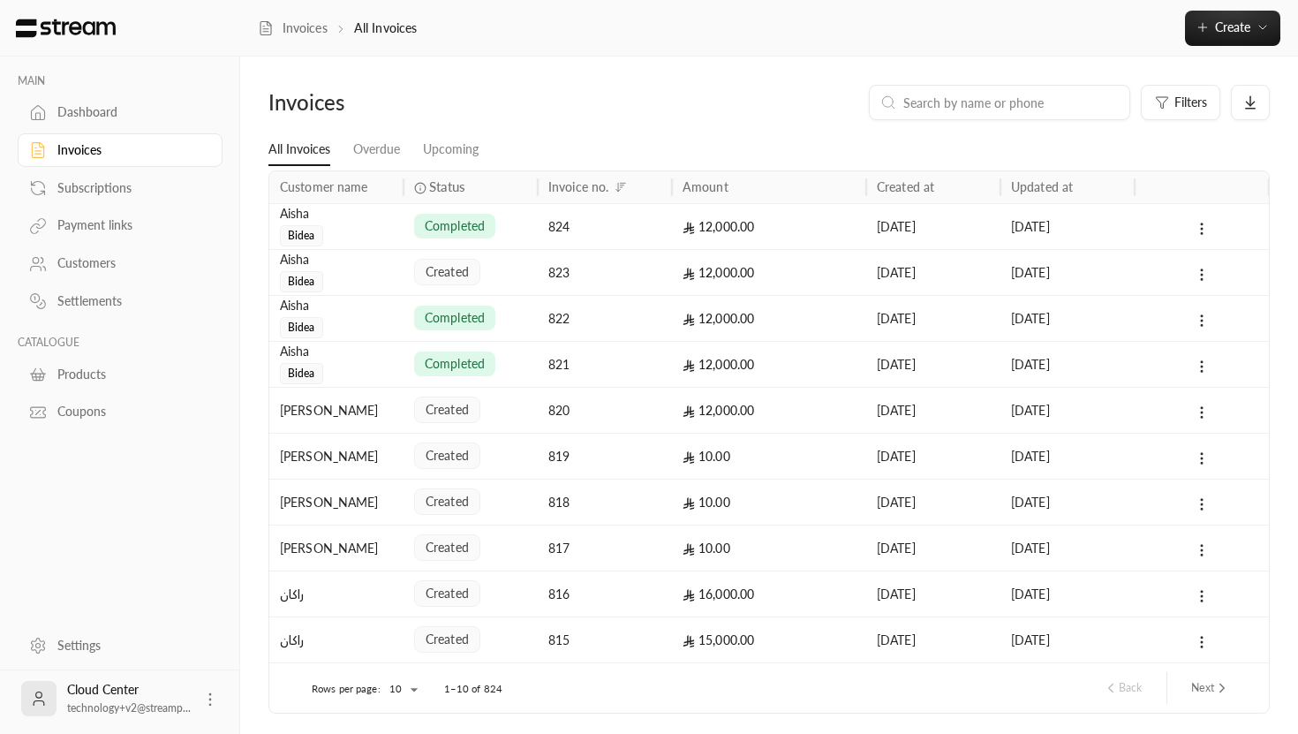
click at [304, 306] on div "Aisha" at bounding box center [336, 305] width 113 height 19
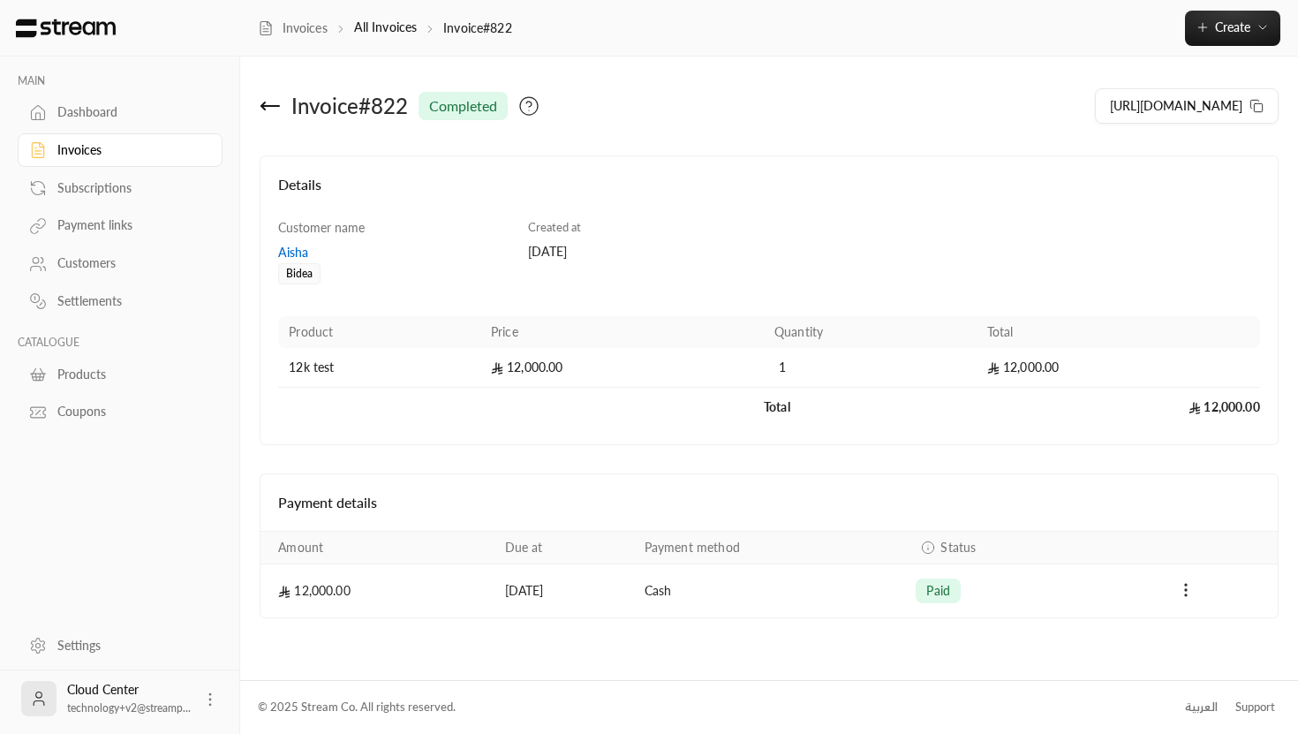
click at [297, 255] on div "Aisha" at bounding box center [394, 253] width 232 height 18
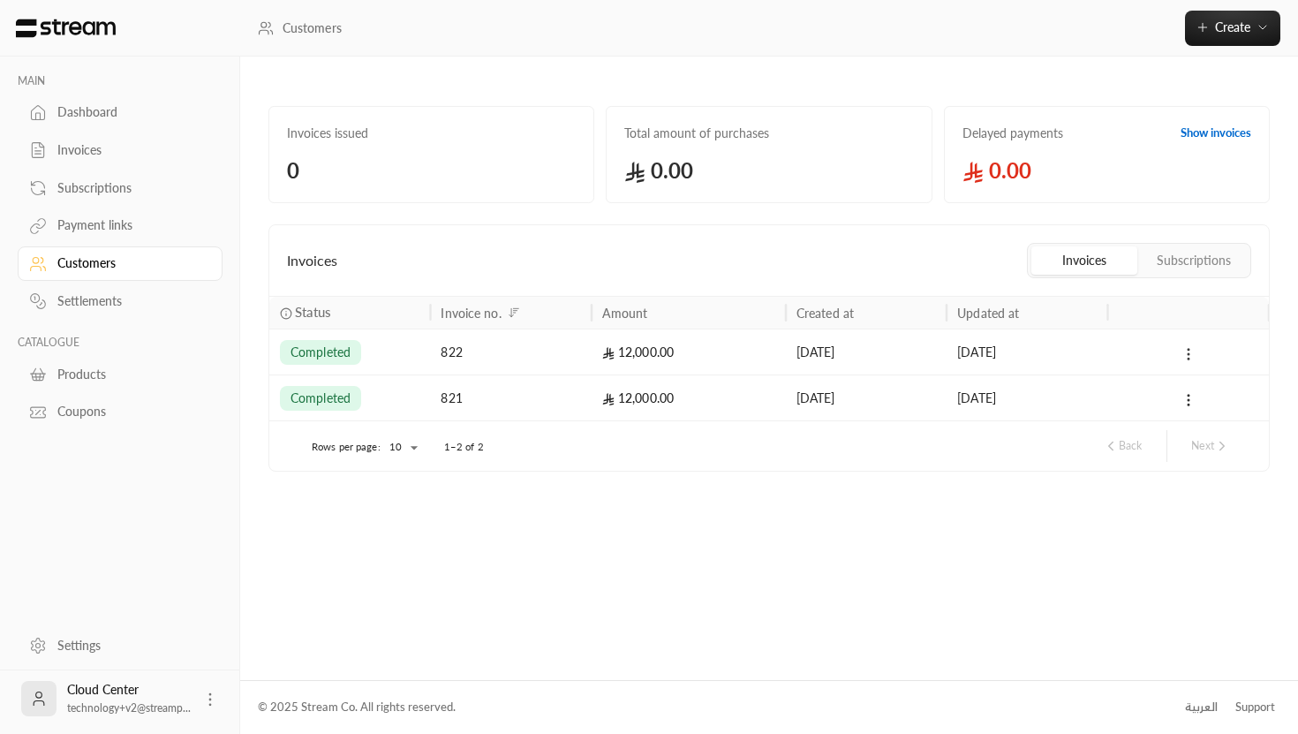
click at [1186, 354] on icon at bounding box center [1189, 354] width 16 height 16
click at [1216, 411] on li "View" at bounding box center [1208, 400] width 44 height 32
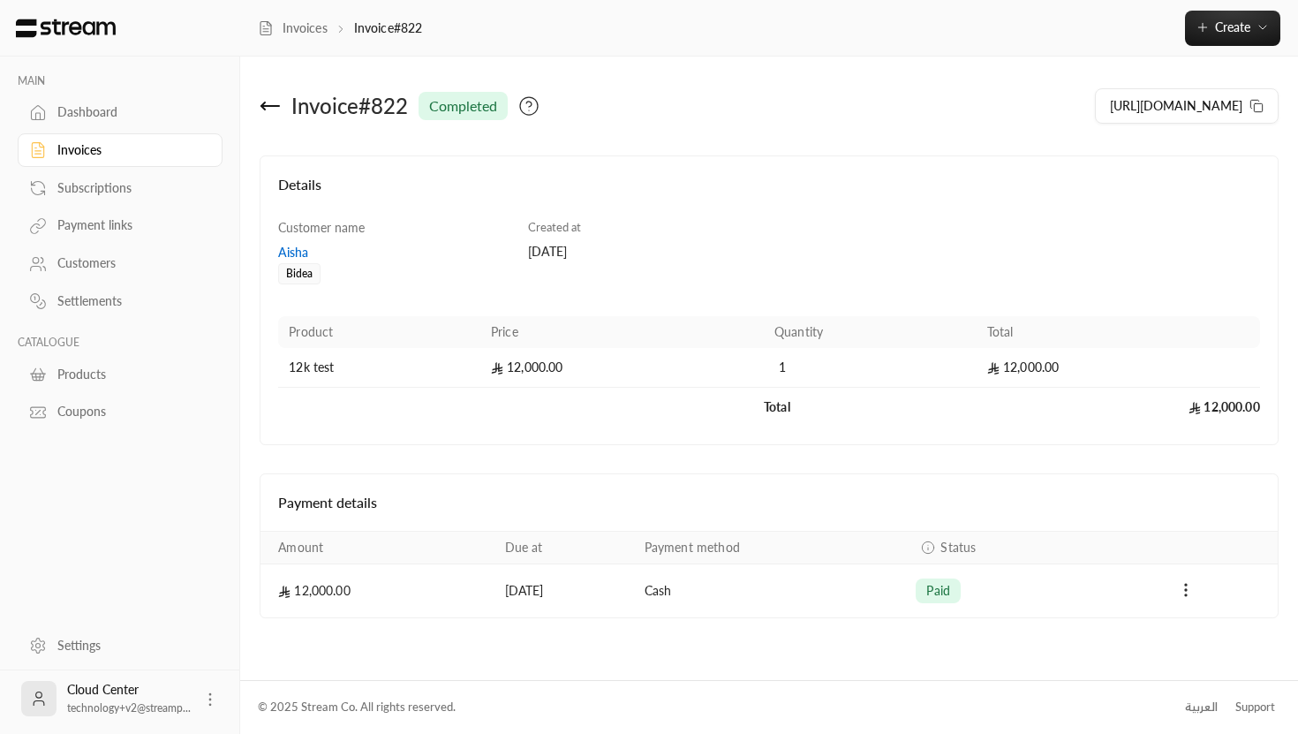
click at [1230, 417] on td "12,000.00" at bounding box center [1118, 407] width 283 height 39
click at [1176, 590] on button "Payments" at bounding box center [1185, 590] width 21 height 21
click at [1197, 590] on div at bounding box center [649, 367] width 1298 height 734
click at [270, 106] on icon at bounding box center [270, 106] width 18 height 0
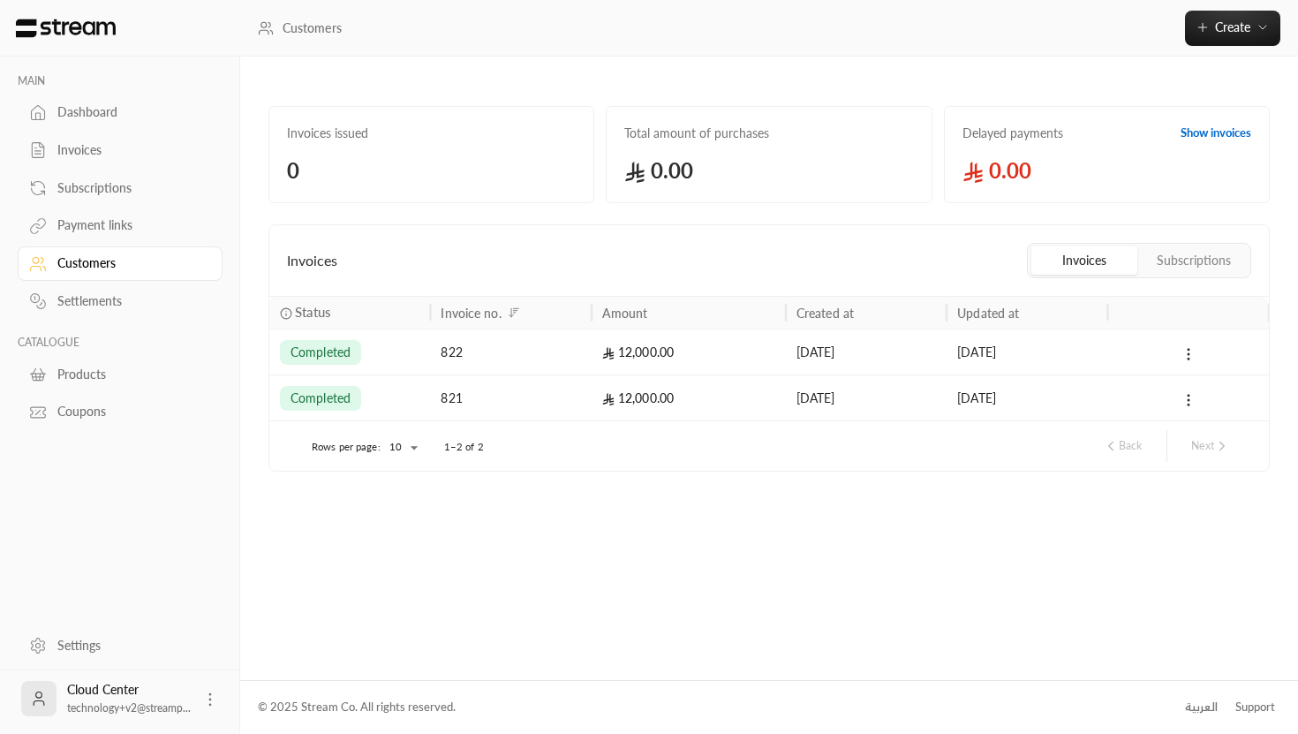
click at [112, 257] on div "Customers" at bounding box center [128, 263] width 143 height 18
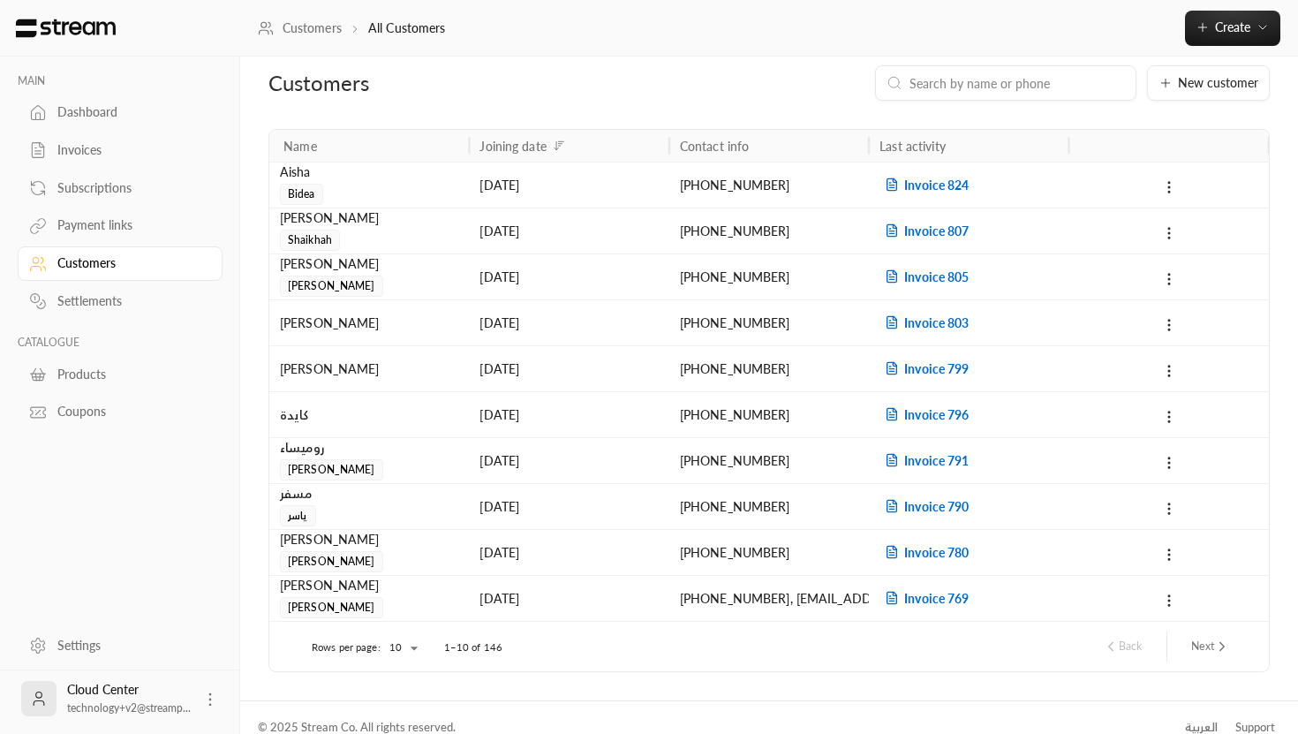
scroll to position [24, 0]
